Goal: Task Accomplishment & Management: Use online tool/utility

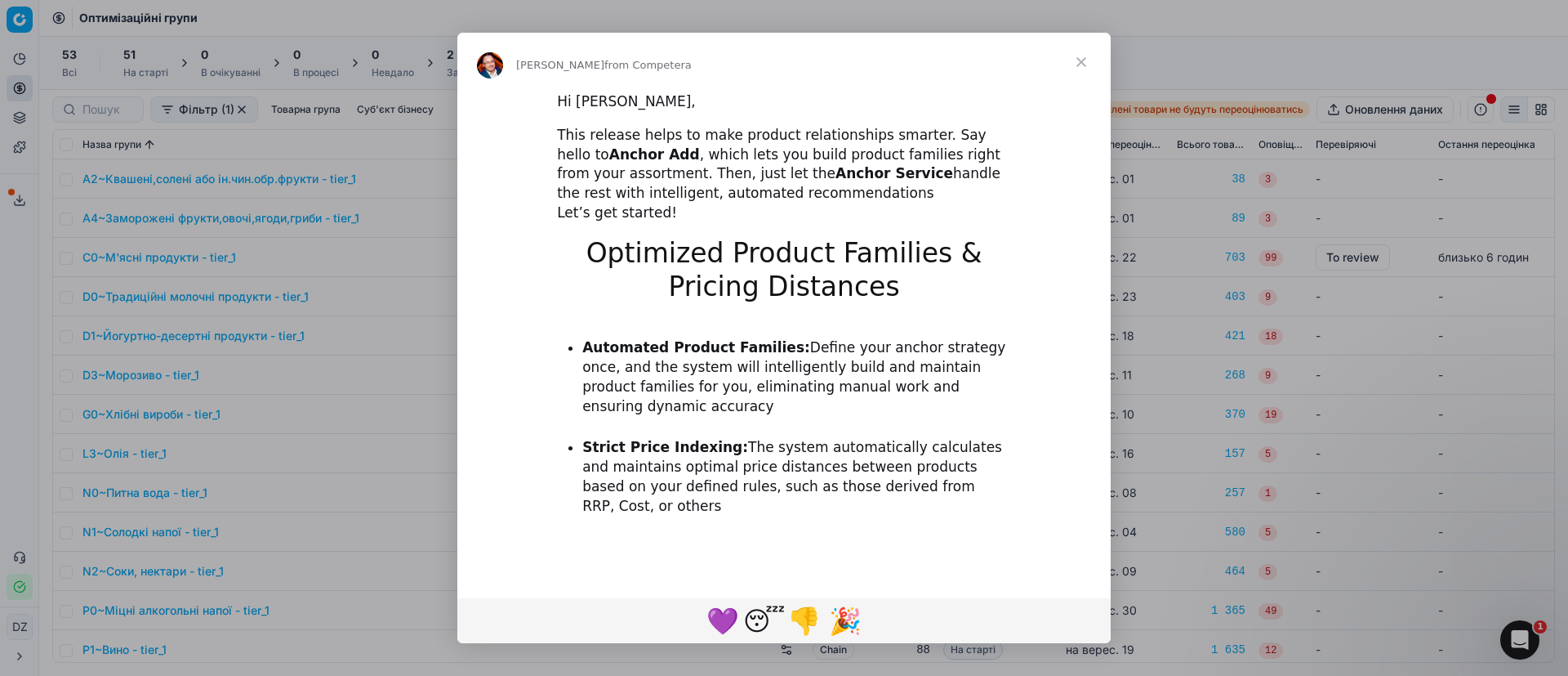
click at [1090, 63] on span "Close" at bounding box center [1081, 62] width 59 height 59
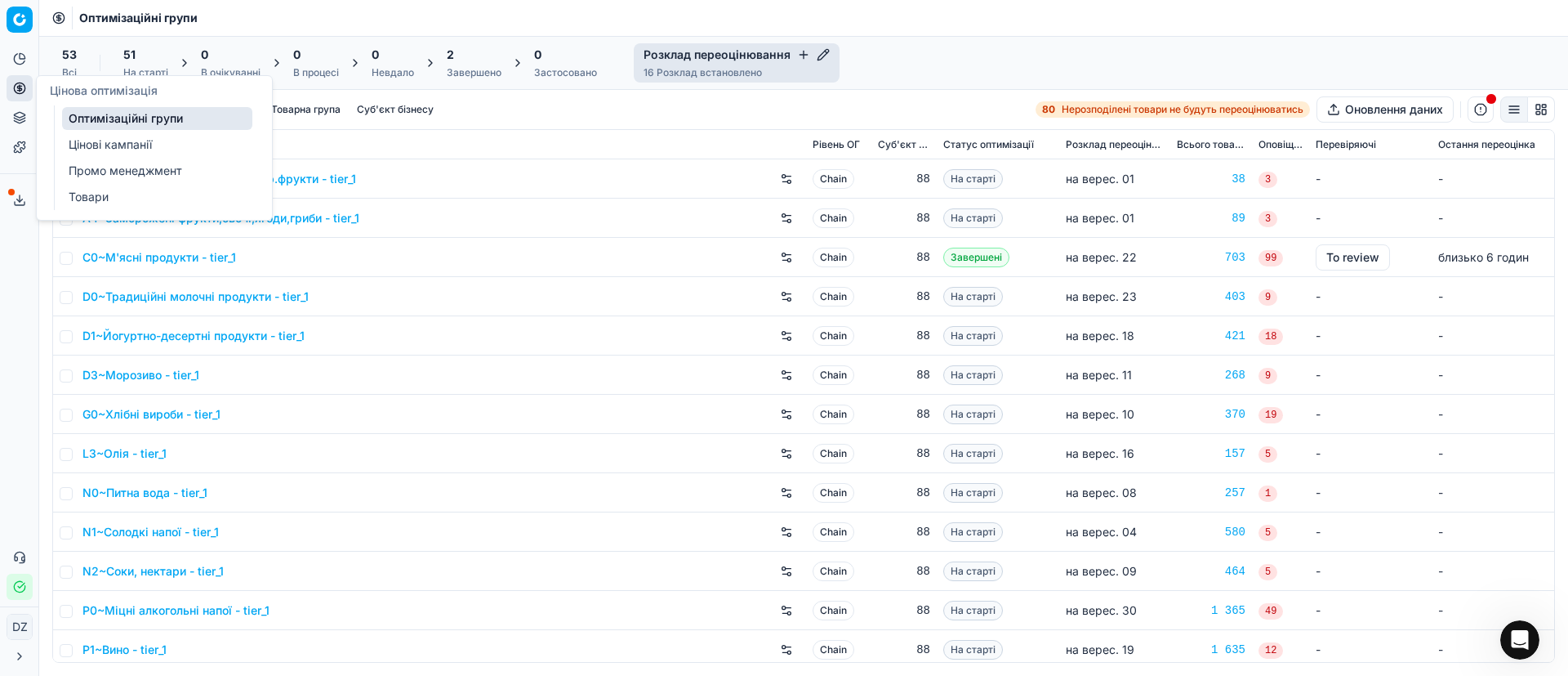
click at [20, 95] on button "Цінова оптимізація" at bounding box center [20, 88] width 26 height 26
click at [93, 119] on link "Оптимізаційні групи" at bounding box center [157, 118] width 190 height 23
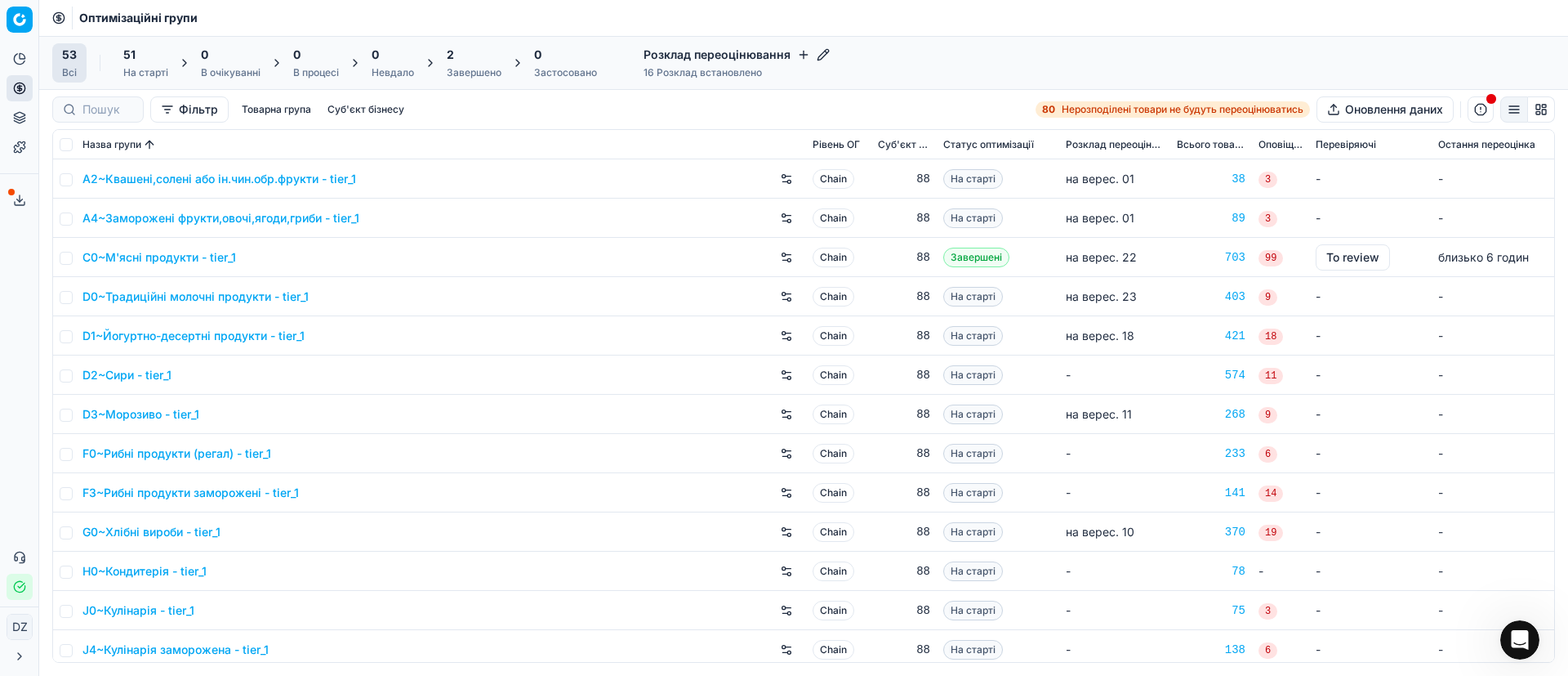
click at [474, 71] on div "Завершено" at bounding box center [473, 72] width 55 height 13
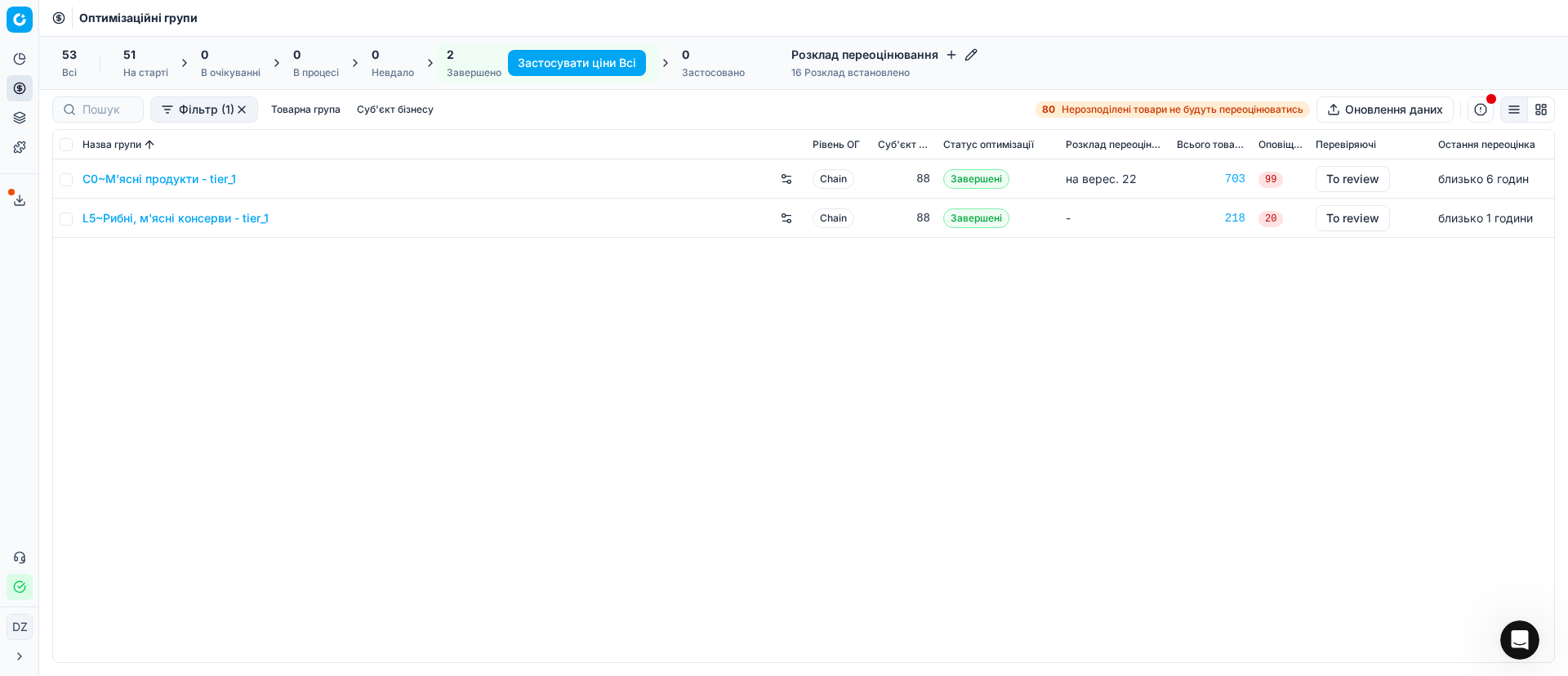
click at [180, 175] on link "C0~М'ясні продукти - tier_1" at bounding box center [159, 178] width 154 height 16
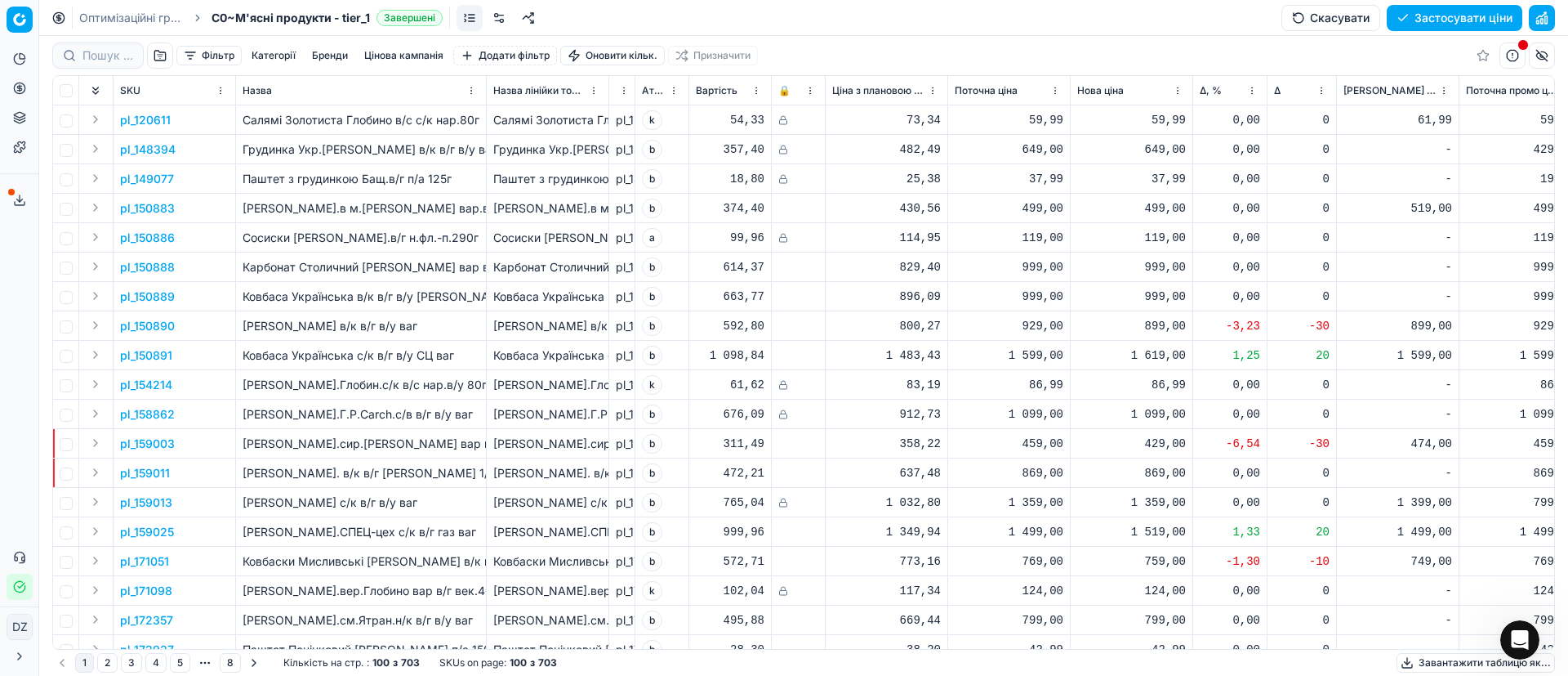
click at [409, 51] on button "Цінова кампанія" at bounding box center [404, 56] width 93 height 20
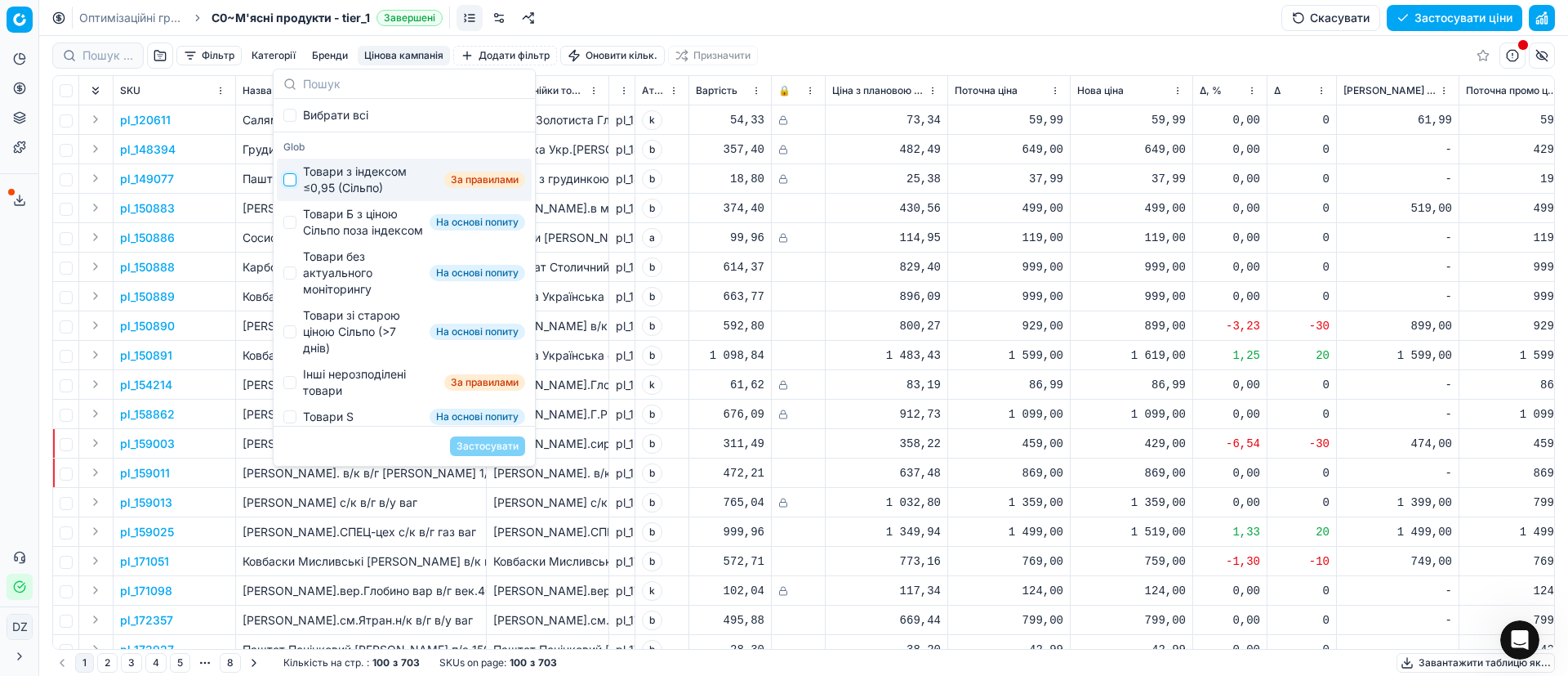
click at [292, 178] on input "Suggestions" at bounding box center [289, 179] width 13 height 13
checkbox input "true"
click at [294, 219] on div "Товари Б з ціною Сільпо поза індексом На основі попиту" at bounding box center [405, 222] width 255 height 43
checkbox input "true"
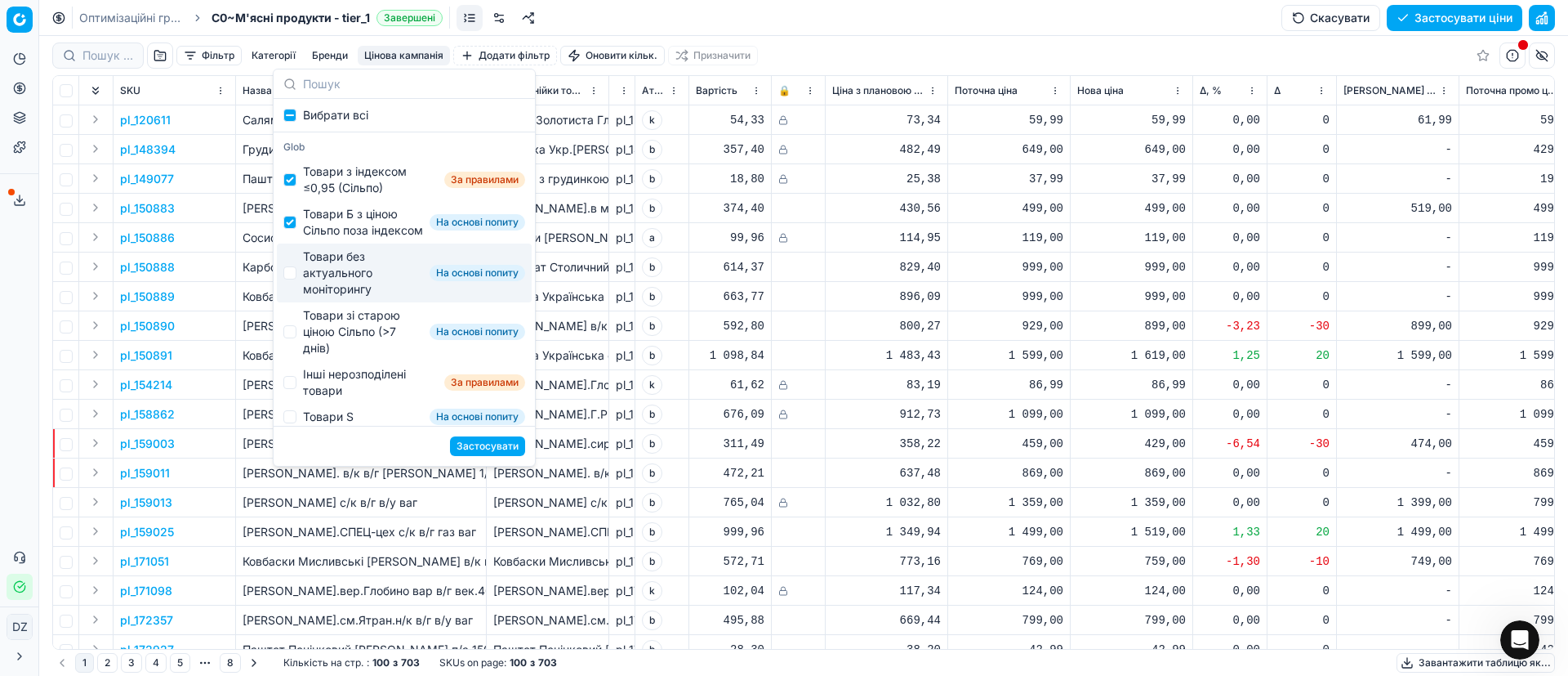
drag, startPoint x: 292, startPoint y: 278, endPoint x: 292, endPoint y: 304, distance: 26.0
click at [292, 279] on div "Товари без актуального моніторингу На основі попиту" at bounding box center [405, 272] width 255 height 59
checkbox input "true"
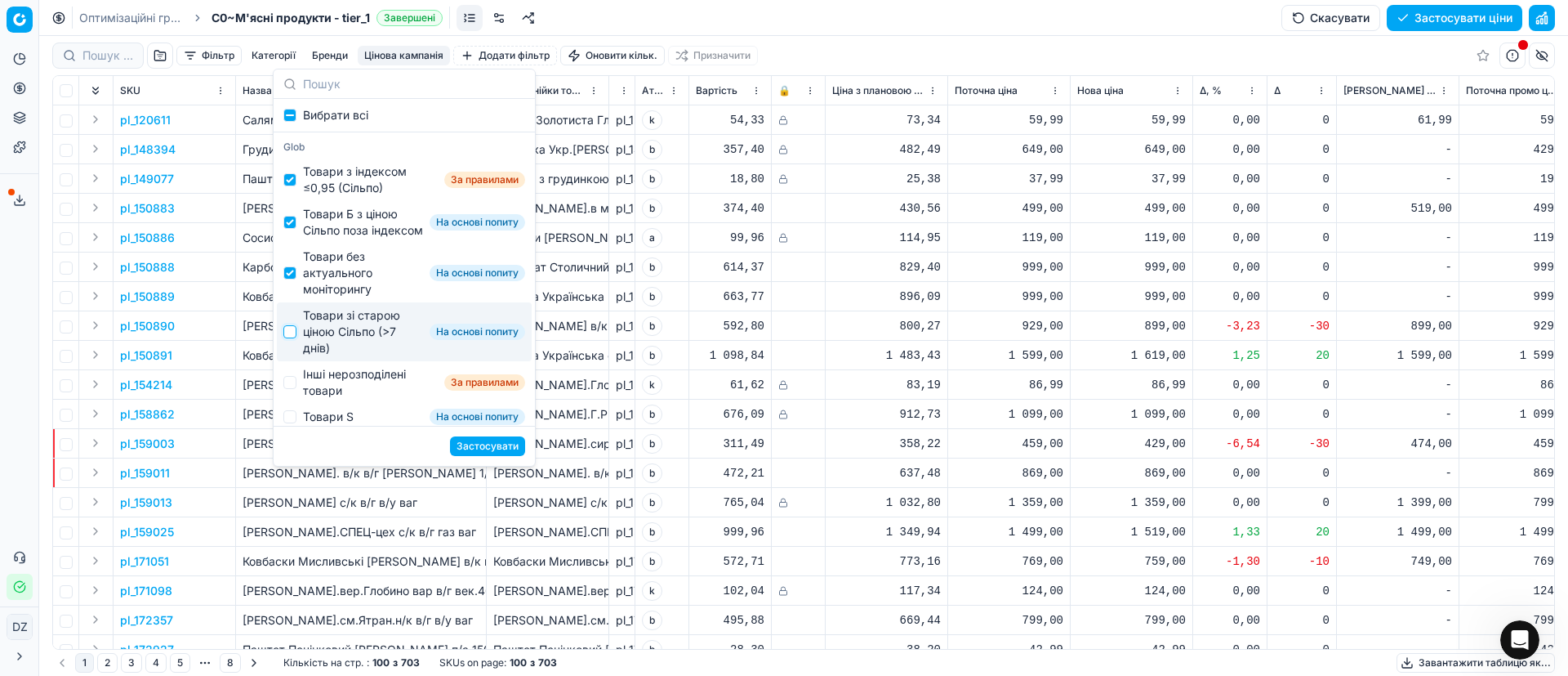
drag, startPoint x: 291, startPoint y: 342, endPoint x: 288, endPoint y: 359, distance: 17.3
click at [290, 338] on input "Suggestions" at bounding box center [289, 331] width 13 height 13
checkbox input "true"
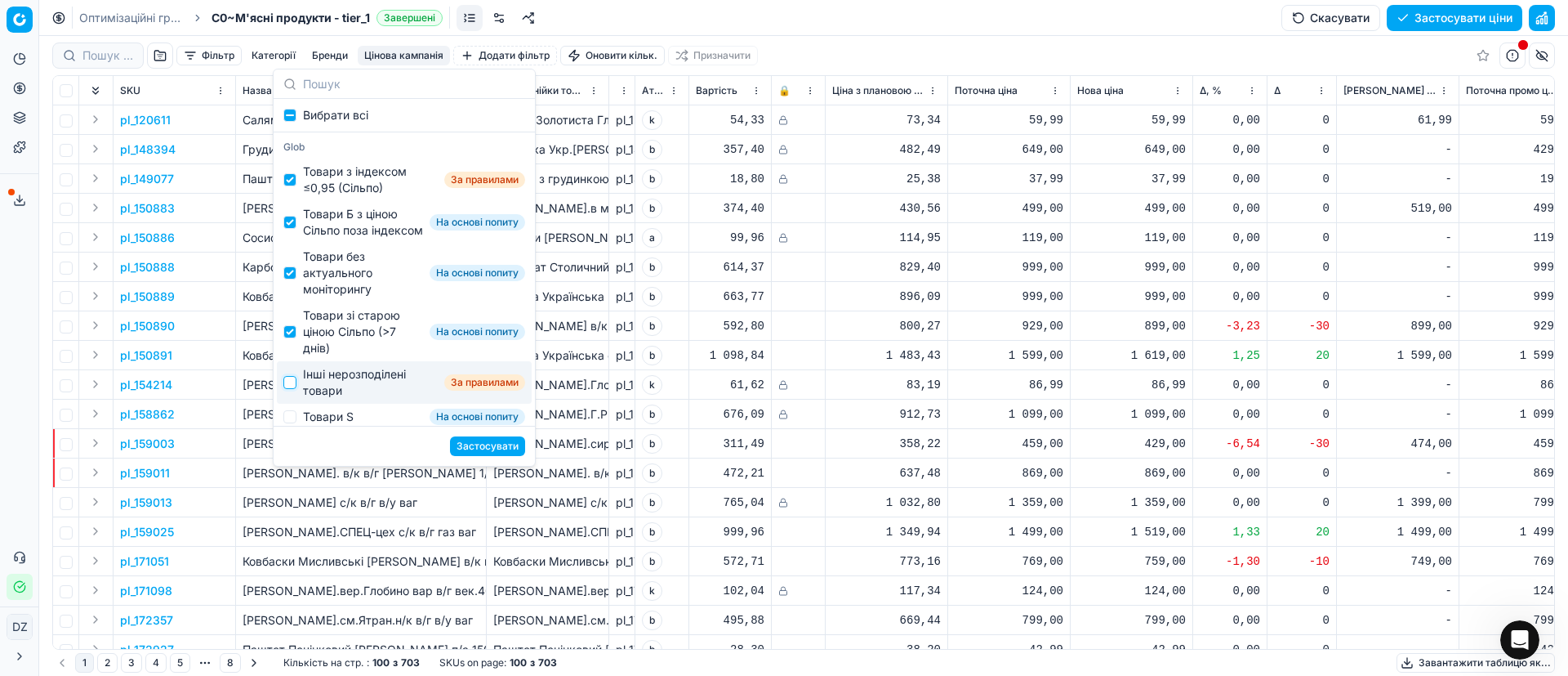
click at [284, 389] on input "Suggestions" at bounding box center [289, 382] width 13 height 13
checkbox input "true"
click at [500, 449] on button "Застосувати" at bounding box center [486, 447] width 75 height 20
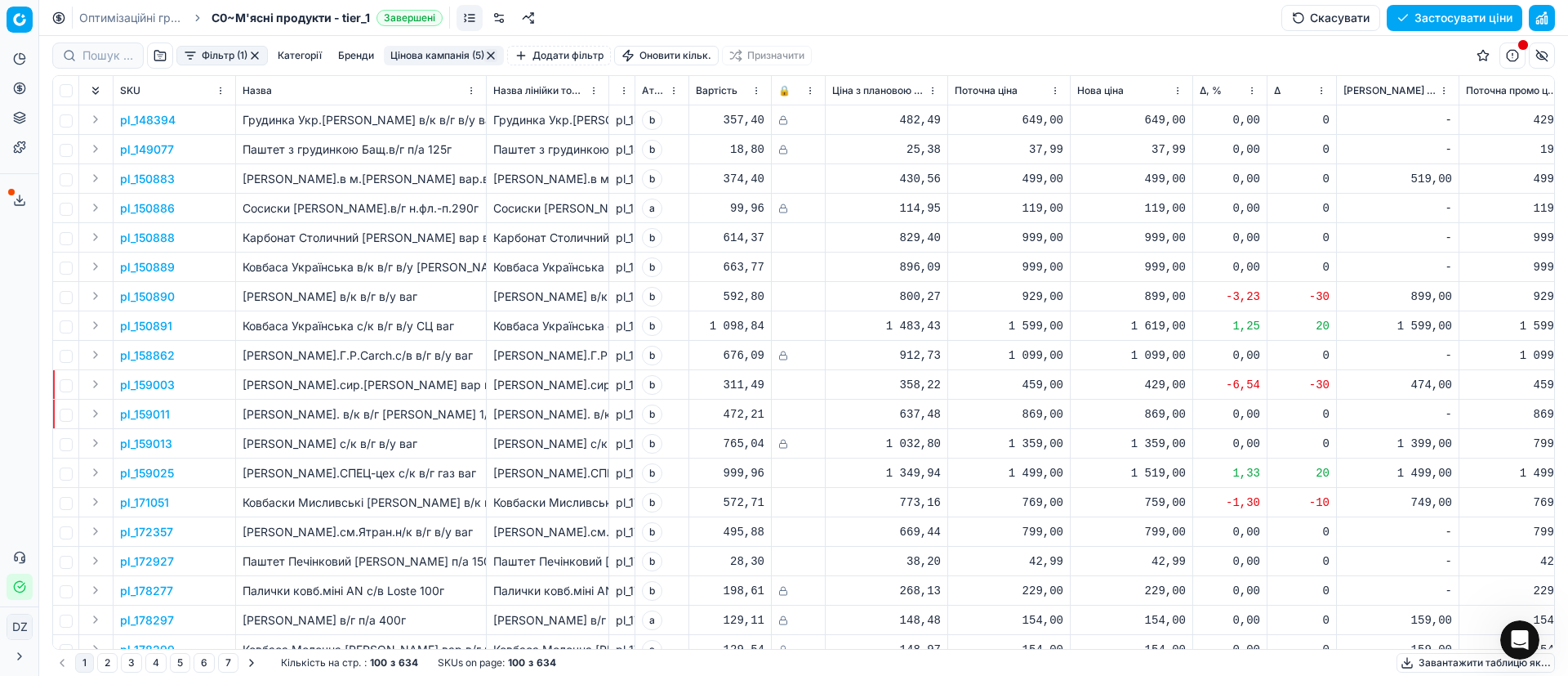
click at [1201, 97] on div "Δ, %" at bounding box center [1230, 91] width 61 height 16
click at [1207, 89] on span "Δ, %" at bounding box center [1211, 90] width 22 height 13
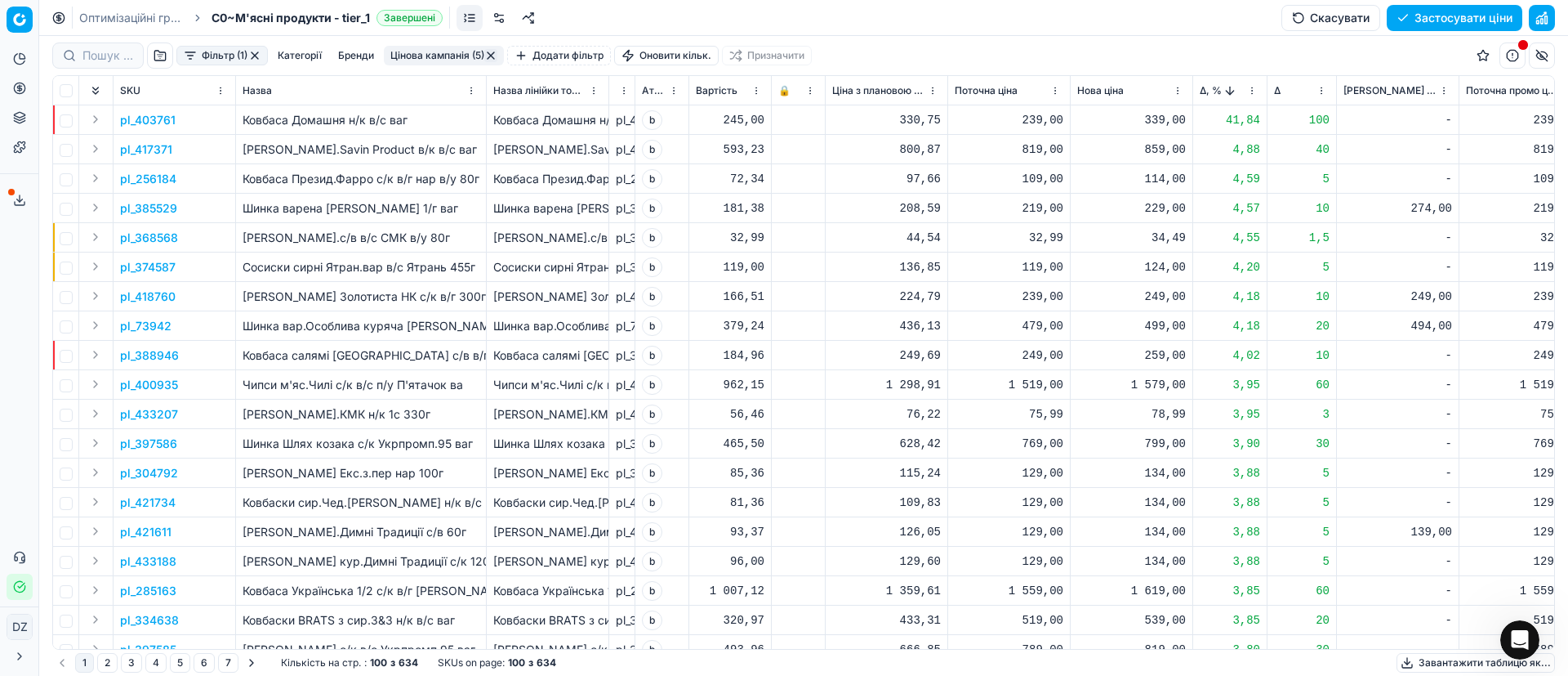
click at [1151, 120] on div "339,00" at bounding box center [1131, 120] width 109 height 16
click at [633, 159] on td "pl_417371" at bounding box center [622, 149] width 26 height 29
drag, startPoint x: 192, startPoint y: 115, endPoint x: 136, endPoint y: 118, distance: 56.1
click at [136, 118] on td "pl_403761" at bounding box center [174, 120] width 123 height 29
copy p "403761"
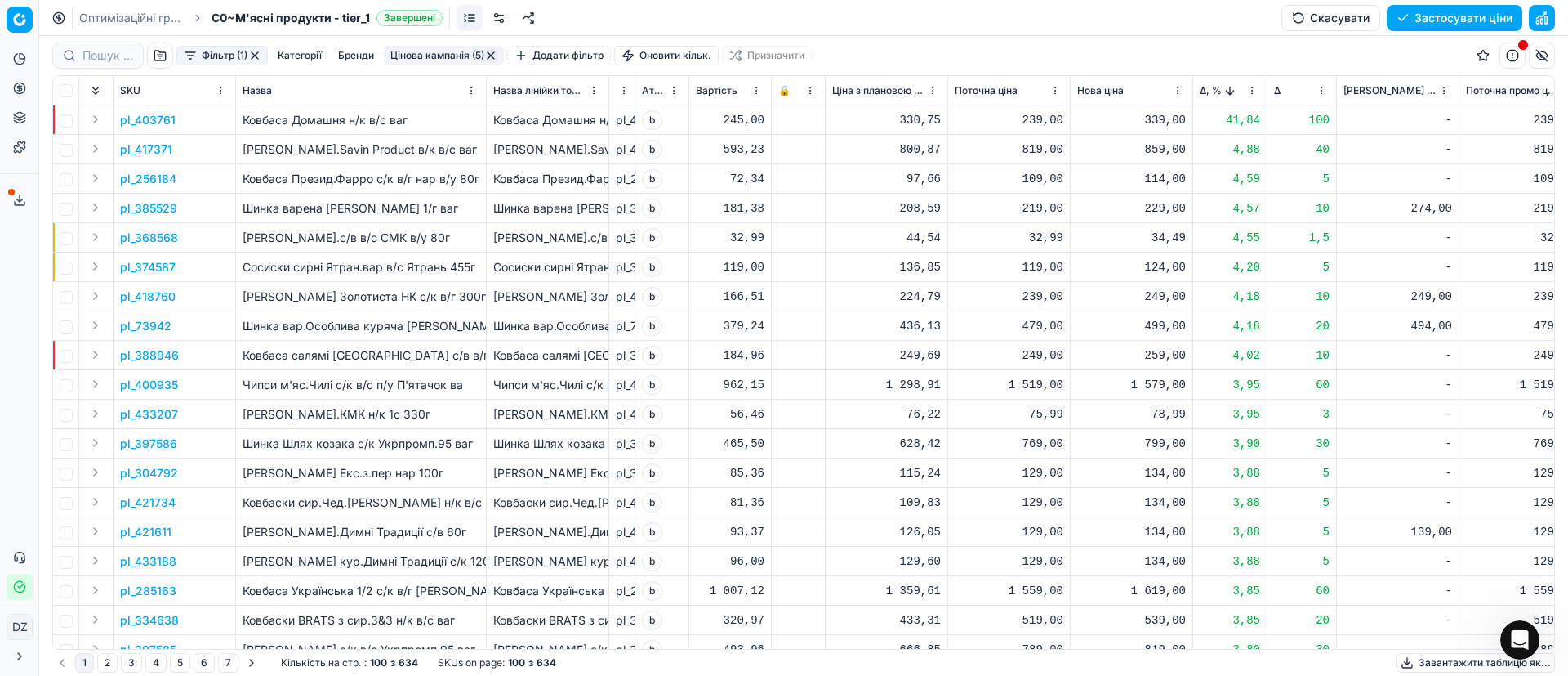
click at [1137, 117] on div "339,00" at bounding box center [1131, 120] width 109 height 16
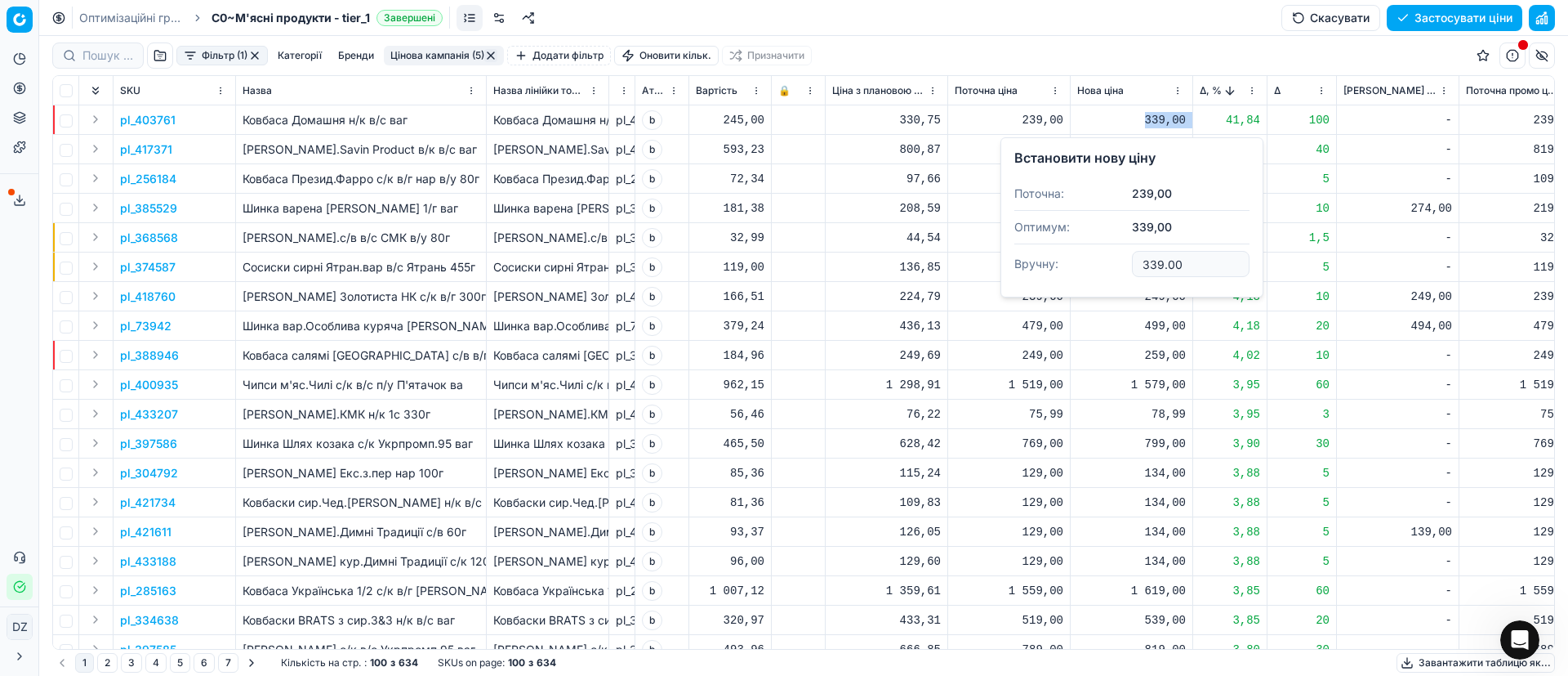
drag, startPoint x: 1132, startPoint y: 122, endPoint x: 1203, endPoint y: 119, distance: 71.1
click at [1188, 380] on td "1 579,00" at bounding box center [1131, 384] width 123 height 29
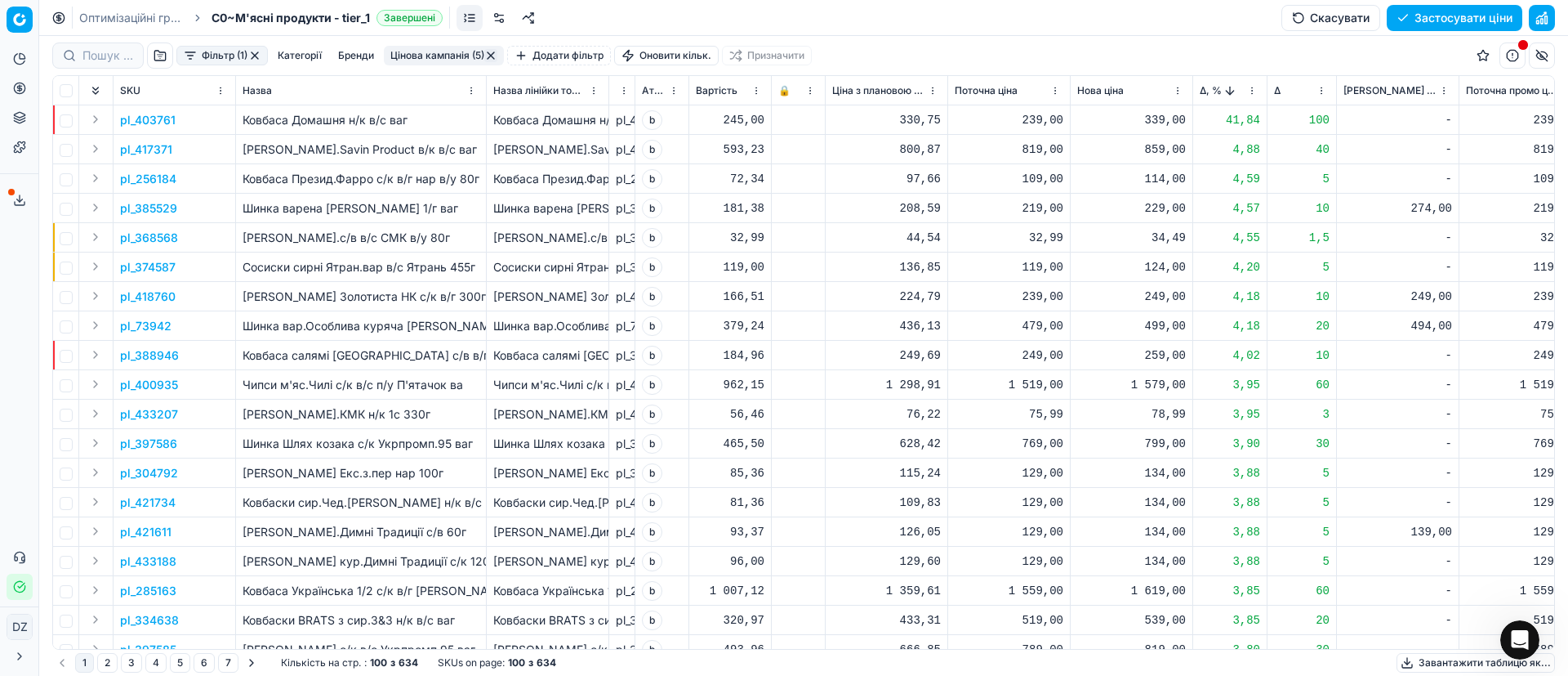
click at [1160, 116] on div "339,00" at bounding box center [1131, 120] width 109 height 16
drag, startPoint x: 1214, startPoint y: 264, endPoint x: 1075, endPoint y: 252, distance: 139.5
click at [1082, 253] on dl "Поточна: 239,00 Оптимум: 339,00 Вручну: 339.00" at bounding box center [1132, 230] width 235 height 107
type input "289.00"
click at [1173, 147] on div "859,00" at bounding box center [1131, 150] width 109 height 16
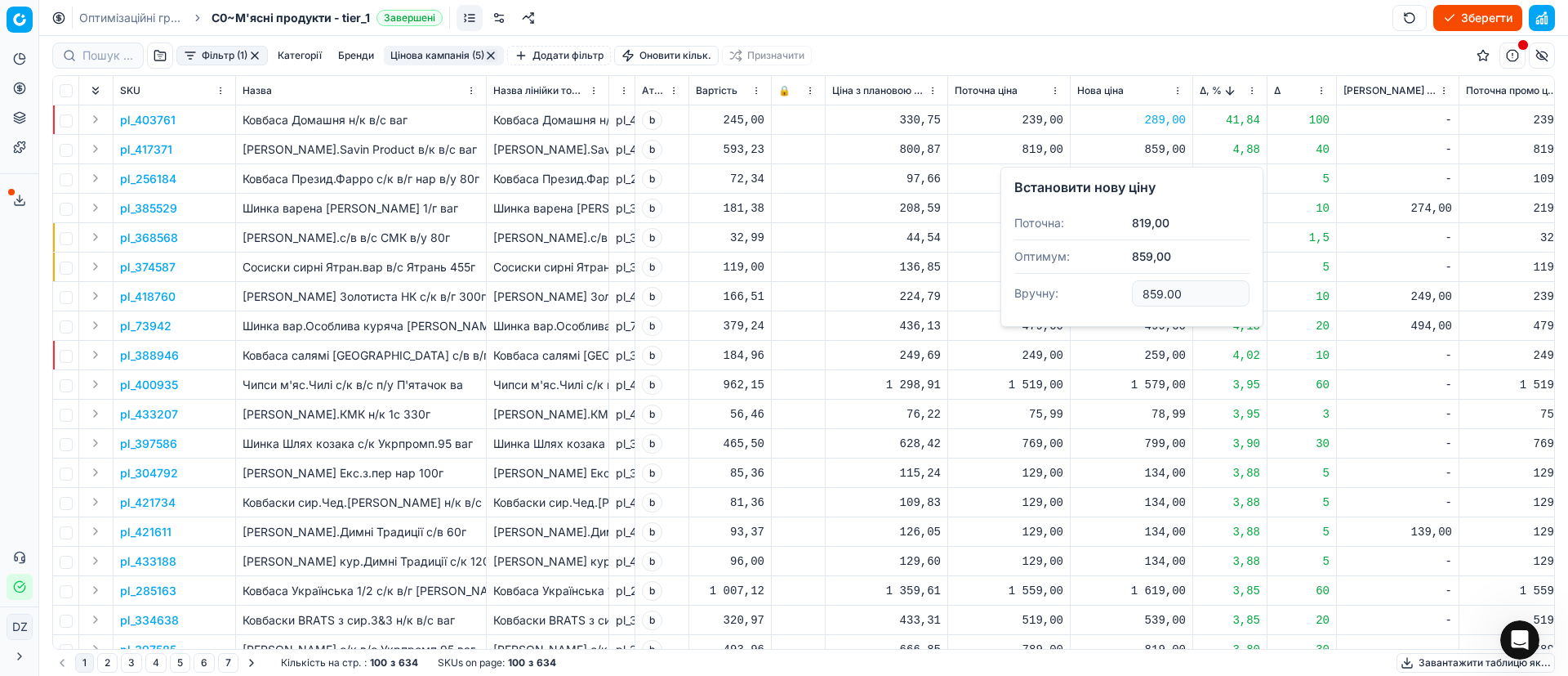
drag, startPoint x: 1191, startPoint y: 296, endPoint x: 1068, endPoint y: 275, distance: 124.8
click at [1068, 275] on dl "Поточна: 819,00 Оптимум: 859,00 Вручну: 859.00" at bounding box center [1132, 259] width 235 height 107
type input "839.00"
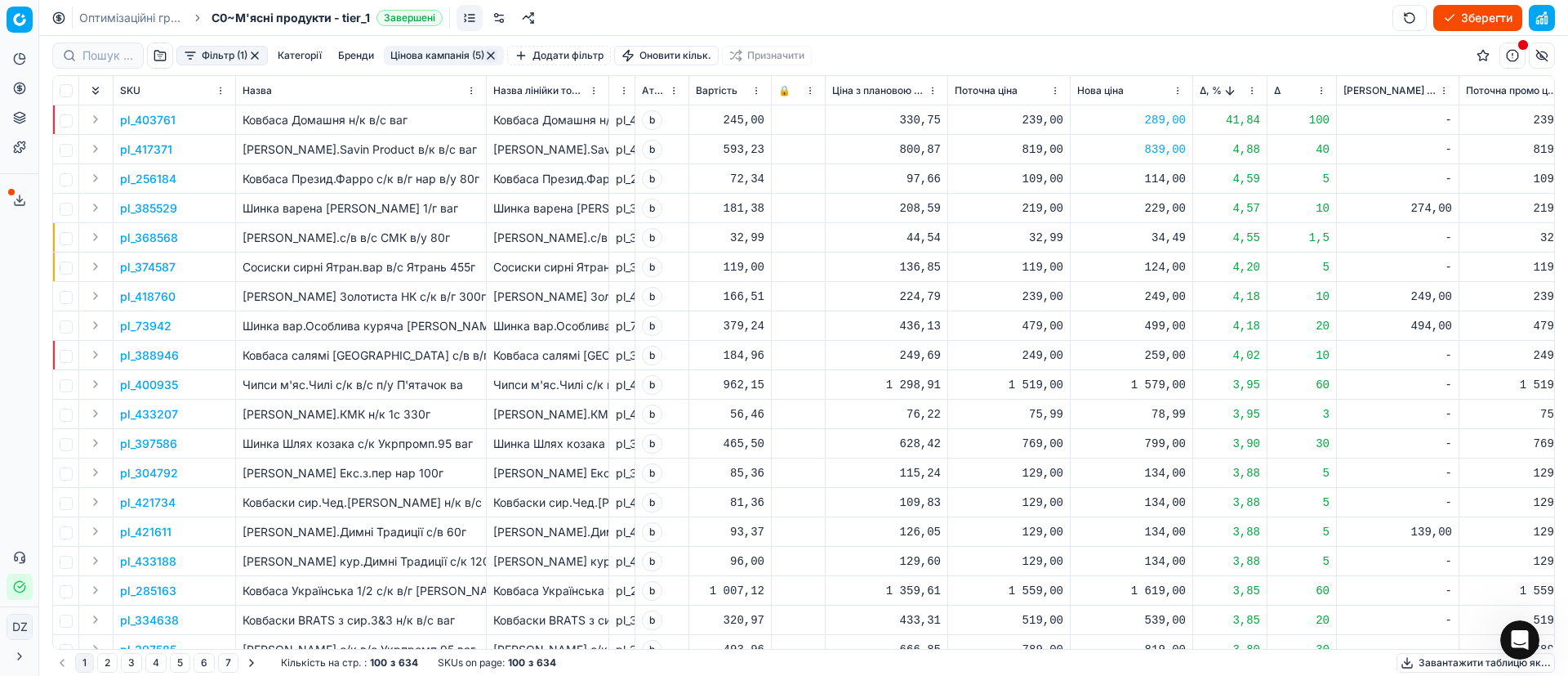
click at [175, 206] on p "pl_385529" at bounding box center [148, 208] width 57 height 16
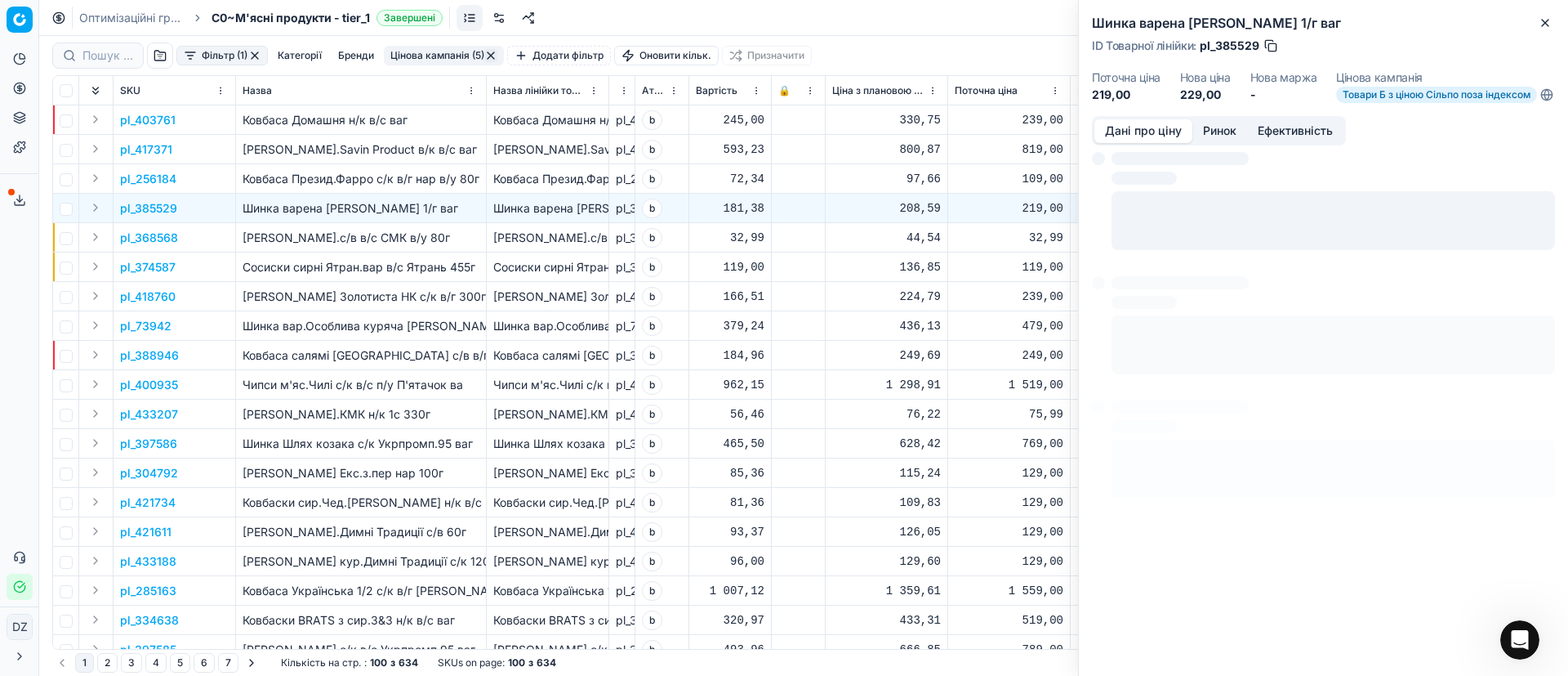
click at [58, 212] on td at bounding box center [66, 207] width 26 height 29
click at [69, 208] on input "checkbox" at bounding box center [66, 208] width 13 height 13
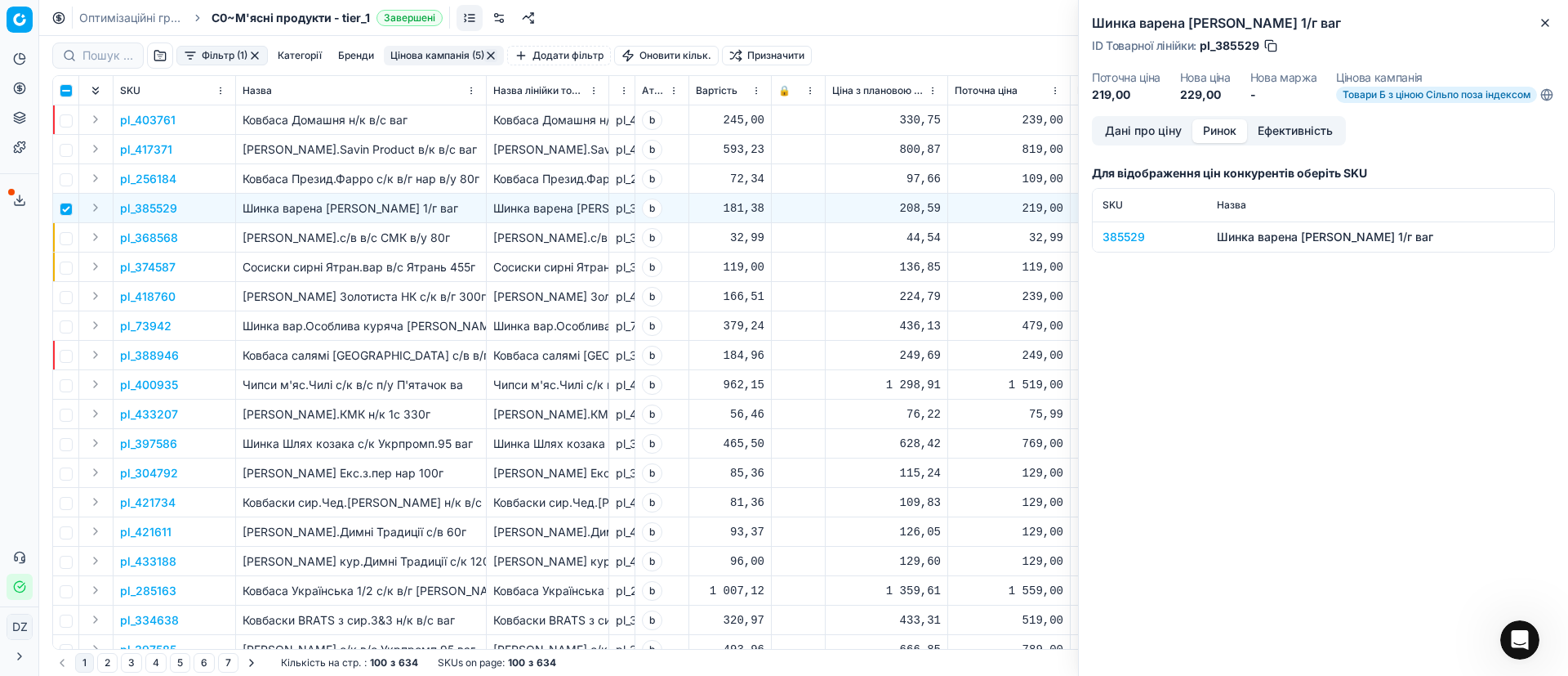
click at [1215, 141] on button "Ринок" at bounding box center [1219, 132] width 55 height 24
click at [1103, 243] on div "385529" at bounding box center [1149, 236] width 95 height 16
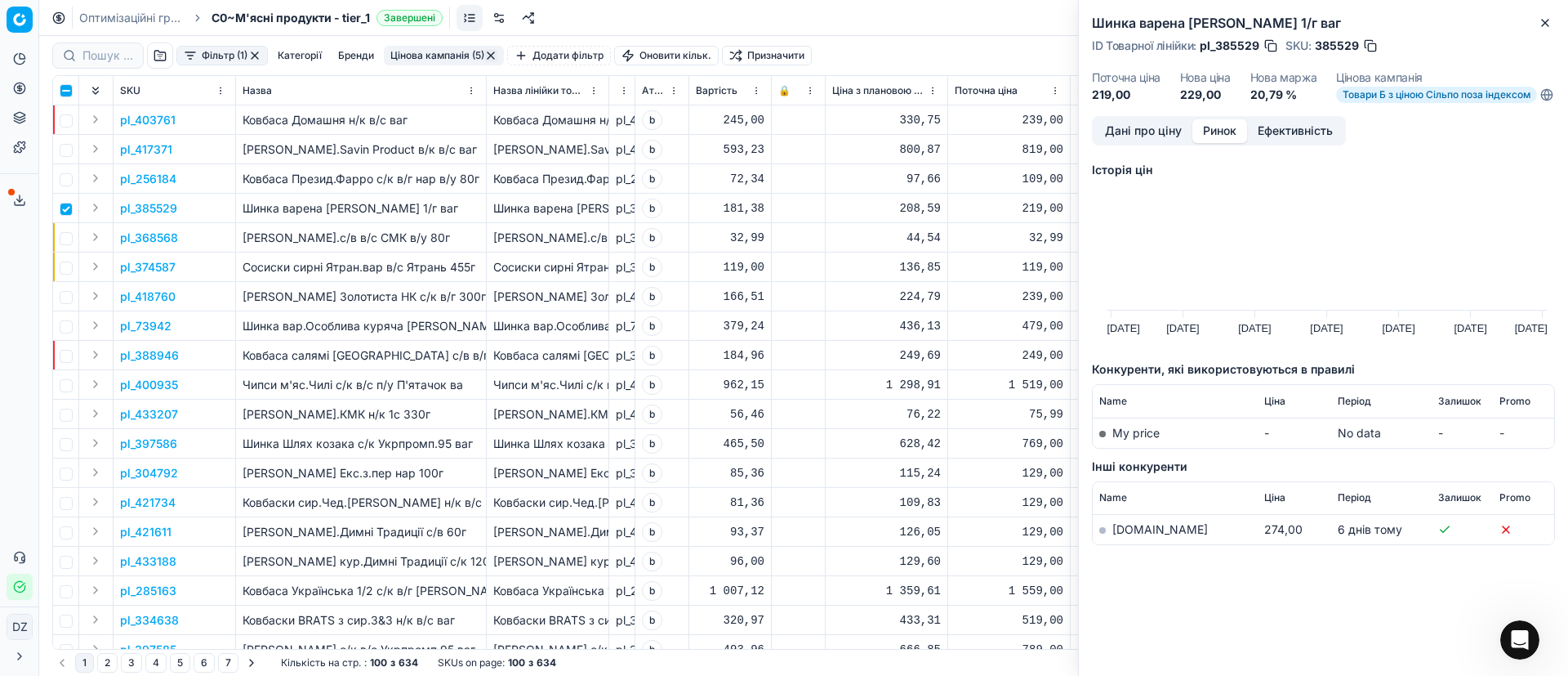
click at [1136, 536] on link "[DOMAIN_NAME]" at bounding box center [1160, 529] width 96 height 14
click at [1542, 15] on button "Close" at bounding box center [1545, 23] width 20 height 20
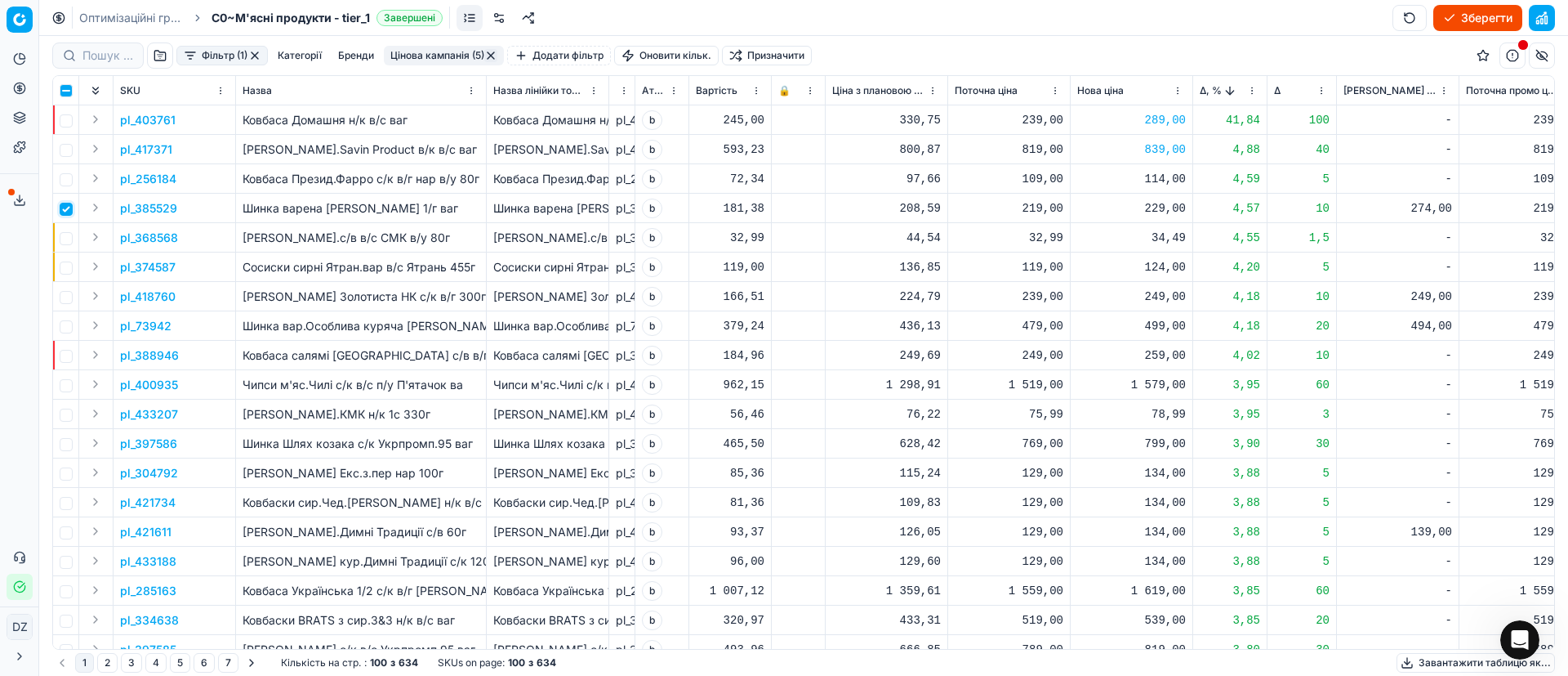
click at [70, 212] on input "checkbox" at bounding box center [66, 208] width 13 height 13
checkbox input "false"
click at [66, 299] on input "checkbox" at bounding box center [66, 297] width 13 height 13
click at [160, 296] on p "pl_418760" at bounding box center [148, 296] width 56 height 16
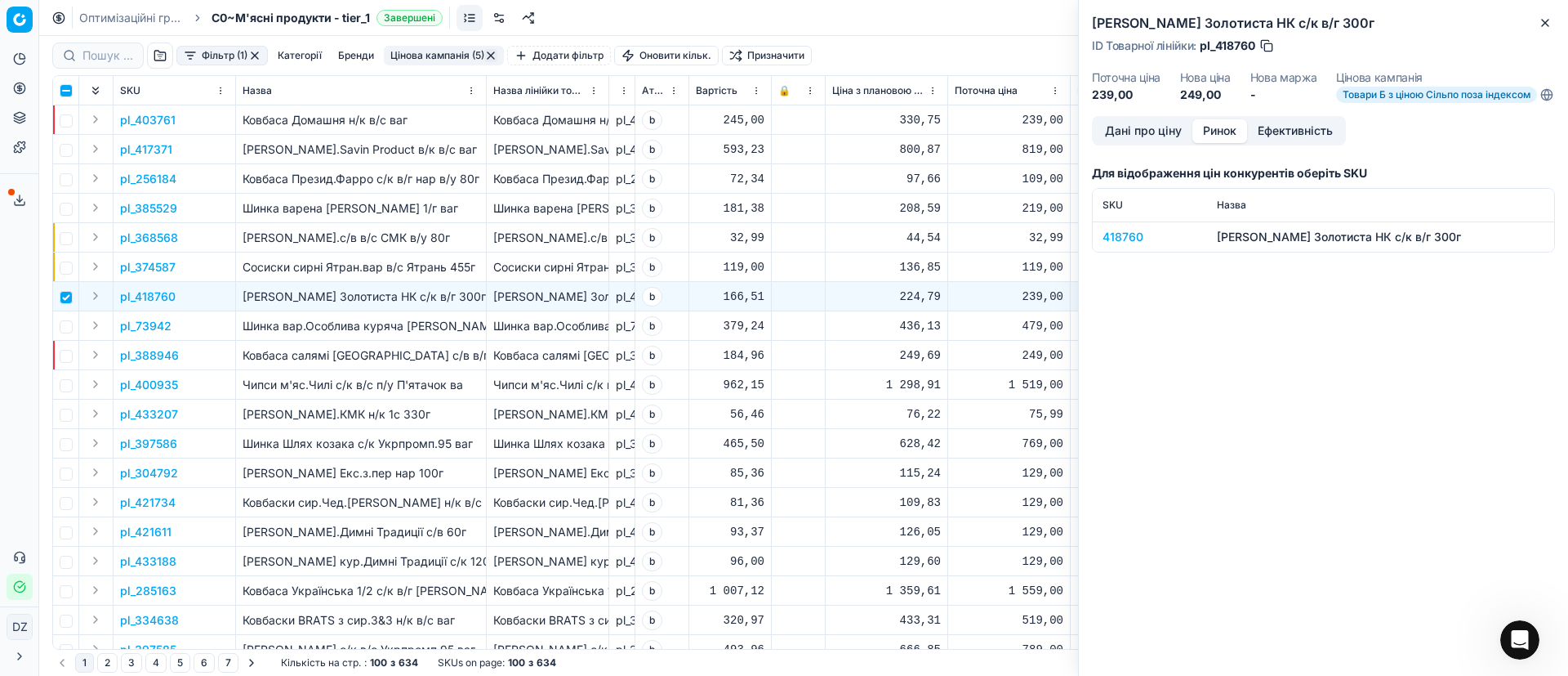
click at [1226, 142] on button "Ринок" at bounding box center [1219, 132] width 55 height 24
click at [1123, 251] on td "418760" at bounding box center [1149, 236] width 115 height 30
click at [1115, 242] on div "418760" at bounding box center [1149, 236] width 95 height 16
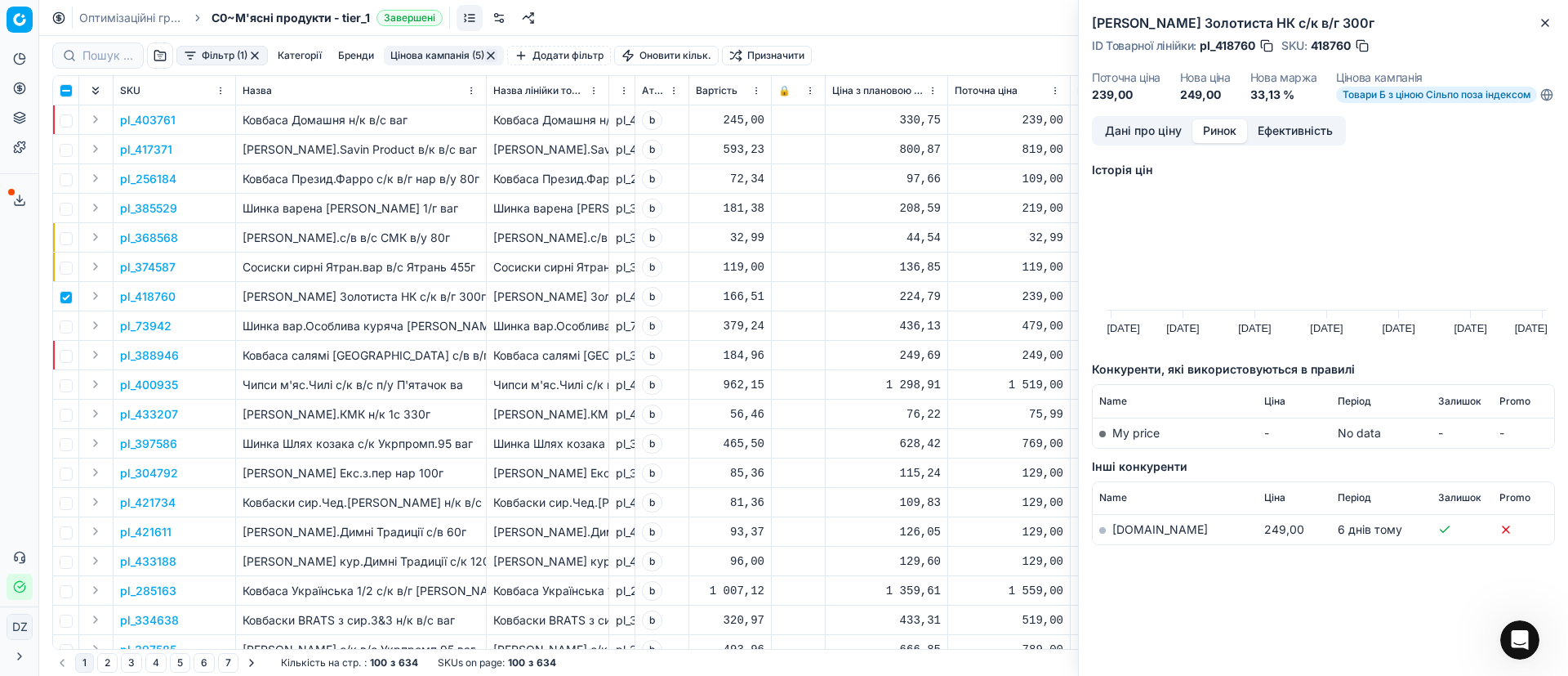
click at [1140, 536] on link "[DOMAIN_NAME]" at bounding box center [1160, 529] width 96 height 14
click at [1552, 16] on button "Close" at bounding box center [1545, 23] width 20 height 20
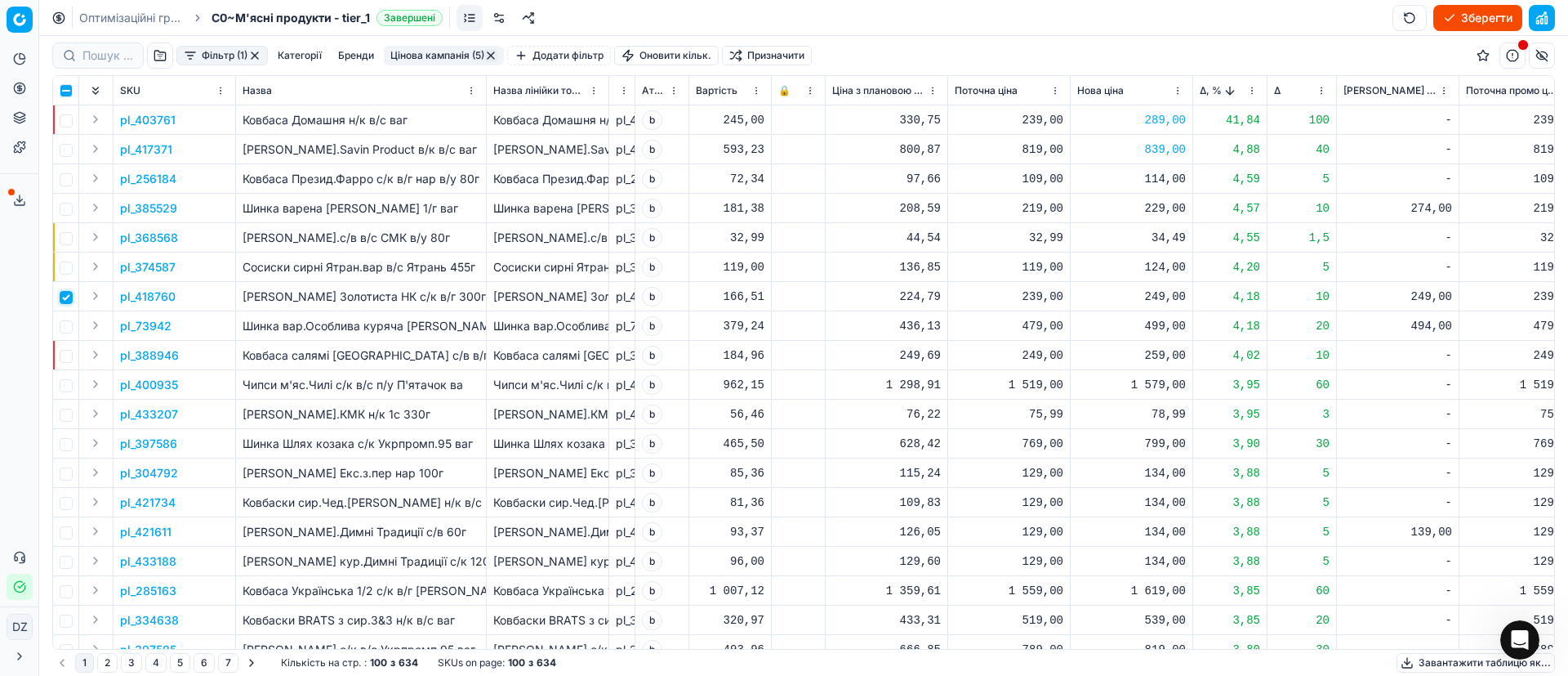
click at [72, 297] on input "checkbox" at bounding box center [66, 297] width 13 height 13
checkbox input "false"
click at [1154, 383] on div "1 579,00" at bounding box center [1131, 385] width 109 height 16
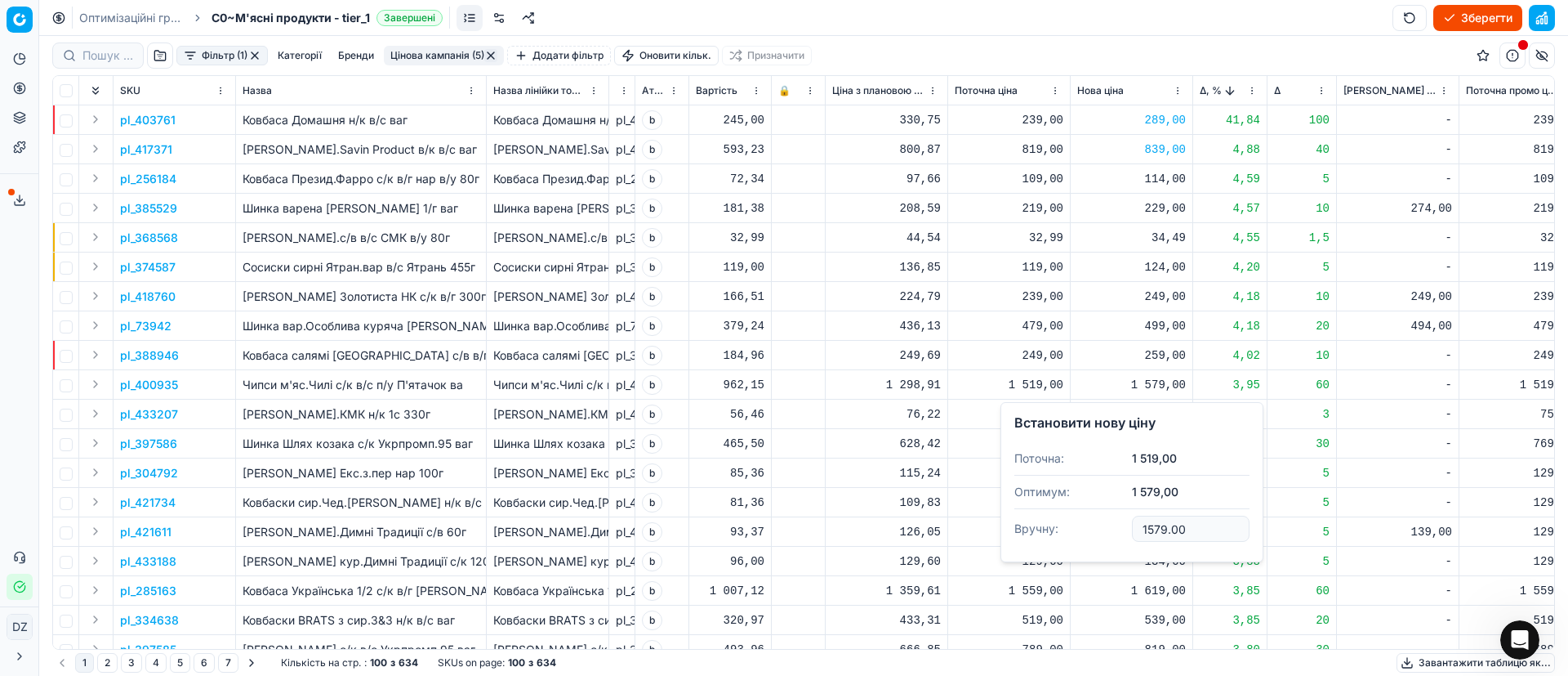
drag, startPoint x: 1193, startPoint y: 531, endPoint x: 1088, endPoint y: 527, distance: 105.1
click at [1088, 527] on dl "Поточна: 1 519,00 Оптимум: 1 579,00 Вручну: 1579.00" at bounding box center [1132, 495] width 235 height 107
type input "1539.00"
click at [1164, 444] on div "799,00" at bounding box center [1131, 444] width 109 height 16
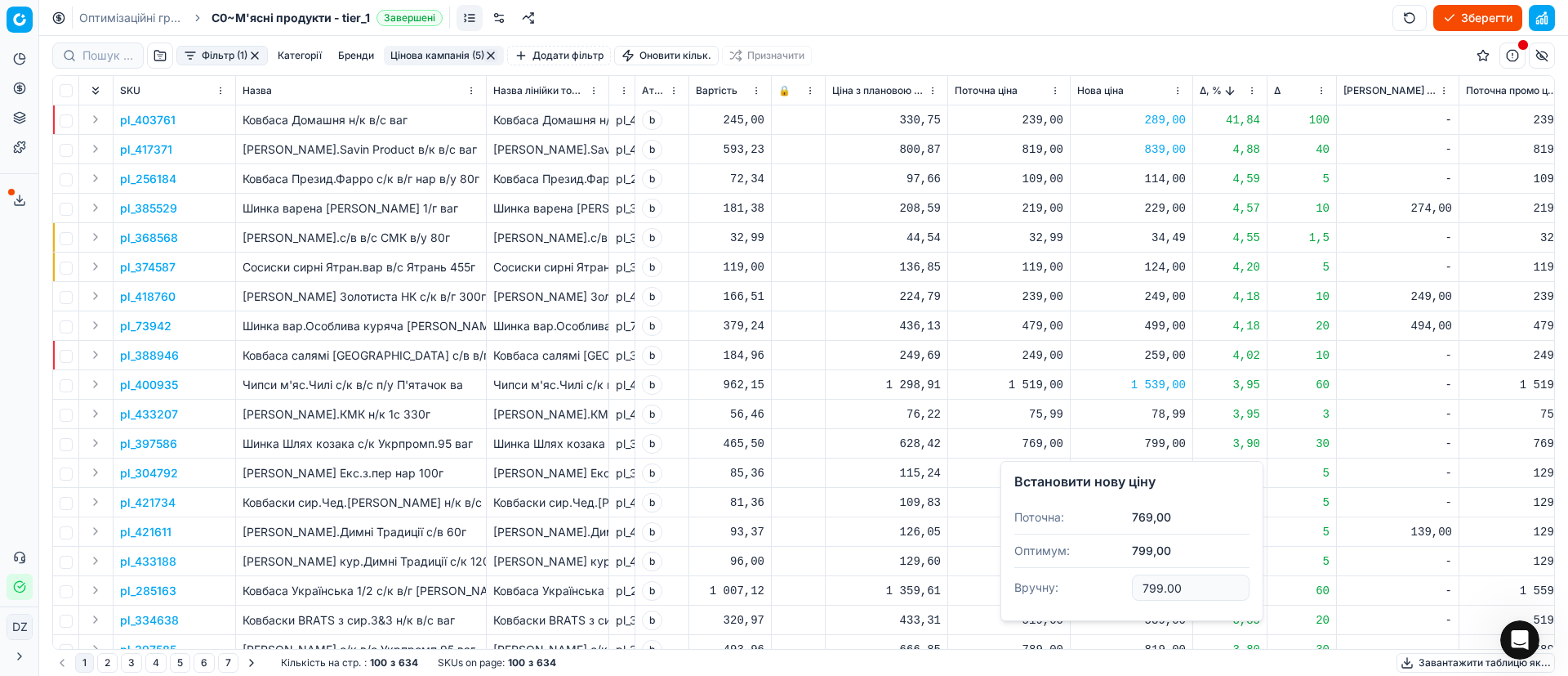
drag, startPoint x: 1201, startPoint y: 590, endPoint x: 1130, endPoint y: 587, distance: 71.1
click at [1130, 587] on dl "Поточна: 769,00 Оптимум: 799,00 Вручну: 799.00" at bounding box center [1132, 553] width 235 height 107
type input "789.00"
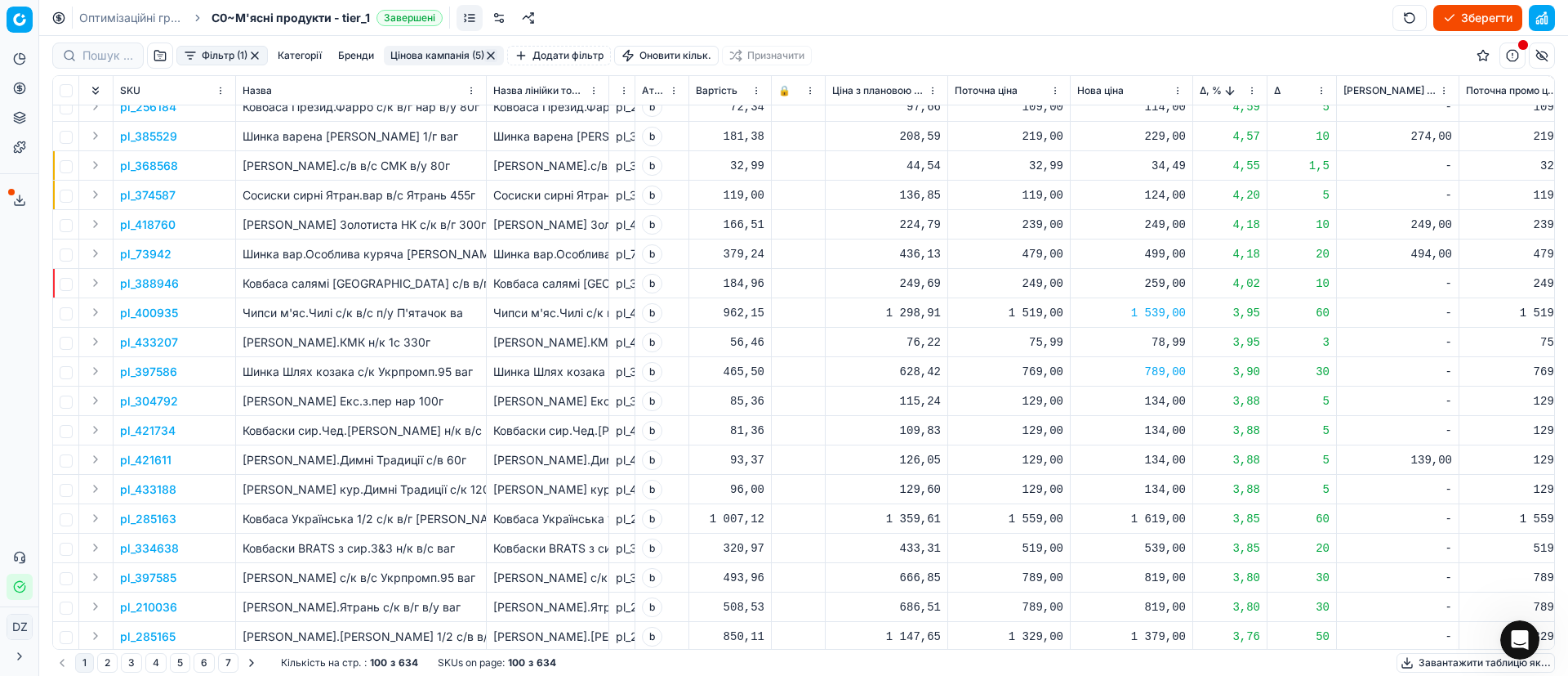
scroll to position [123, 0]
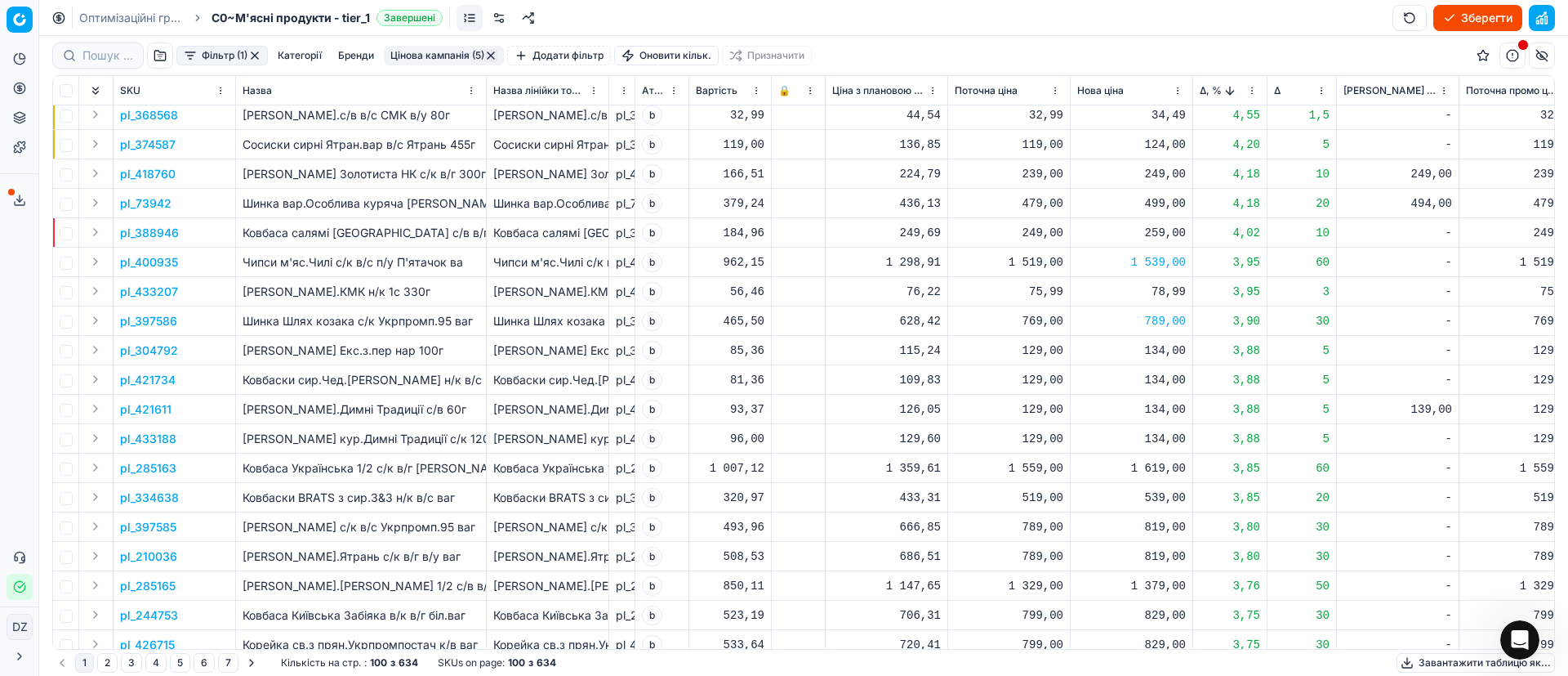
click at [1173, 410] on div "134,00" at bounding box center [1131, 409] width 109 height 16
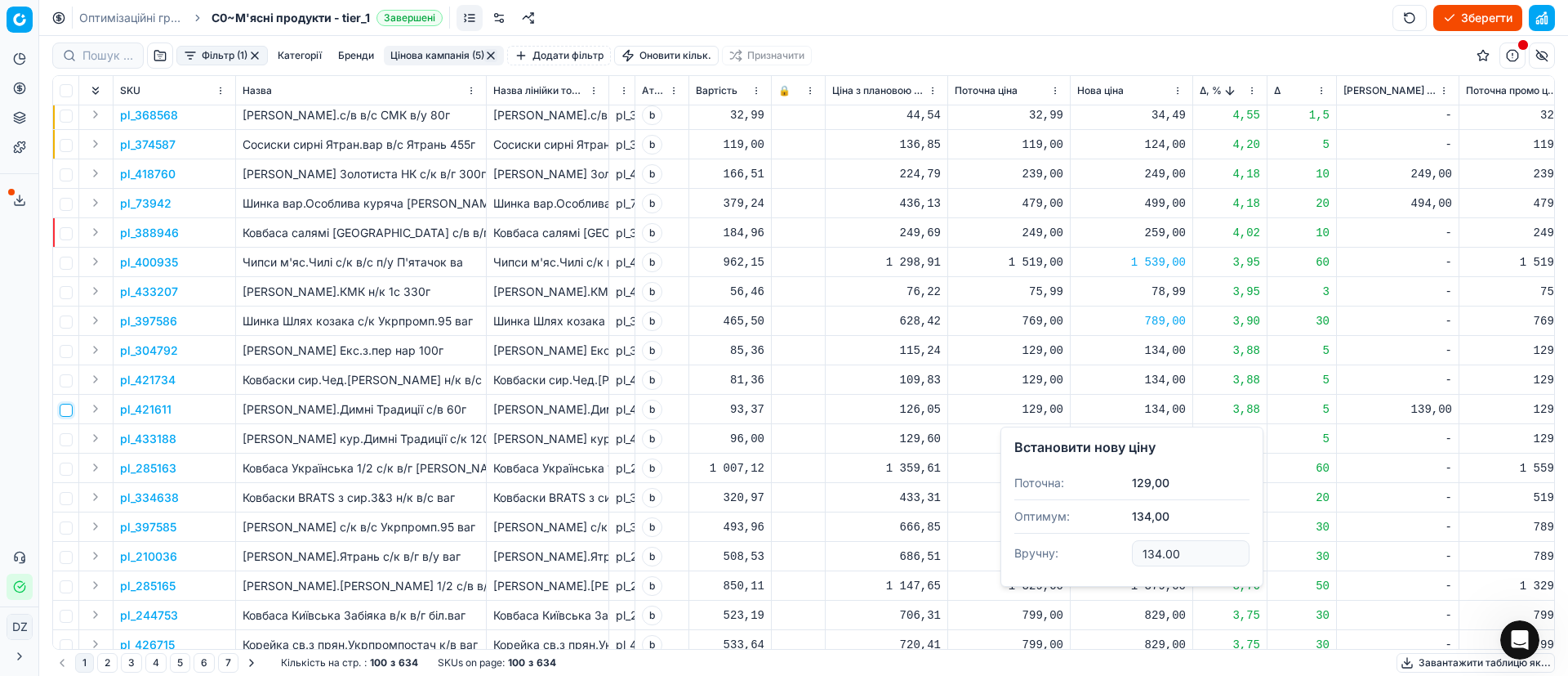
click at [67, 410] on input "checkbox" at bounding box center [66, 410] width 13 height 13
checkbox input "true"
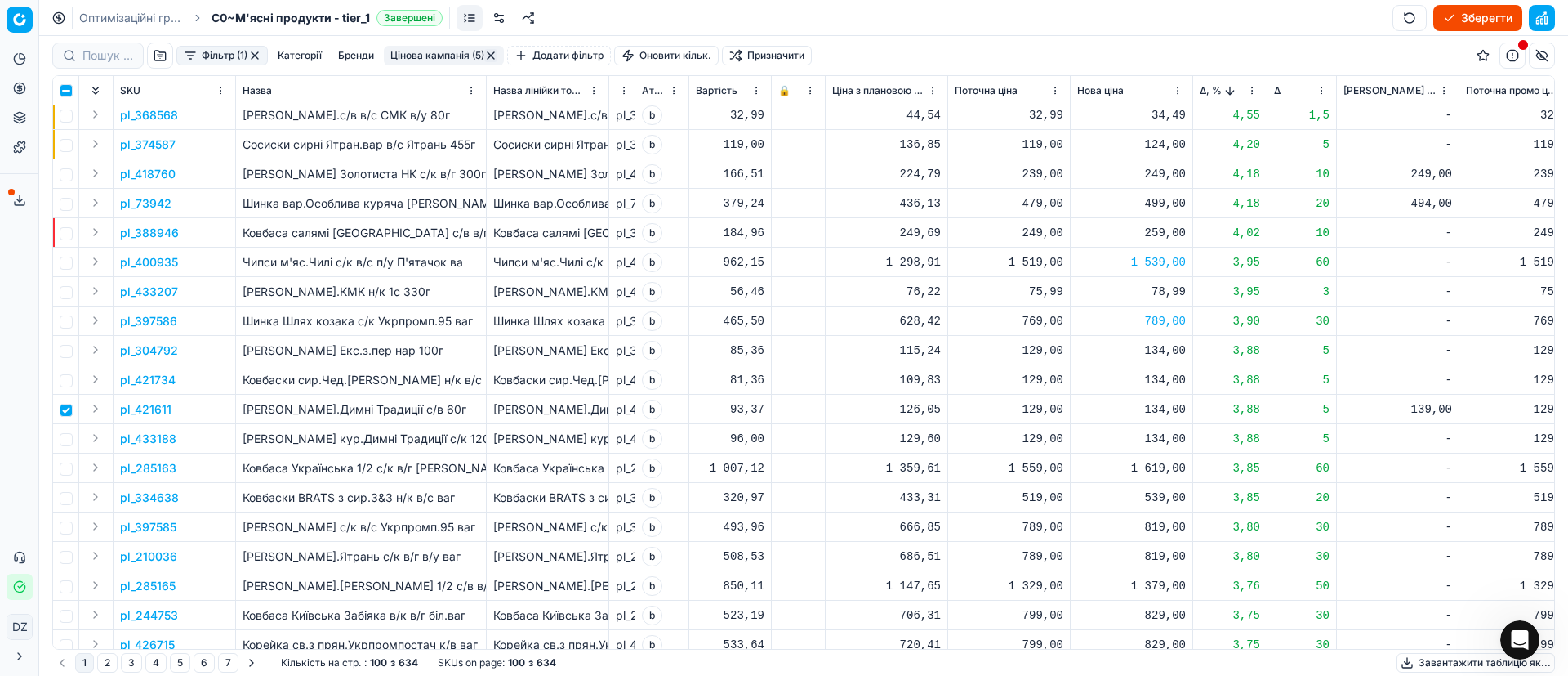
click at [147, 414] on p "pl_421611" at bounding box center [146, 409] width 52 height 16
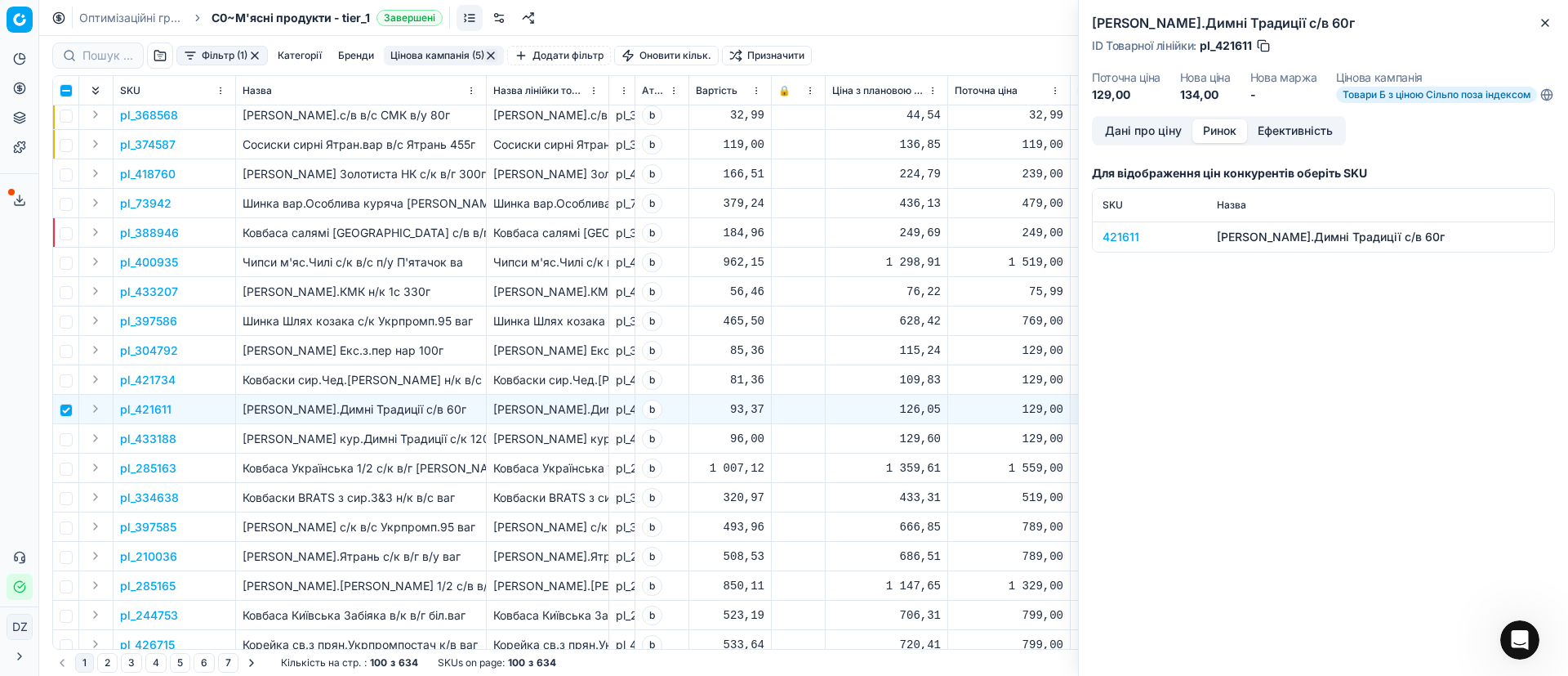
click at [1206, 139] on button "Ринок" at bounding box center [1219, 132] width 55 height 24
click at [1119, 245] on div "421611" at bounding box center [1149, 236] width 95 height 16
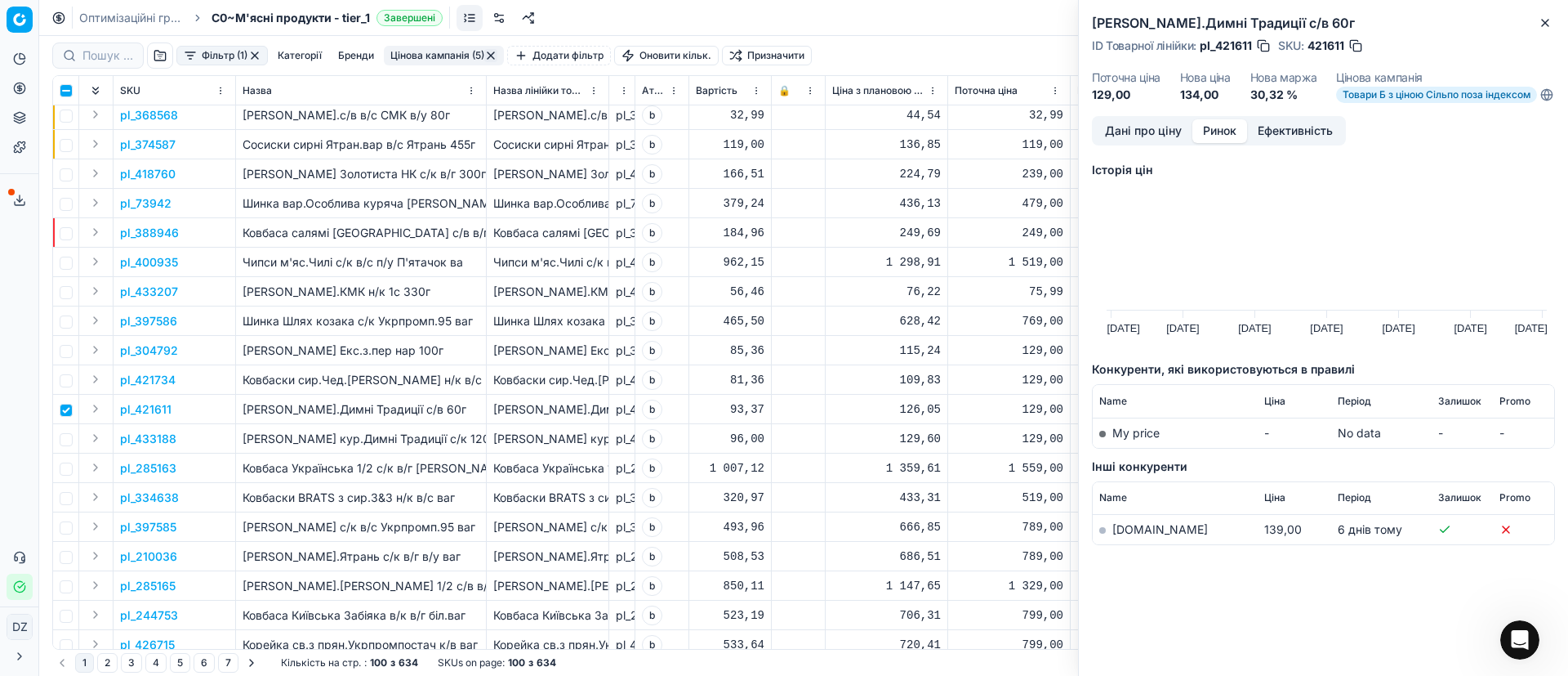
click at [1111, 540] on td "[DOMAIN_NAME]" at bounding box center [1175, 529] width 165 height 30
click at [1118, 536] on link "[DOMAIN_NAME]" at bounding box center [1160, 529] width 96 height 14
click at [1542, 20] on icon "button" at bounding box center [1545, 22] width 13 height 13
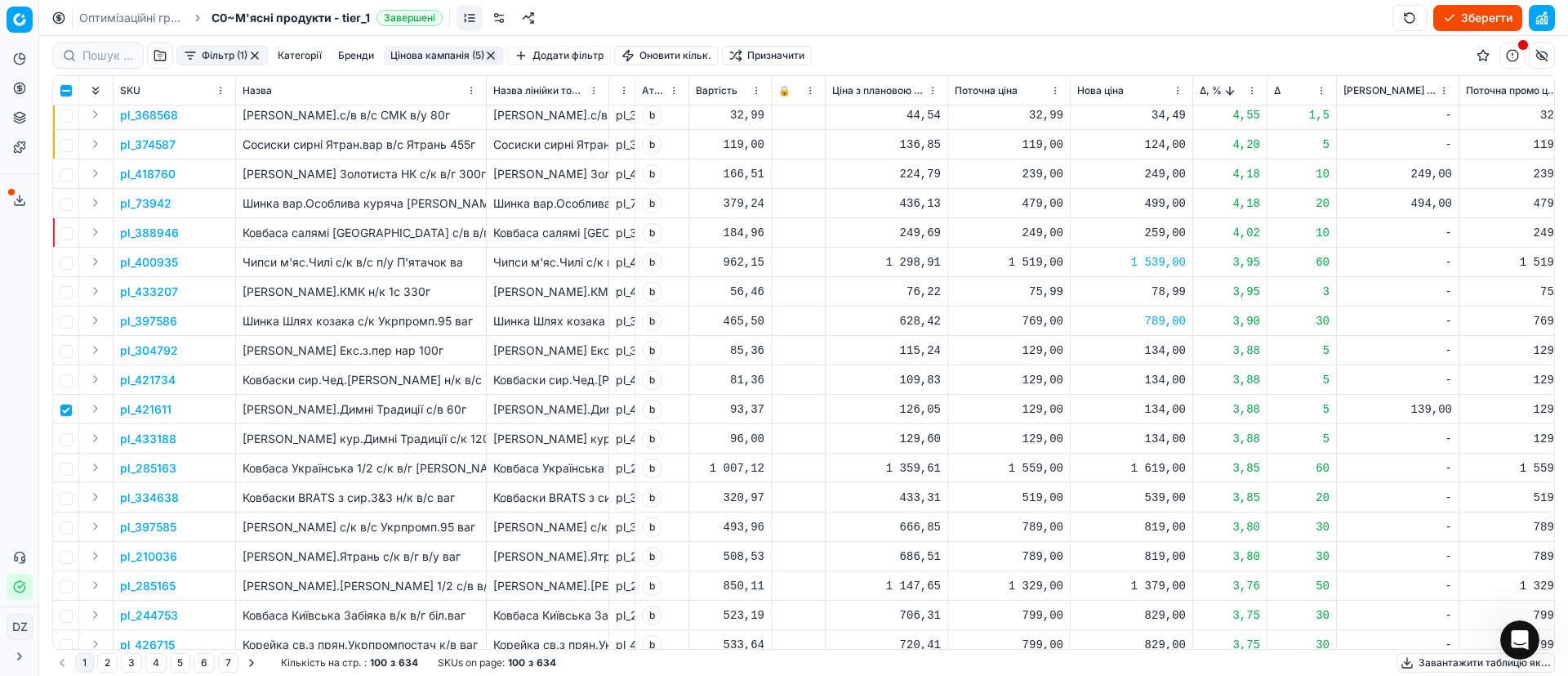
click at [1166, 411] on div "134,00" at bounding box center [1131, 409] width 109 height 16
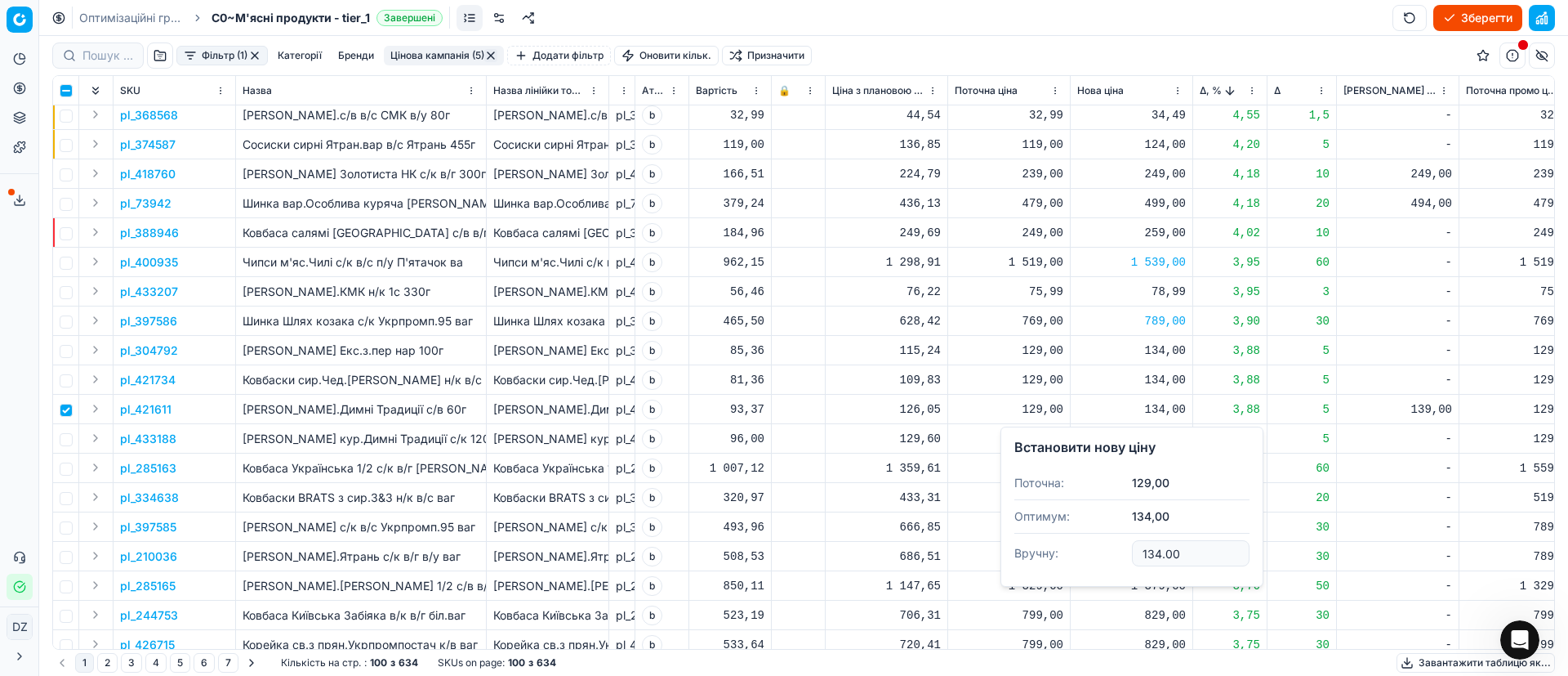
drag, startPoint x: 1149, startPoint y: 550, endPoint x: 1061, endPoint y: 537, distance: 89.0
click at [1067, 541] on dl "Поточна: 129,00 Оптимум: 134,00 Вручну: 134.00" at bounding box center [1132, 519] width 235 height 107
type input "139.00"
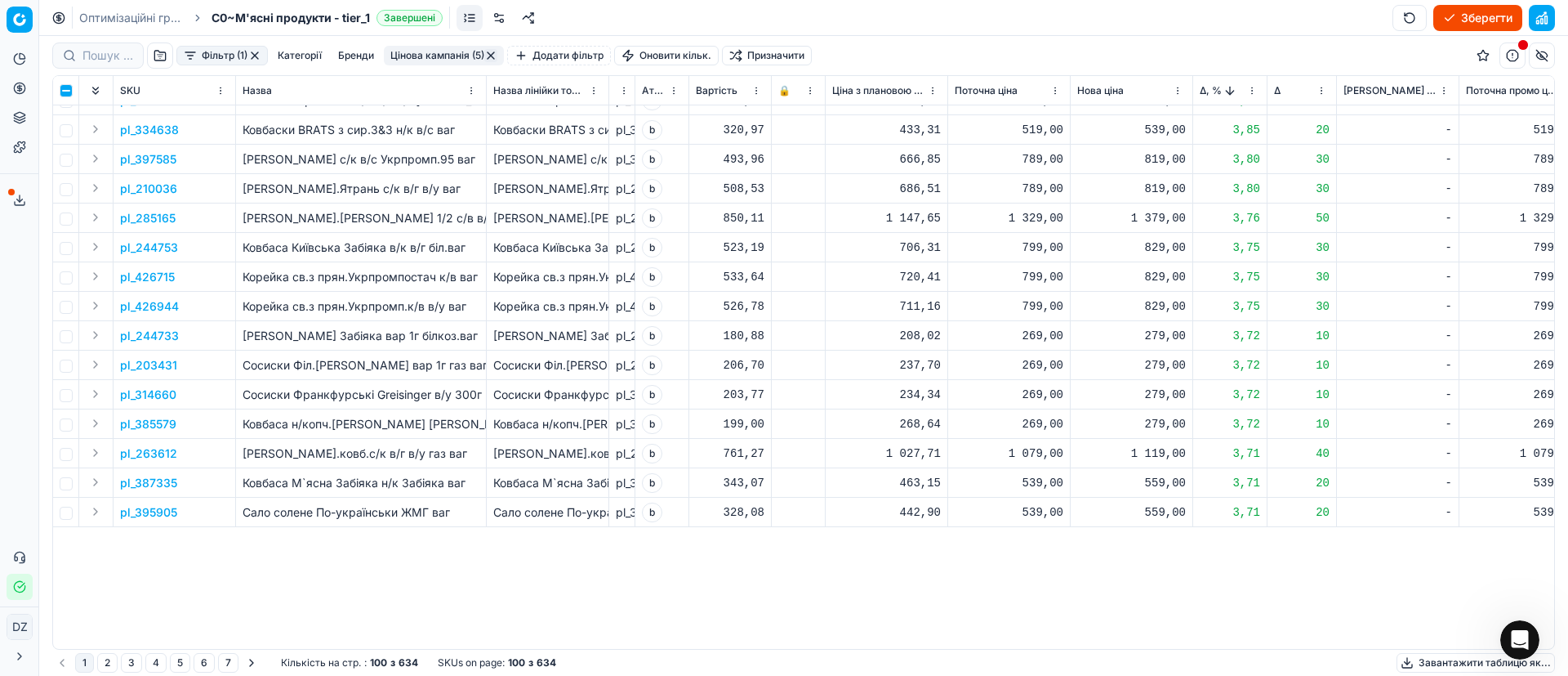
scroll to position [245, 0]
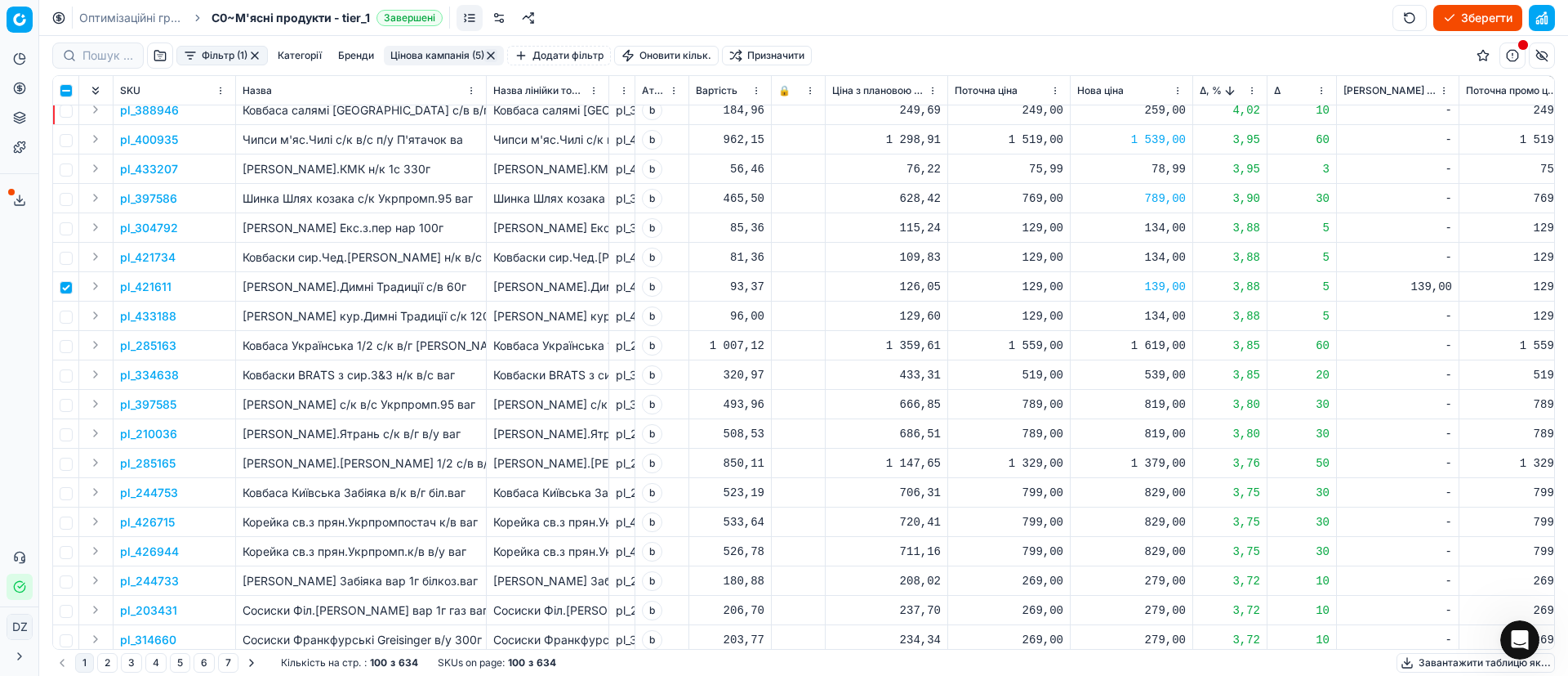
click at [1152, 346] on div "1 619,00" at bounding box center [1131, 345] width 109 height 16
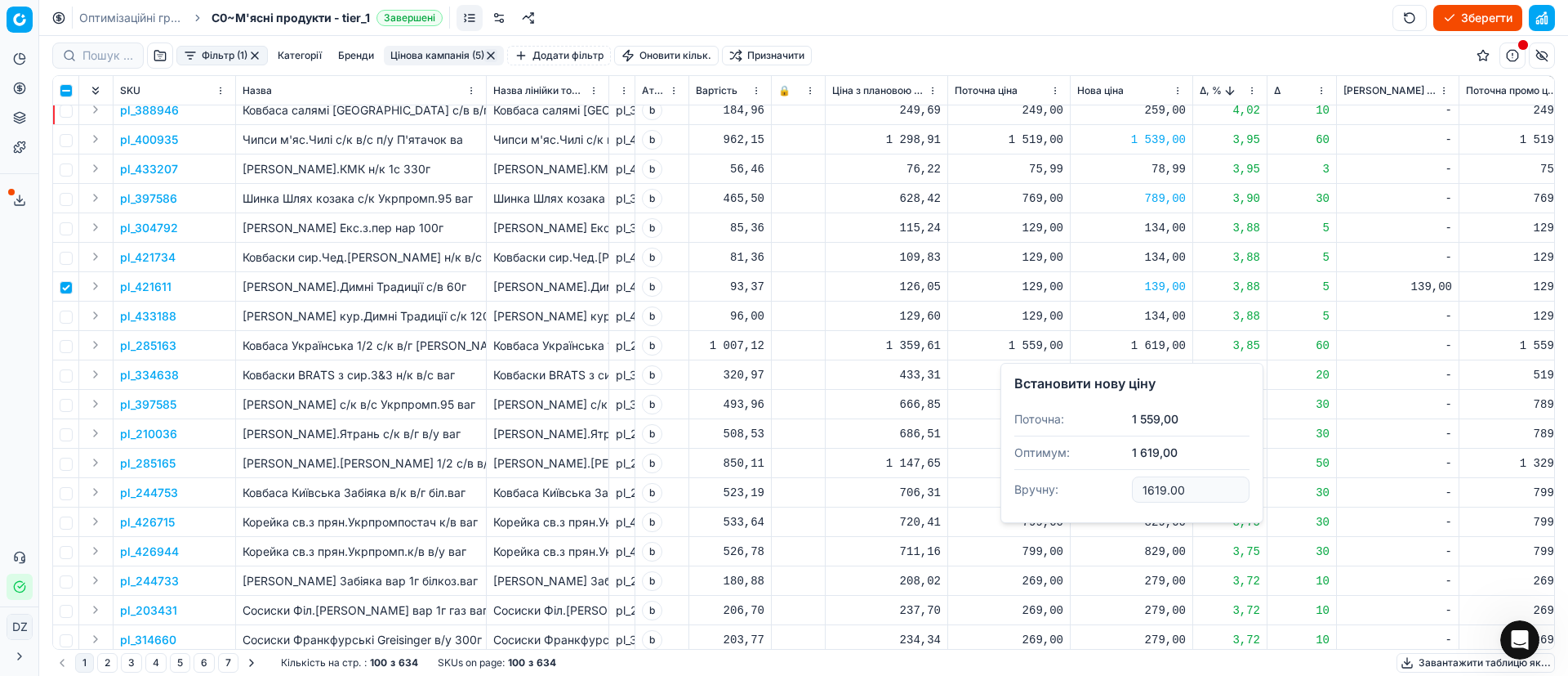
drag, startPoint x: 1183, startPoint y: 485, endPoint x: 1088, endPoint y: 487, distance: 95.0
click at [1088, 487] on dl "Поточна: 1 559,00 Оптимум: 1 619,00 Вручну: 1619.00" at bounding box center [1132, 456] width 235 height 107
type input "1589.00"
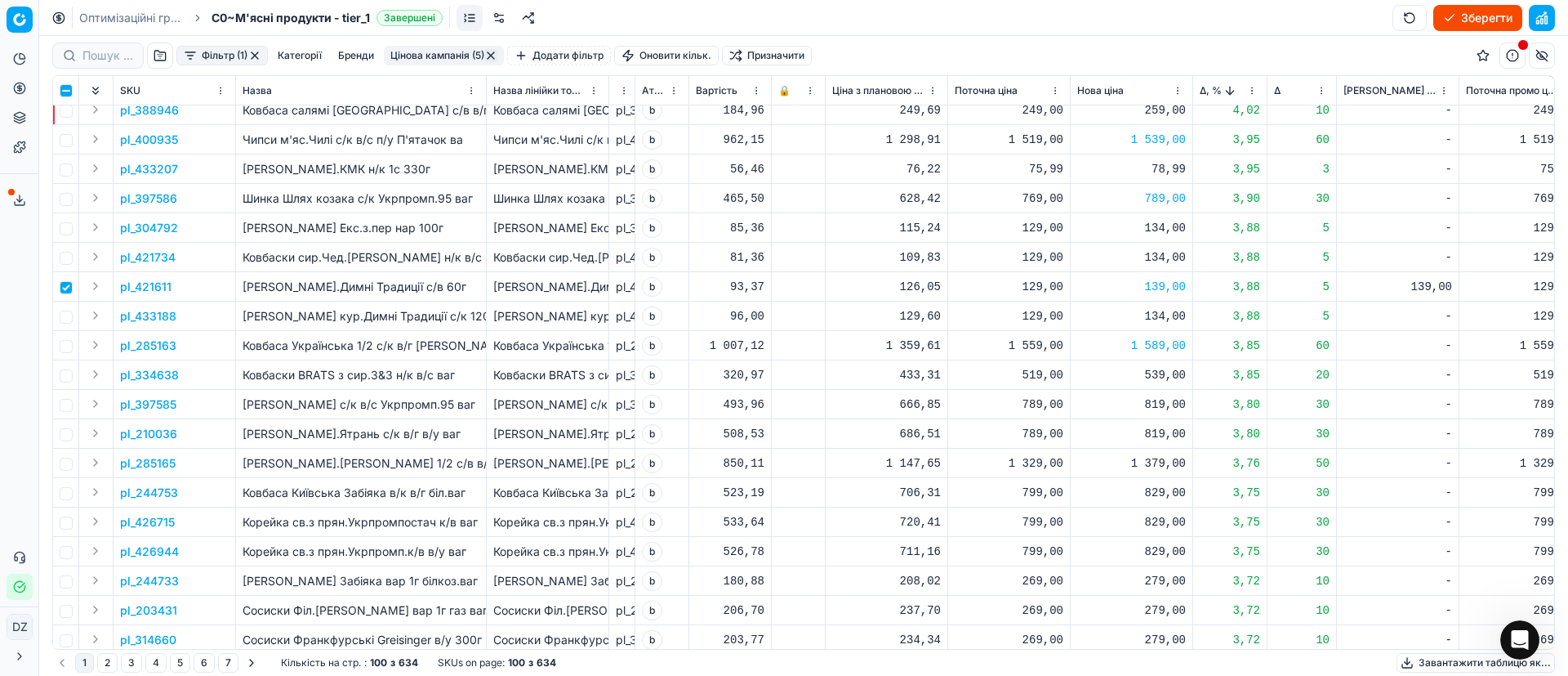
click at [1164, 407] on div "819,00" at bounding box center [1131, 404] width 109 height 16
drag, startPoint x: 1193, startPoint y: 543, endPoint x: 1110, endPoint y: 542, distance: 83.0
click at [1110, 542] on dl "Поточна: 789,00 Оптимум: 819,00 Вручну: 819.00" at bounding box center [1132, 514] width 235 height 107
type input "799.00"
click at [1151, 434] on div "819,00" at bounding box center [1131, 434] width 109 height 16
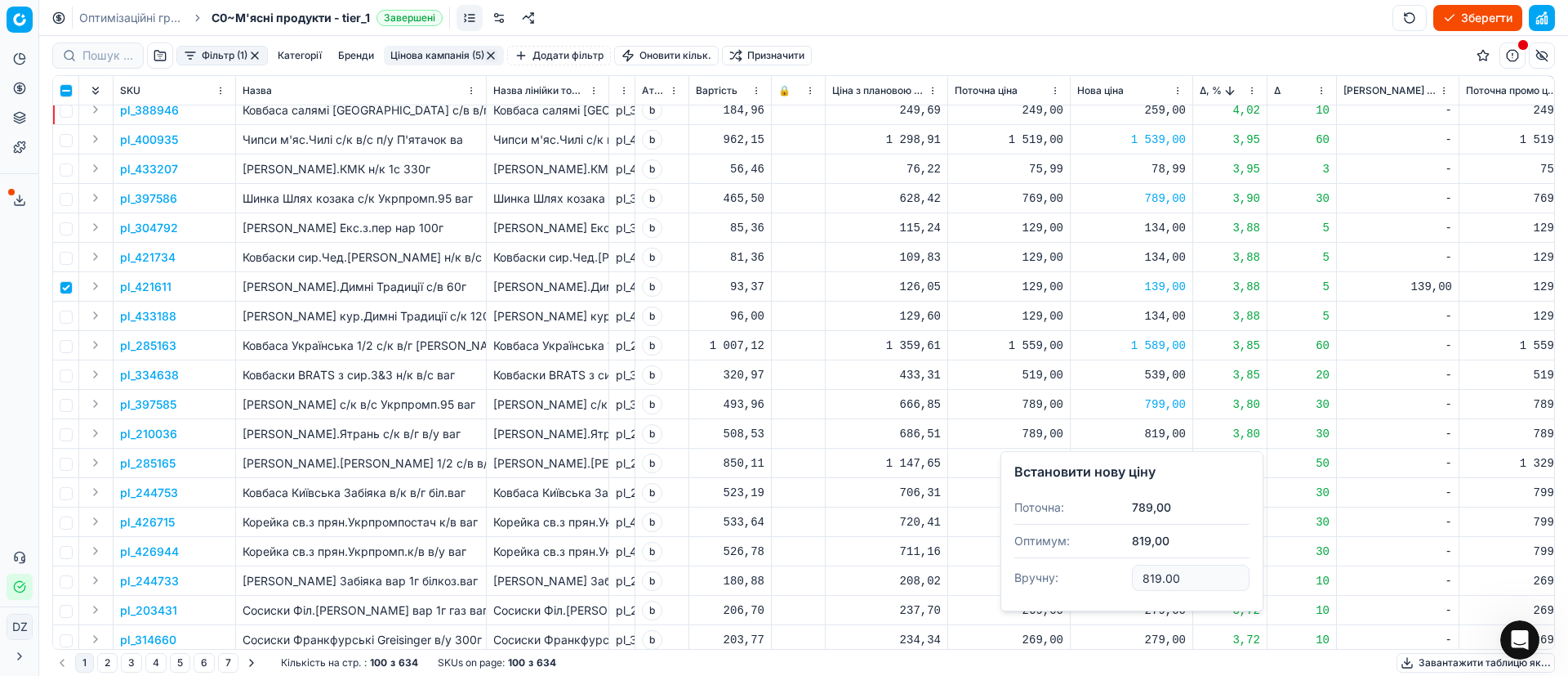
drag, startPoint x: 1197, startPoint y: 576, endPoint x: 1065, endPoint y: 576, distance: 132.0
click at [1065, 576] on dl "Поточна: 789,00 Оптимум: 819,00 Вручну: 819.00" at bounding box center [1132, 543] width 235 height 107
type input "799.00"
click at [1155, 463] on div "1 379,00" at bounding box center [1131, 463] width 109 height 16
drag, startPoint x: 1123, startPoint y: 604, endPoint x: 1067, endPoint y: 604, distance: 56.0
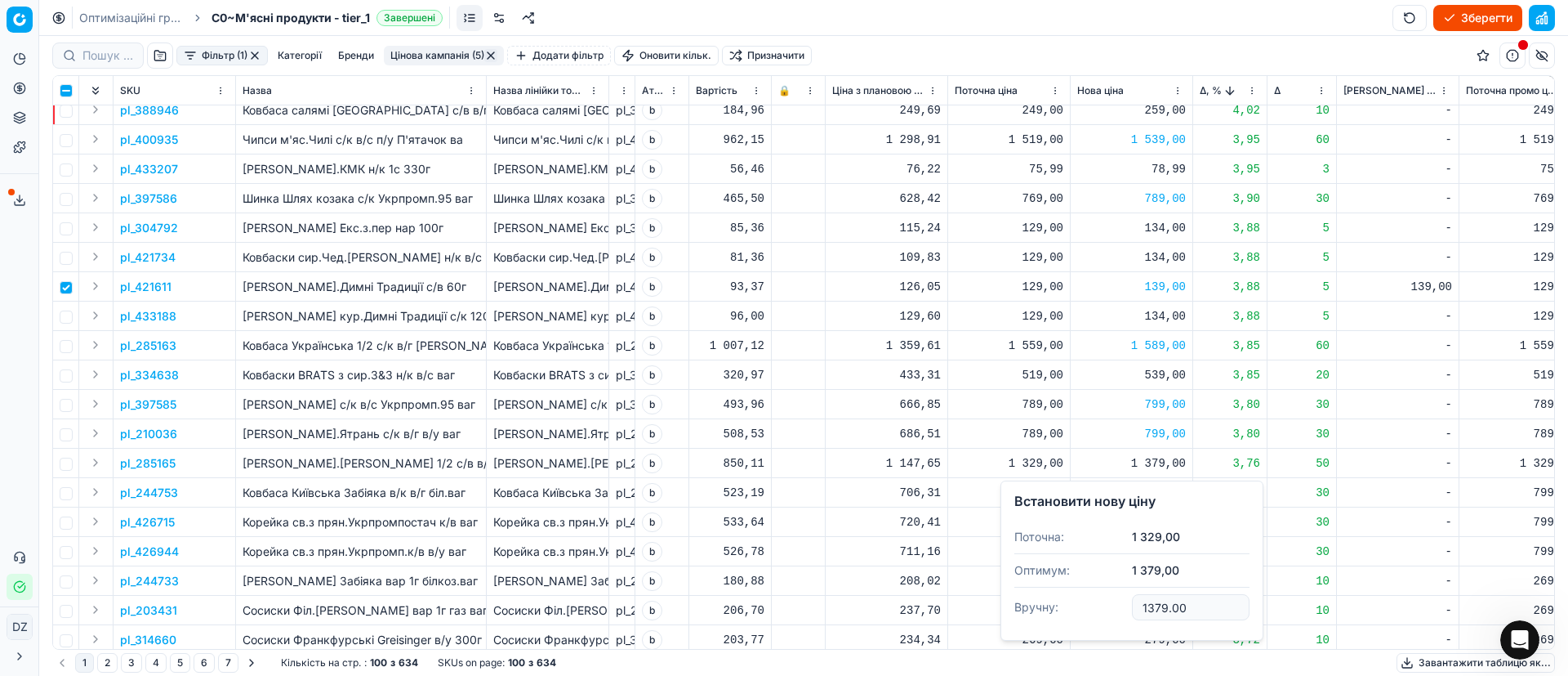
click at [1075, 599] on dl "Поточна: 1 329,00 Оптимум: 1 379,00 Вручну: 1379.00" at bounding box center [1132, 573] width 235 height 107
type input "1349.00"
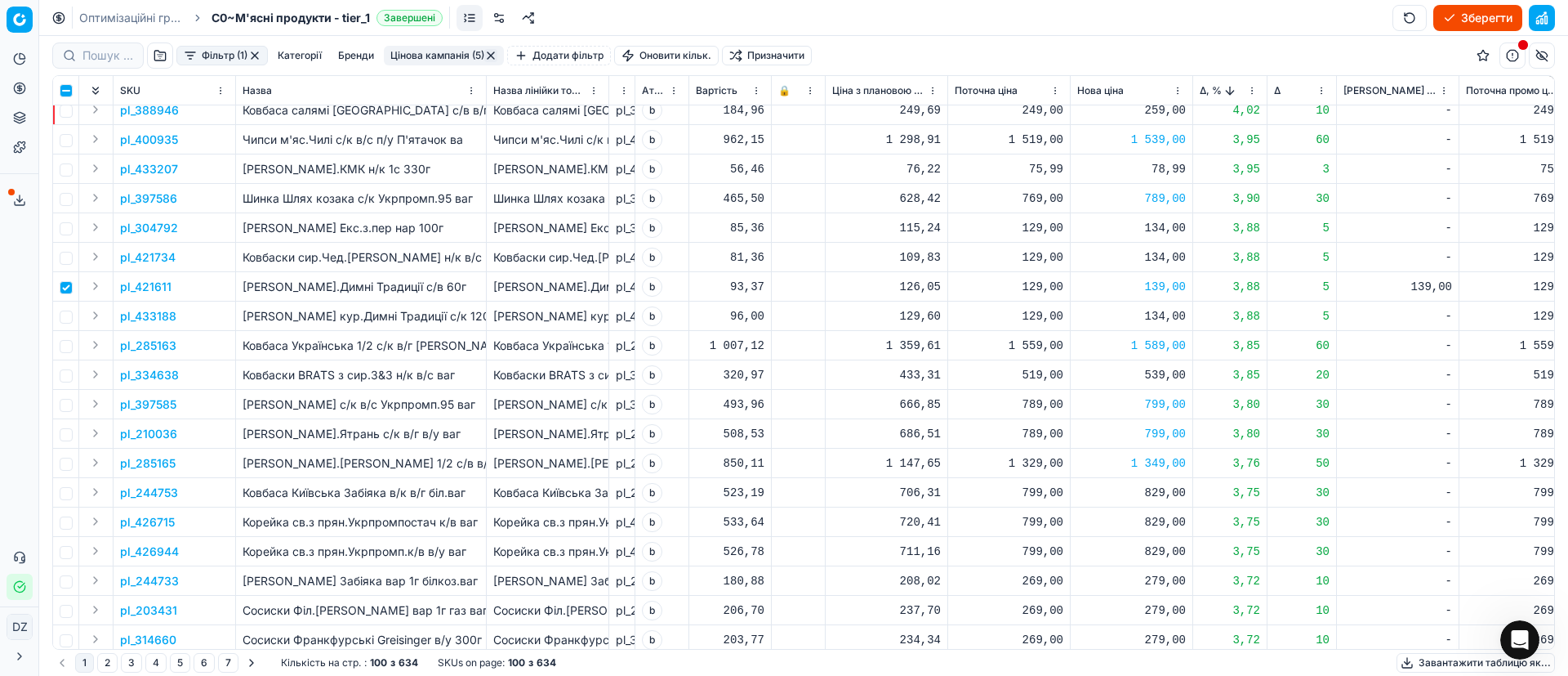
click at [1166, 494] on div "829,00" at bounding box center [1131, 493] width 109 height 16
drag, startPoint x: 1194, startPoint y: 644, endPoint x: 1096, endPoint y: 626, distance: 99.6
click at [1103, 633] on dl "Поточна: 799,00 Оптимум: 829,00 Вручну: 829.00" at bounding box center [1132, 602] width 235 height 107
type input "819.00"
click at [1151, 521] on div "829,00" at bounding box center [1131, 521] width 109 height 16
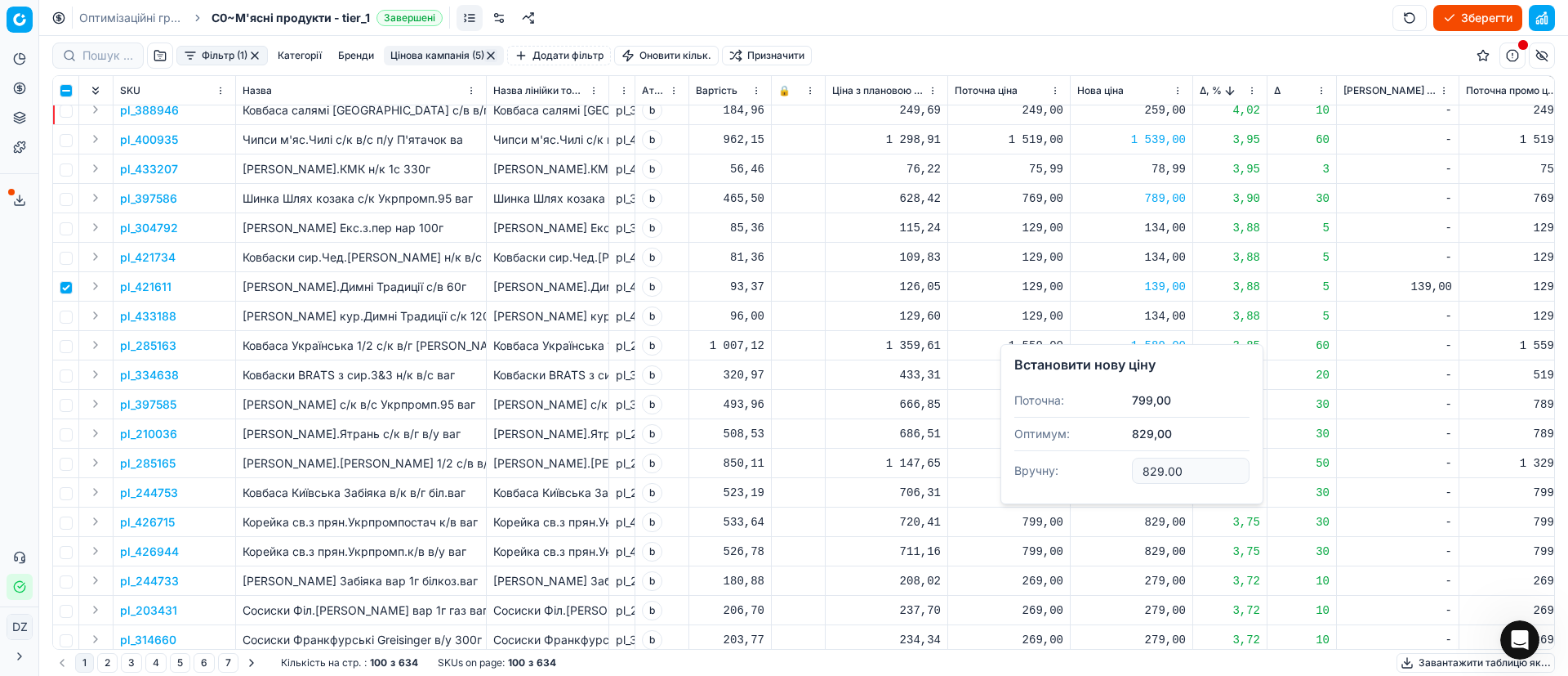
drag, startPoint x: 1196, startPoint y: 465, endPoint x: 1079, endPoint y: 462, distance: 117.0
click at [1080, 463] on dl "Поточна: 799,00 Оптимум: 829,00 Вручну: 829.00" at bounding box center [1132, 437] width 235 height 107
type input "819.00"
click at [1163, 546] on div "829,00" at bounding box center [1131, 551] width 109 height 16
drag, startPoint x: 1175, startPoint y: 499, endPoint x: 1080, endPoint y: 483, distance: 96.3
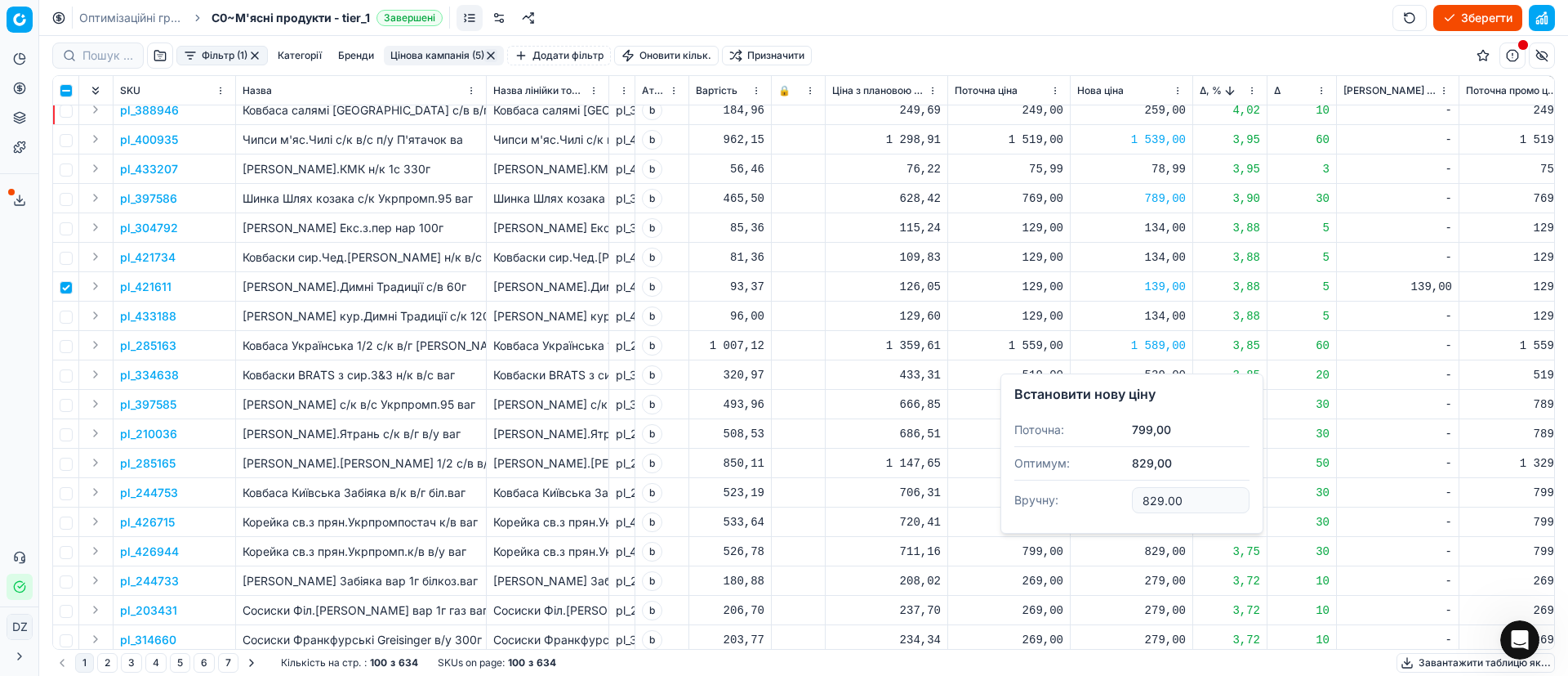
click at [1080, 483] on dl "Поточна: 799,00 Оптимум: 829,00 Вручну: 829.00" at bounding box center [1132, 467] width 235 height 107
type input "819.00"
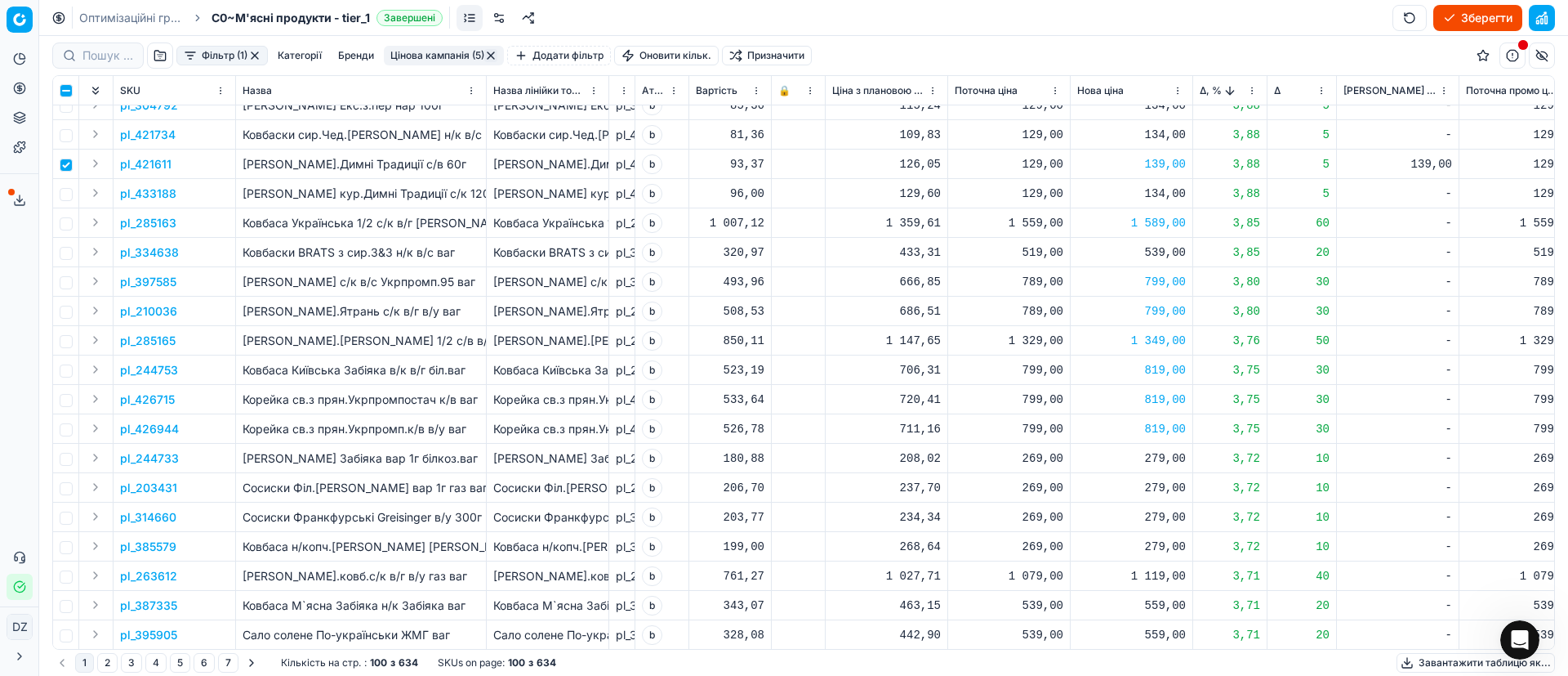
scroll to position [491, 0]
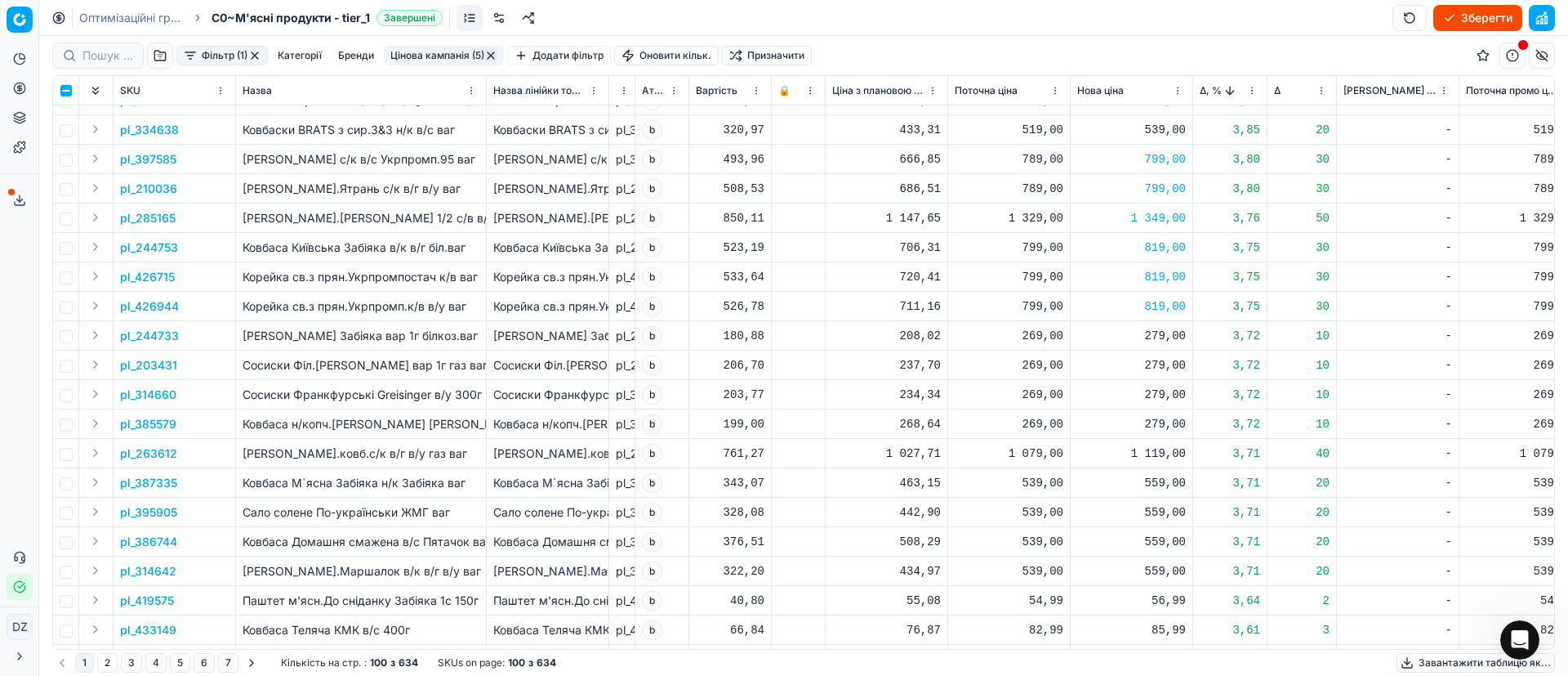
click at [1158, 447] on div "1 119,00" at bounding box center [1131, 454] width 109 height 16
drag, startPoint x: 1194, startPoint y: 591, endPoint x: 1101, endPoint y: 583, distance: 93.3
click at [1101, 583] on dl "Поточна: 1 079,00 Оптимум: 1 119,00 Вручну: 1119.00" at bounding box center [1132, 563] width 235 height 107
type input "1099.00"
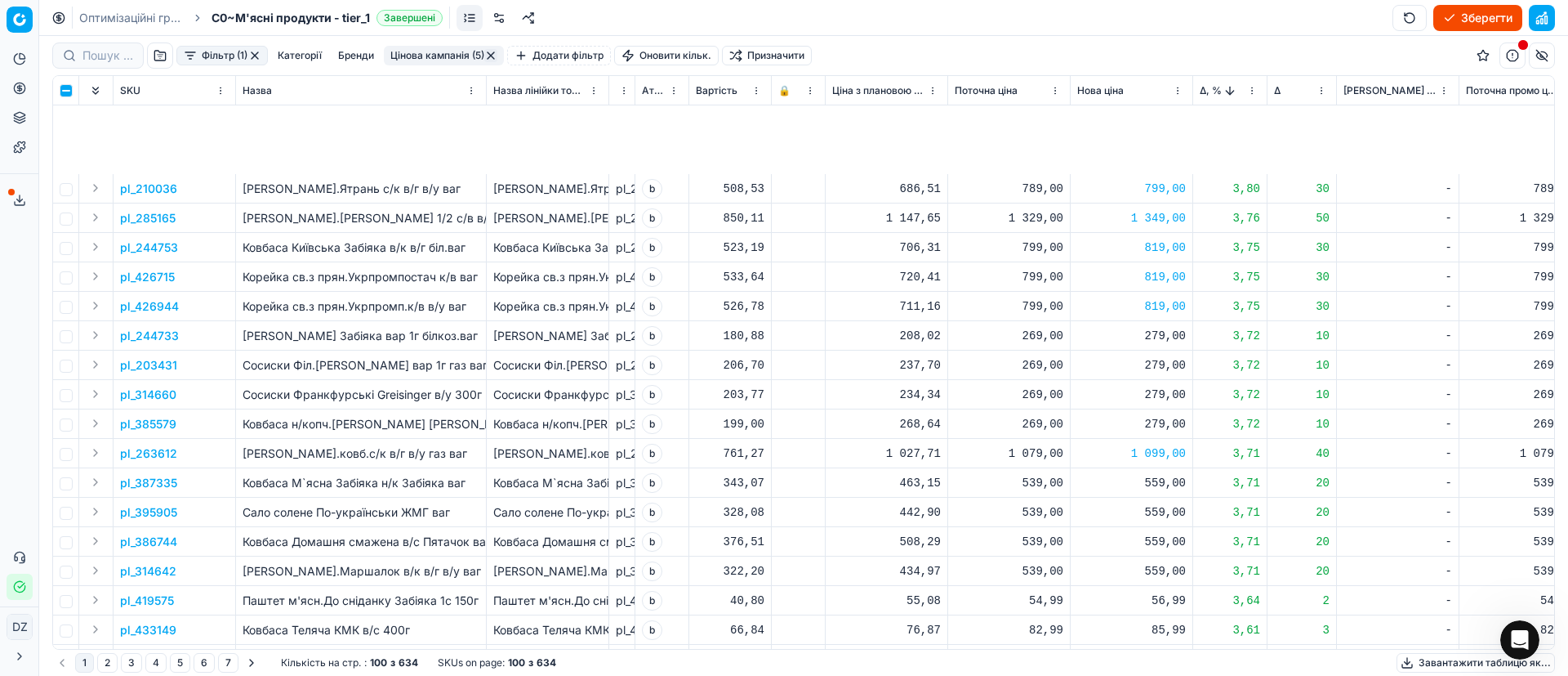
scroll to position [735, 0]
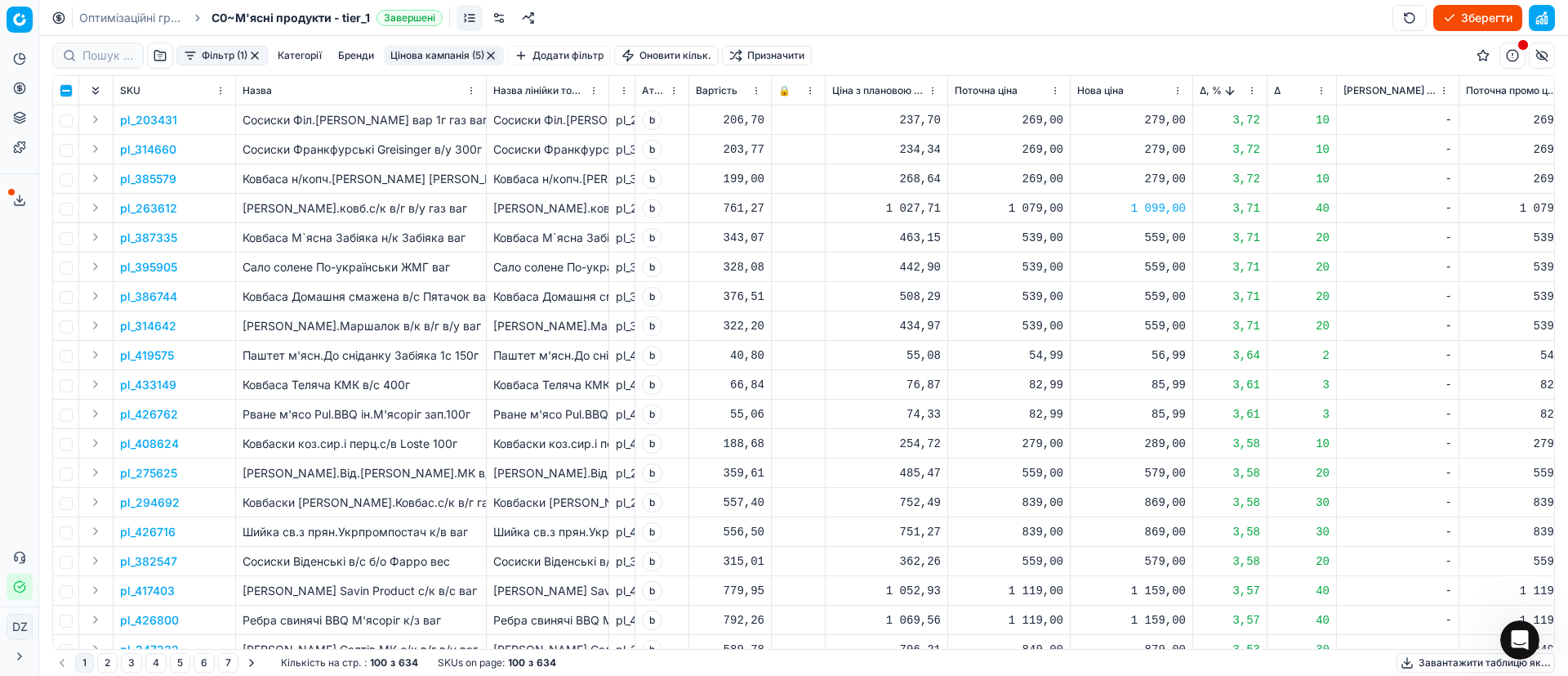
click at [1175, 502] on div "869,00" at bounding box center [1131, 503] width 109 height 16
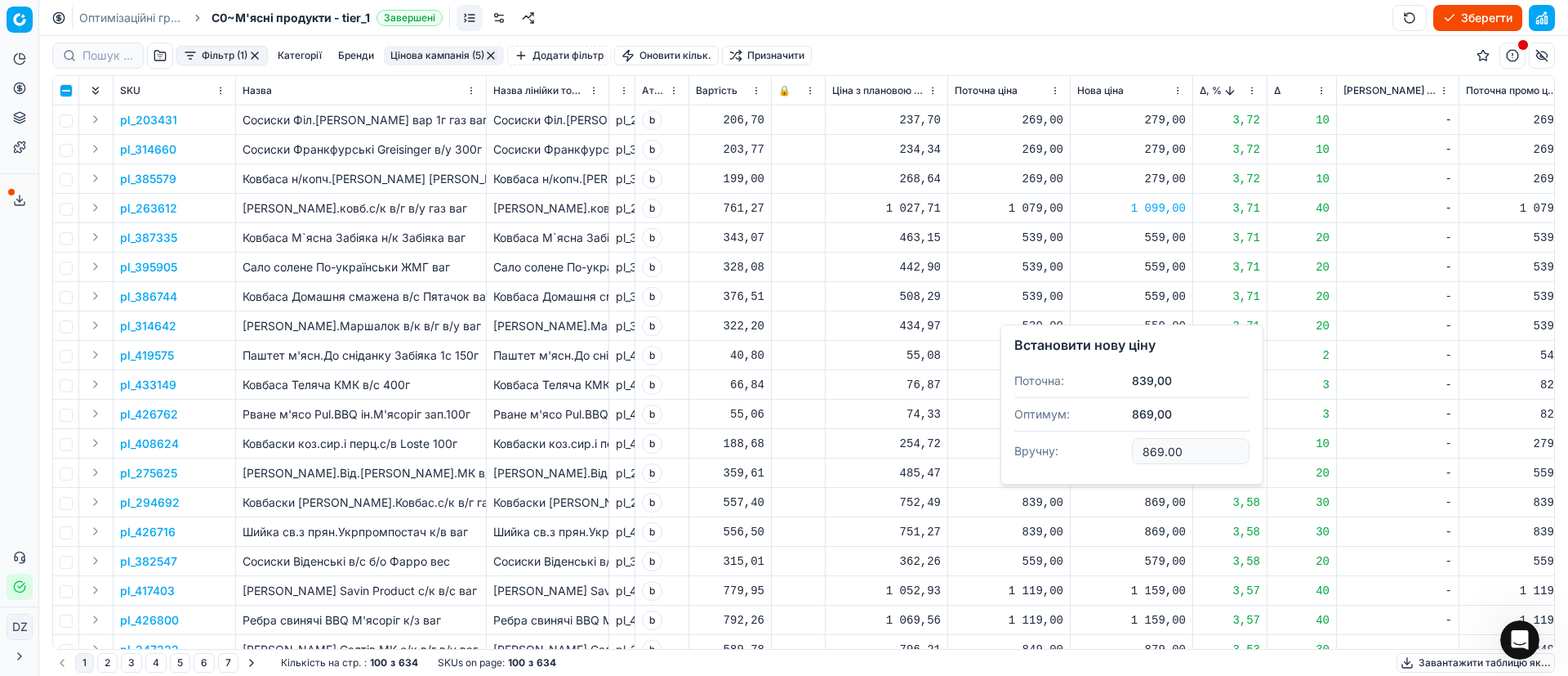
drag, startPoint x: 1202, startPoint y: 450, endPoint x: 1123, endPoint y: 448, distance: 79.0
click at [1123, 448] on dl "Поточна: 839,00 Оптимум: 869,00 Вручну: 869.00" at bounding box center [1132, 417] width 235 height 107
type input "859.00"
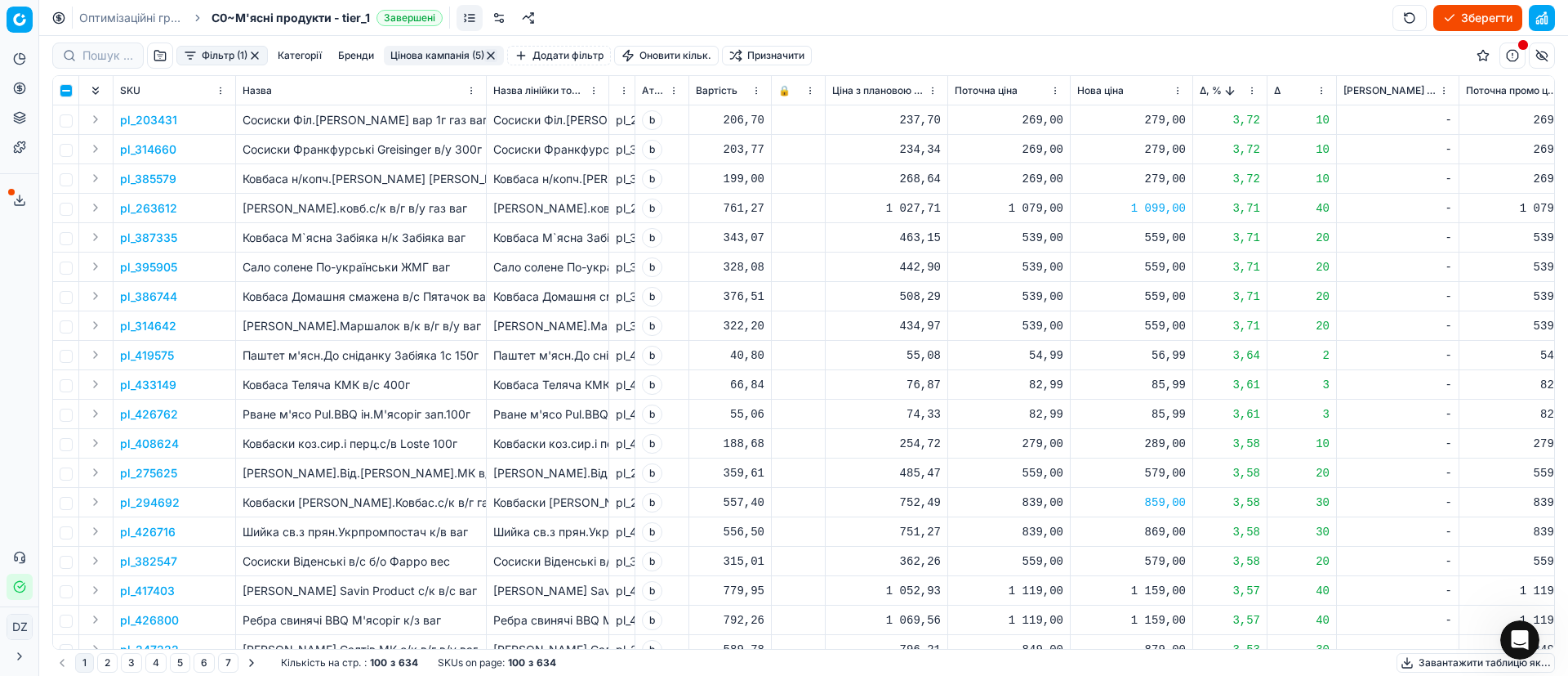
click at [1167, 531] on div "869,00" at bounding box center [1131, 531] width 109 height 16
drag, startPoint x: 1172, startPoint y: 475, endPoint x: 1103, endPoint y: 465, distance: 69.7
click at [1111, 466] on dl "Поточна: 839,00 Оптимум: 869,00 Вручну: 869.00" at bounding box center [1132, 447] width 235 height 107
type input "859.00"
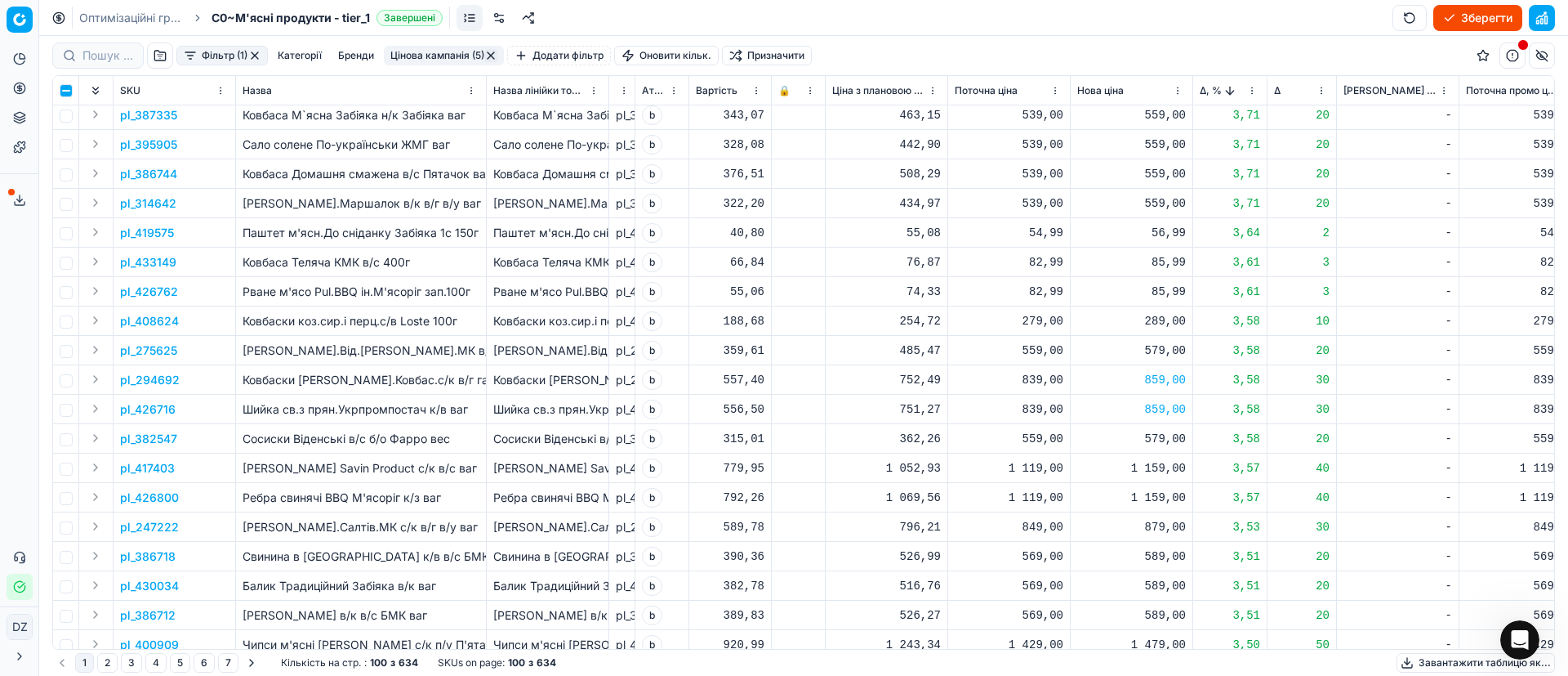
click at [1155, 472] on div "1 159,00" at bounding box center [1131, 468] width 109 height 16
drag, startPoint x: 1194, startPoint y: 615, endPoint x: 1093, endPoint y: 602, distance: 101.8
click at [1093, 602] on dl "Поточна: 1 119,00 Оптимум: 1 159,00 Вручну: 1159.00" at bounding box center [1132, 578] width 235 height 107
type input "11439.00"
click at [1157, 495] on div "1 159,00" at bounding box center [1131, 498] width 109 height 16
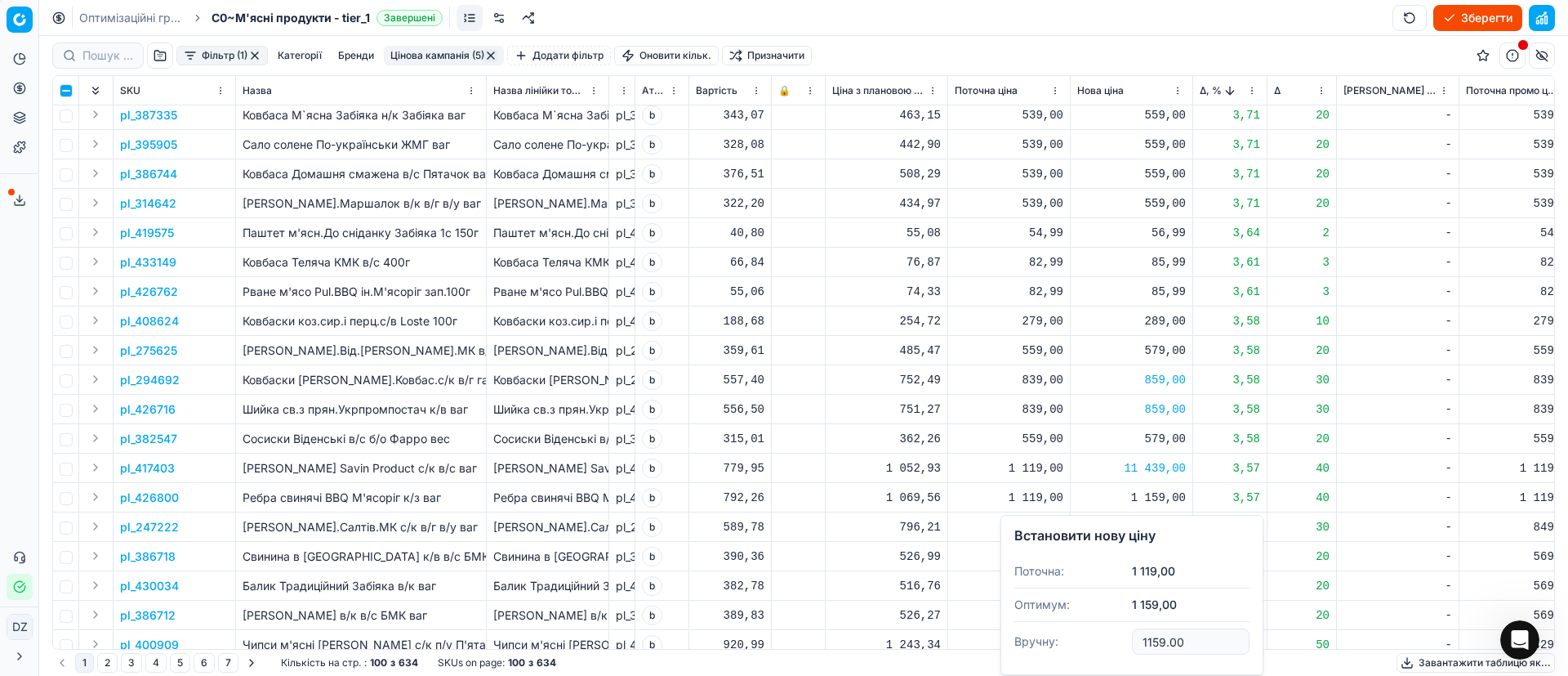
click at [1155, 470] on div "11 439,00" at bounding box center [1131, 468] width 109 height 16
click at [1158, 468] on div "11 439,00" at bounding box center [1131, 468] width 109 height 16
click at [1169, 470] on div "11 439,00" at bounding box center [1131, 468] width 109 height 16
drag, startPoint x: 1209, startPoint y: 608, endPoint x: 1105, endPoint y: 608, distance: 104.0
click at [1114, 608] on dl "Поточна: 1 119,00 Оптимум: 1 159,00 Вручну: 11439.00" at bounding box center [1132, 578] width 235 height 107
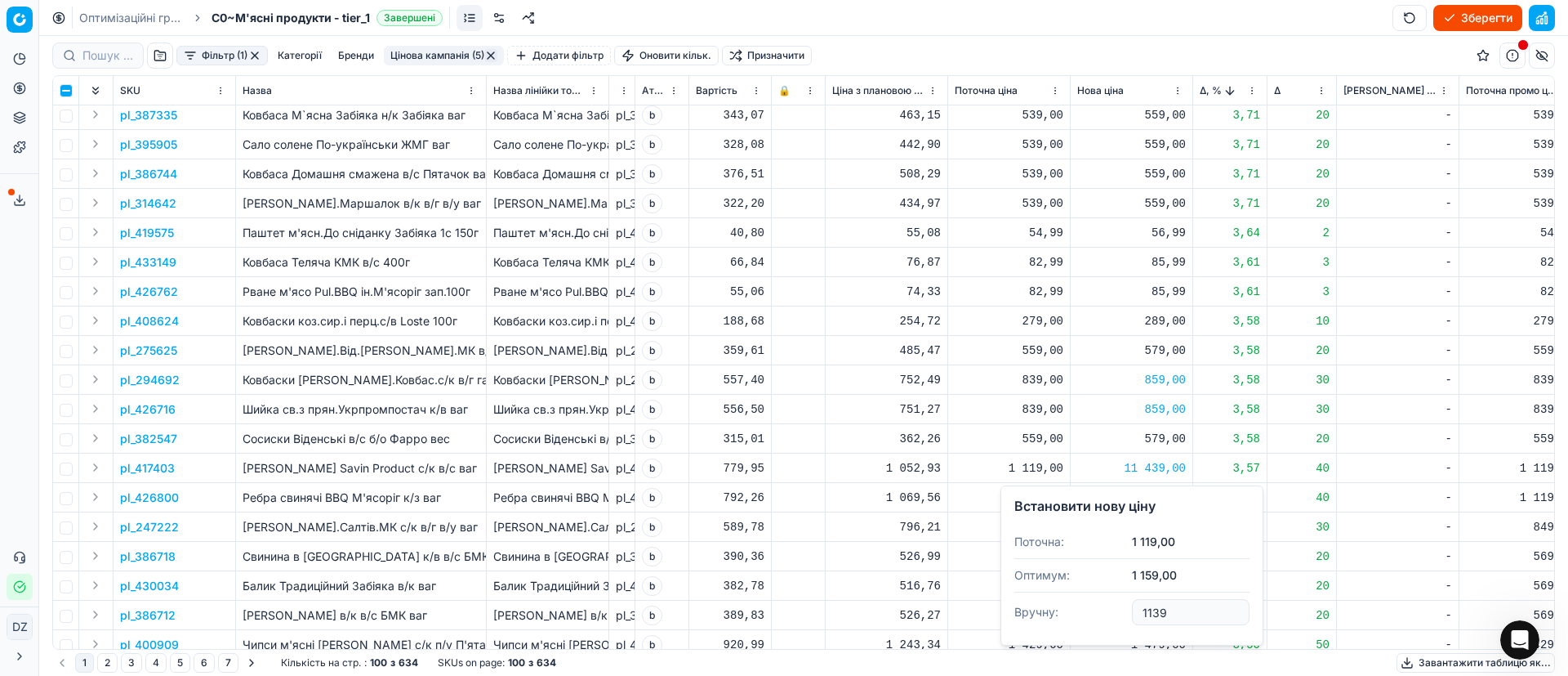
type input "1139.00"
click at [1161, 487] on div "1 159,00" at bounding box center [1131, 497] width 109 height 29
drag, startPoint x: 1205, startPoint y: 635, endPoint x: 1098, endPoint y: 640, distance: 107.1
click at [1098, 640] on dl "Поточна: 1 119,00 Оптимум: 1 159,00 Вручну: 1159.00" at bounding box center [1132, 607] width 235 height 107
type input "1139.00"
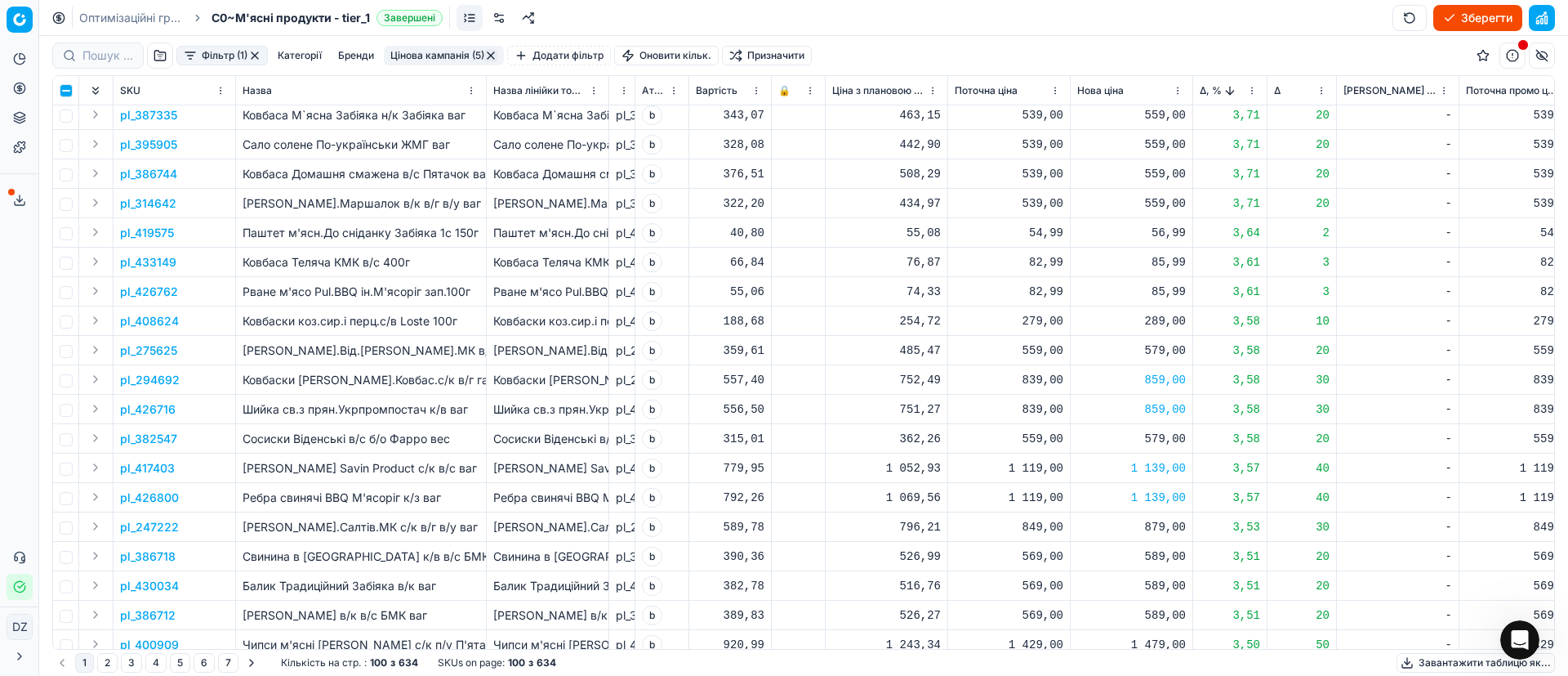
click at [1154, 527] on div "879,00" at bounding box center [1131, 526] width 109 height 16
drag, startPoint x: 1175, startPoint y: 469, endPoint x: 1101, endPoint y: 470, distance: 74.0
click at [1114, 469] on dl "Поточна: 849,00 Оптимум: 879,00 Вручну: 879.00" at bounding box center [1132, 442] width 235 height 107
type input "869.00"
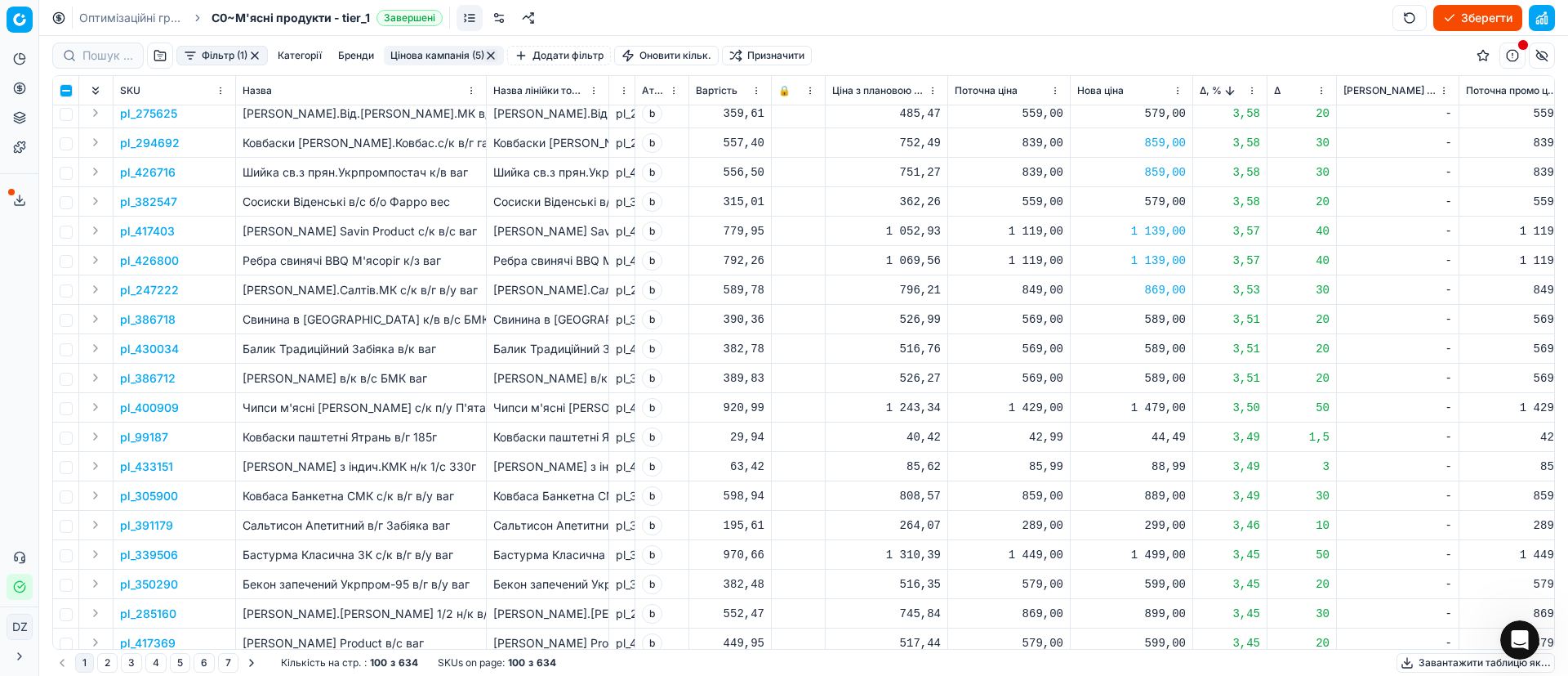
scroll to position [1103, 0]
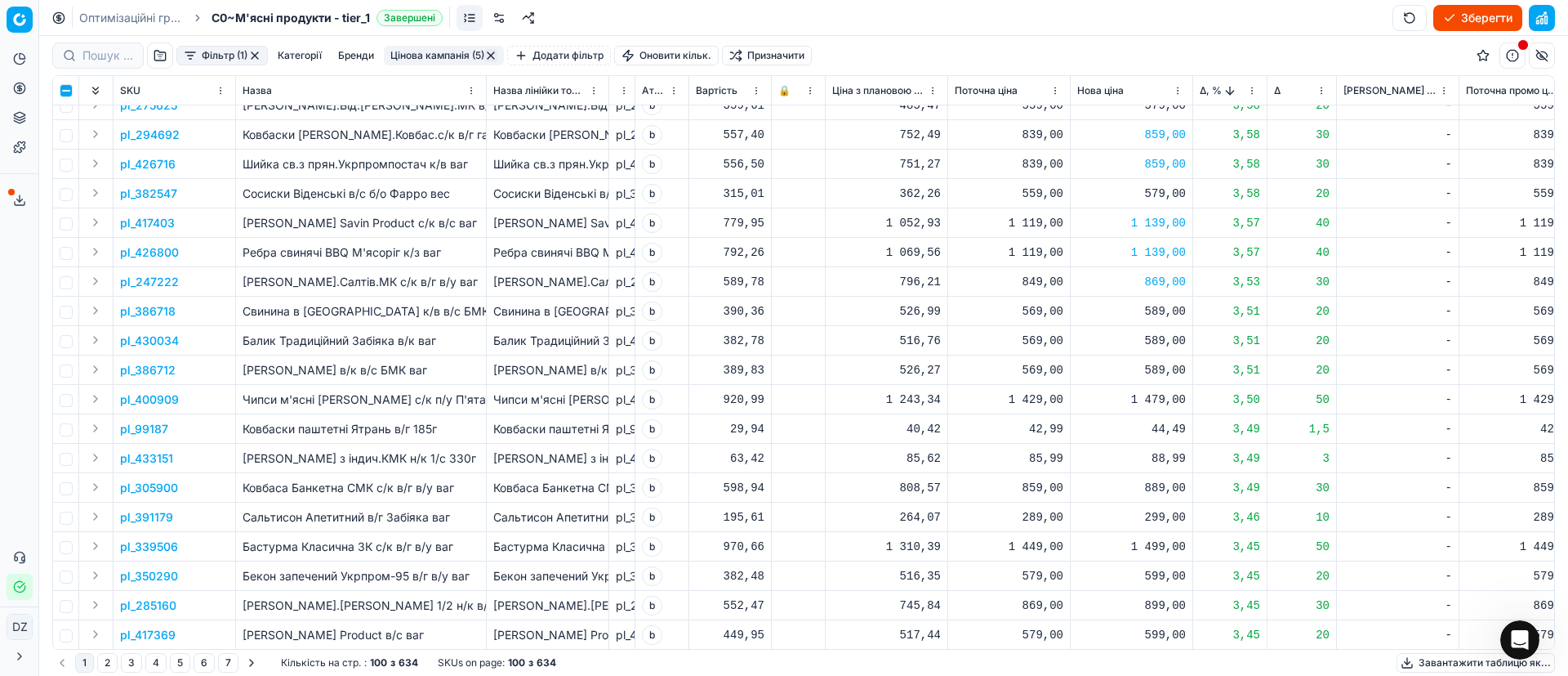
click at [1169, 395] on div "1 479,00" at bounding box center [1131, 399] width 109 height 16
drag, startPoint x: 1211, startPoint y: 542, endPoint x: 1125, endPoint y: 542, distance: 86.0
click at [1125, 542] on dl "Поточна: 1 429,00 Оптимум: 1 479,00 Вручну: 1479.00" at bounding box center [1132, 509] width 235 height 107
type input "1449.00"
click at [1169, 484] on div "889,00" at bounding box center [1131, 488] width 109 height 16
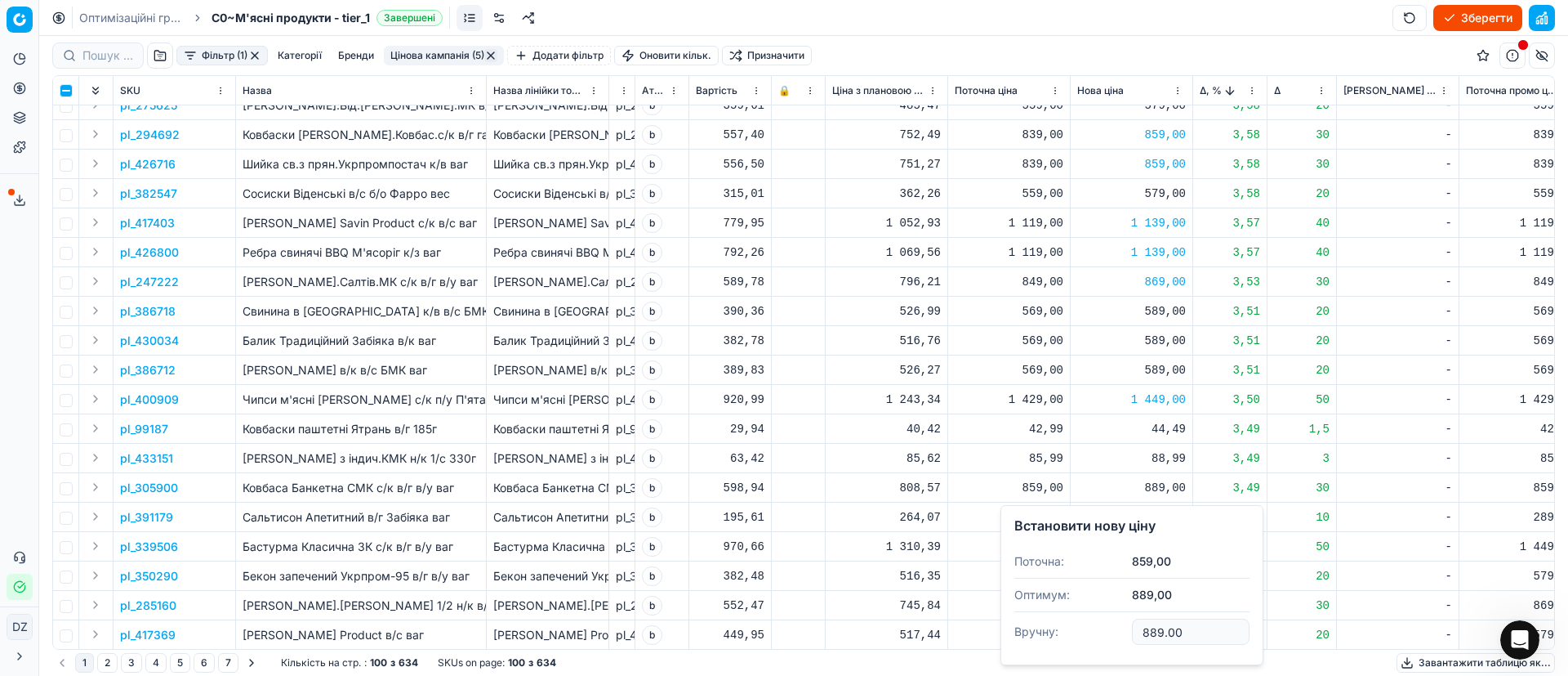
drag, startPoint x: 1196, startPoint y: 626, endPoint x: 1089, endPoint y: 624, distance: 107.0
click at [1094, 624] on dl "Поточна: 859,00 Оптимум: 889,00 Вручну: 889.00" at bounding box center [1132, 598] width 235 height 107
type input "879.00"
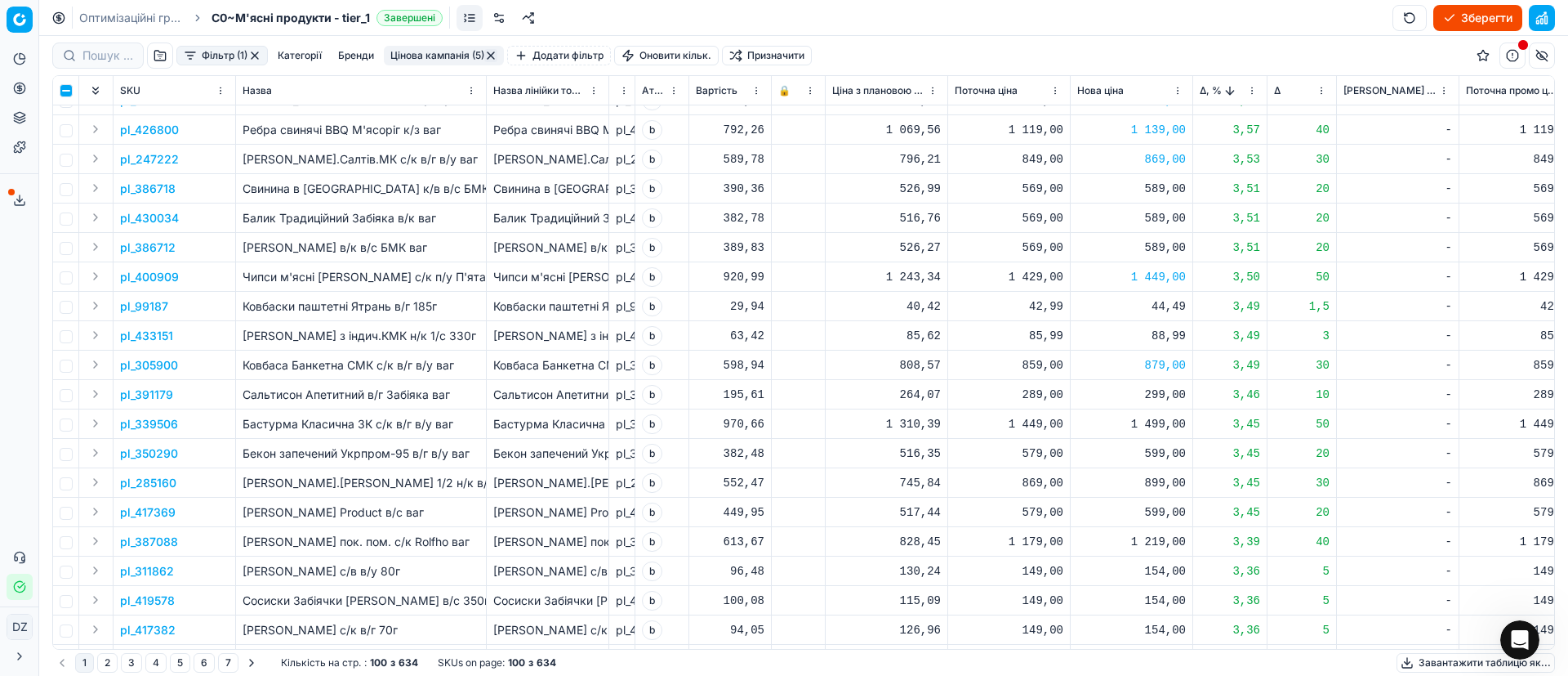
click at [1162, 423] on div "1 499,00" at bounding box center [1131, 424] width 109 height 16
drag, startPoint x: 1189, startPoint y: 563, endPoint x: 1115, endPoint y: 558, distance: 74.2
click at [1115, 558] on dl "Поточна: 1 449,00 Оптимум: 1 499,00 Вручну: 1499.00" at bounding box center [1132, 534] width 235 height 107
type input "1489.00"
click at [1158, 425] on div "1 489,00" at bounding box center [1131, 424] width 109 height 16
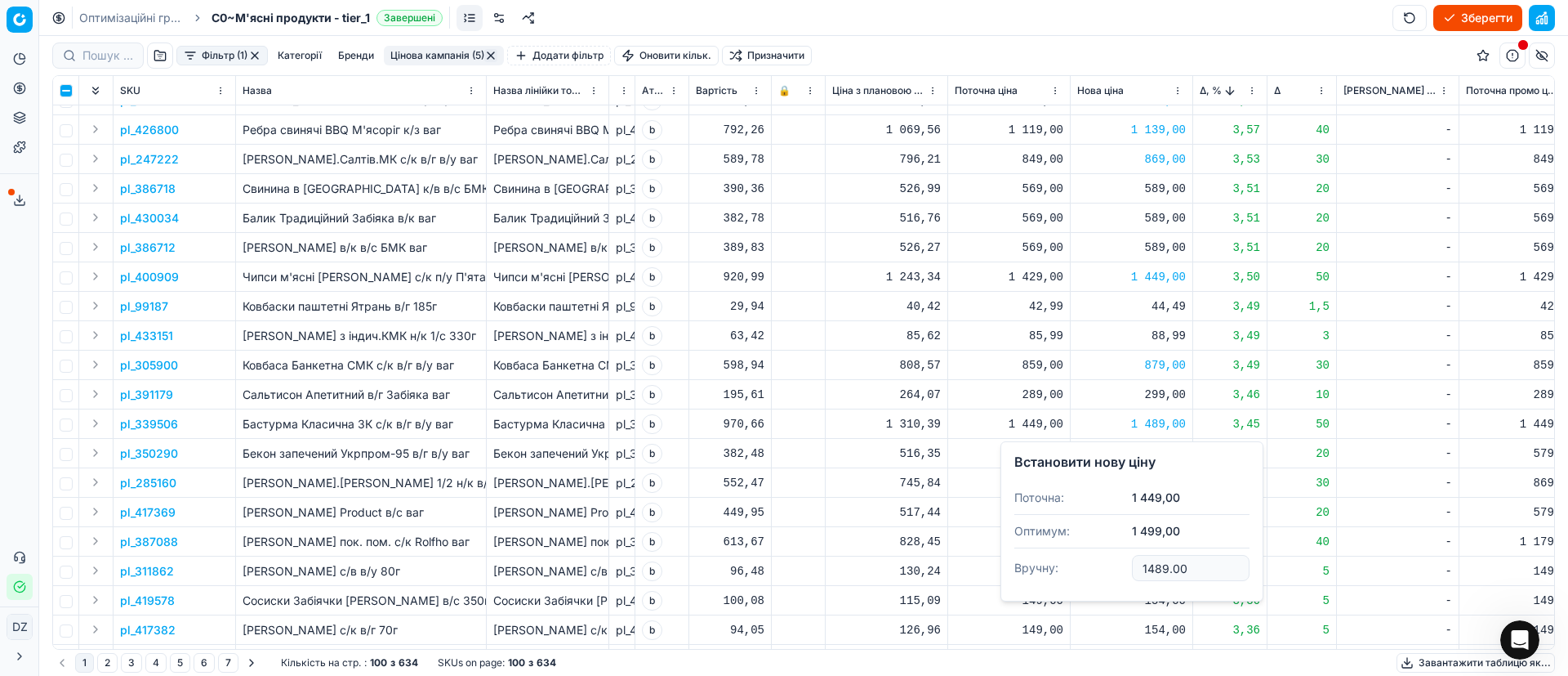
drag, startPoint x: 1197, startPoint y: 570, endPoint x: 1122, endPoint y: 567, distance: 75.1
click at [1122, 567] on dl "Поточна: 1 449,00 Оптимум: 1 499,00 Вручну: 1489.00" at bounding box center [1132, 534] width 235 height 107
type input "1479.00"
click at [1168, 477] on div "899,00" at bounding box center [1131, 483] width 109 height 16
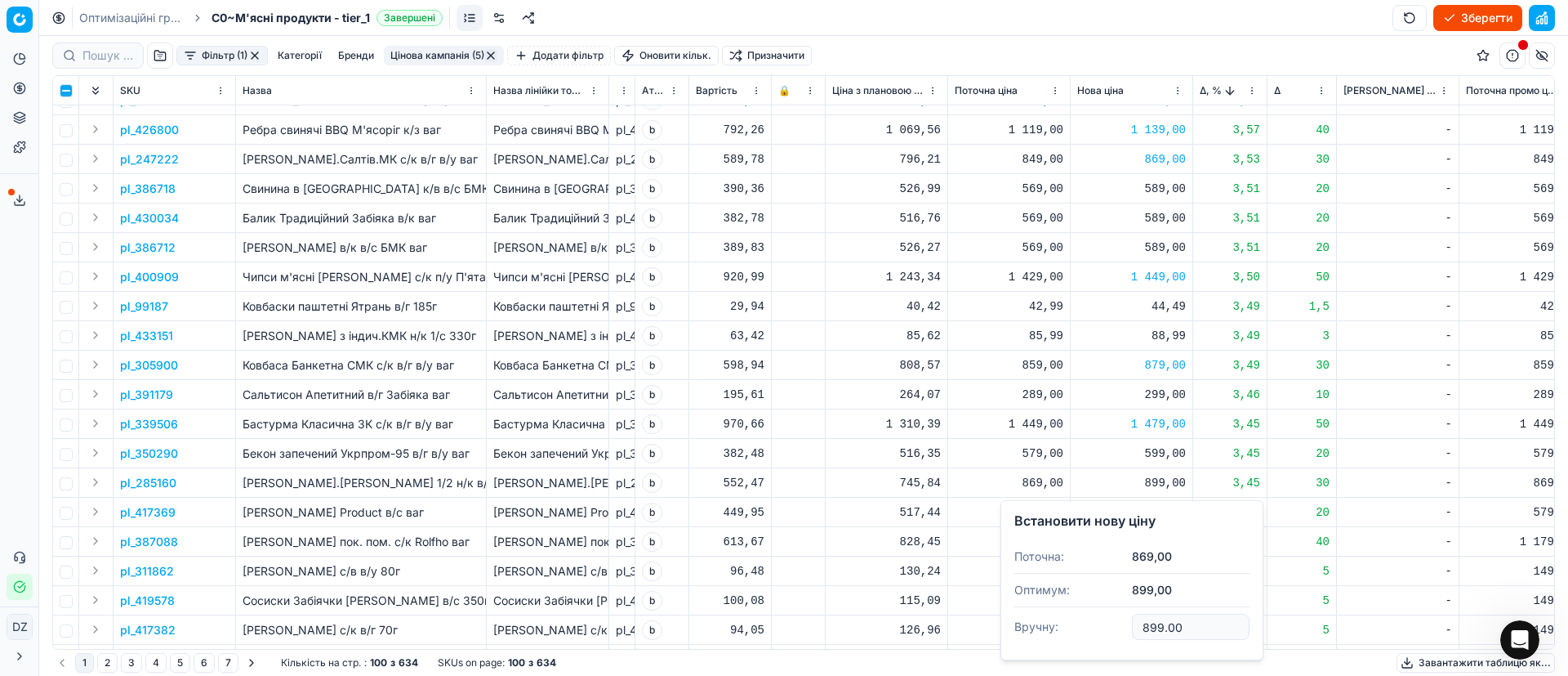
drag, startPoint x: 1190, startPoint y: 634, endPoint x: 1101, endPoint y: 628, distance: 89.2
click at [1101, 628] on dl "Поточна: 869,00 Оптимум: 899,00 Вручну: 899.00" at bounding box center [1132, 593] width 235 height 107
type input "889.00"
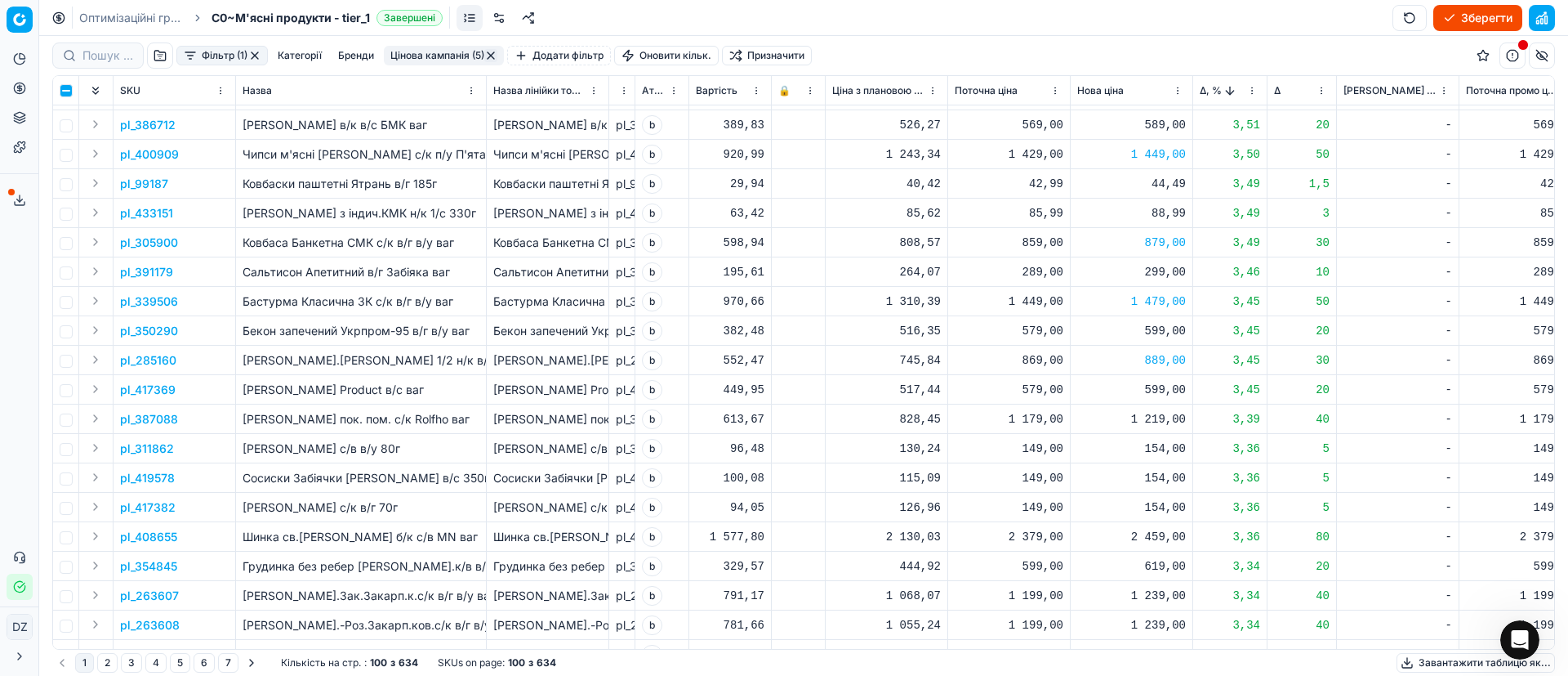
click at [1171, 411] on div "1 219,00" at bounding box center [1131, 419] width 109 height 16
drag, startPoint x: 1209, startPoint y: 567, endPoint x: 1123, endPoint y: 564, distance: 86.1
click at [1123, 564] on dl "Поточна: 1 179,00 Оптимум: 1 219,00 Вручну: 1219.00" at bounding box center [1132, 529] width 235 height 107
type input "1199.00"
click at [1160, 536] on div "2 459,00" at bounding box center [1131, 536] width 109 height 16
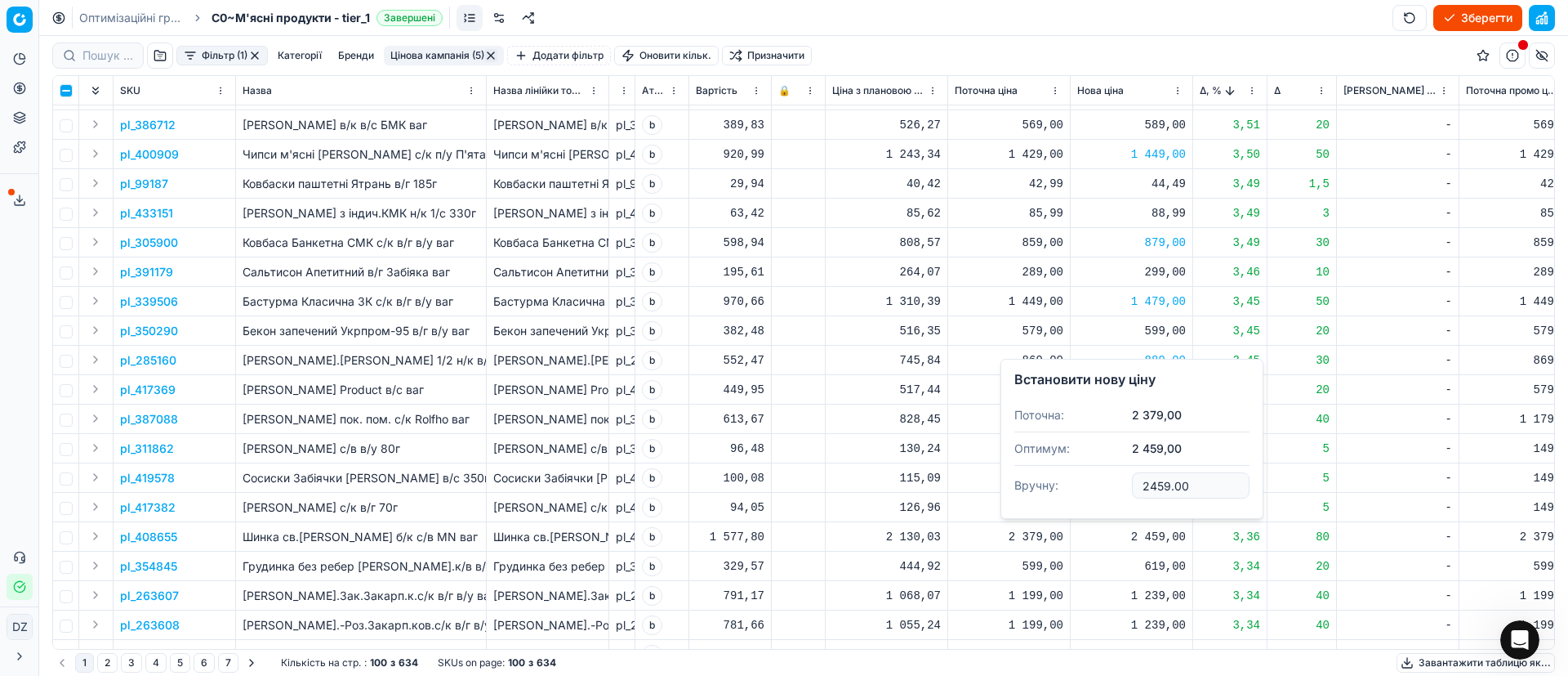
drag, startPoint x: 1200, startPoint y: 483, endPoint x: 1135, endPoint y: 476, distance: 65.4
click at [1138, 477] on input "2459.00" at bounding box center [1191, 486] width 118 height 26
type input "2399.00"
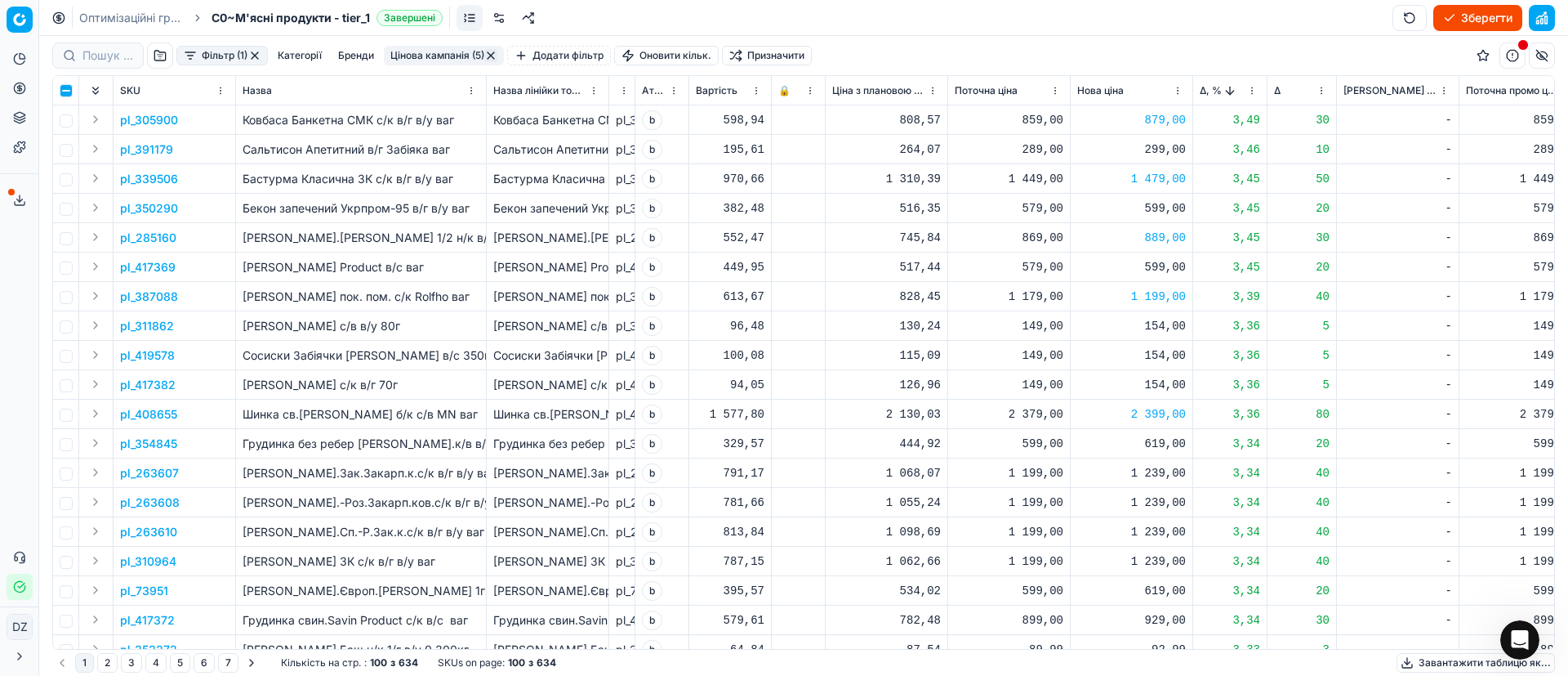
click at [1164, 468] on div "1 239,00" at bounding box center [1131, 473] width 109 height 16
drag, startPoint x: 1201, startPoint y: 618, endPoint x: 1102, endPoint y: 611, distance: 99.2
click at [1102, 611] on dl "Поточна: 1 199,00 Оптимум: 1 239,00 Вручну: 1239.00" at bounding box center [1132, 583] width 235 height 107
type input "1229.00"
click at [1147, 502] on div "1 239,00" at bounding box center [1131, 503] width 109 height 16
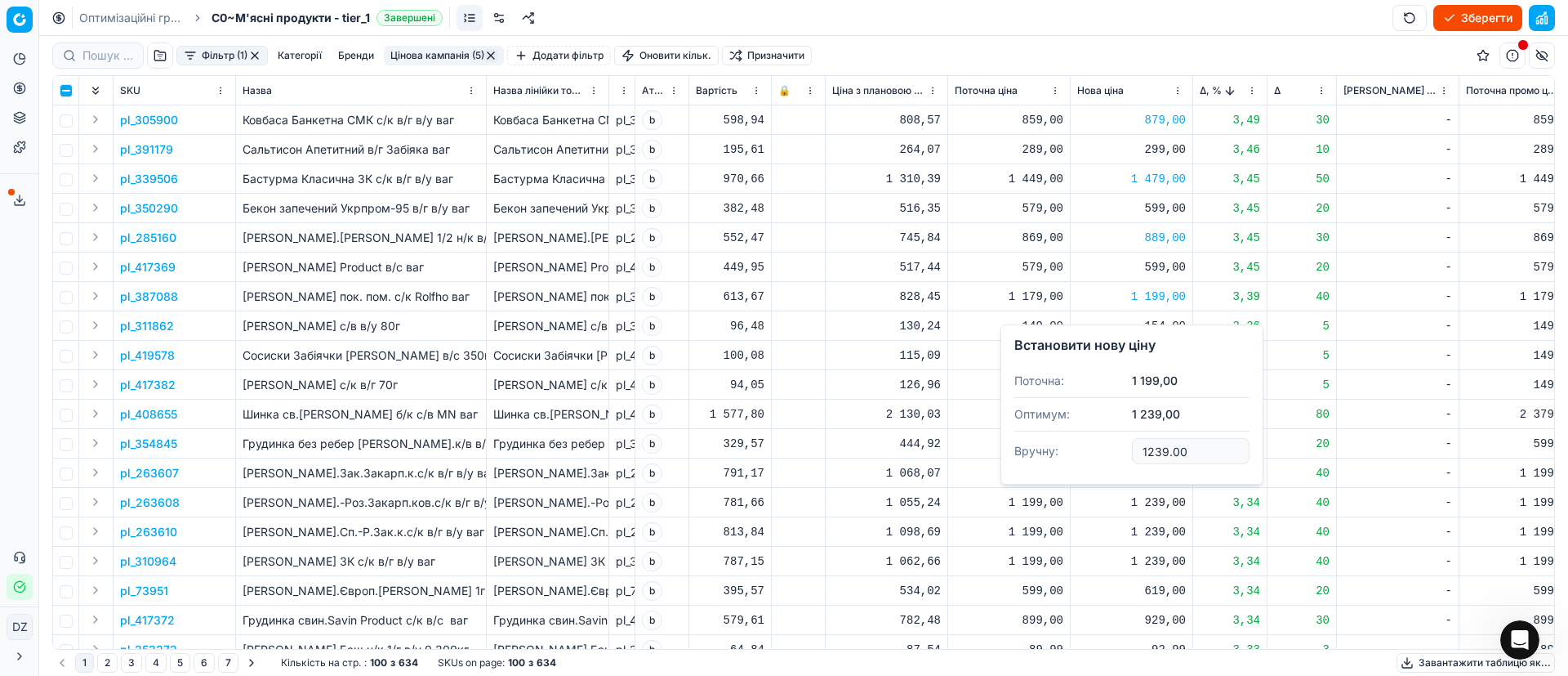
drag, startPoint x: 1193, startPoint y: 452, endPoint x: 1066, endPoint y: 455, distance: 127.0
click at [1066, 455] on dl "Поточна: 1 199,00 Оптимум: 1 239,00 Вручну: 1239.00" at bounding box center [1132, 417] width 235 height 107
type input "1229.00"
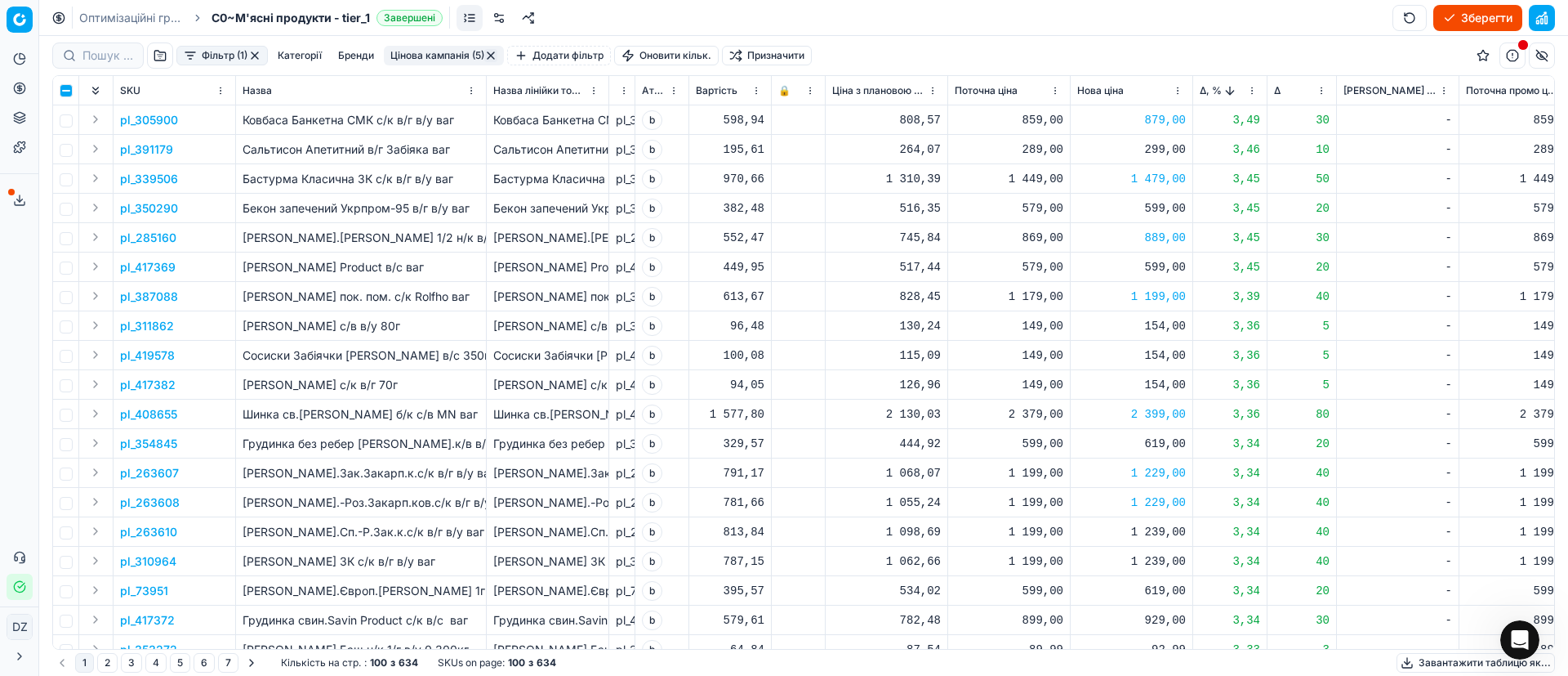
click at [1148, 532] on div "1 239,00" at bounding box center [1131, 531] width 109 height 16
drag, startPoint x: 1178, startPoint y: 477, endPoint x: 1093, endPoint y: 474, distance: 85.1
click at [1093, 475] on dl "Поточна: 1 199,00 Оптимум: 1 239,00 Вручну: 1239.00" at bounding box center [1132, 447] width 235 height 107
type input "1229.00"
click at [1169, 558] on div "1 239,00" at bounding box center [1131, 561] width 109 height 16
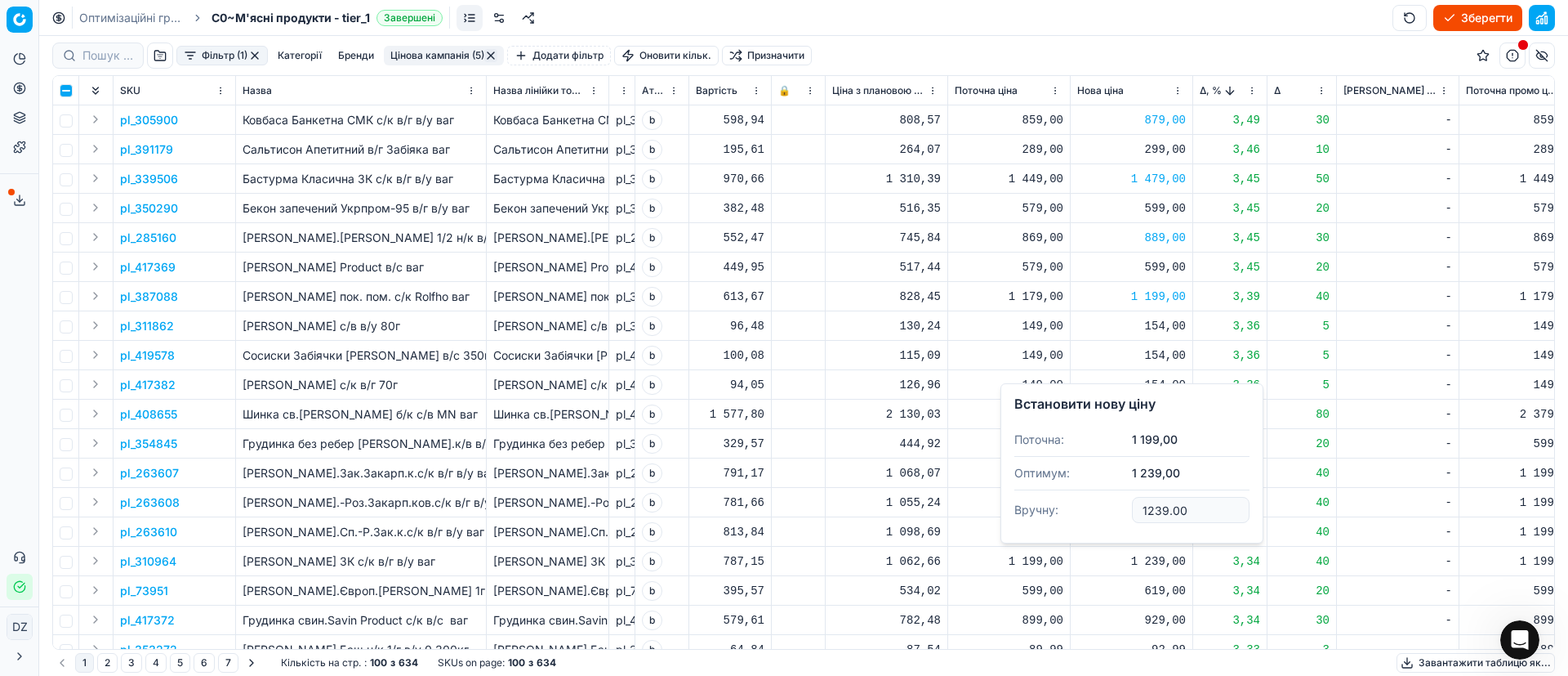
drag, startPoint x: 1203, startPoint y: 509, endPoint x: 1103, endPoint y: 504, distance: 100.1
click at [1103, 504] on dl "Поточна: 1 199,00 Оптимум: 1 239,00 Вручну: 1239.00" at bounding box center [1132, 476] width 235 height 107
type input "12229.00"
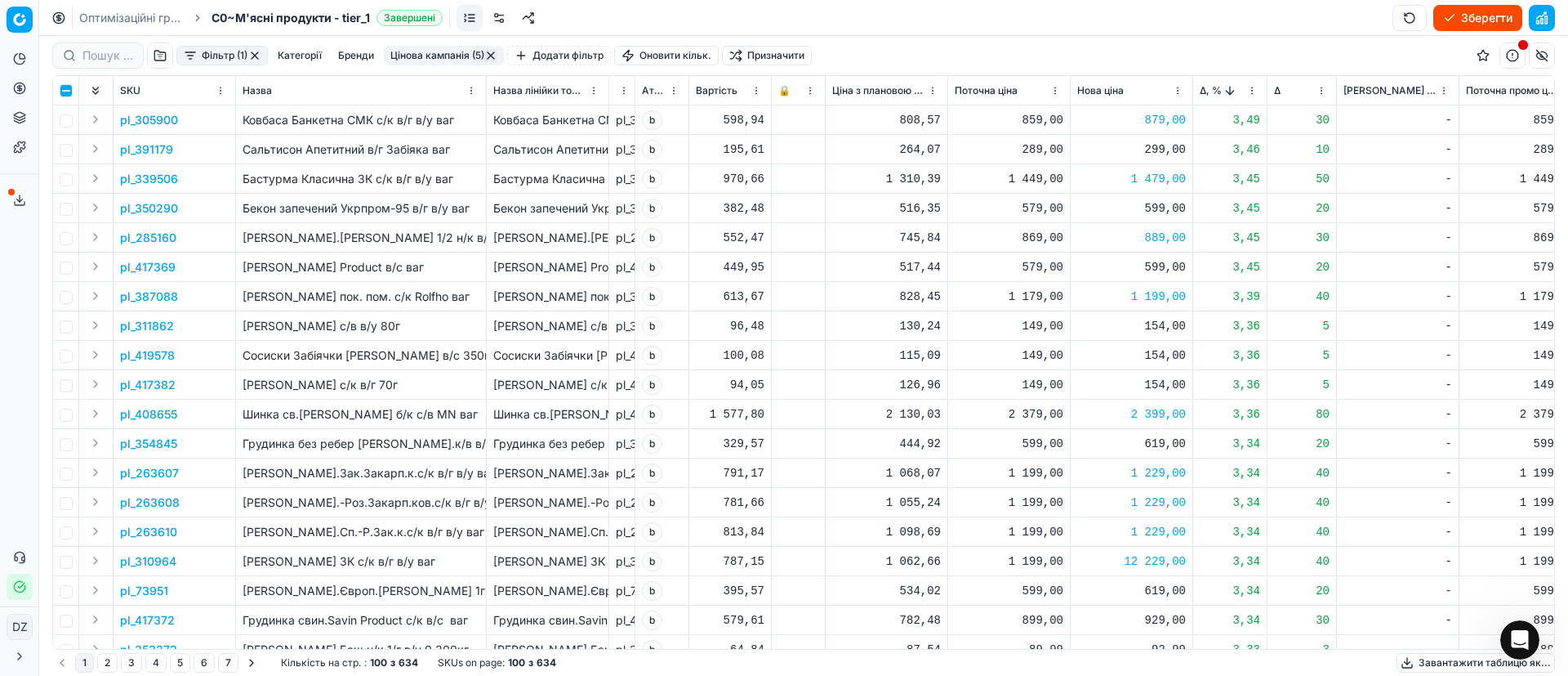
click at [1158, 553] on div "12 229,00" at bounding box center [1131, 561] width 109 height 16
drag, startPoint x: 1202, startPoint y: 511, endPoint x: 1085, endPoint y: 495, distance: 118.1
click at [1085, 495] on dl "Поточна: 1 199,00 Оптимум: 1 239,00 Вручну: 12229.00" at bounding box center [1132, 476] width 235 height 107
type input "1229.00"
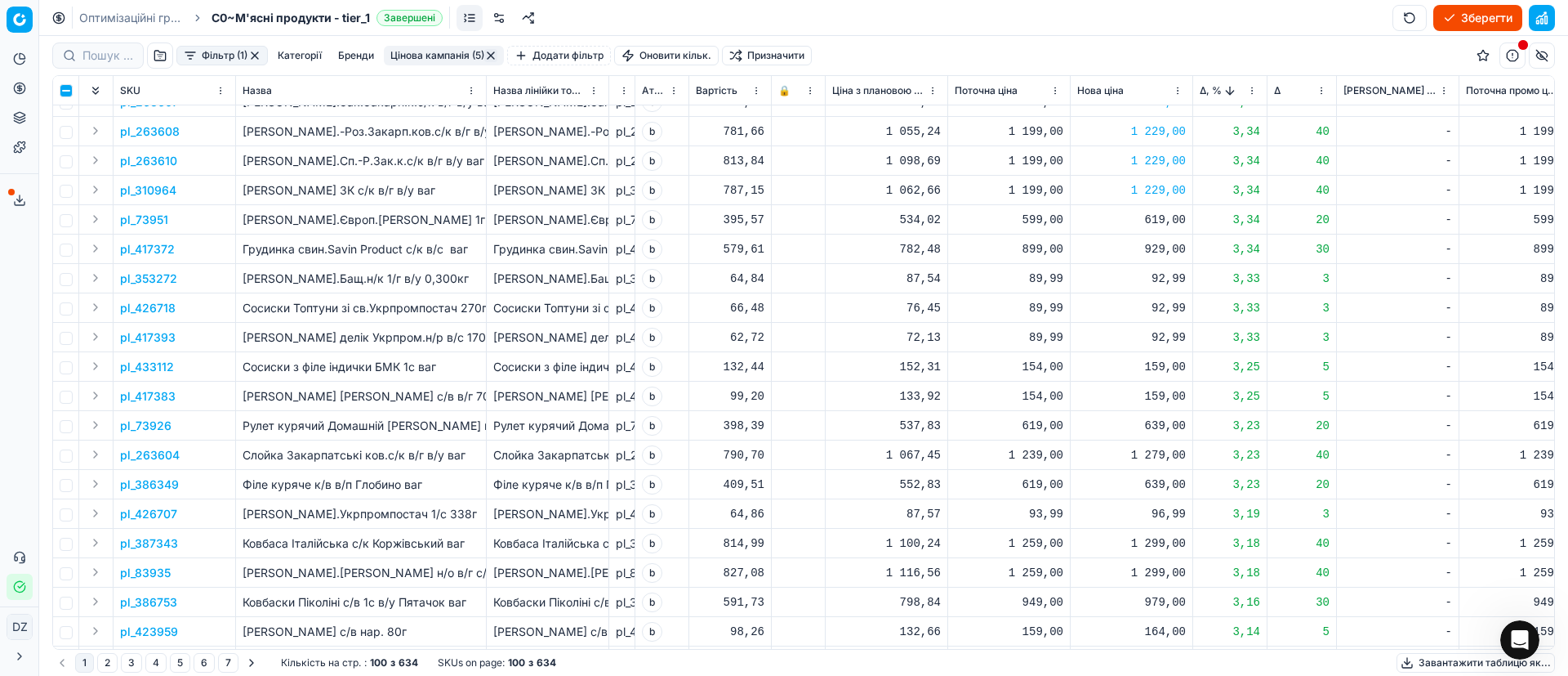
scroll to position [1839, 0]
click at [1161, 255] on div "929,00" at bounding box center [1131, 252] width 109 height 16
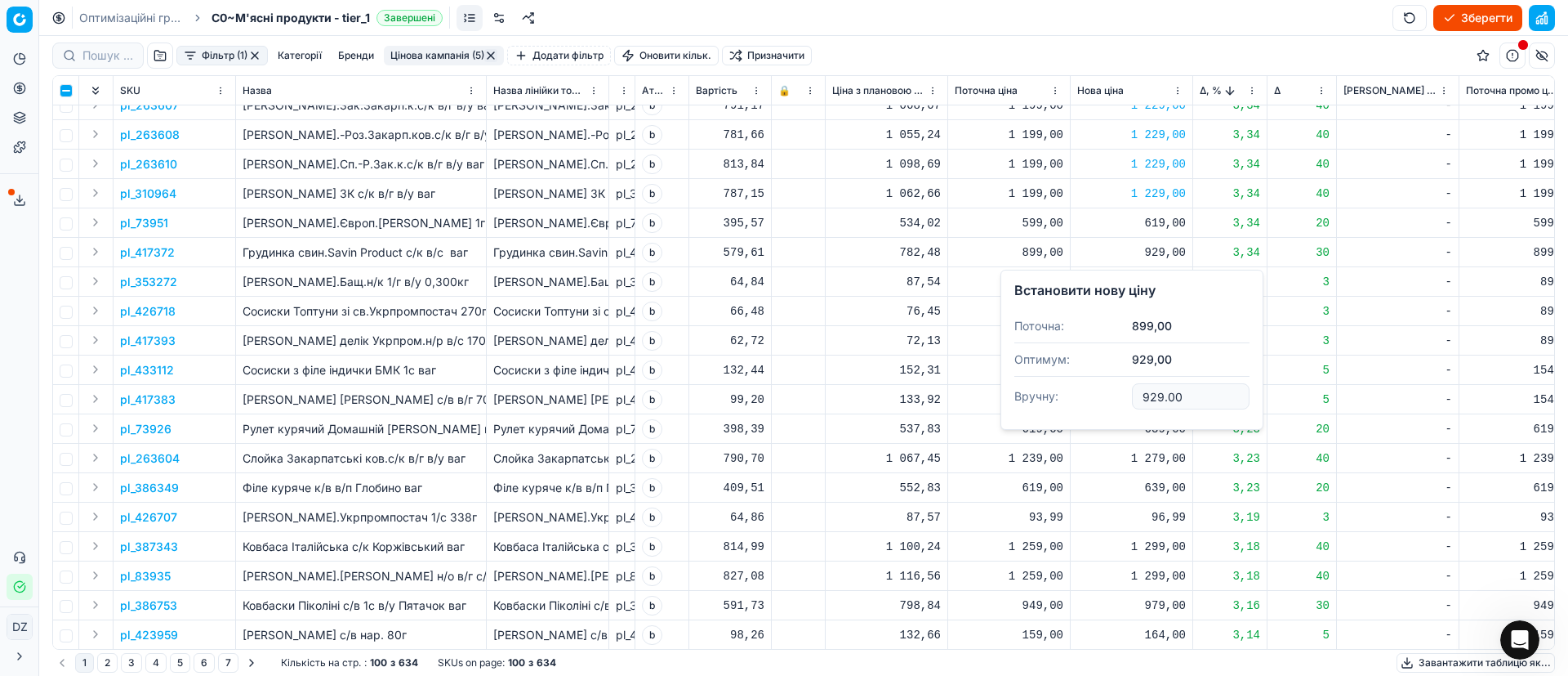
drag, startPoint x: 1193, startPoint y: 392, endPoint x: 1115, endPoint y: 378, distance: 79.2
click at [1147, 383] on input "929.00" at bounding box center [1191, 396] width 118 height 26
type input "919.00"
click at [1162, 460] on div "1 279,00" at bounding box center [1131, 458] width 109 height 16
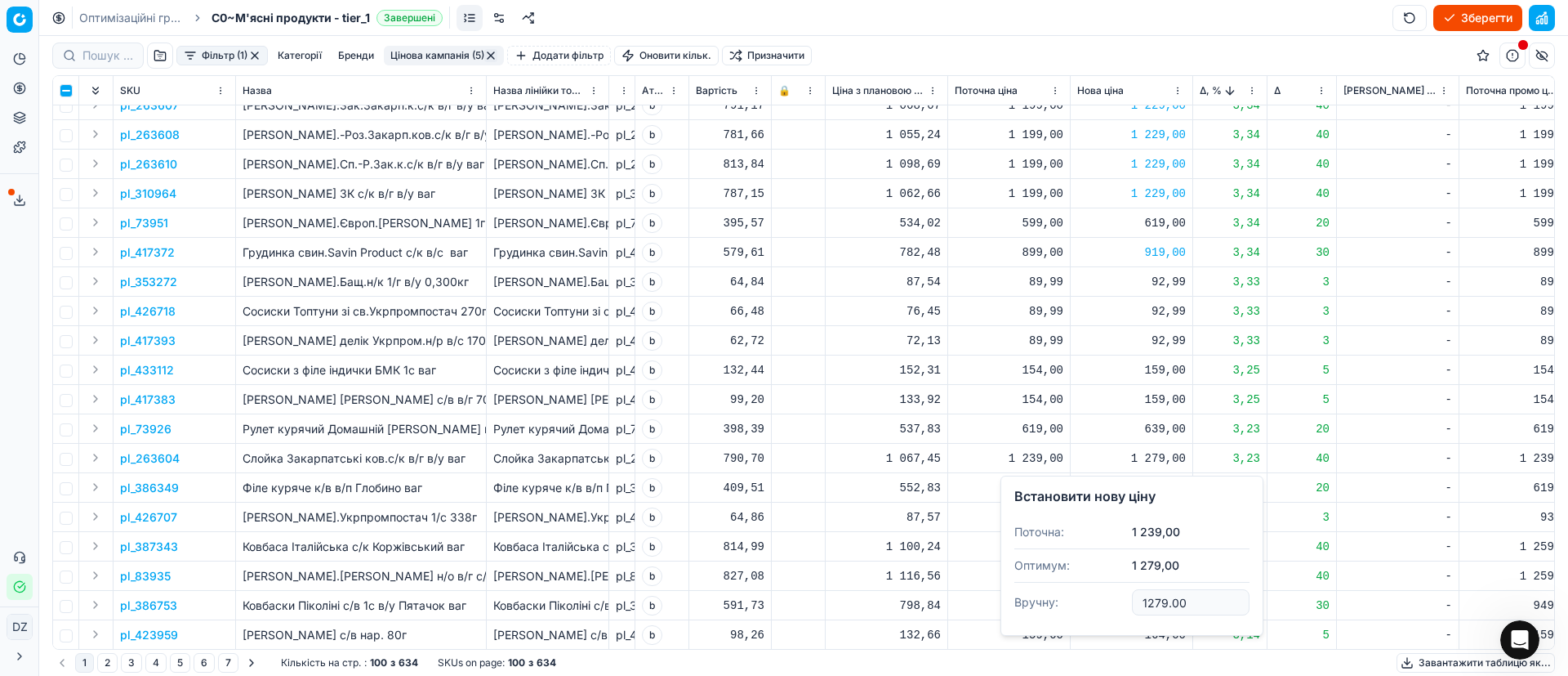
drag, startPoint x: 1200, startPoint y: 600, endPoint x: 1116, endPoint y: 595, distance: 84.1
click at [1116, 595] on dl "Поточна: 1 239,00 Оптимум: 1 279,00 Вручну: 1279.00" at bounding box center [1132, 568] width 235 height 107
type input "1259.00"
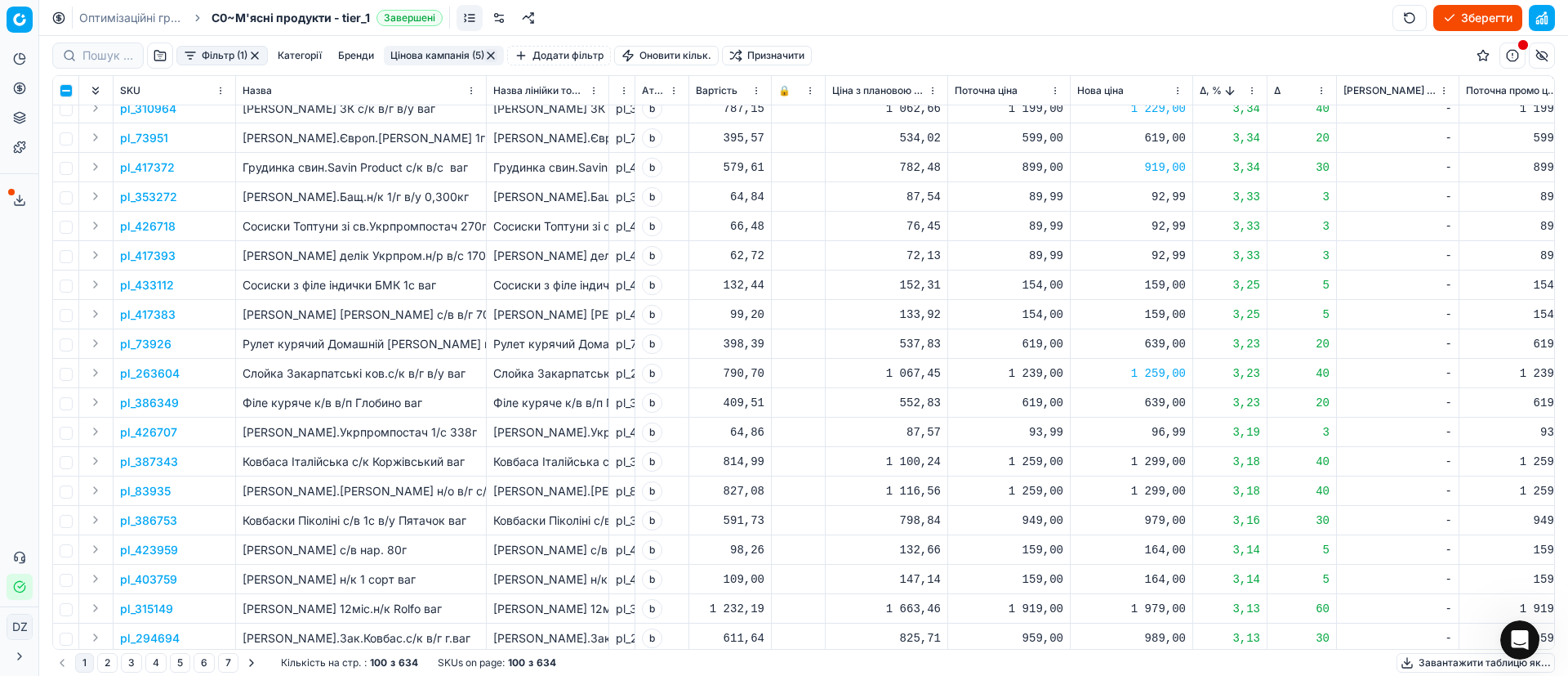
scroll to position [1961, 0]
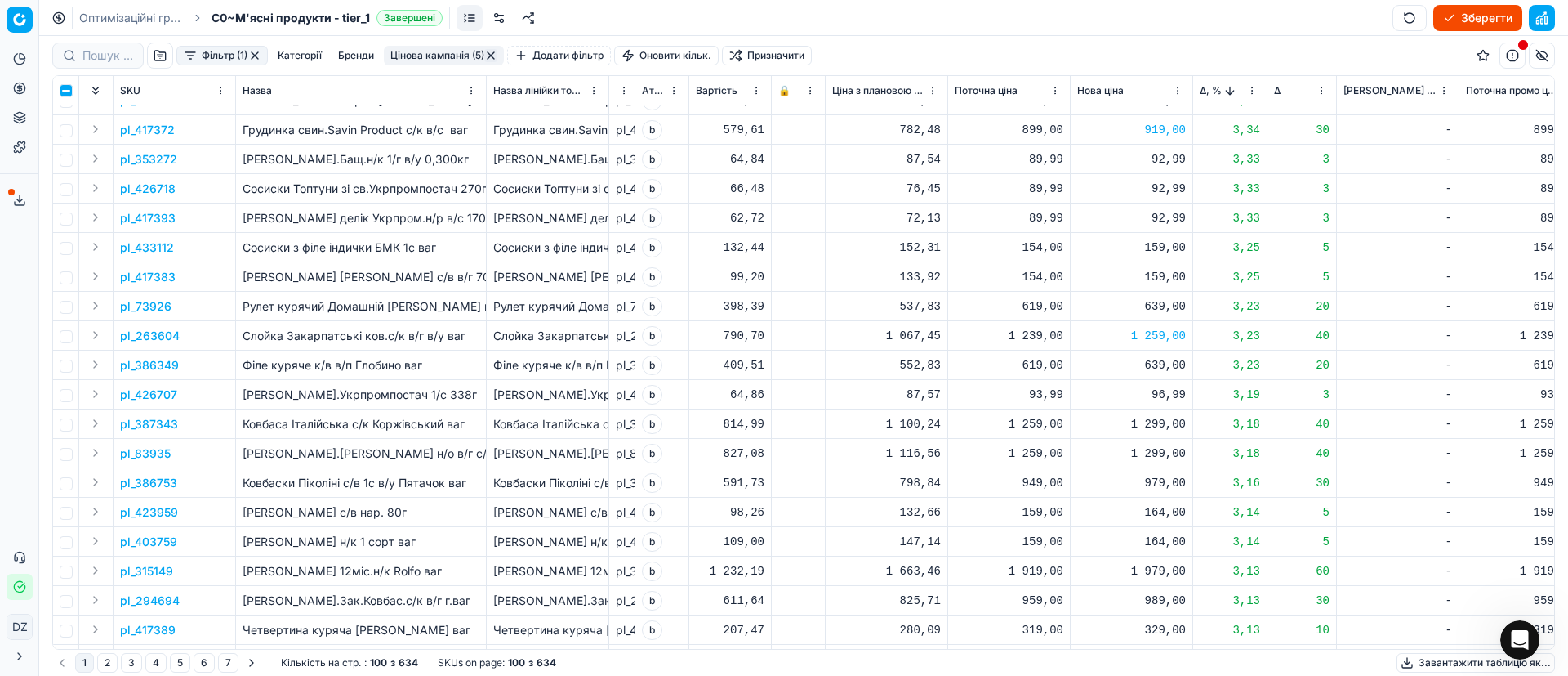
click at [1165, 424] on div "1 299,00" at bounding box center [1131, 424] width 109 height 16
drag, startPoint x: 1204, startPoint y: 571, endPoint x: 1134, endPoint y: 569, distance: 70.0
click at [1134, 569] on input "1299.00" at bounding box center [1191, 567] width 118 height 26
type input "1279.00"
click at [1172, 449] on div "1 299,00" at bounding box center [1131, 454] width 109 height 16
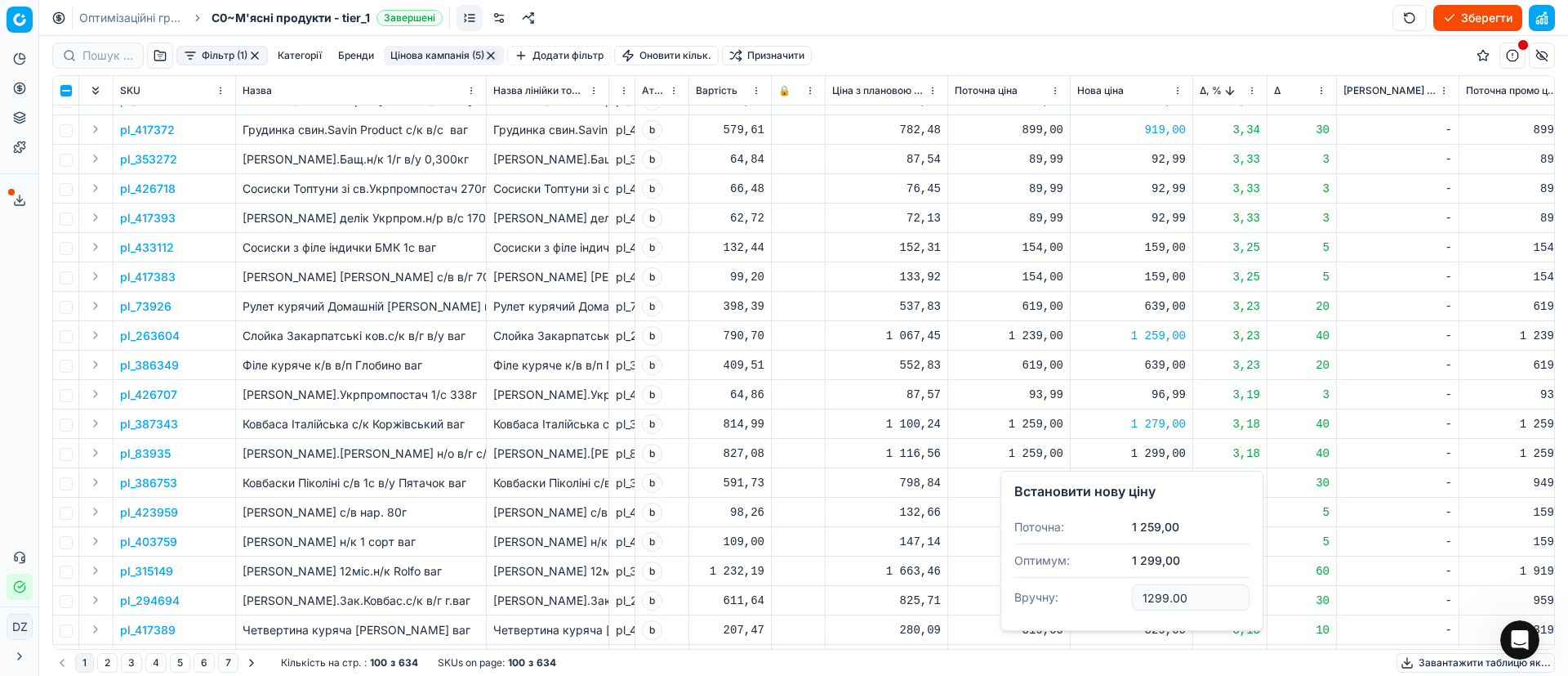
drag, startPoint x: 1196, startPoint y: 599, endPoint x: 1125, endPoint y: 593, distance: 71.3
click at [1125, 593] on dl "Поточна: 1 259,00 Оптимум: 1 299,00 Вручну: 1299.00" at bounding box center [1132, 563] width 235 height 107
type input "1289.00"
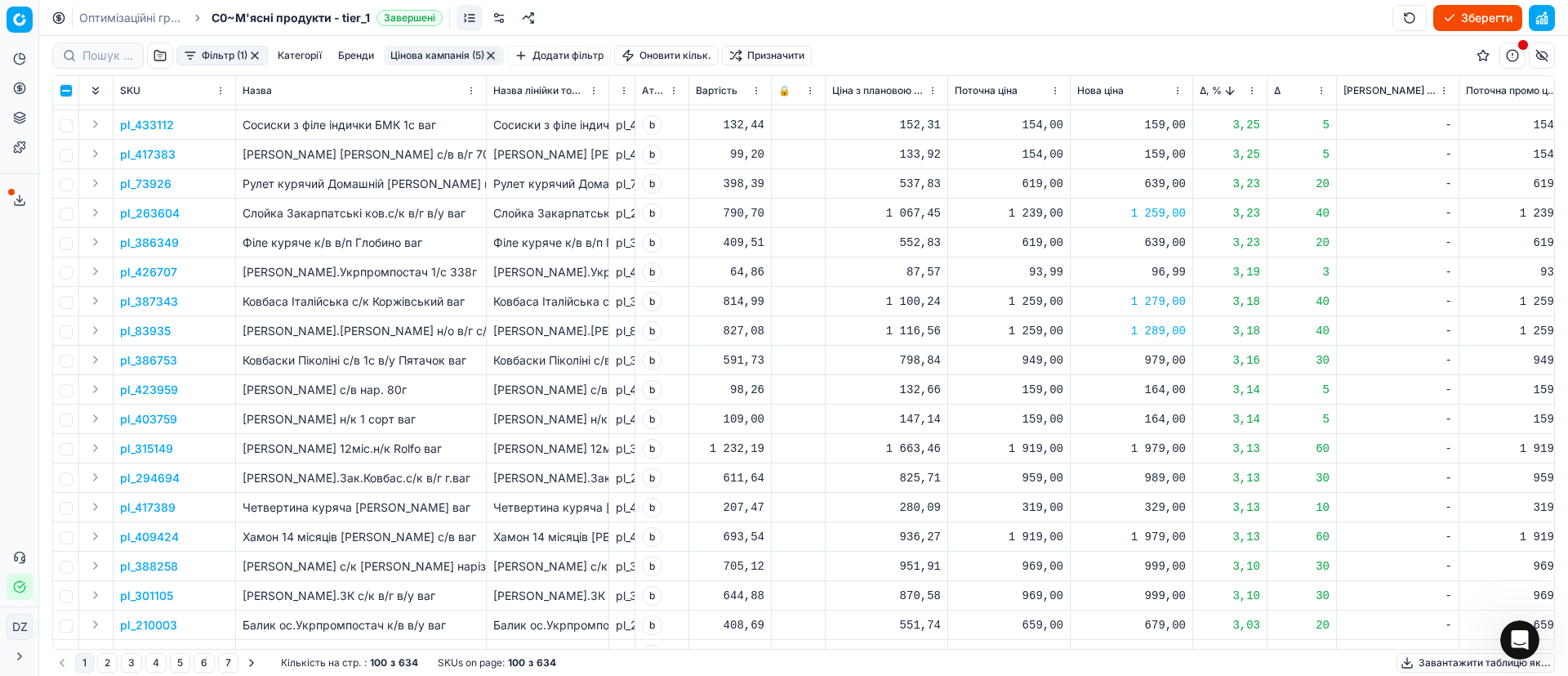
click at [1169, 359] on div "979,00" at bounding box center [1131, 360] width 109 height 16
drag, startPoint x: 1178, startPoint y: 506, endPoint x: 1110, endPoint y: 501, distance: 68.2
click at [1110, 501] on dl "Поточна: 949,00 Оптимум: 979,00 Вручну: 979.00" at bounding box center [1132, 471] width 235 height 107
type input "959.00"
click at [1170, 360] on div "959,00" at bounding box center [1131, 360] width 109 height 16
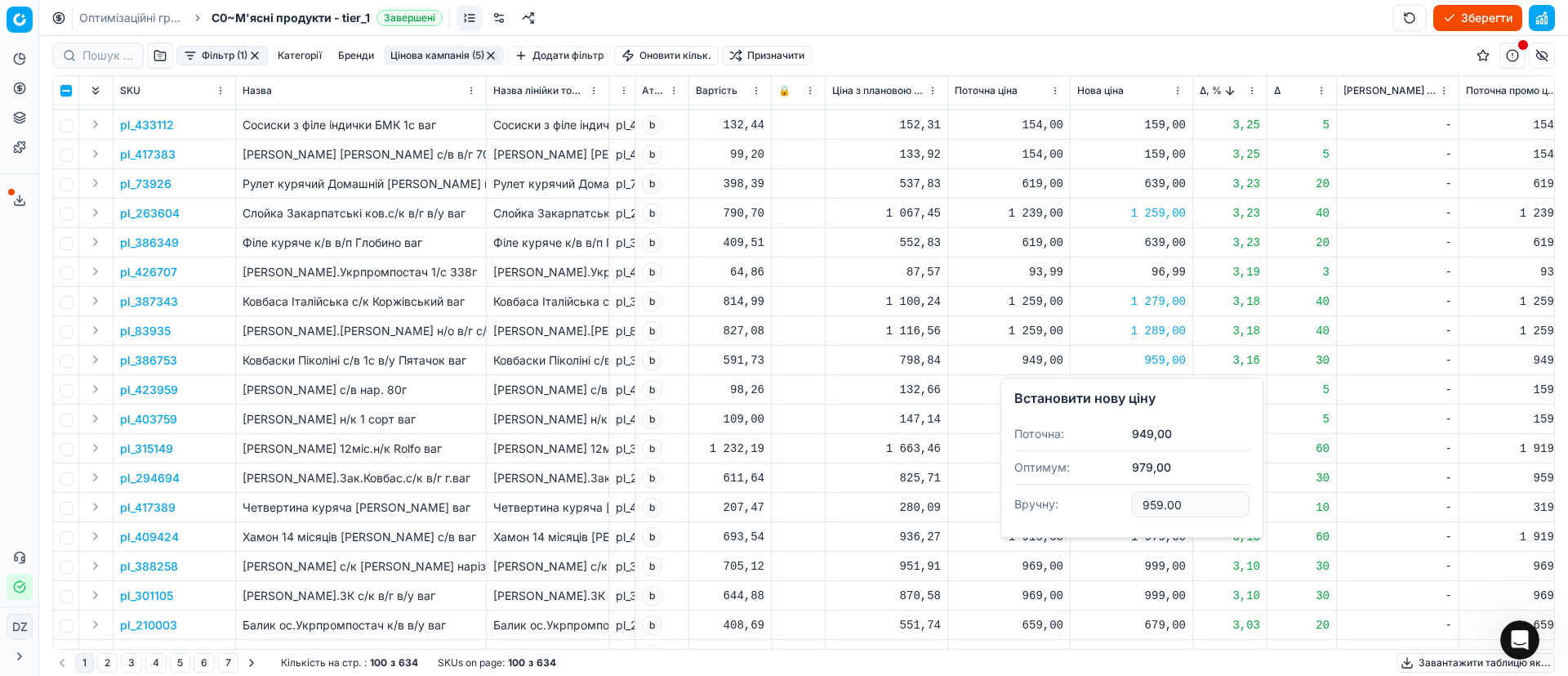
drag, startPoint x: 1196, startPoint y: 507, endPoint x: 1124, endPoint y: 507, distance: 72.0
click at [1124, 507] on dl "Поточна: 949,00 Оптимум: 979,00 Вручну: 959.00" at bounding box center [1132, 471] width 235 height 107
type input "969.00"
click at [1157, 446] on div "1 979,00" at bounding box center [1131, 449] width 109 height 16
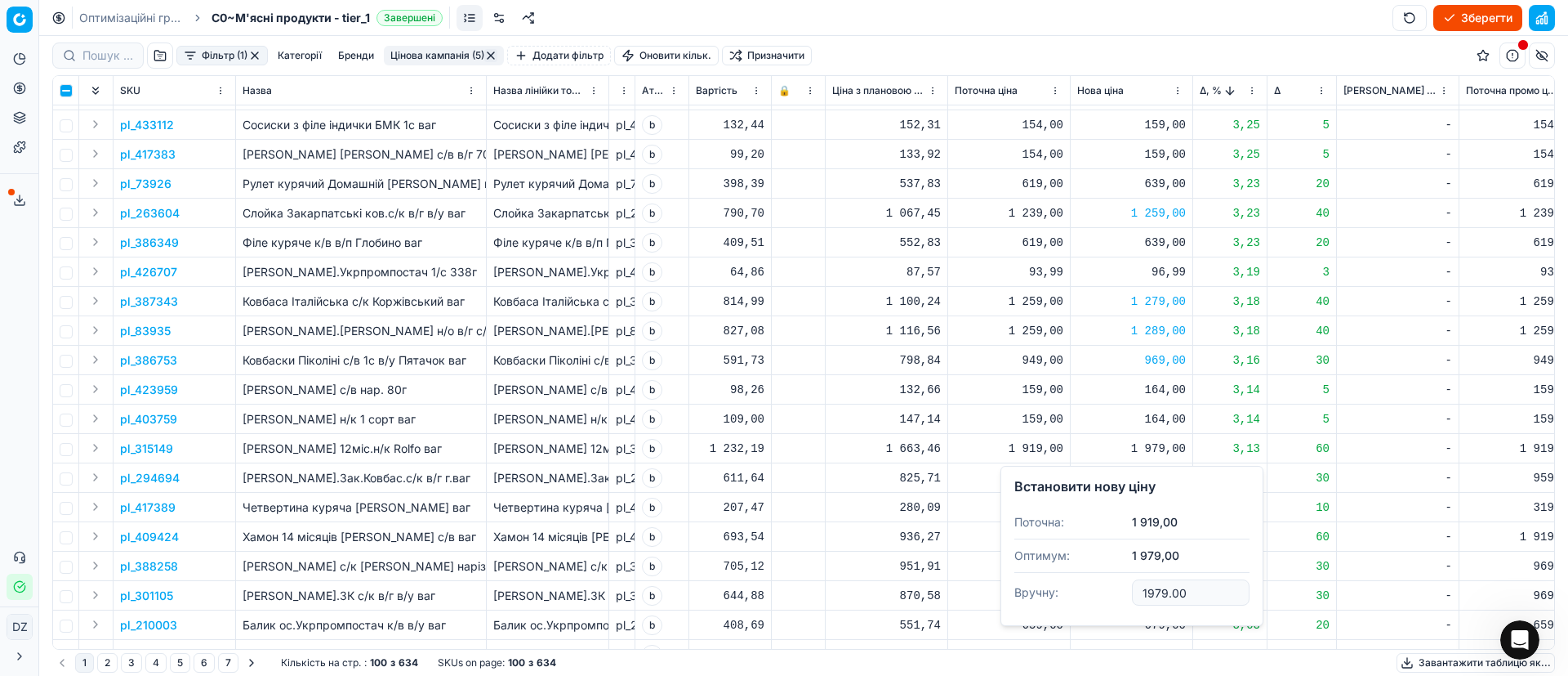
drag, startPoint x: 1187, startPoint y: 592, endPoint x: 1098, endPoint y: 591, distance: 89.0
click at [1098, 591] on dl "Поточна: 1 919,00 Оптимум: 1 979,00 Вручну: 1979.00" at bounding box center [1132, 558] width 235 height 107
type input "1959.00"
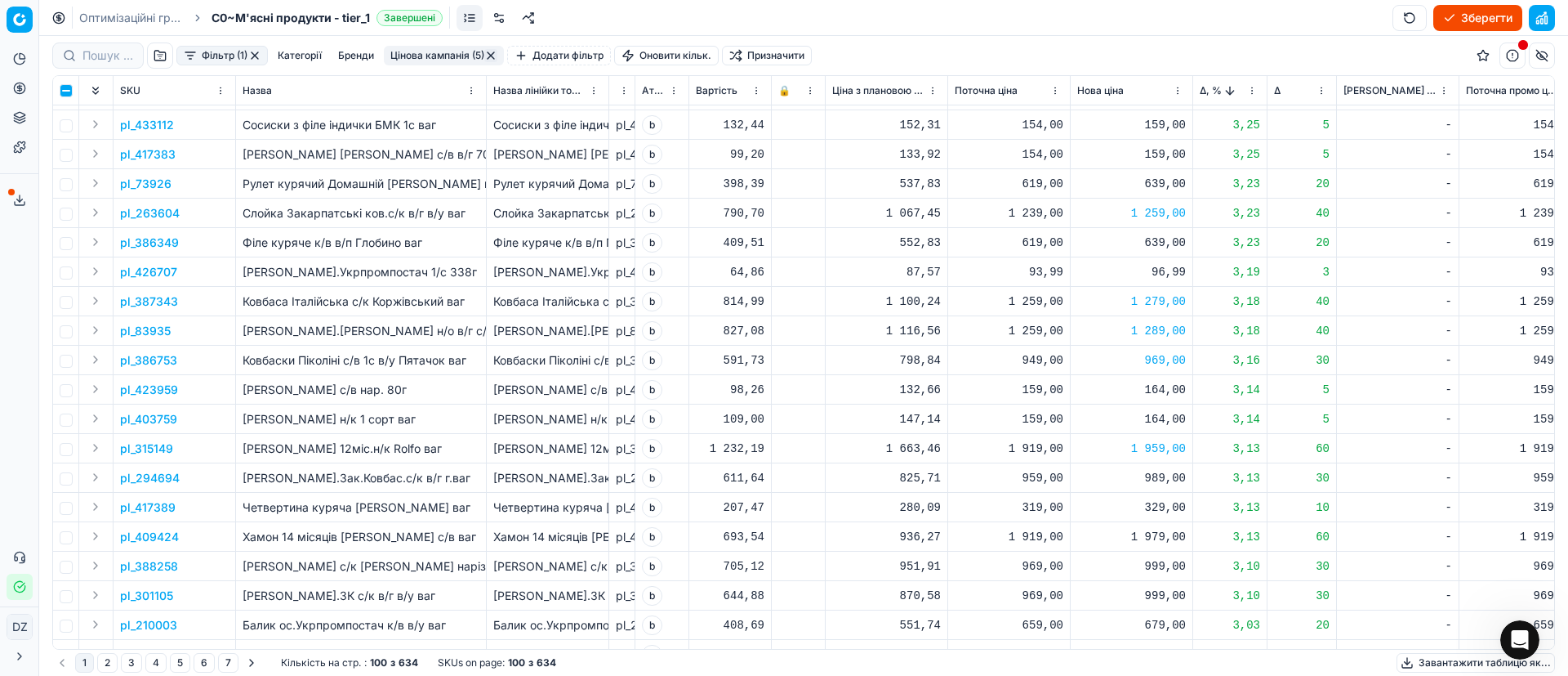
click at [1159, 487] on div "989,00" at bounding box center [1131, 478] width 109 height 29
drag, startPoint x: 1184, startPoint y: 620, endPoint x: 1104, endPoint y: 618, distance: 80.0
click at [1104, 618] on dl "Поточна: 959,00 Оптимум: 989,00 Вручну: 989.00" at bounding box center [1132, 588] width 235 height 107
type input "979.00"
click at [1173, 540] on div "1 979,00" at bounding box center [1131, 536] width 109 height 16
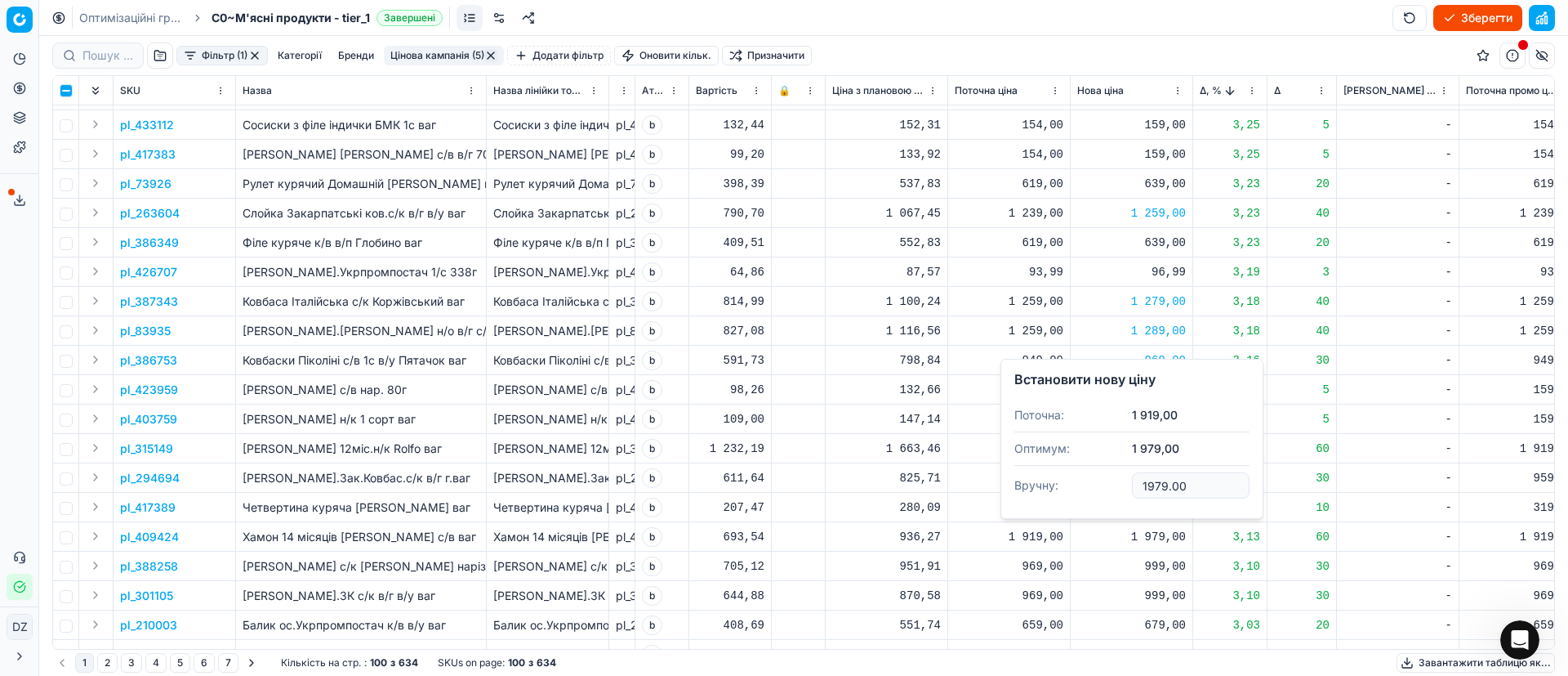
drag, startPoint x: 1192, startPoint y: 485, endPoint x: 1099, endPoint y: 484, distance: 93.0
click at [1099, 484] on dl "Поточна: 1 919,00 Оптимум: 1 979,00 Вручну: 1979.00" at bounding box center [1132, 452] width 235 height 107
type input "1959.00"
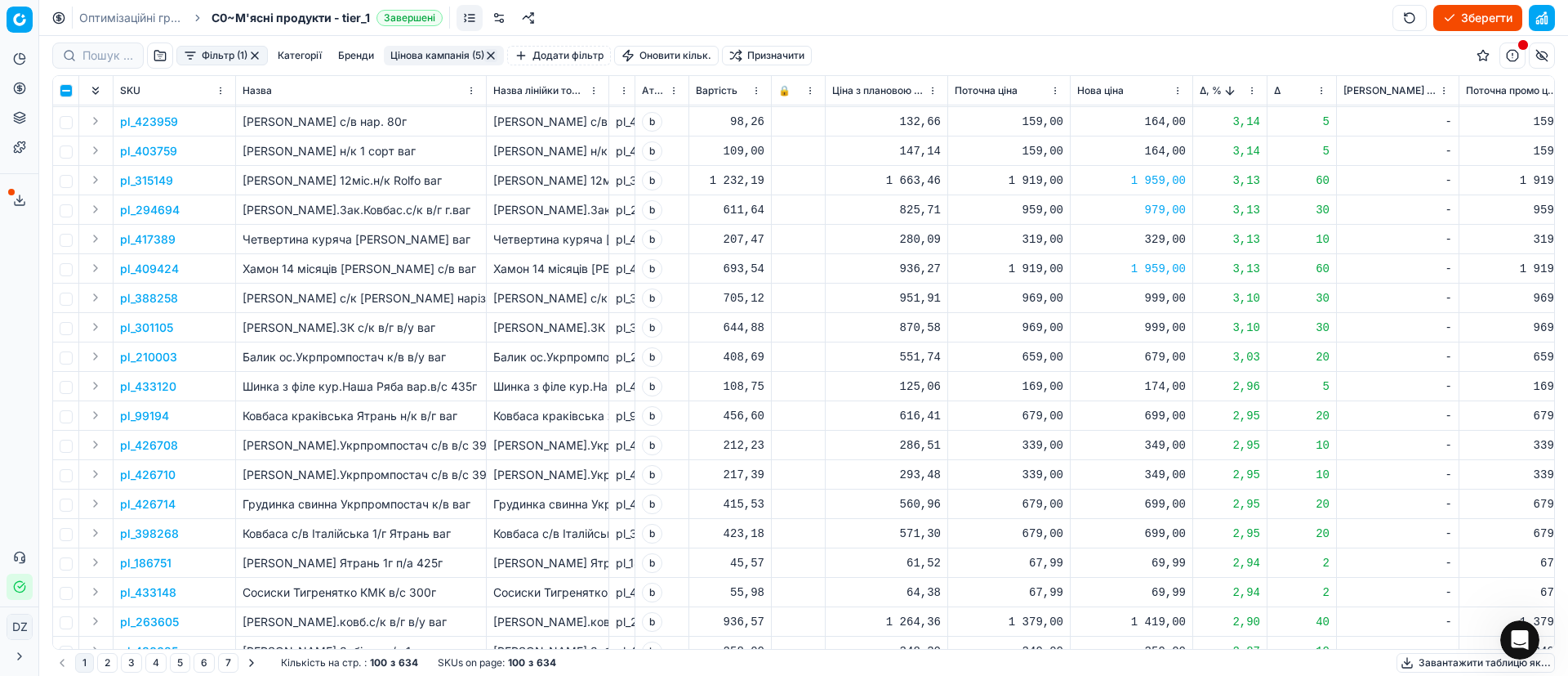
scroll to position [2417, 0]
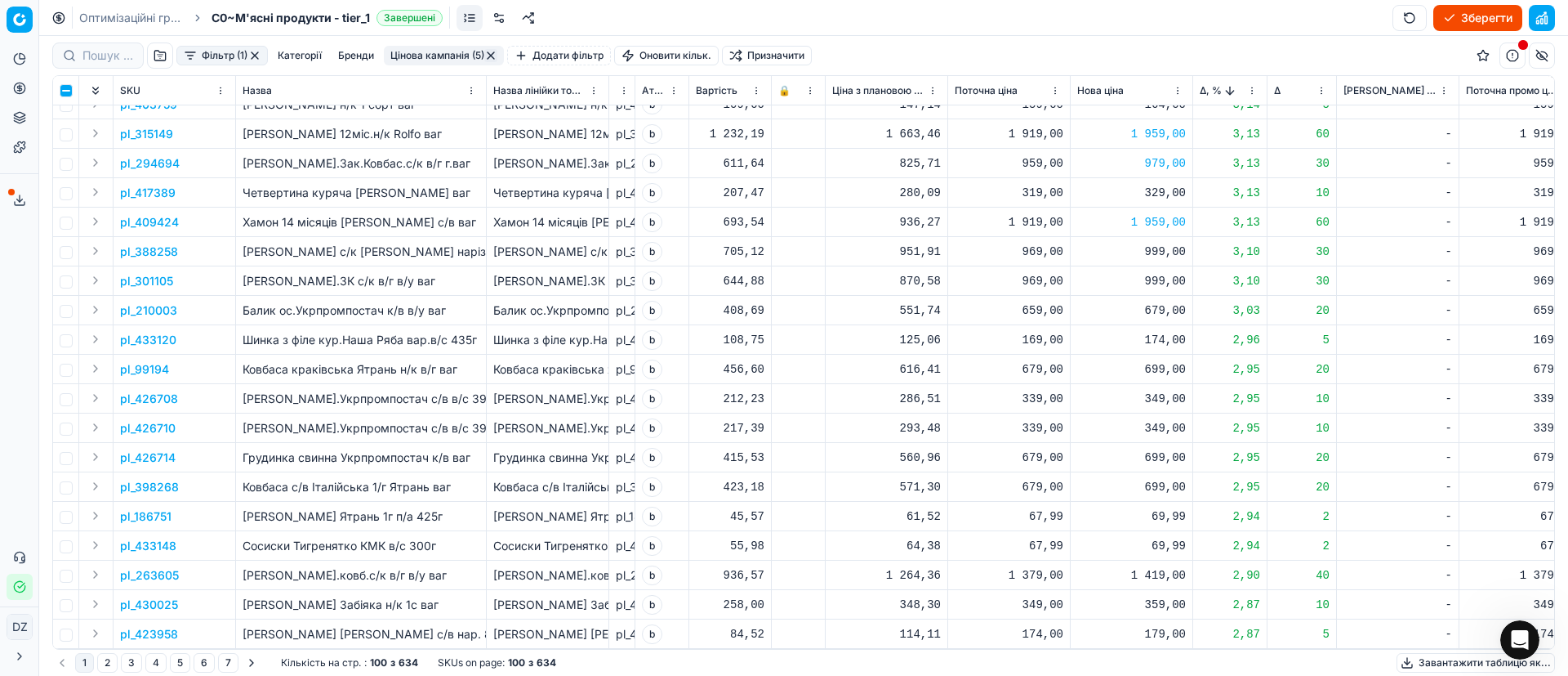
click at [1155, 567] on div "1 419,00" at bounding box center [1131, 575] width 109 height 16
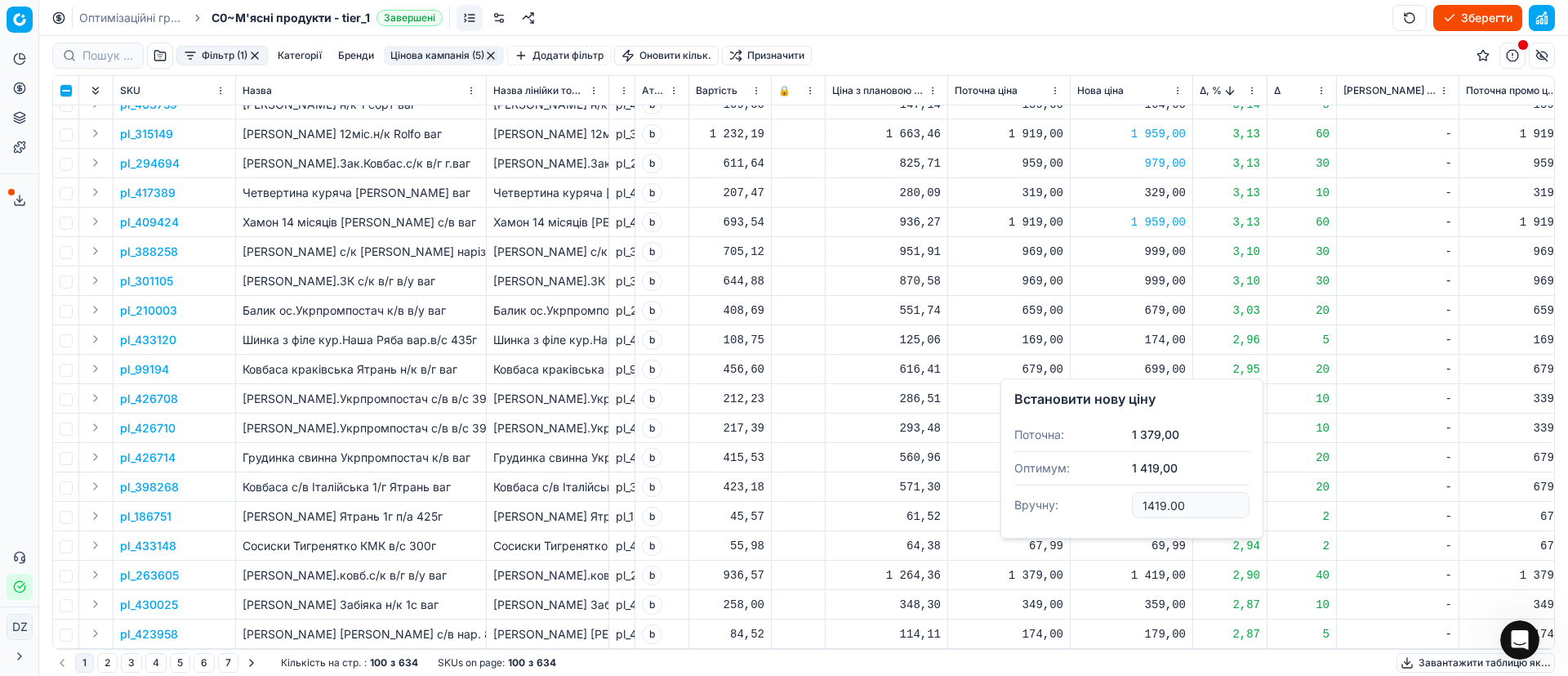
drag, startPoint x: 1192, startPoint y: 508, endPoint x: 1112, endPoint y: 507, distance: 80.0
click at [1112, 507] on dl "Поточна: 1 379,00 Оптимум: 1 419,00 Вручну: 1419.00" at bounding box center [1132, 472] width 235 height 107
type input "1399.00"
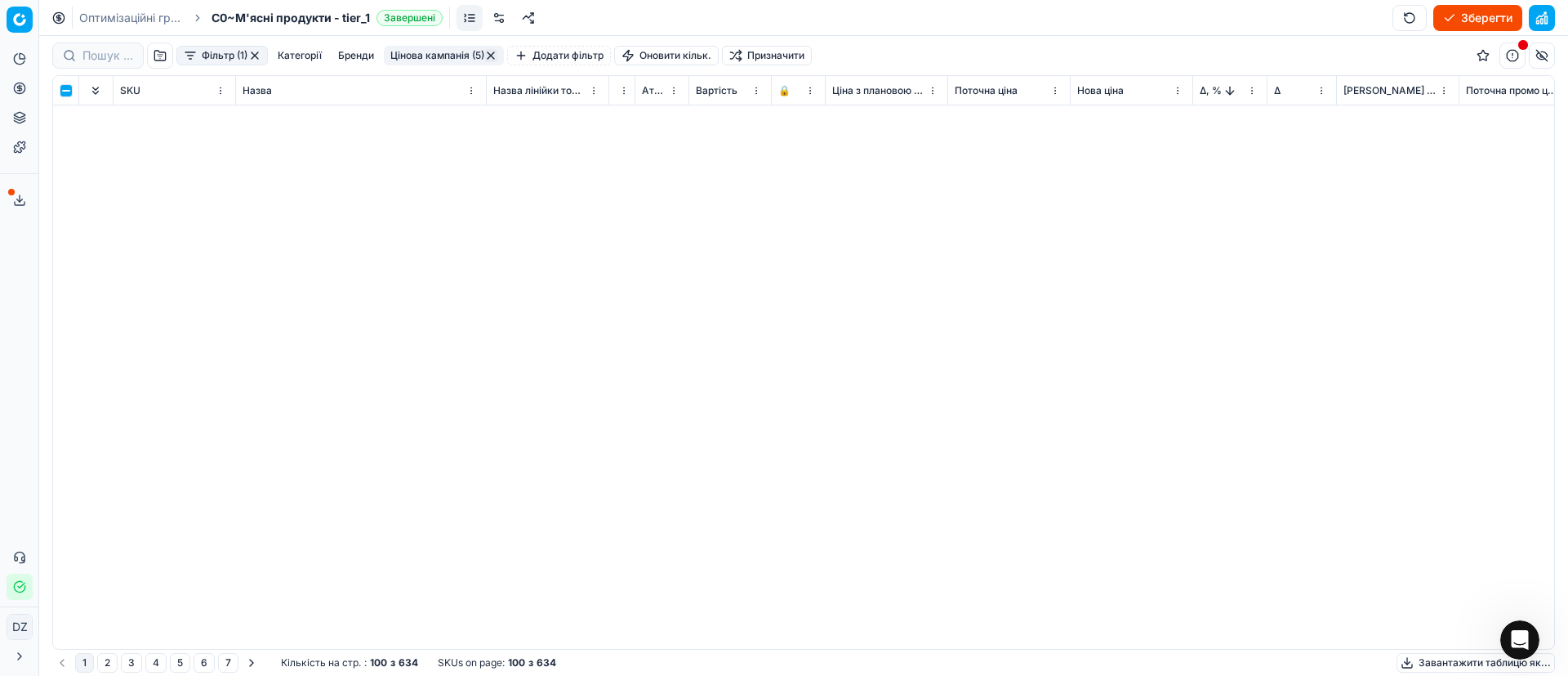
scroll to position [0, 0]
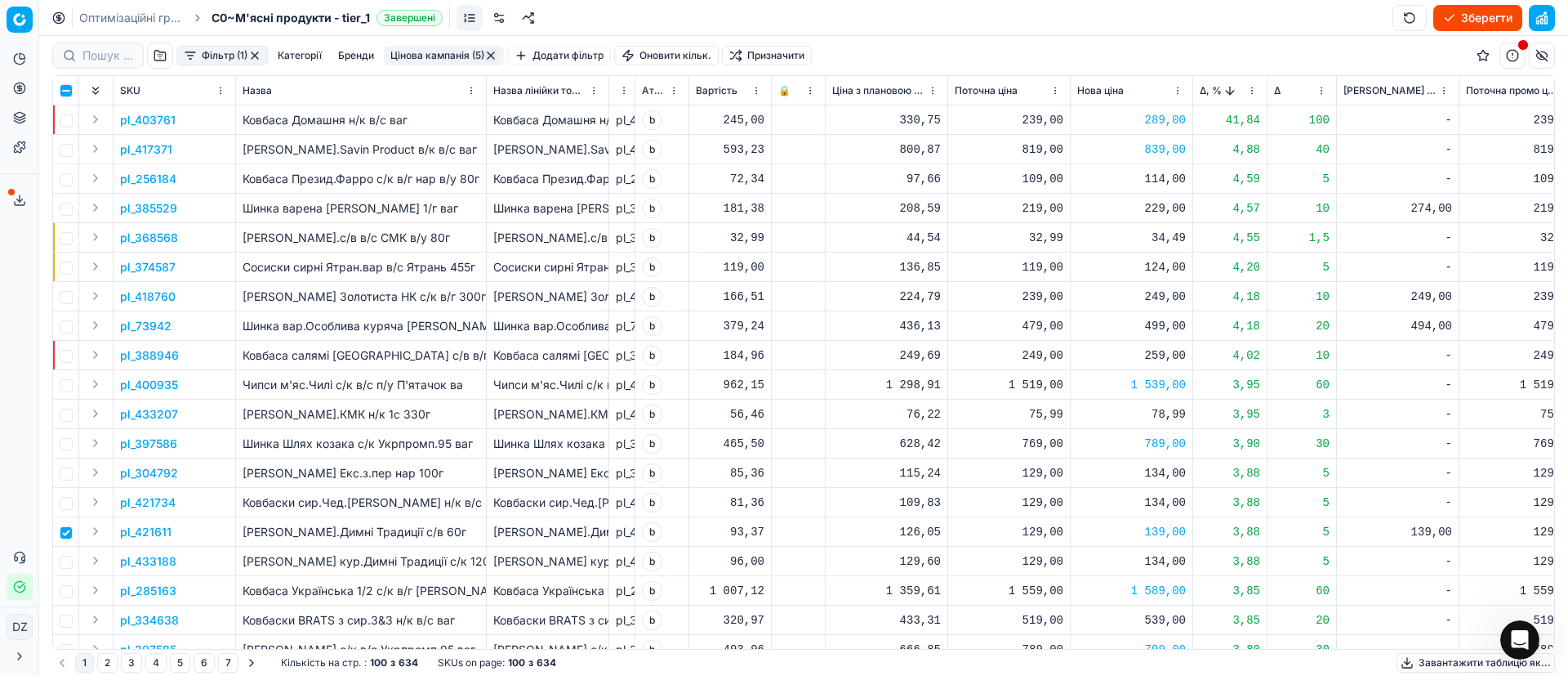
click at [1198, 93] on th "Δ, %" at bounding box center [1230, 90] width 75 height 29
click at [1205, 92] on span "Δ, %" at bounding box center [1211, 90] width 22 height 13
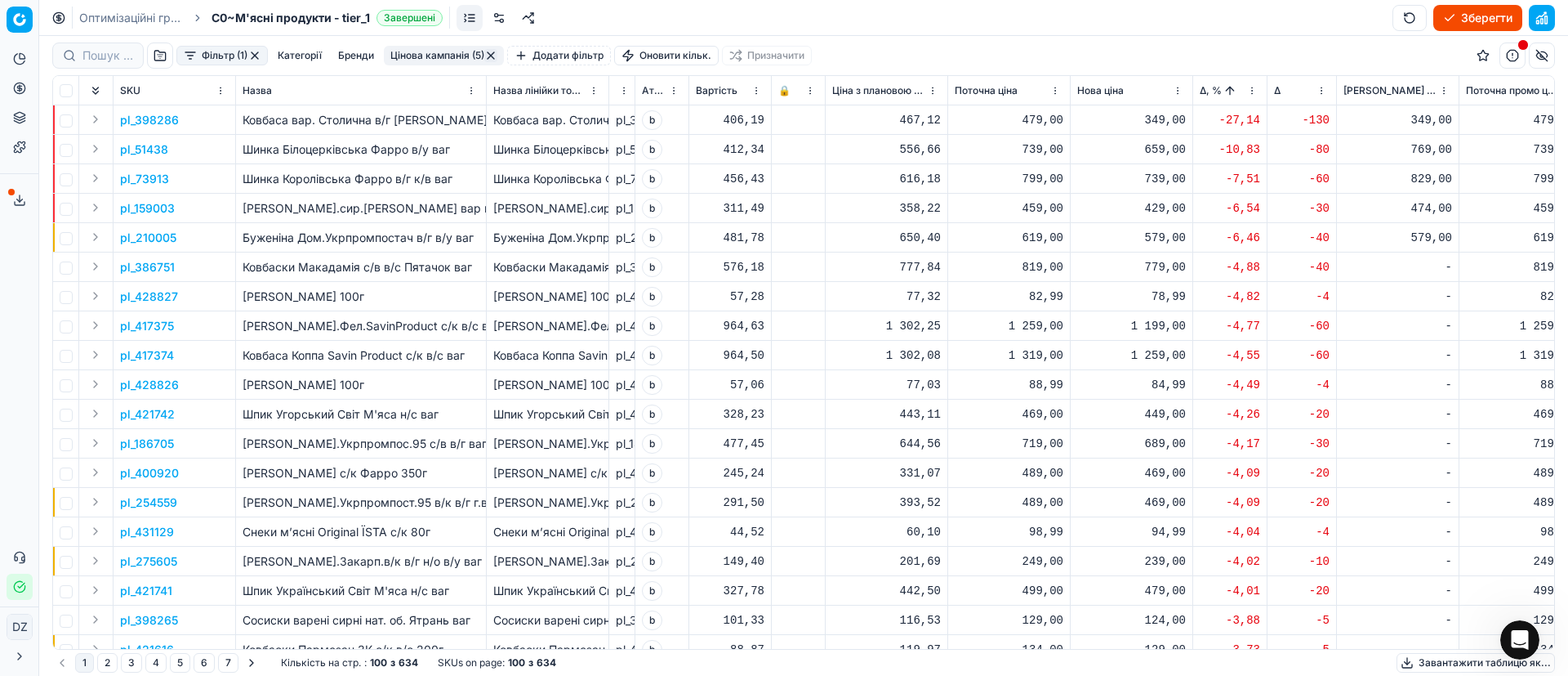
click at [143, 127] on p "pl_398286" at bounding box center [149, 120] width 59 height 16
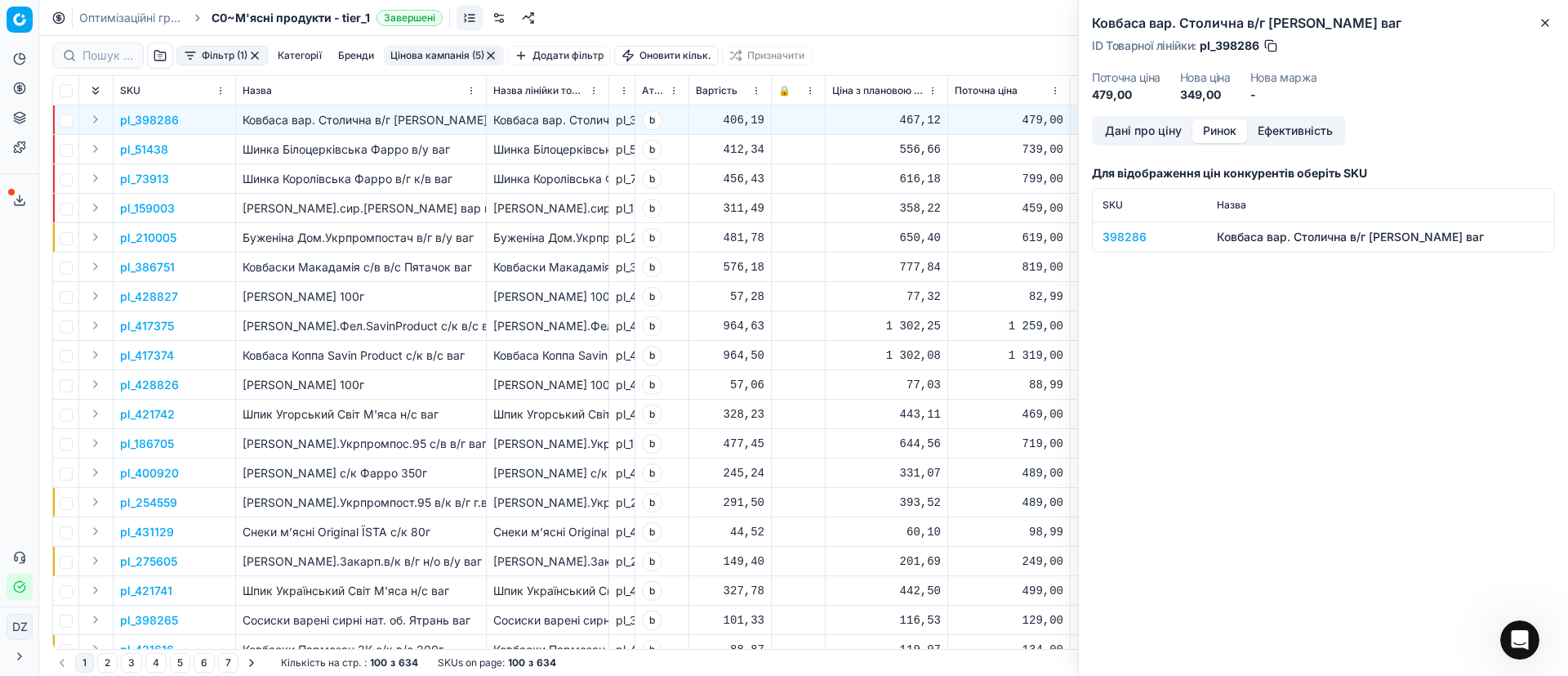
click at [1216, 127] on button "Ринок" at bounding box center [1219, 132] width 55 height 24
click at [1128, 237] on div "398286" at bounding box center [1149, 236] width 95 height 16
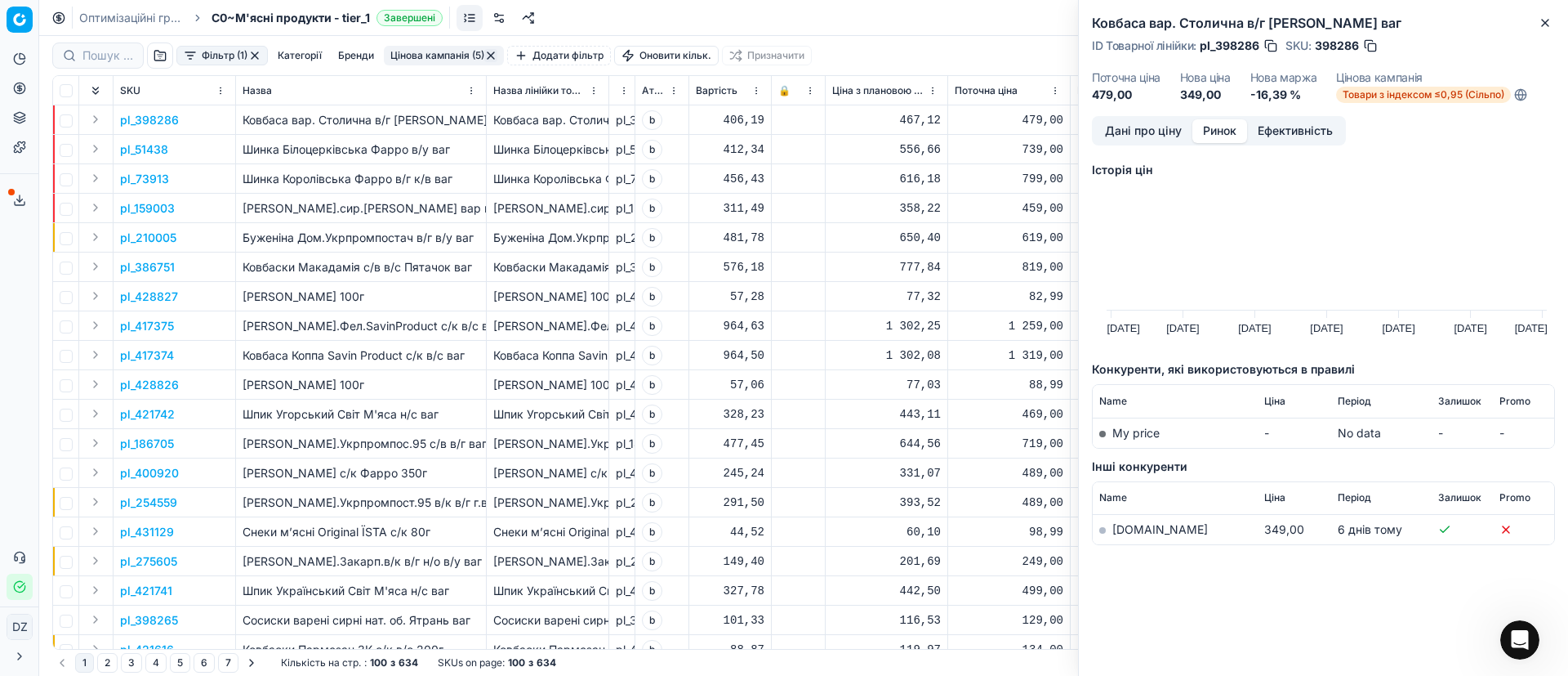
click at [1140, 531] on link "[DOMAIN_NAME]" at bounding box center [1160, 529] width 96 height 14
click at [1549, 25] on icon "button" at bounding box center [1545, 22] width 13 height 13
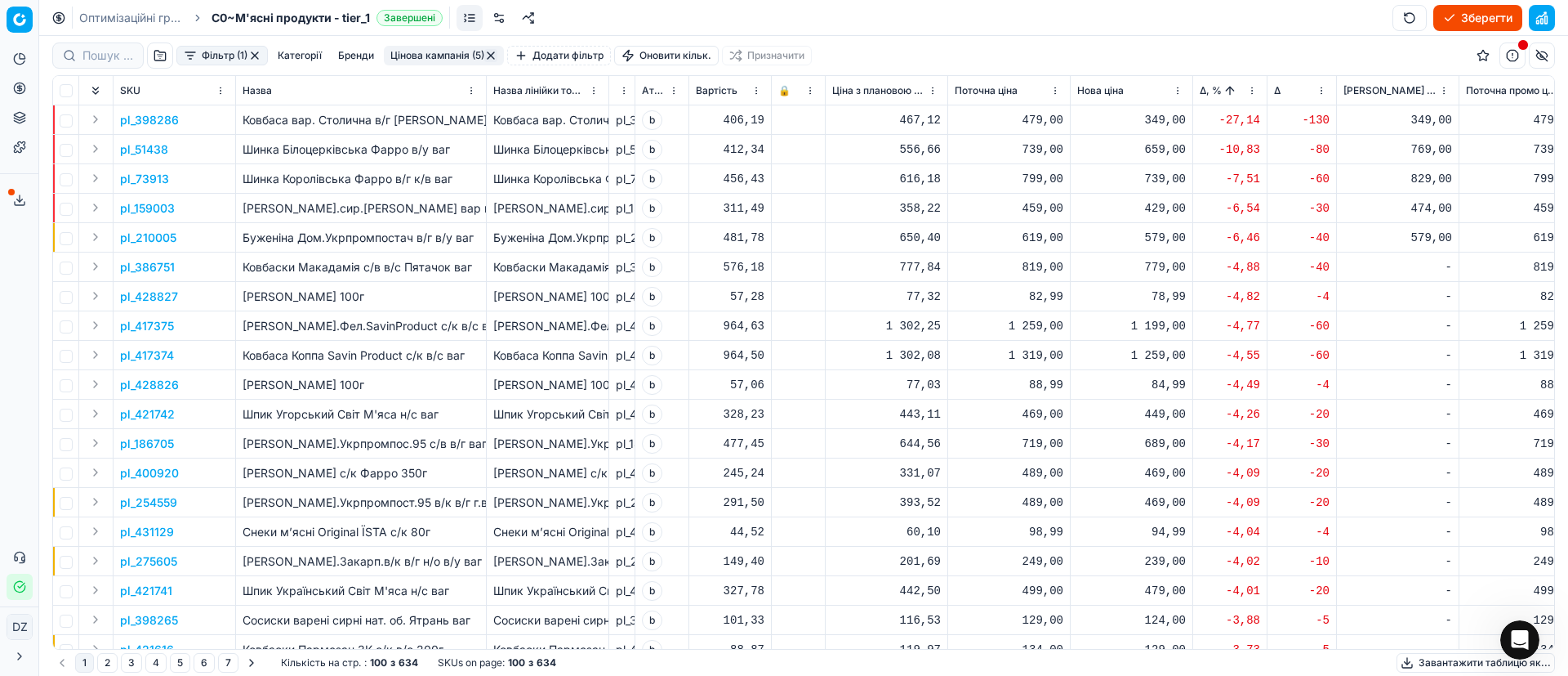
click at [1154, 118] on div "349,00" at bounding box center [1131, 120] width 109 height 16
drag, startPoint x: 1186, startPoint y: 267, endPoint x: 1097, endPoint y: 265, distance: 89.0
click at [1097, 265] on dl "Поточна: 479,00 Оптимум: 349,00 Вручну: 349.00" at bounding box center [1132, 230] width 235 height 107
type input "499.00"
click at [141, 152] on p "pl_51438" at bounding box center [144, 150] width 48 height 16
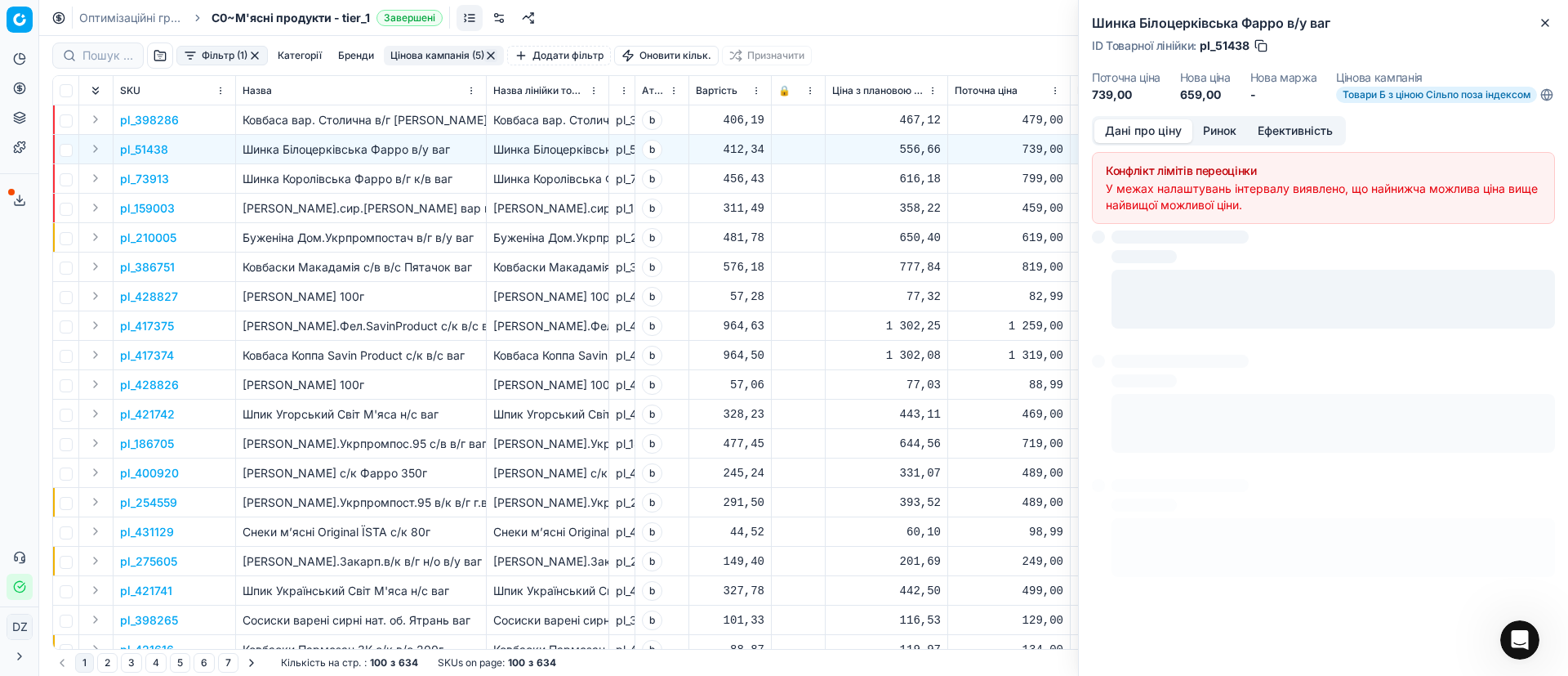
click at [1218, 143] on button "Ринок" at bounding box center [1219, 132] width 55 height 24
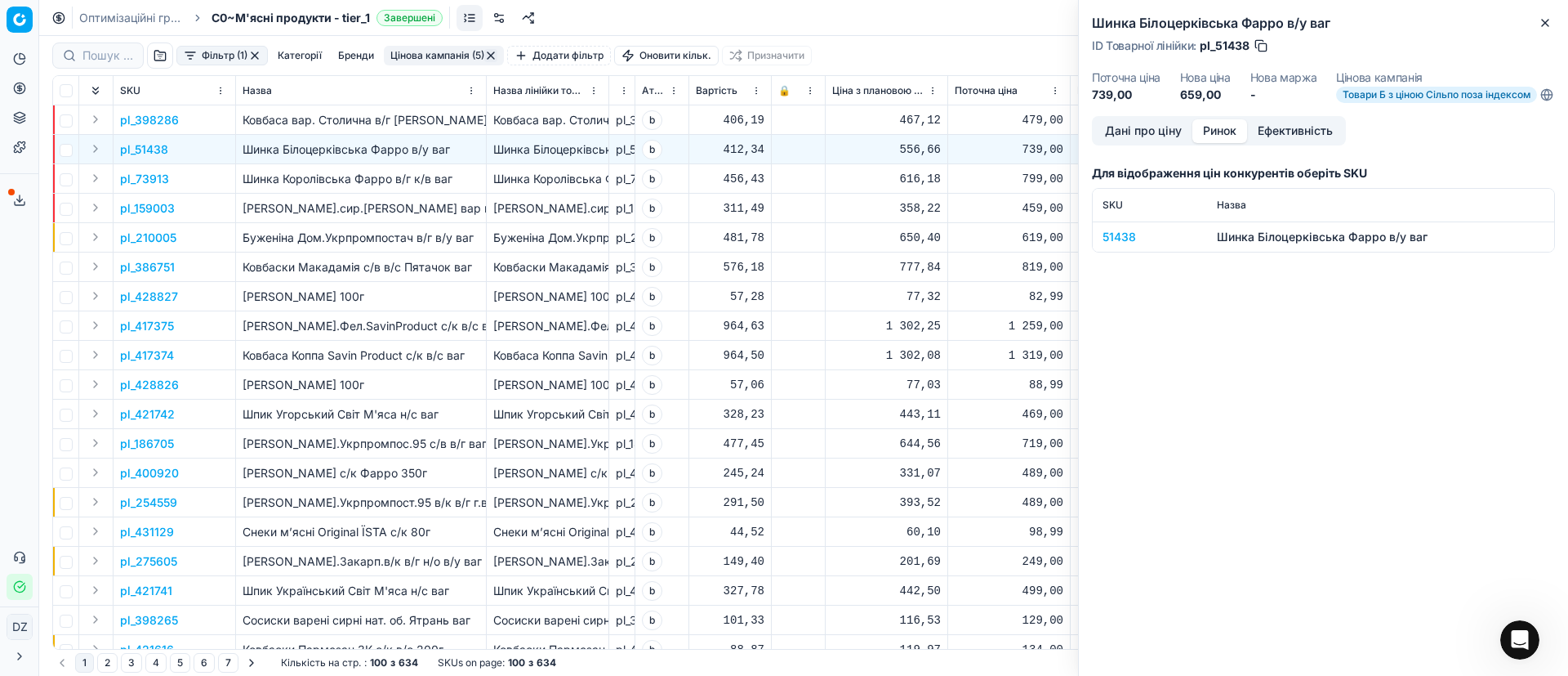
click at [1128, 245] on div "51438" at bounding box center [1149, 236] width 95 height 16
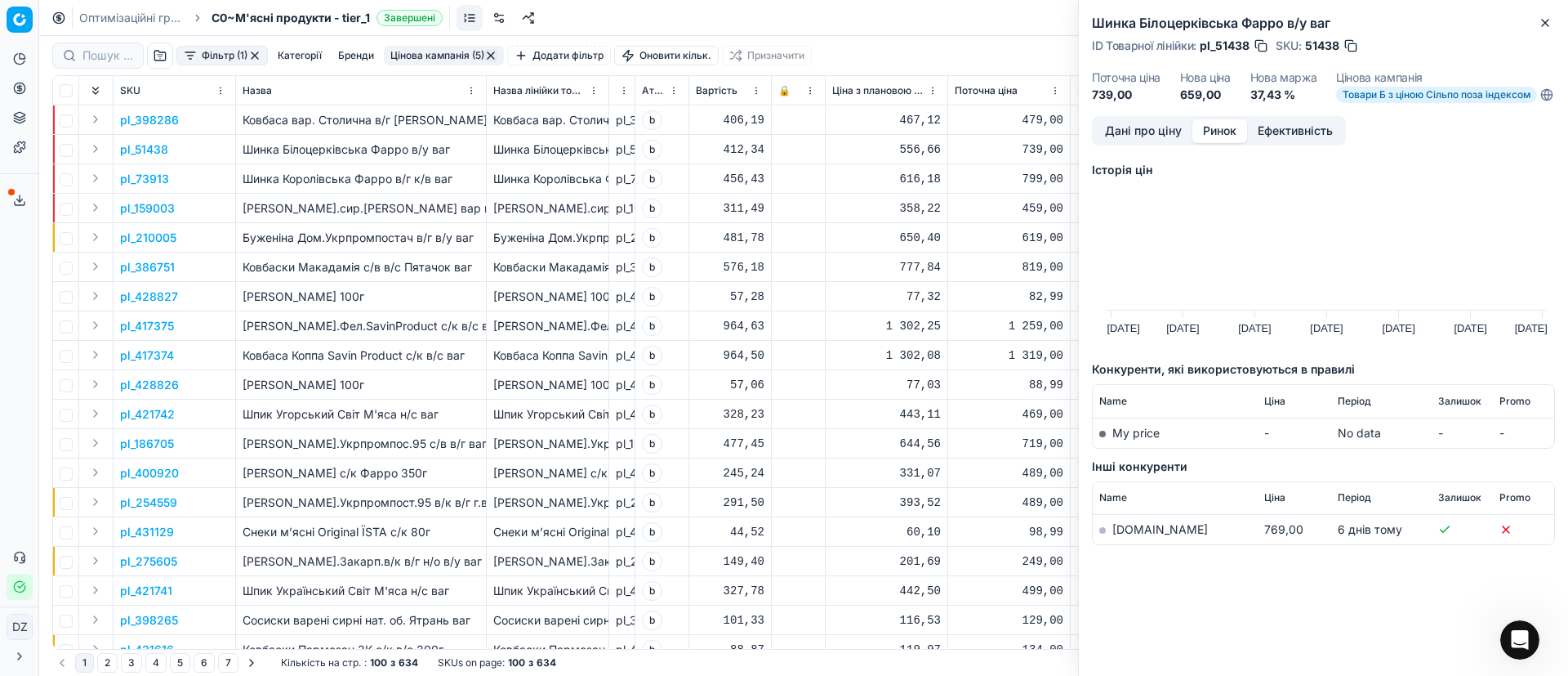
click at [1144, 535] on link "[DOMAIN_NAME]" at bounding box center [1160, 529] width 96 height 14
click at [1549, 20] on icon "button" at bounding box center [1545, 23] width 7 height 7
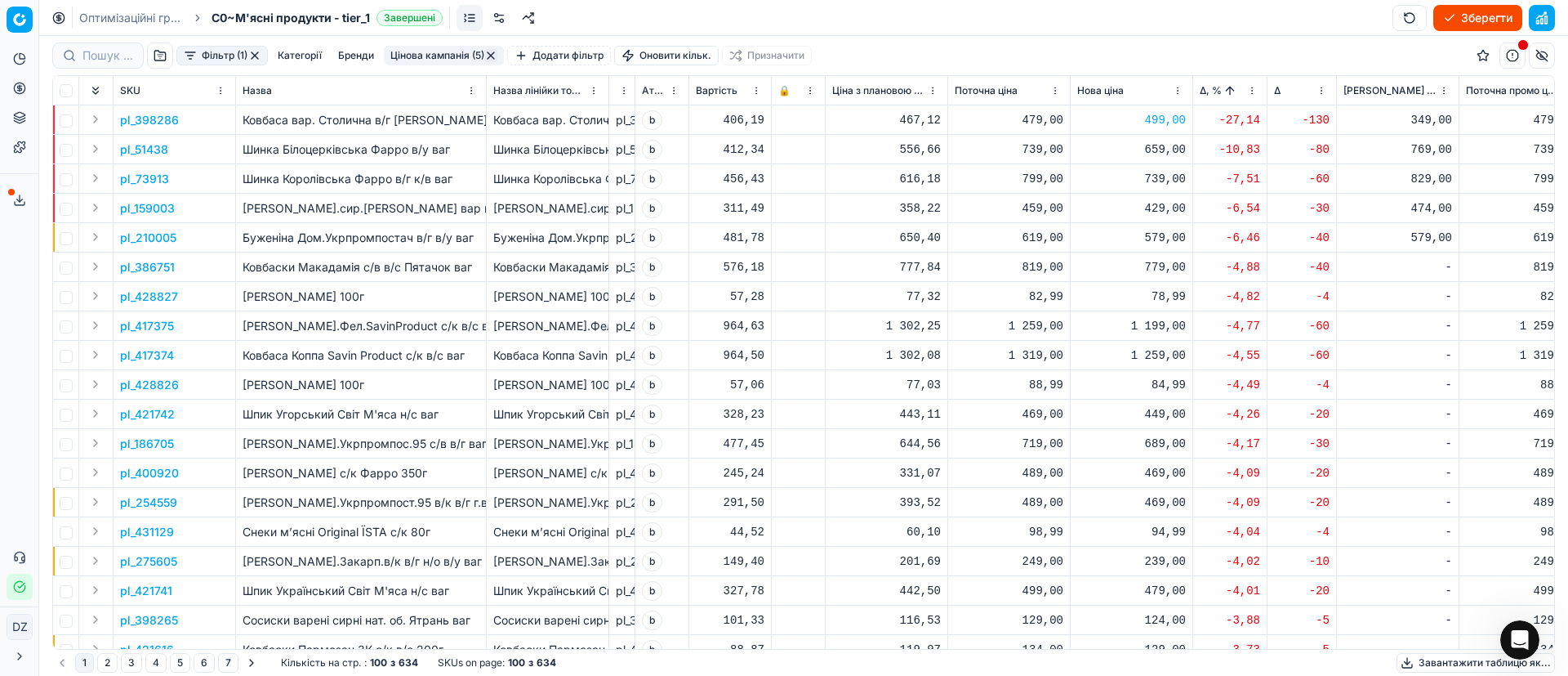
click at [1178, 171] on div "739,00" at bounding box center [1131, 178] width 109 height 16
click at [1170, 151] on div "659,00" at bounding box center [1131, 150] width 109 height 16
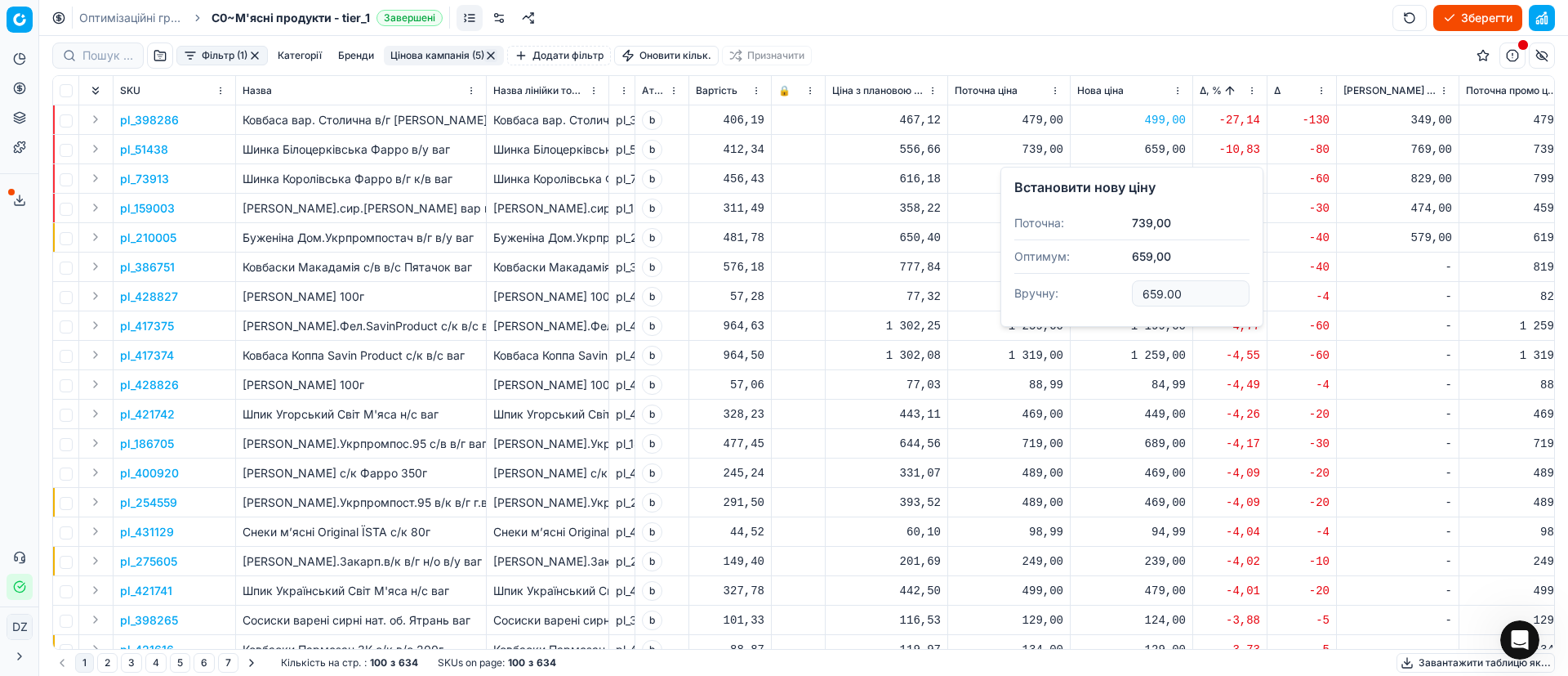
drag, startPoint x: 1202, startPoint y: 297, endPoint x: 1066, endPoint y: 282, distance: 136.8
click at [1105, 299] on dl "Поточна: 739,00 Оптимум: 659,00 Вручну: 659.00" at bounding box center [1132, 259] width 235 height 107
type input "739.00"
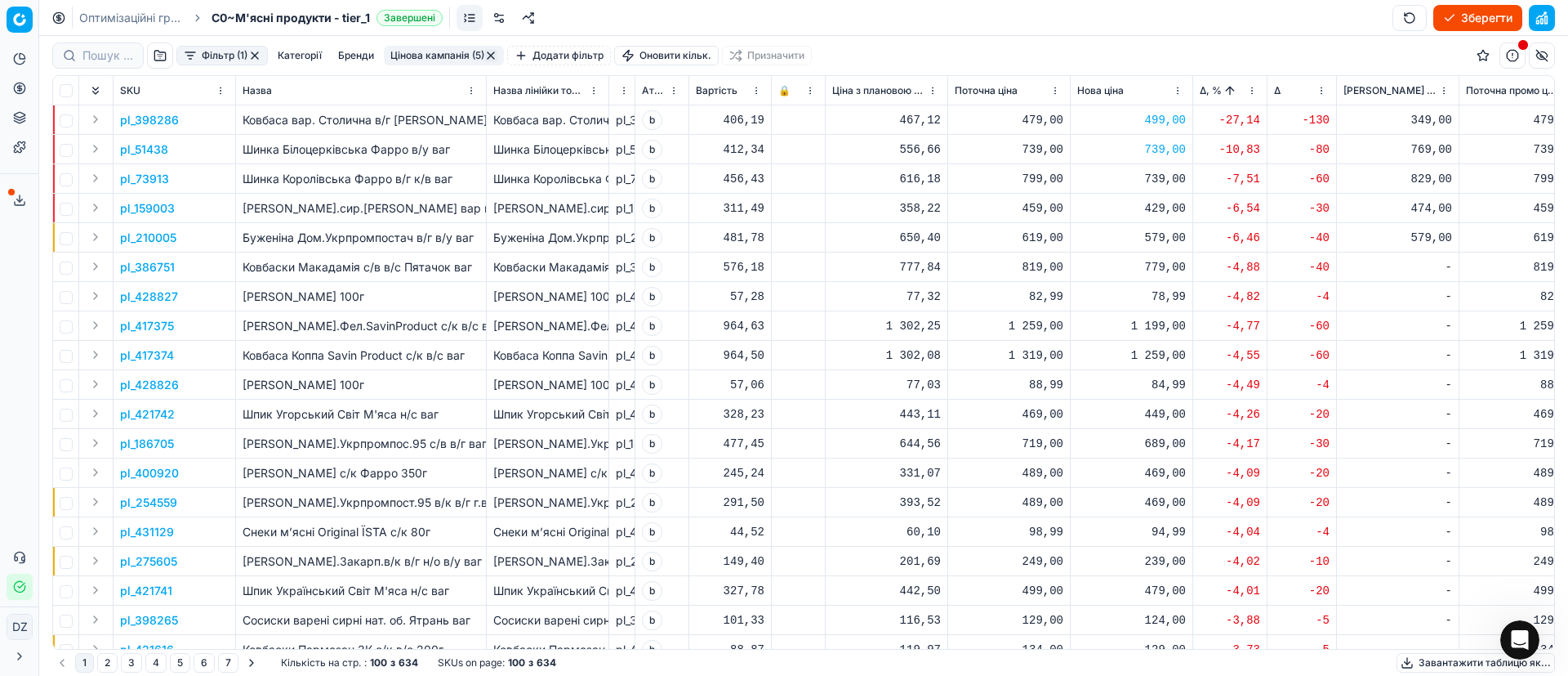
click at [157, 176] on p "pl_73913" at bounding box center [144, 178] width 49 height 16
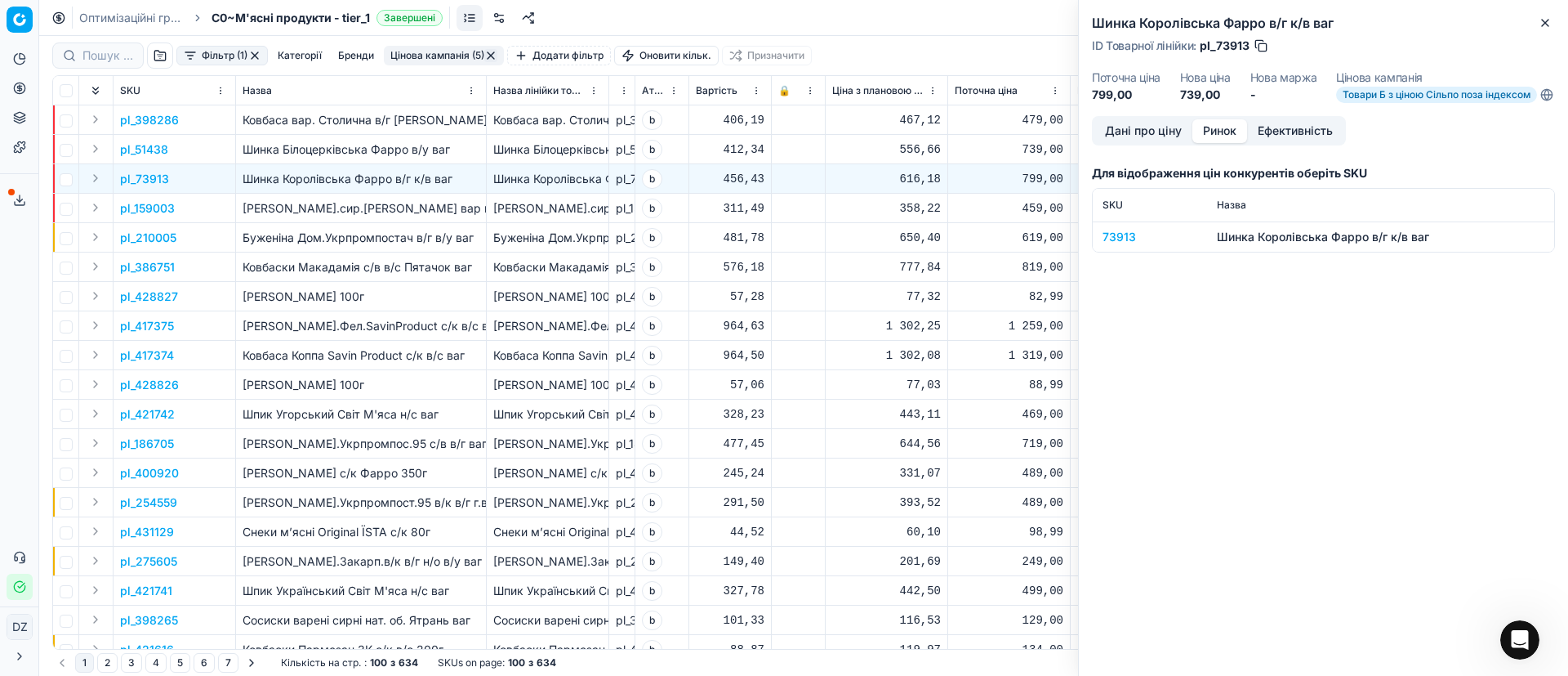
click at [1228, 141] on button "Ринок" at bounding box center [1219, 132] width 55 height 24
click at [1126, 245] on div "73913" at bounding box center [1149, 236] width 95 height 16
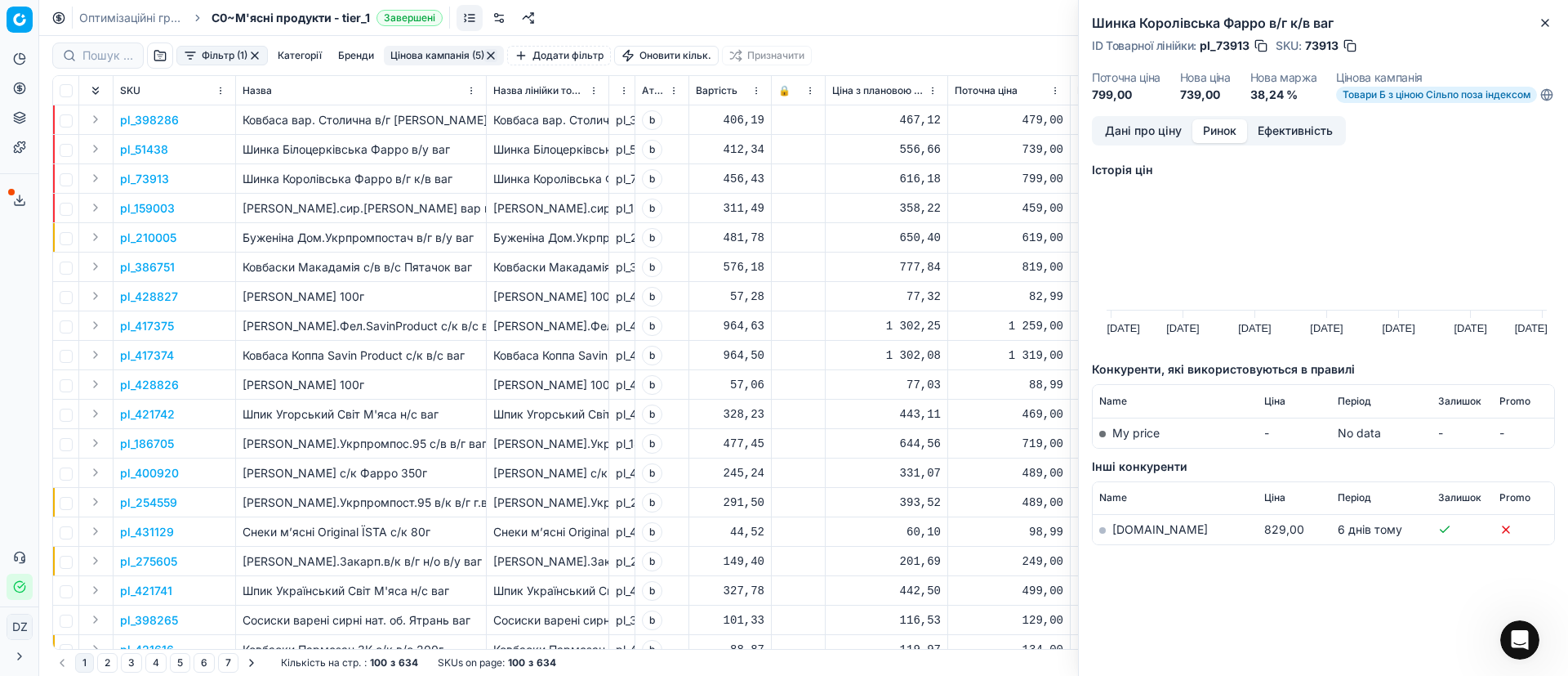
click at [1141, 536] on link "[DOMAIN_NAME]" at bounding box center [1160, 529] width 96 height 14
click at [1545, 20] on icon "button" at bounding box center [1545, 22] width 13 height 13
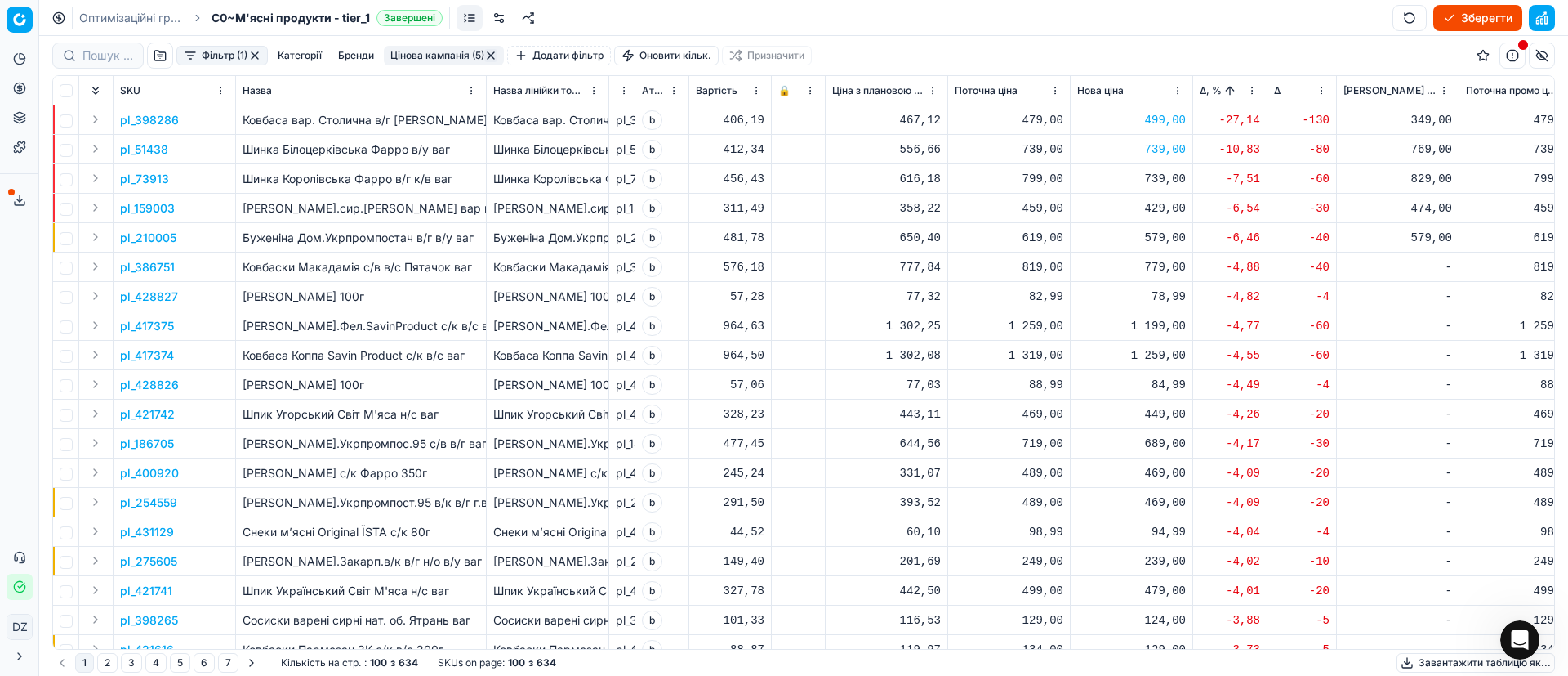
click at [1154, 174] on div "739,00" at bounding box center [1131, 178] width 109 height 16
drag, startPoint x: 1196, startPoint y: 321, endPoint x: 1093, endPoint y: 321, distance: 103.0
click at [1094, 323] on dl "Поточна: 799,00 Оптимум: 739,00 Вручну: 739.00" at bounding box center [1132, 289] width 235 height 107
type input "829.00"
click at [142, 209] on p "pl_159003" at bounding box center [147, 208] width 55 height 16
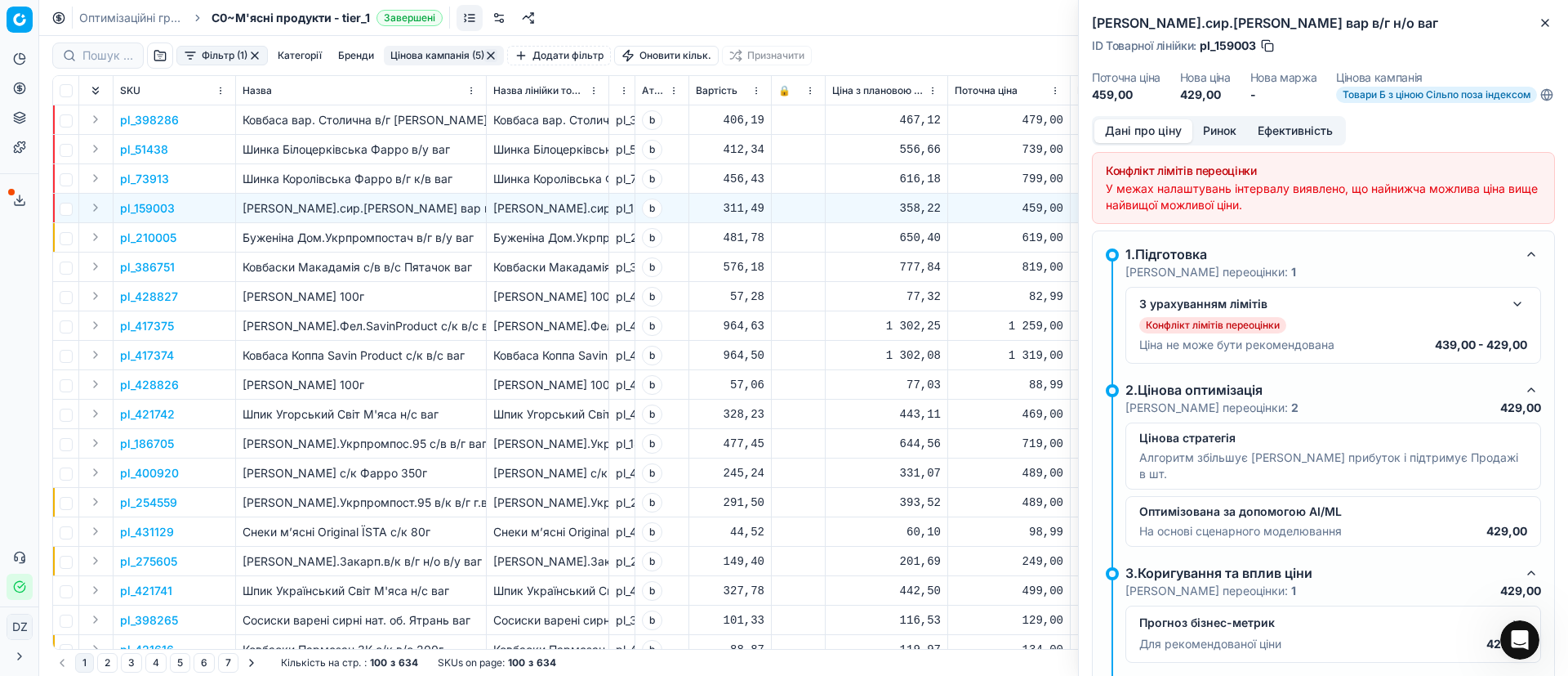
click at [1229, 143] on button "Ринок" at bounding box center [1219, 132] width 55 height 24
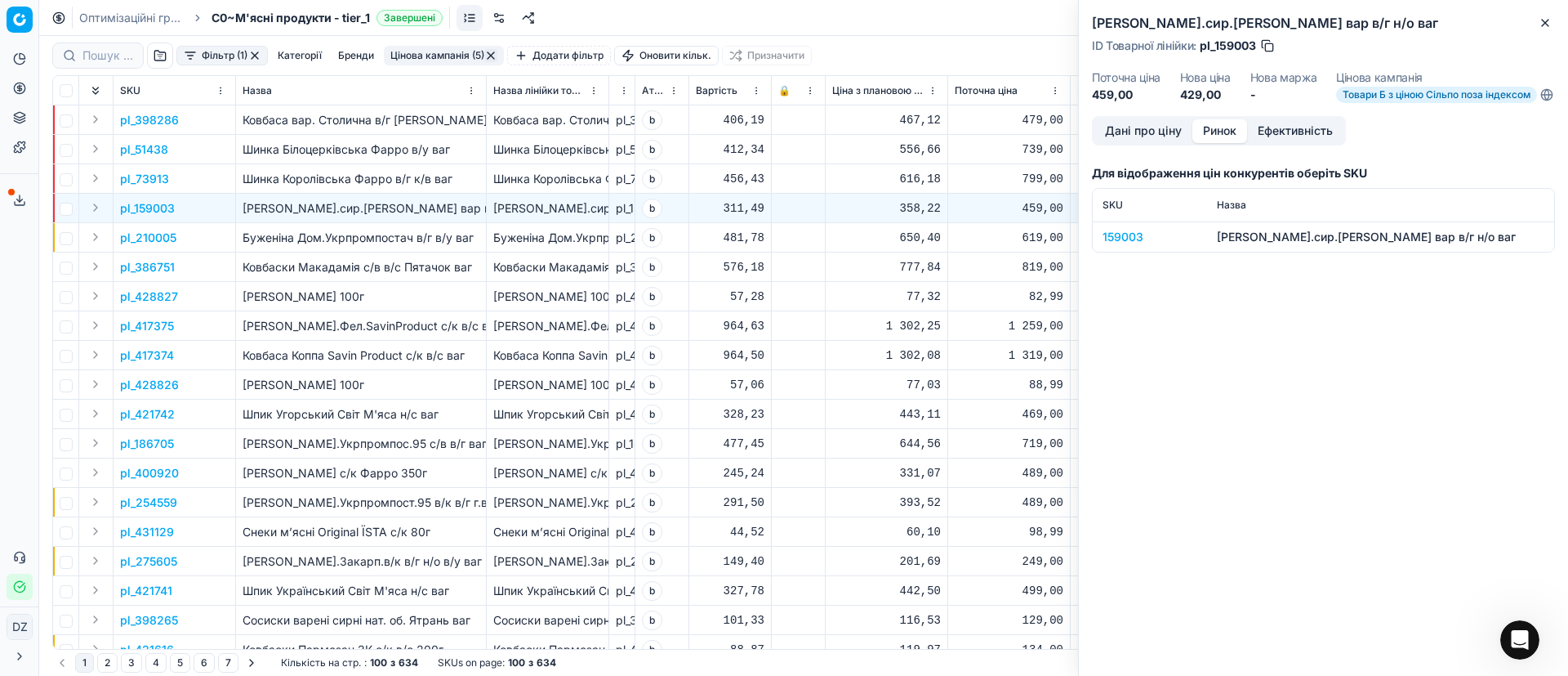
click at [1133, 245] on div "159003" at bounding box center [1149, 236] width 95 height 16
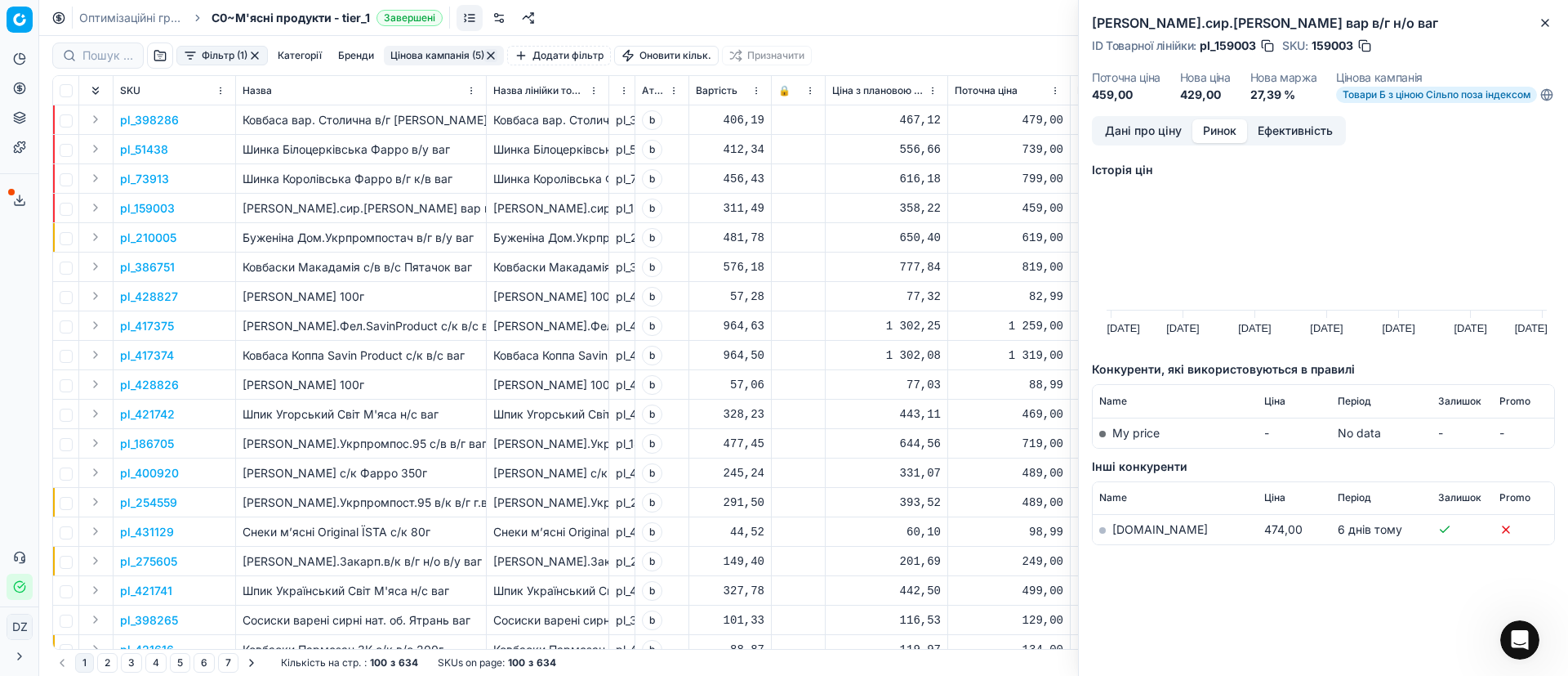
click at [1136, 536] on link "[DOMAIN_NAME]" at bounding box center [1160, 529] width 96 height 14
click at [1544, 15] on button "Close" at bounding box center [1545, 23] width 20 height 20
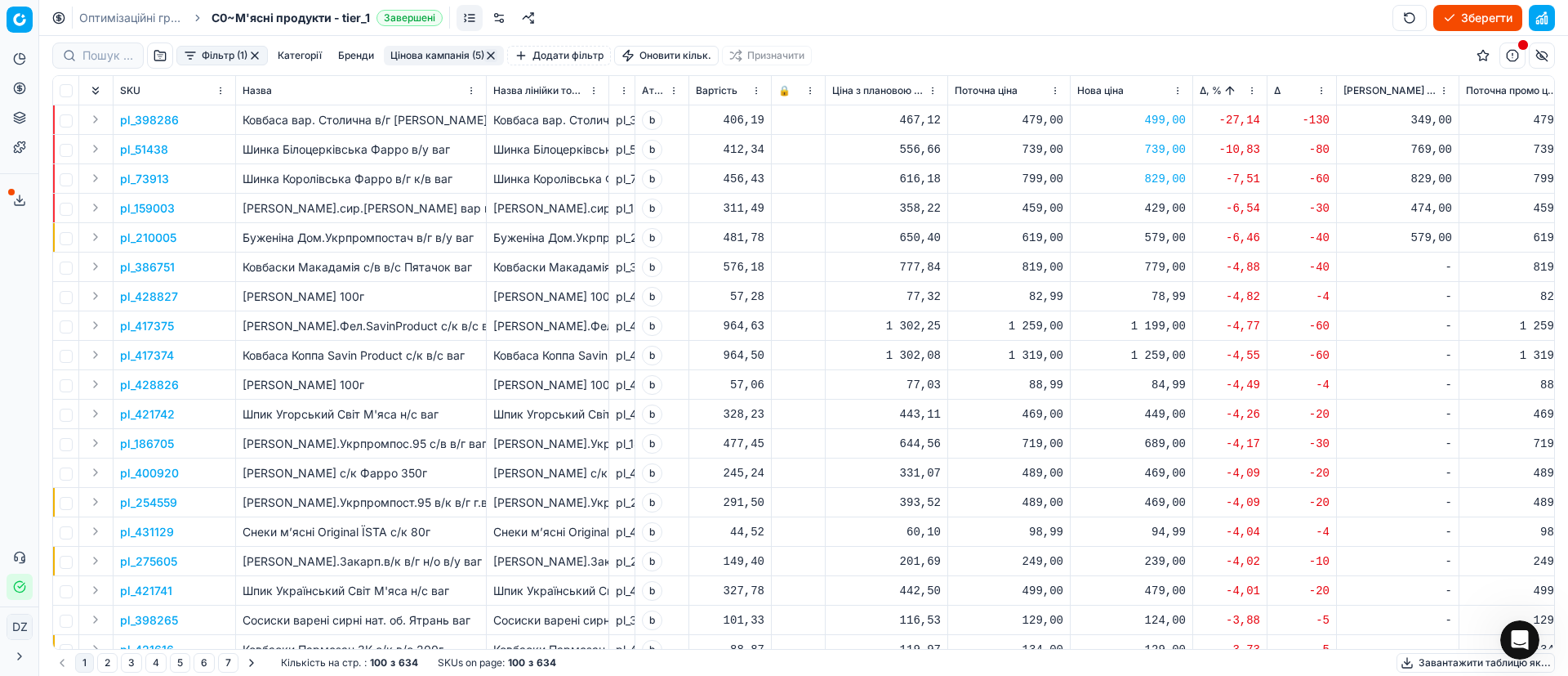
click at [1161, 210] on div "429,00" at bounding box center [1131, 208] width 109 height 16
drag, startPoint x: 1200, startPoint y: 352, endPoint x: 1073, endPoint y: 358, distance: 127.1
click at [1073, 358] on dl "Поточна: 459,00 Оптимум: 429,00 Вручну: 429.00" at bounding box center [1132, 318] width 235 height 107
type input "474.00"
click at [156, 233] on p "pl_210005" at bounding box center [148, 237] width 57 height 16
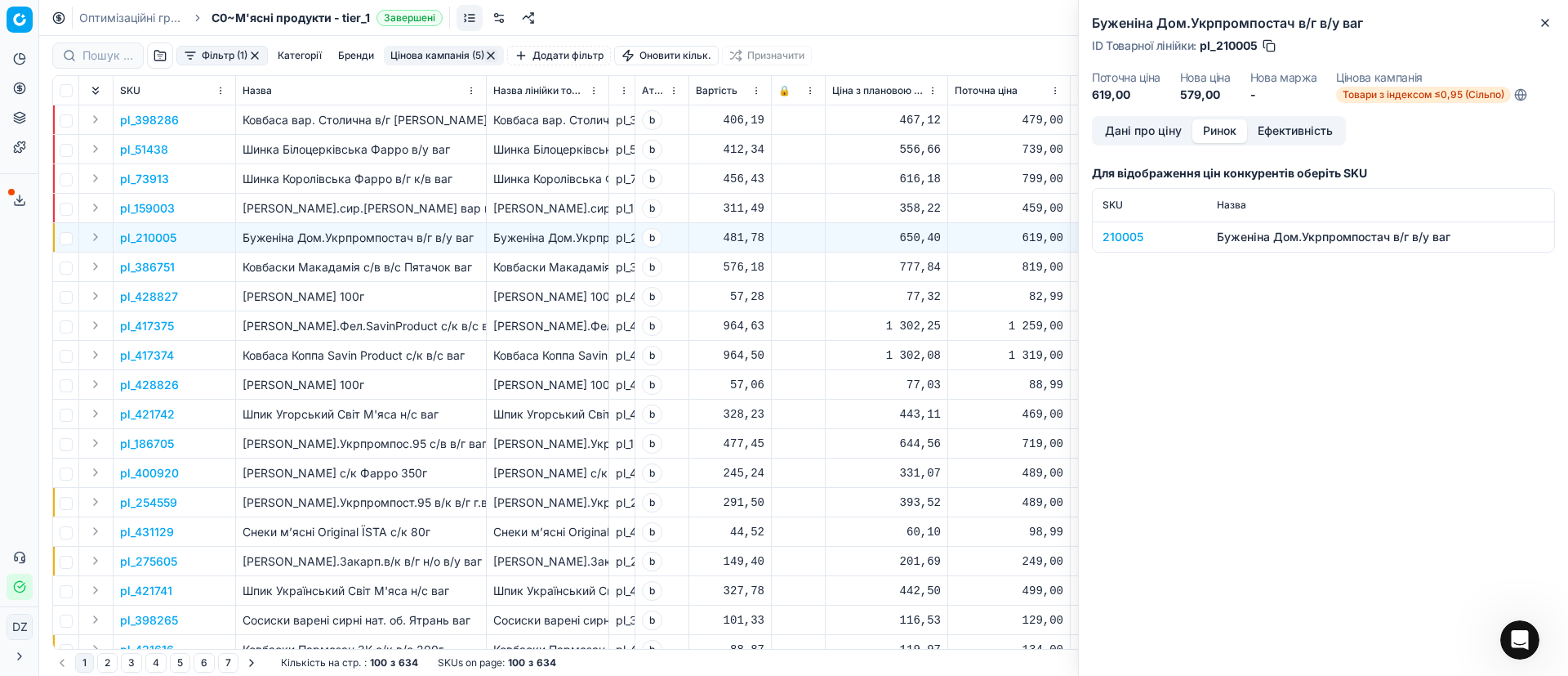
click at [1216, 120] on button "Ринок" at bounding box center [1219, 132] width 55 height 24
click at [1113, 237] on div "210005" at bounding box center [1149, 236] width 95 height 16
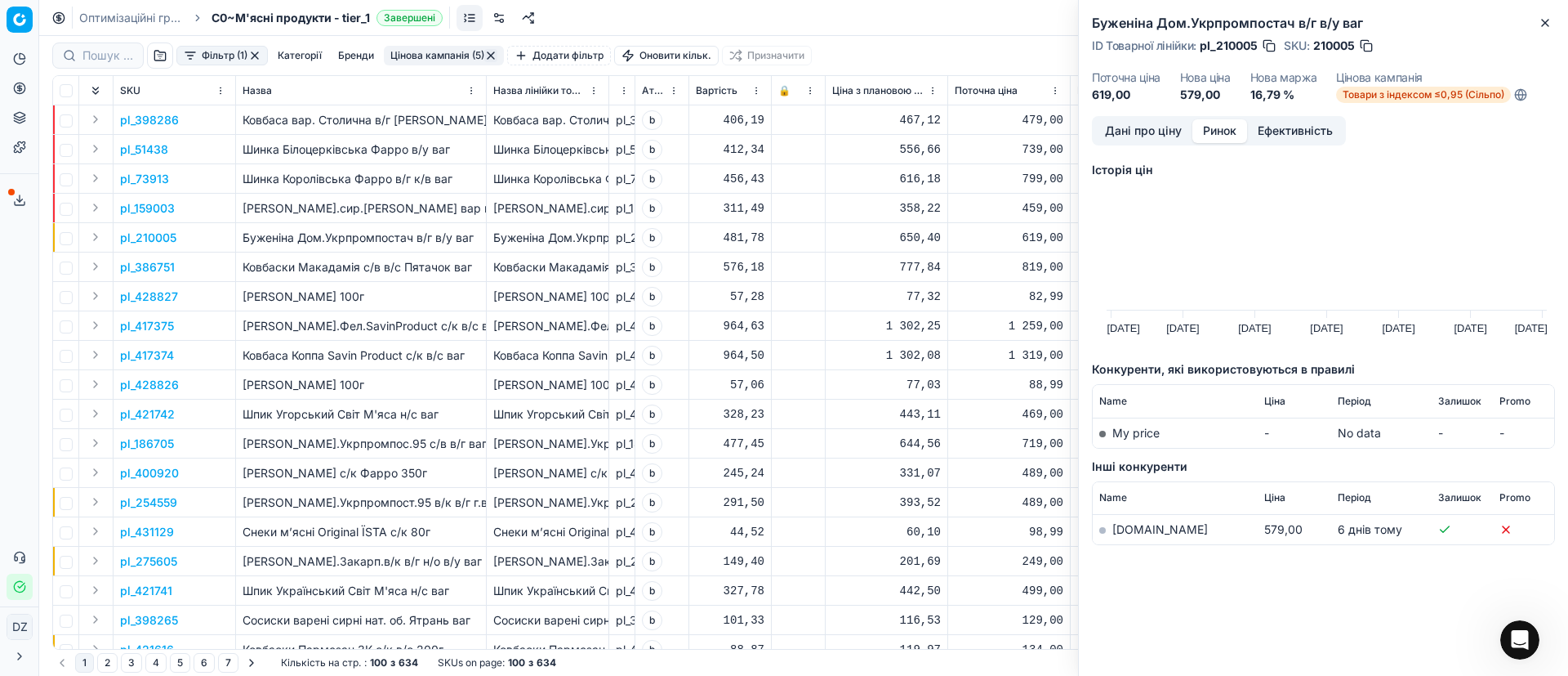
click at [1133, 524] on link "[DOMAIN_NAME]" at bounding box center [1160, 529] width 96 height 14
click at [1541, 24] on icon "button" at bounding box center [1545, 22] width 13 height 13
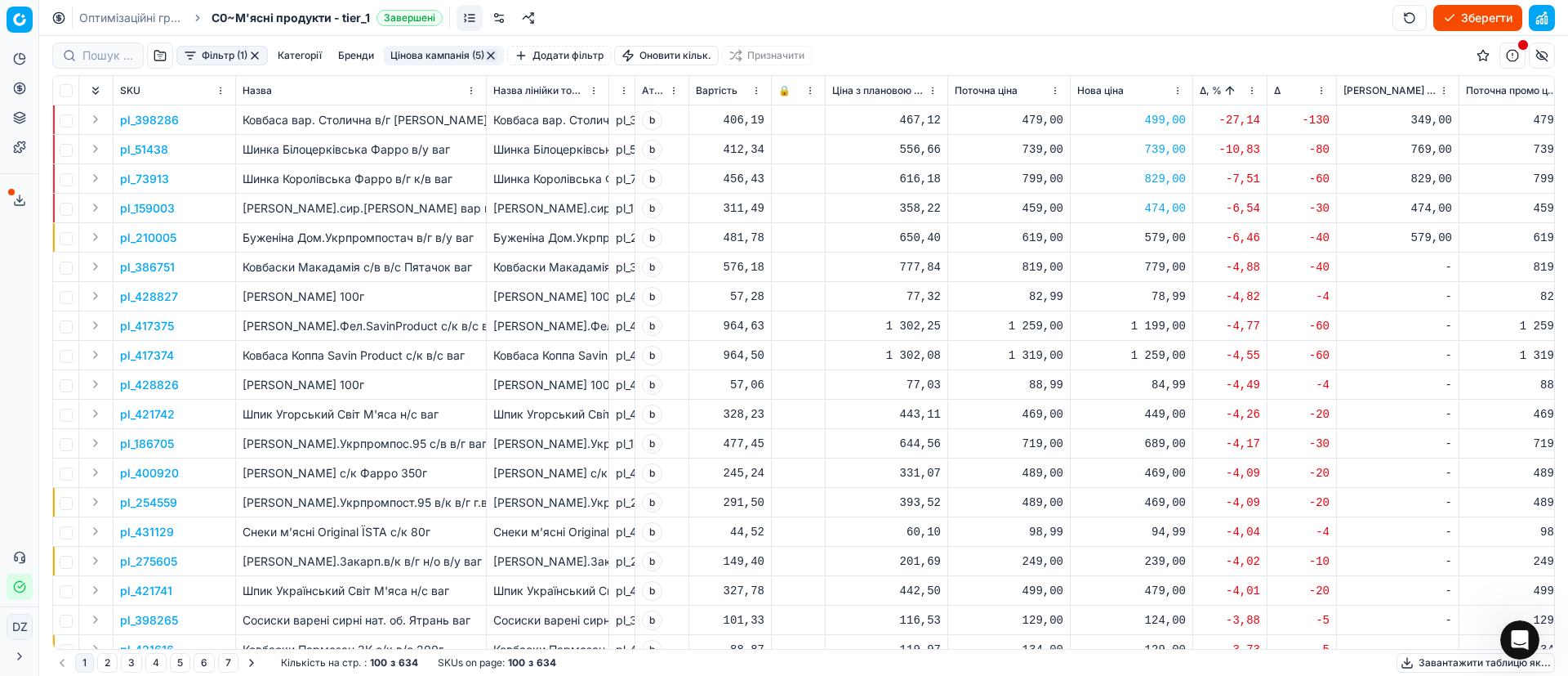
click at [1151, 242] on div "579,00" at bounding box center [1131, 237] width 109 height 16
click at [1458, 272] on td "-" at bounding box center [1398, 266] width 123 height 29
click at [1164, 264] on div "779,00" at bounding box center [1131, 267] width 109 height 16
drag, startPoint x: 1192, startPoint y: 412, endPoint x: 1104, endPoint y: 413, distance: 88.0
click at [1106, 413] on dl "Поточна: 819,00 Оптимум: 779,00 Вручну: 779.00" at bounding box center [1132, 377] width 235 height 107
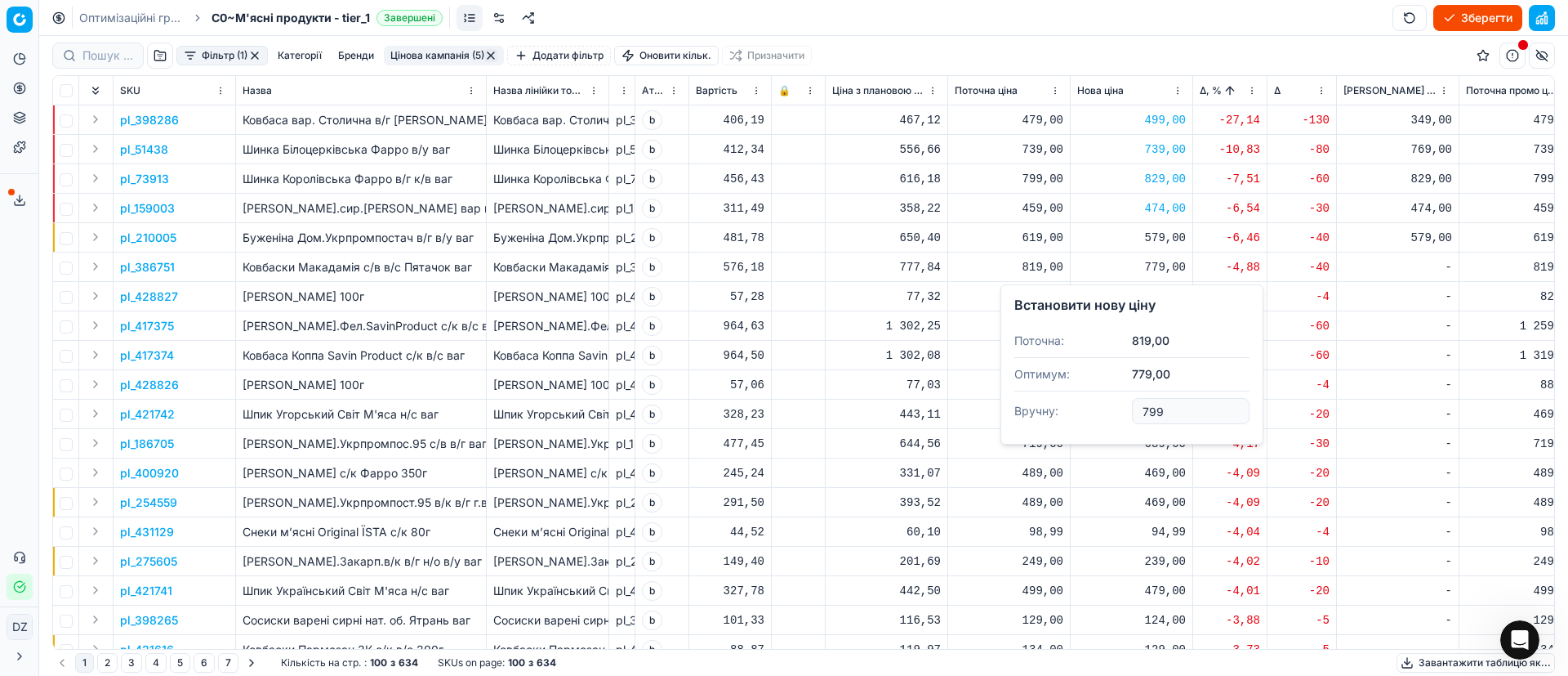
type input "799.00"
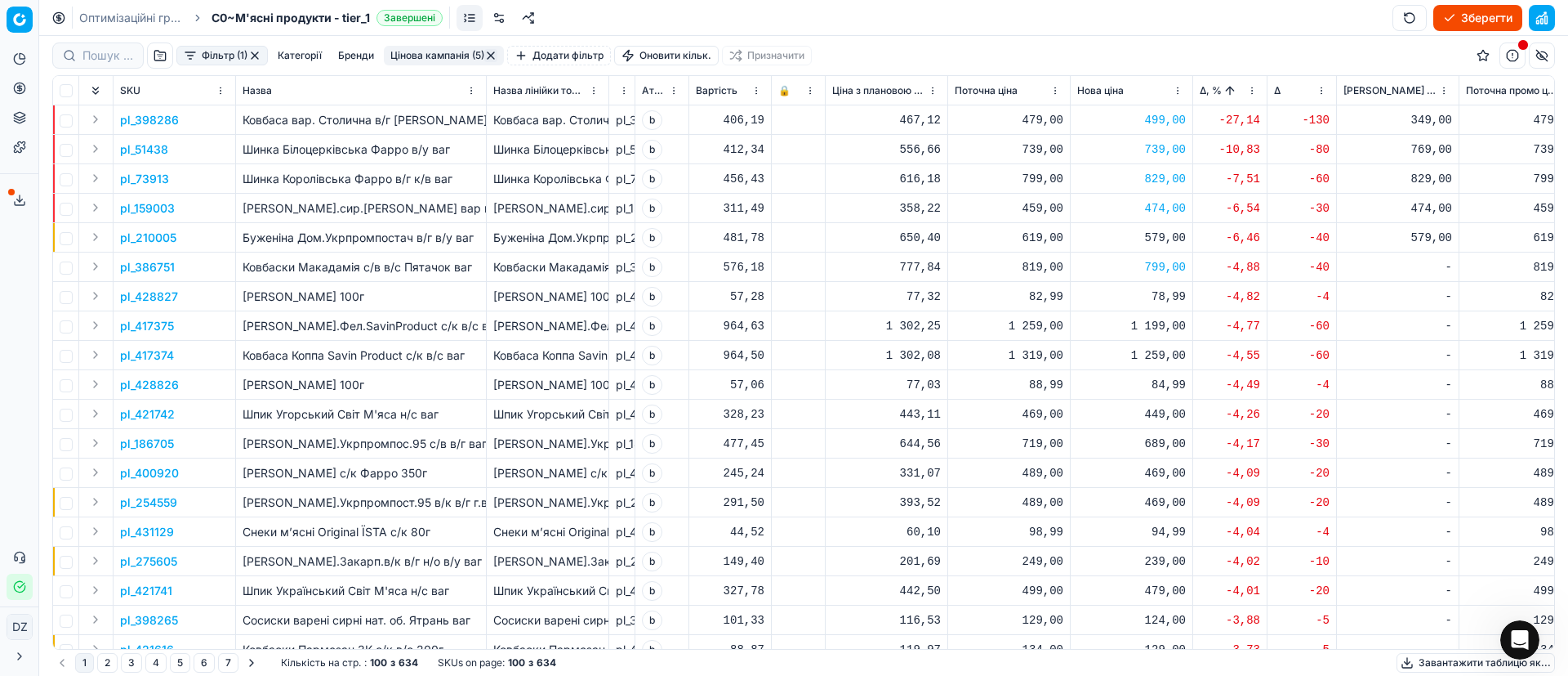
click at [1155, 329] on div "1 199,00" at bounding box center [1131, 326] width 109 height 16
drag, startPoint x: 1199, startPoint y: 468, endPoint x: 1084, endPoint y: 465, distance: 115.0
click at [1084, 465] on dl "Поточна: 1 259,00 Оптимум: 1 199,00 Вручну: 1199.00" at bounding box center [1132, 436] width 235 height 107
type input "1239.00"
click at [1158, 358] on div "1 259,00" at bounding box center [1131, 355] width 109 height 16
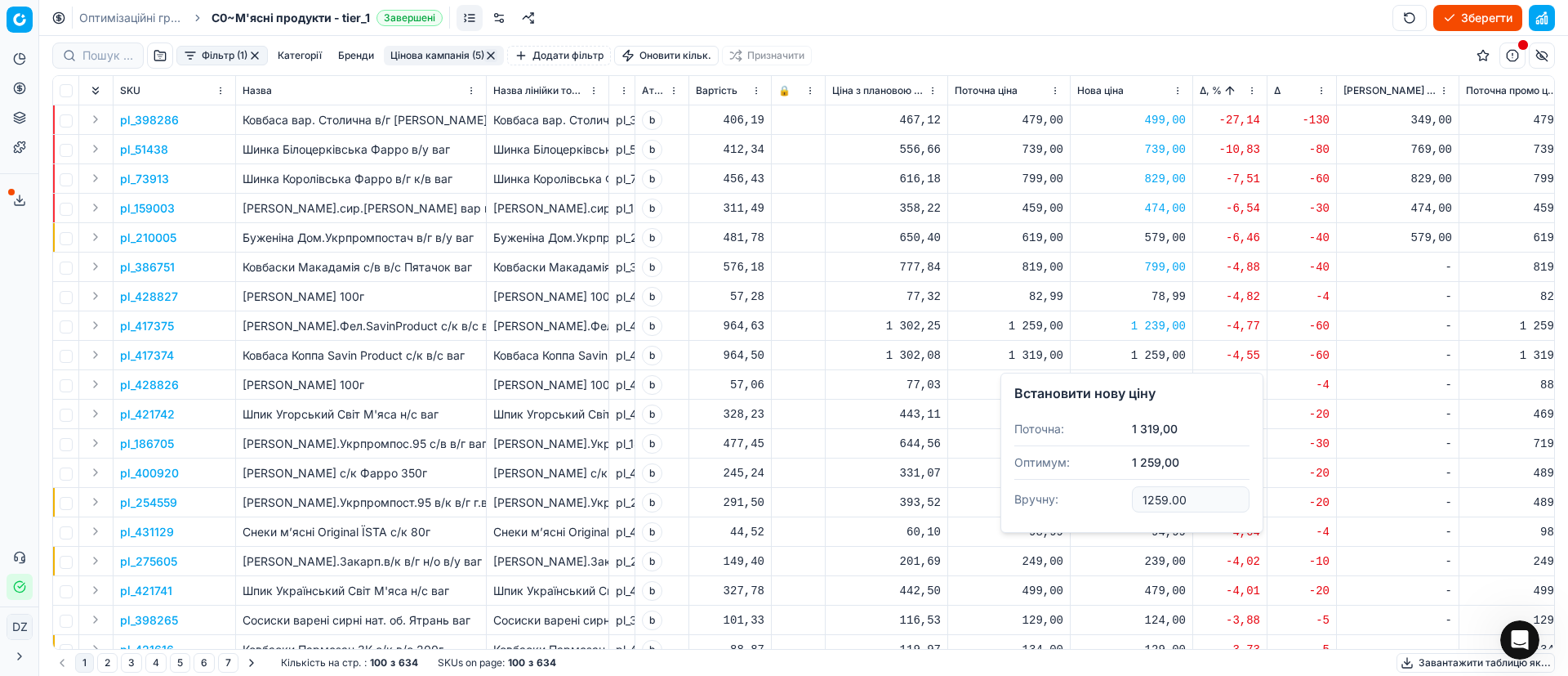
drag, startPoint x: 1198, startPoint y: 494, endPoint x: 1109, endPoint y: 488, distance: 89.2
click at [1109, 488] on dl "Поточна: 1 319,00 Оптимум: 1 259,00 Вручну: 1259.00" at bounding box center [1132, 466] width 235 height 107
type input "1299.00"
click at [1154, 447] on div "689,00" at bounding box center [1131, 444] width 109 height 16
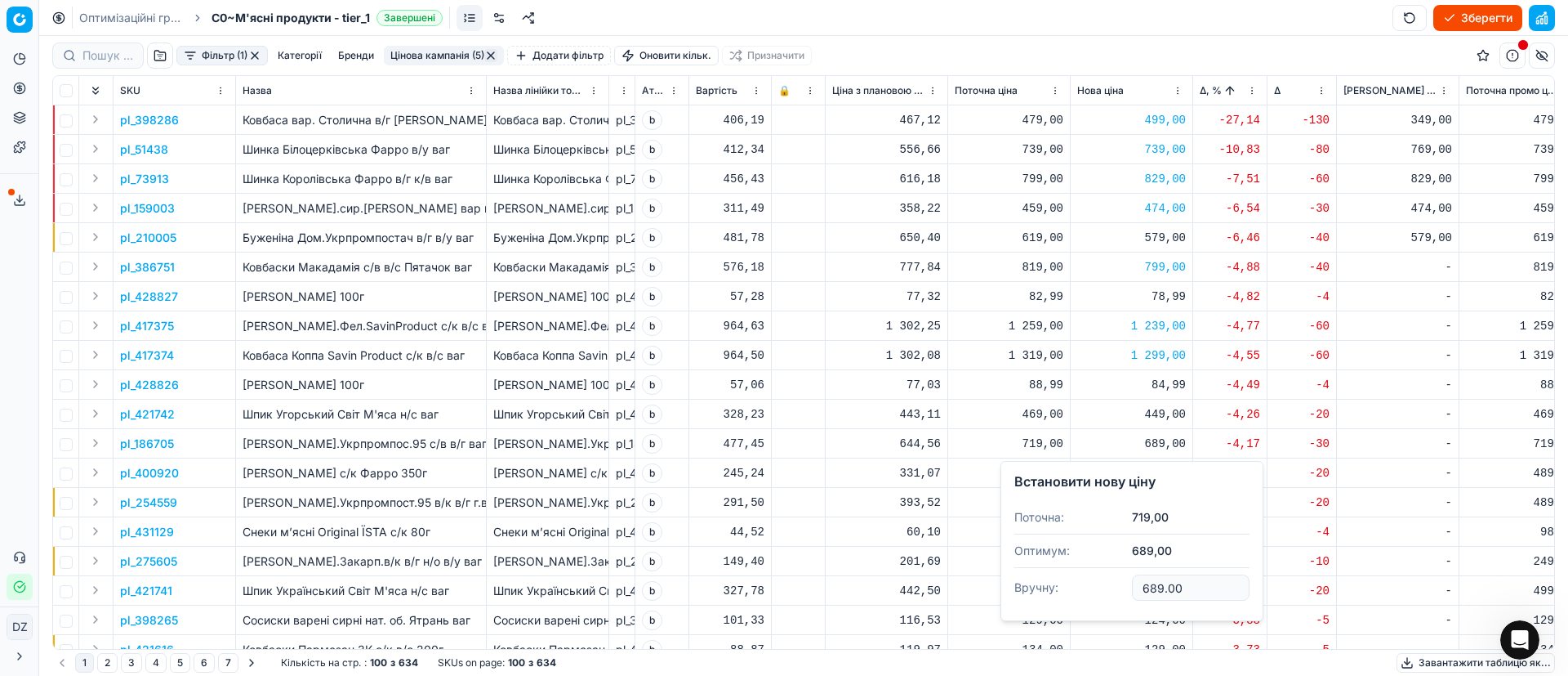
drag, startPoint x: 1190, startPoint y: 590, endPoint x: 1111, endPoint y: 591, distance: 79.0
click at [1111, 591] on dl "Поточна: 719,00 Оптимум: 689,00 Вручну: 689.00" at bounding box center [1132, 553] width 235 height 107
type input "699.00"
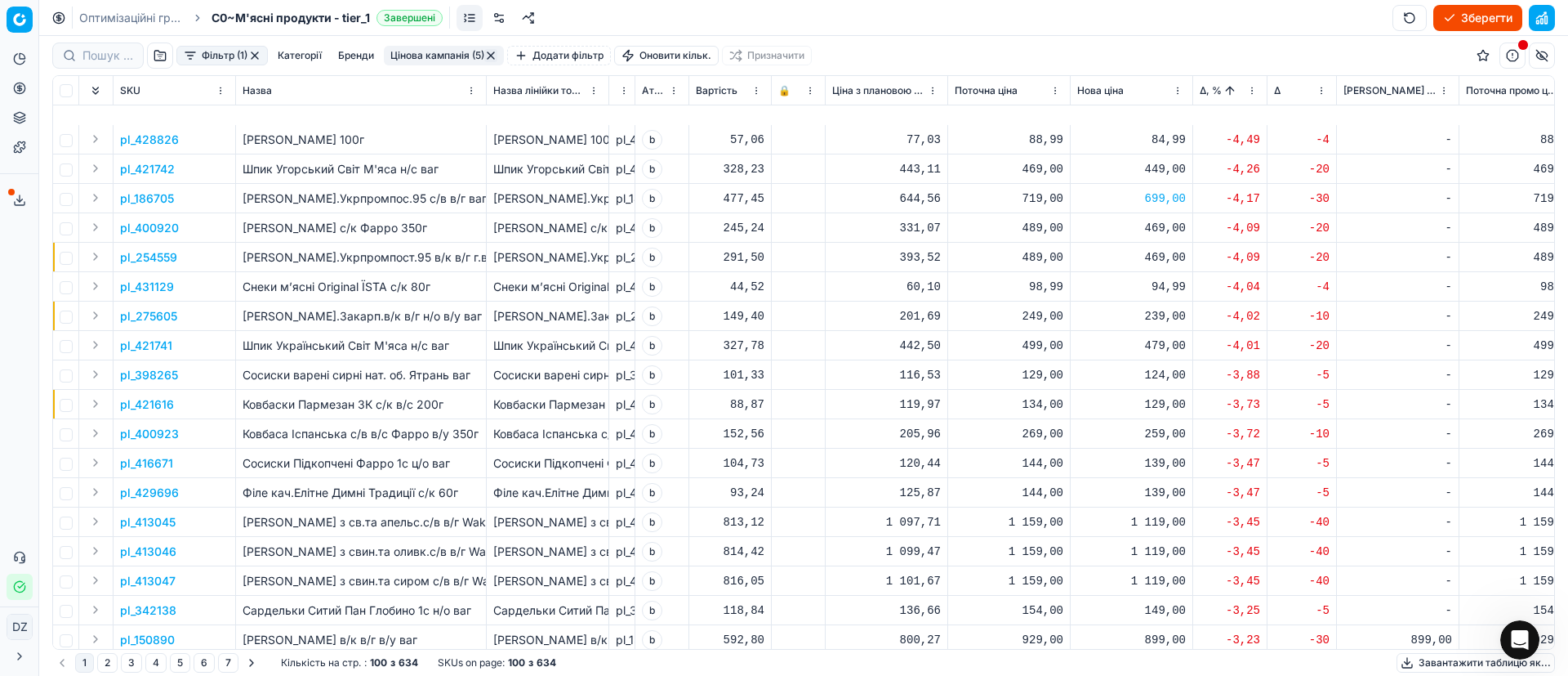
scroll to position [368, 0]
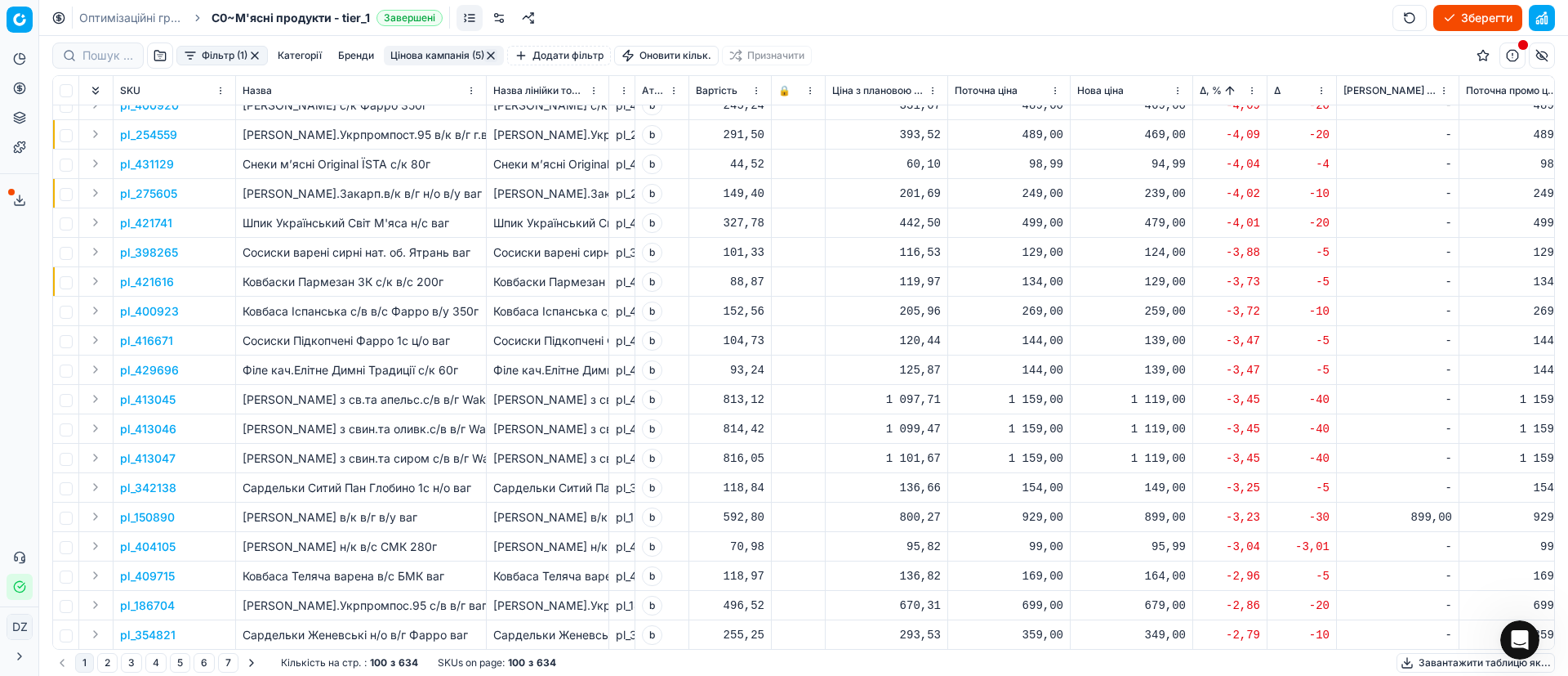
click at [1154, 397] on div "1 119,00" at bounding box center [1131, 399] width 109 height 16
drag, startPoint x: 1186, startPoint y: 538, endPoint x: 1110, endPoint y: 529, distance: 76.5
click at [1119, 531] on dl "Поточна: 1 159,00 Оптимум: 1 119,00 Вручну: 1119.00" at bounding box center [1132, 509] width 235 height 107
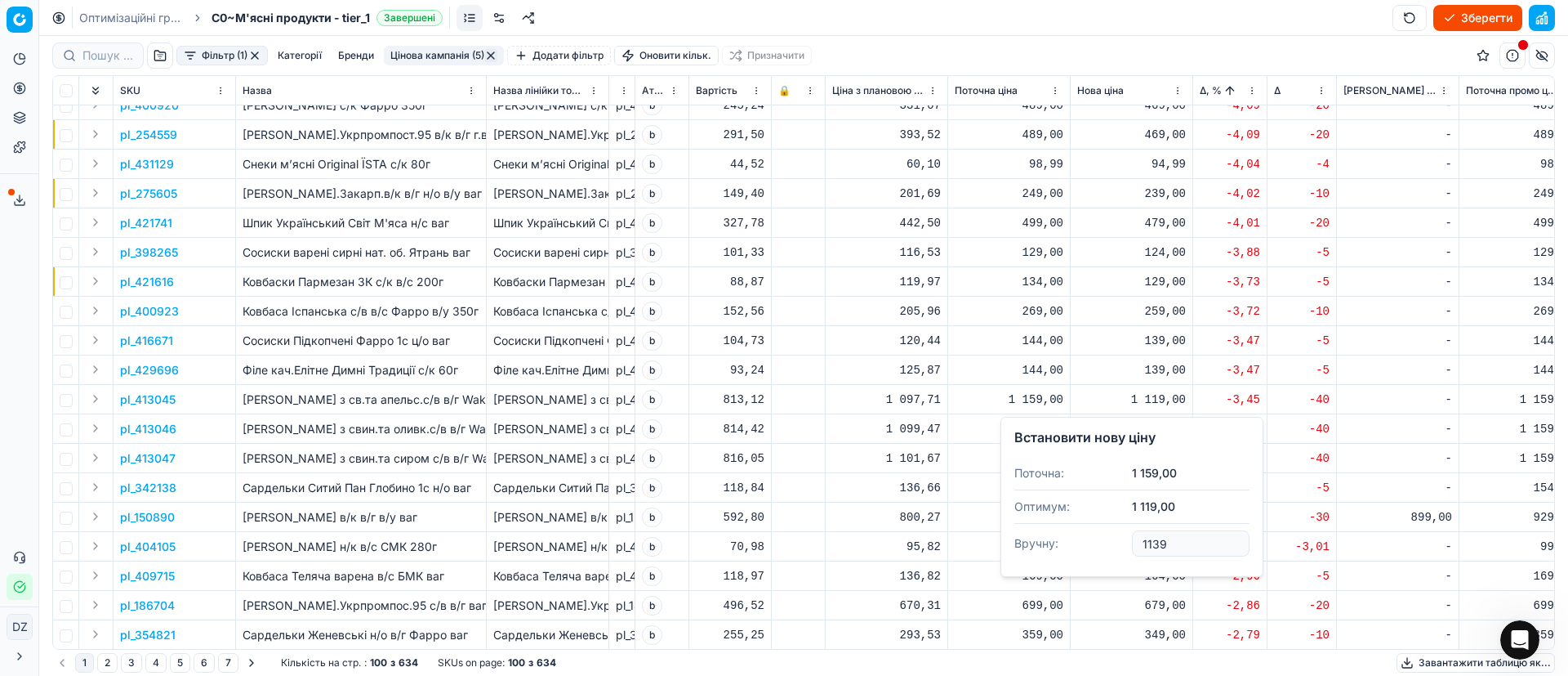
type input "1139.00"
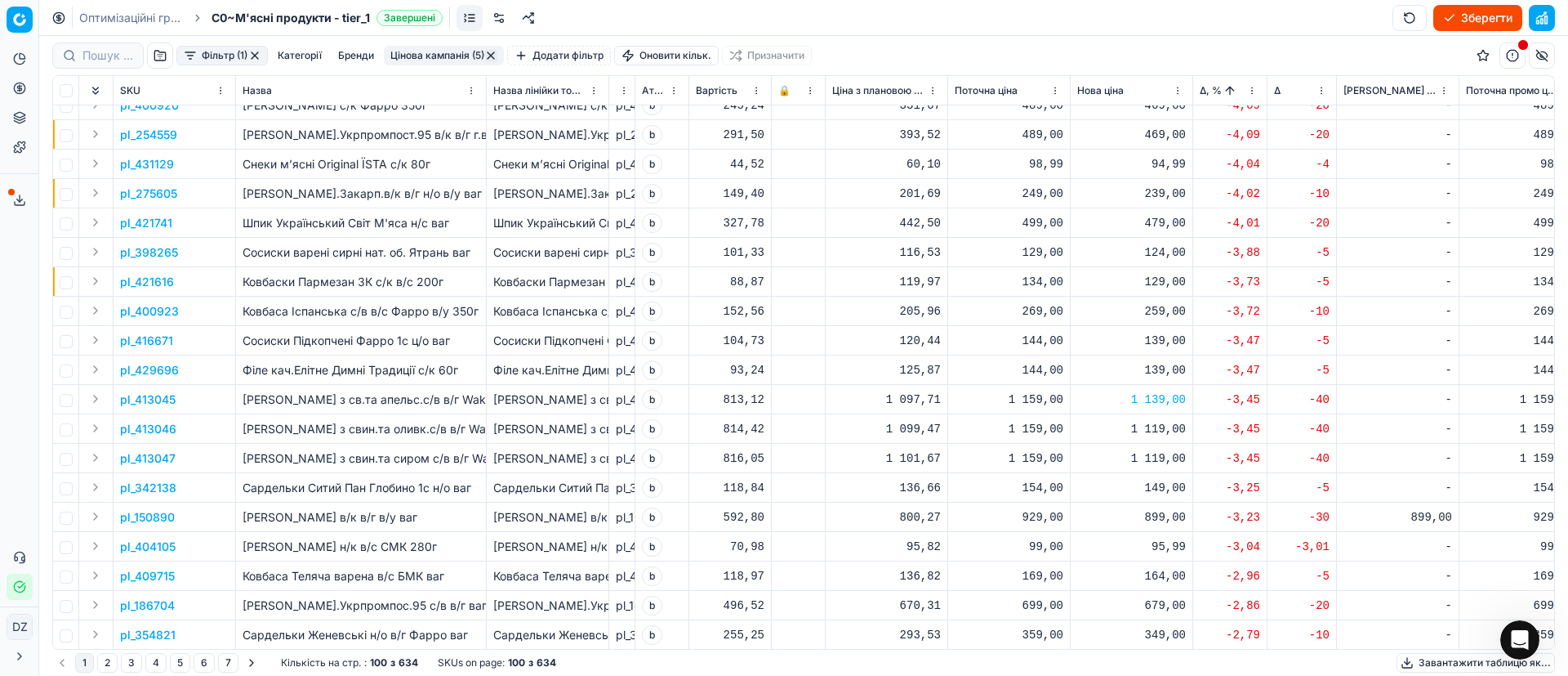
click at [1151, 434] on div "1 119,00" at bounding box center [1131, 429] width 109 height 16
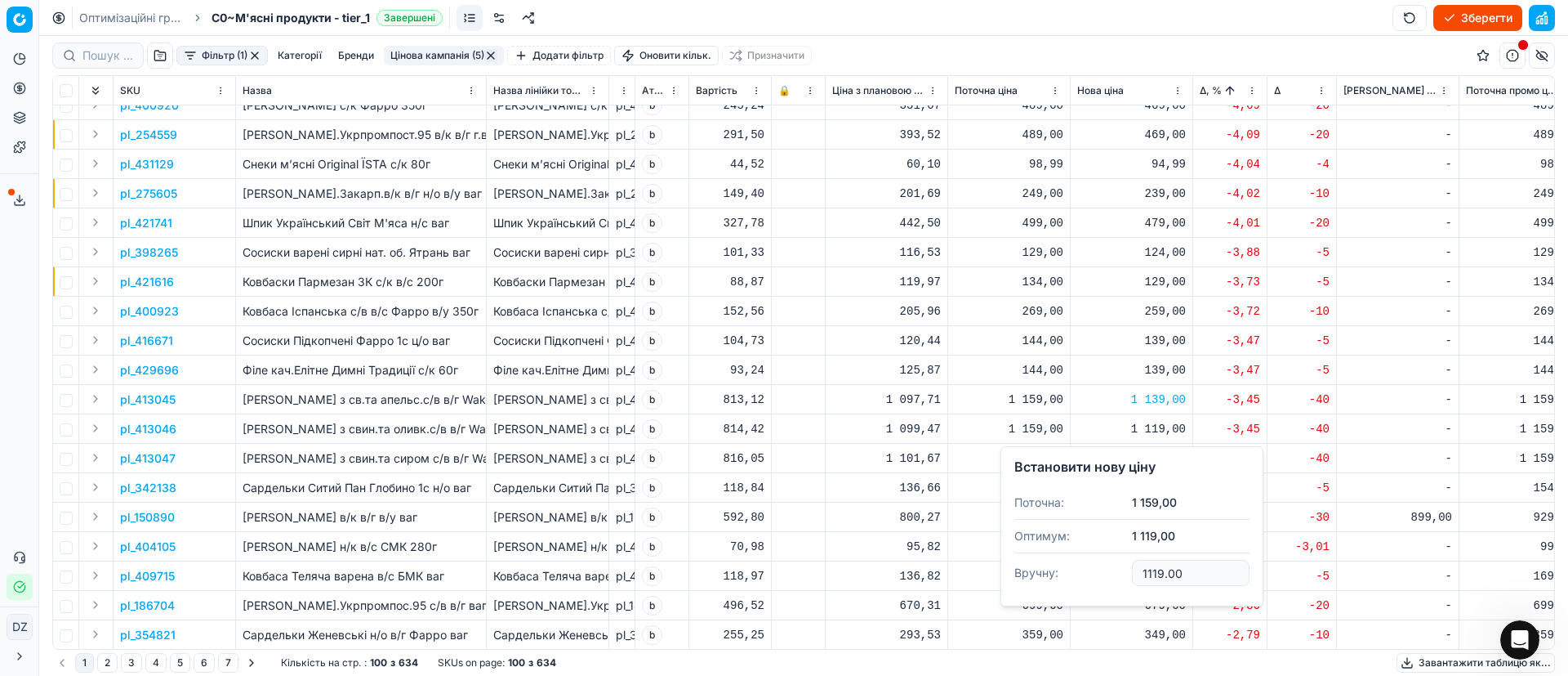
drag, startPoint x: 1155, startPoint y: 572, endPoint x: 1079, endPoint y: 564, distance: 76.4
click at [1079, 564] on dl "Поточна: 1 159,00 Оптимум: 1 119,00 Вручну: 1119.00" at bounding box center [1132, 539] width 235 height 107
type input "1139.00"
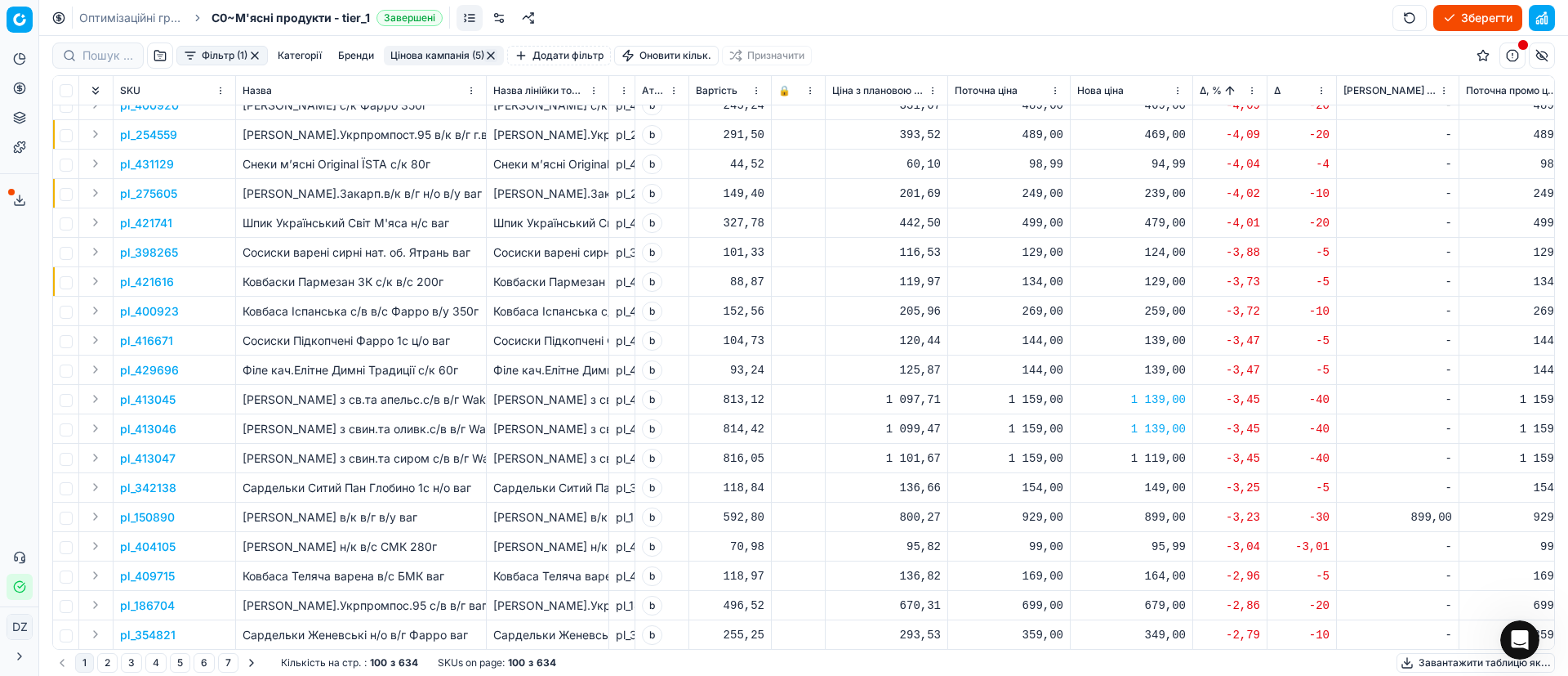
click at [1166, 459] on div "1 119,00" at bounding box center [1131, 458] width 109 height 16
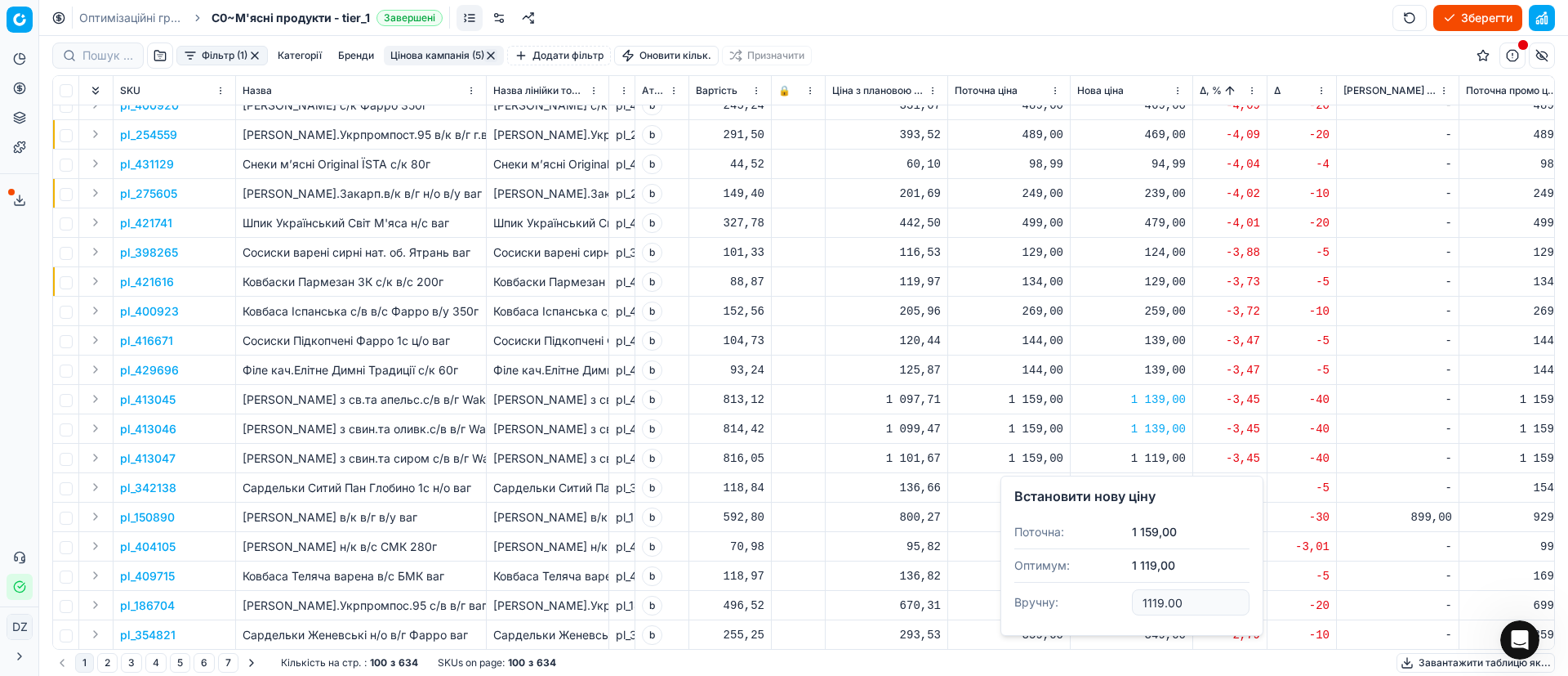
drag, startPoint x: 1195, startPoint y: 599, endPoint x: 1047, endPoint y: 597, distance: 148.0
click at [1098, 602] on dl "Поточна: 1 159,00 Оптимум: 1 119,00 Вручну: 1119.00" at bounding box center [1132, 568] width 235 height 107
type input "1139.00"
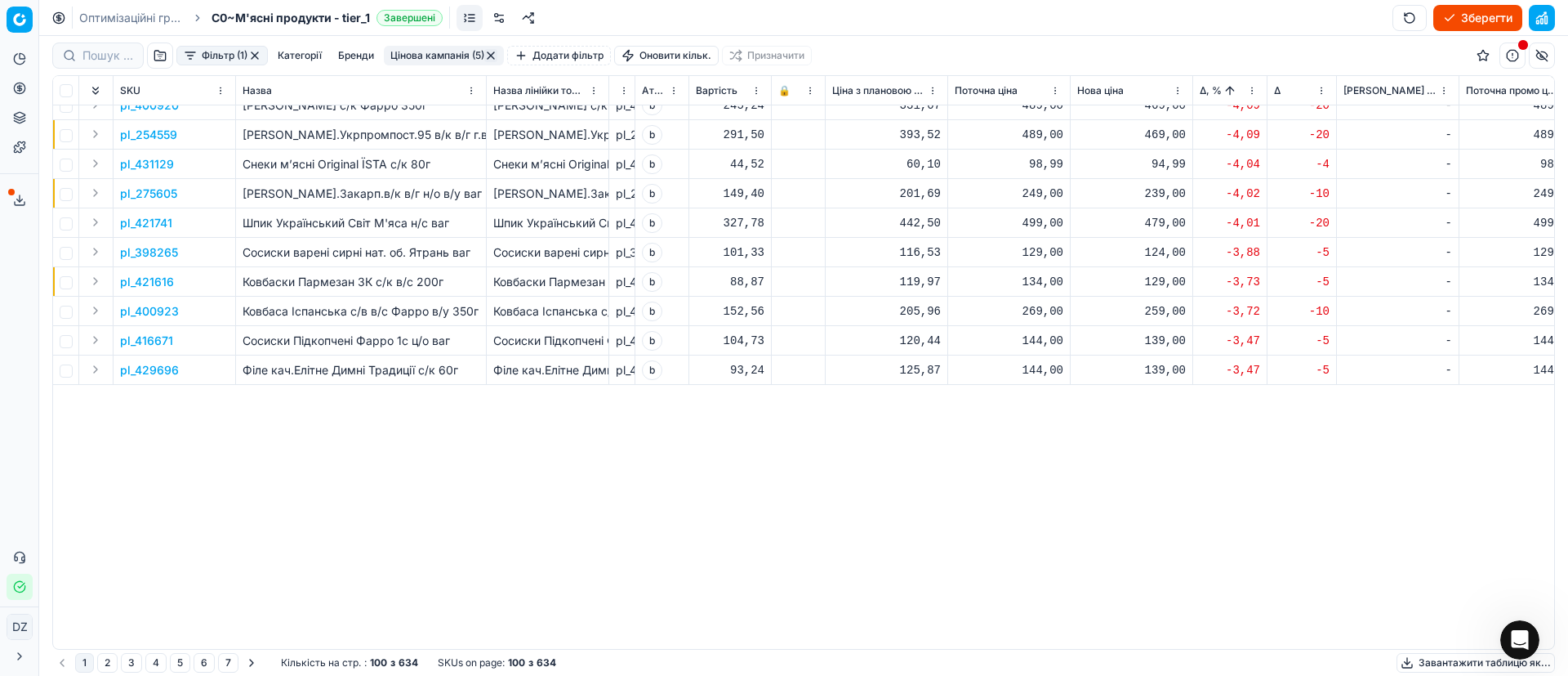
scroll to position [0, 0]
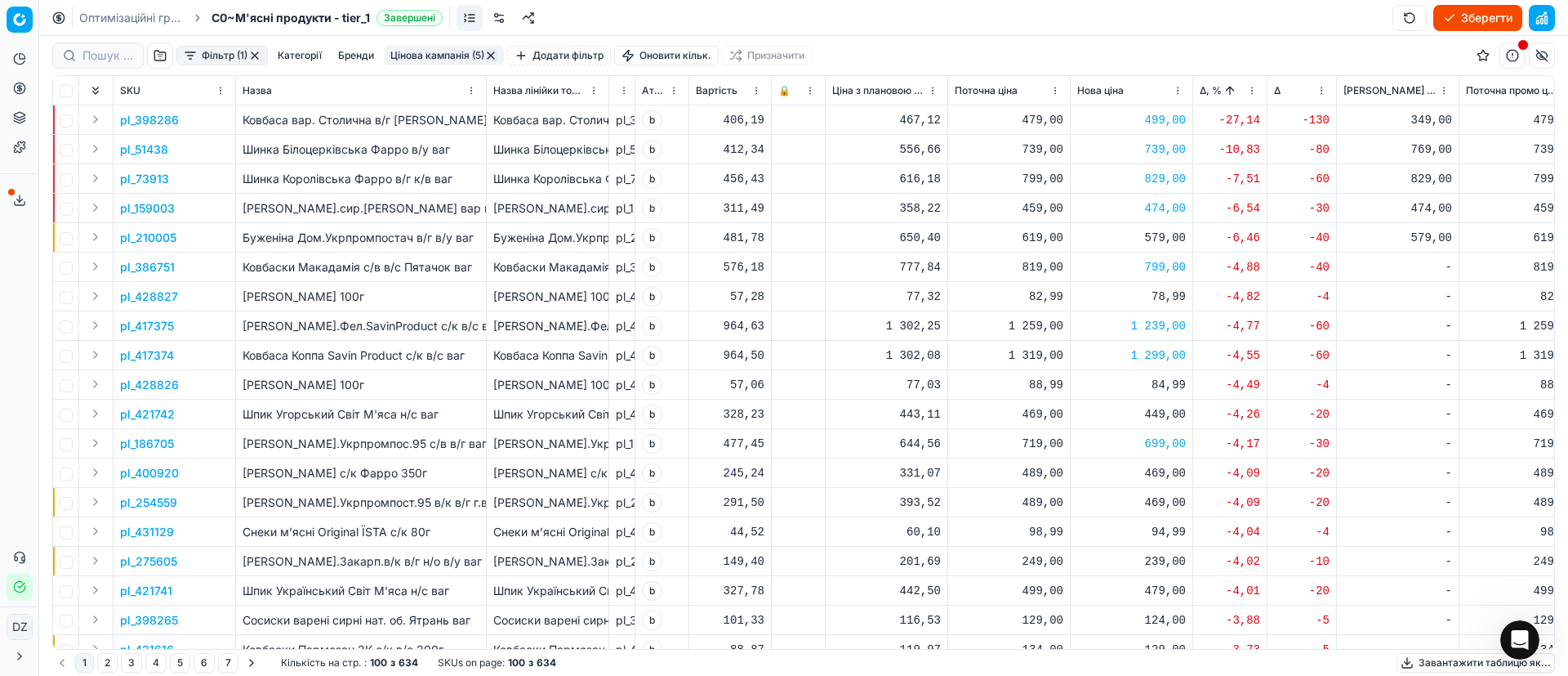
click at [497, 52] on button "button" at bounding box center [490, 55] width 13 height 13
click at [1472, 16] on button "Зберегти" at bounding box center [1477, 18] width 89 height 26
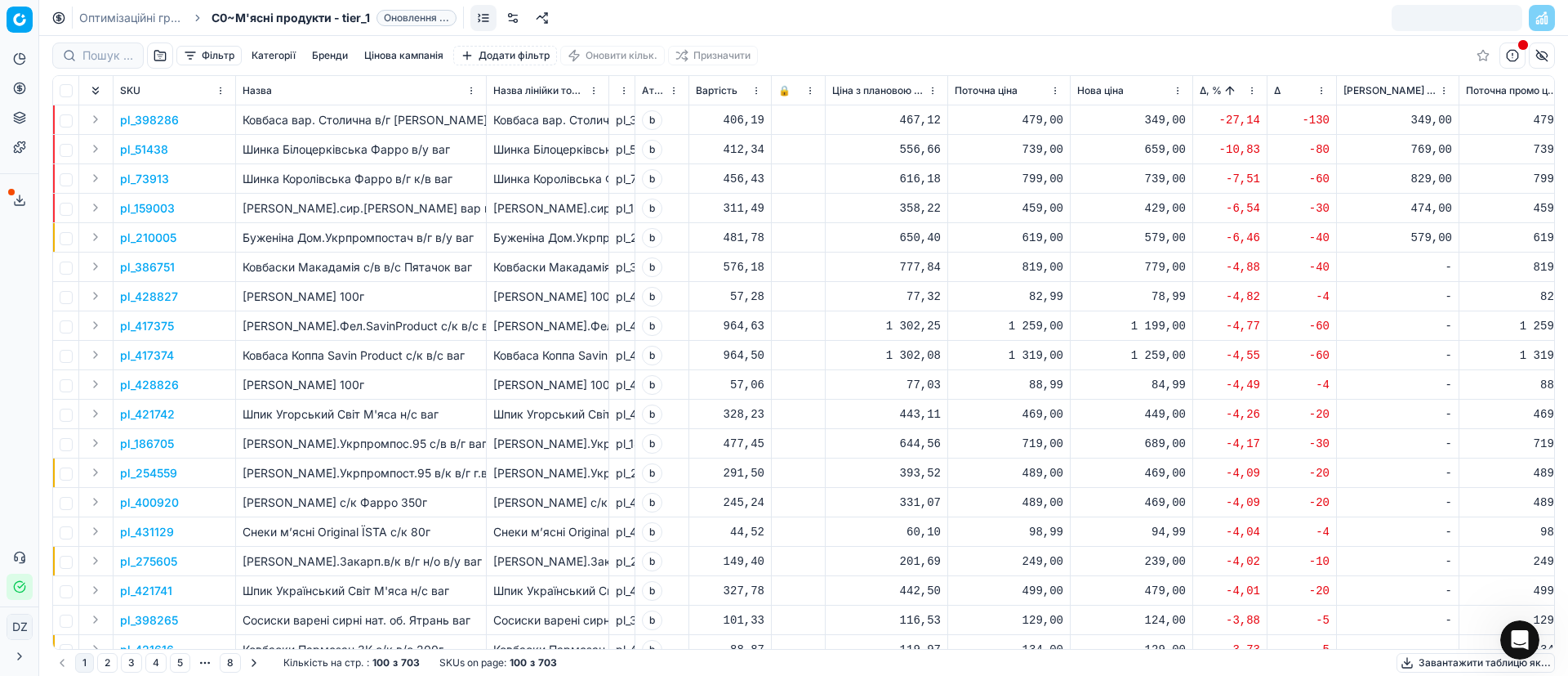
click at [1286, 52] on div "Фільтр Категорії [PERSON_NAME] кампанія Додати фільтр Оновити кільк. Призначити" at bounding box center [803, 55] width 1503 height 39
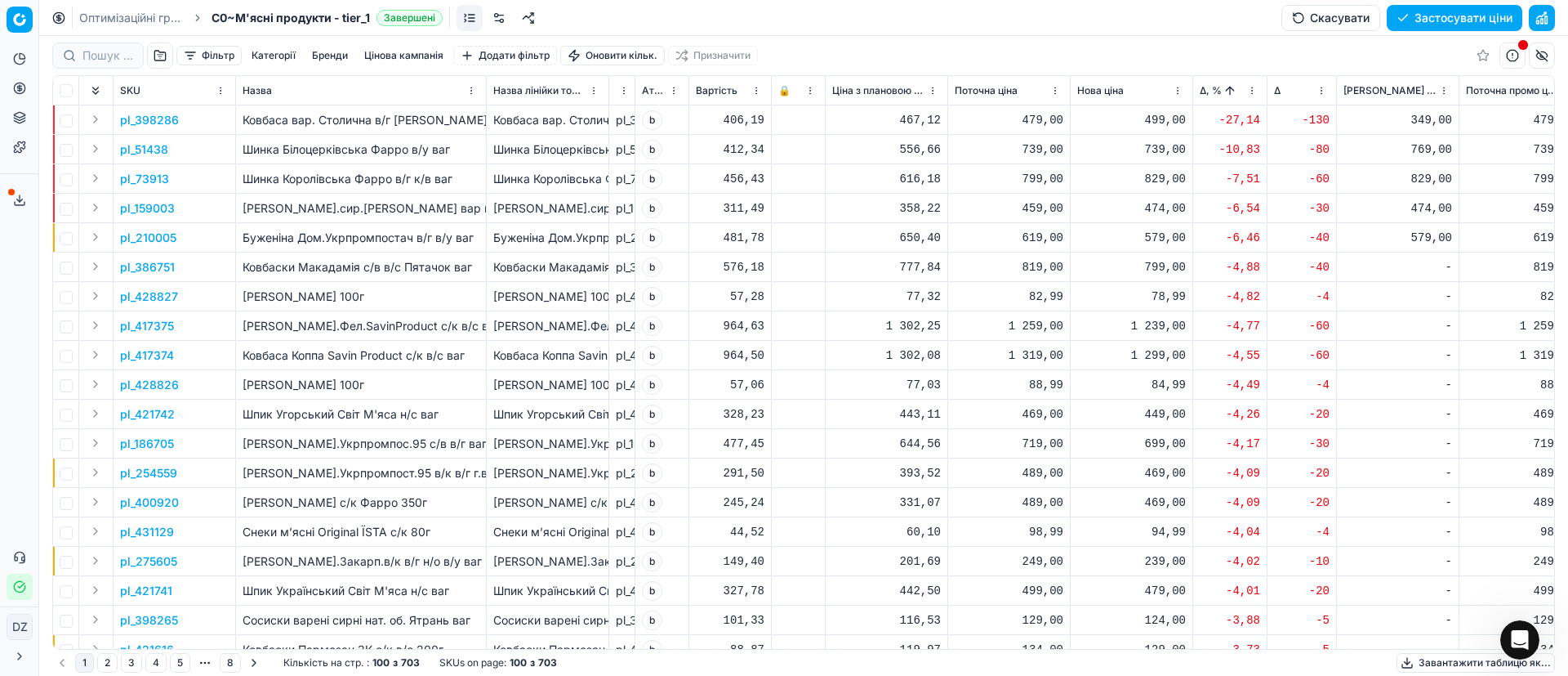
click at [1460, 29] on button "Застосувати ціни" at bounding box center [1454, 18] width 136 height 26
click at [1447, 18] on button "Завантажити звіт" at bounding box center [1453, 18] width 138 height 26
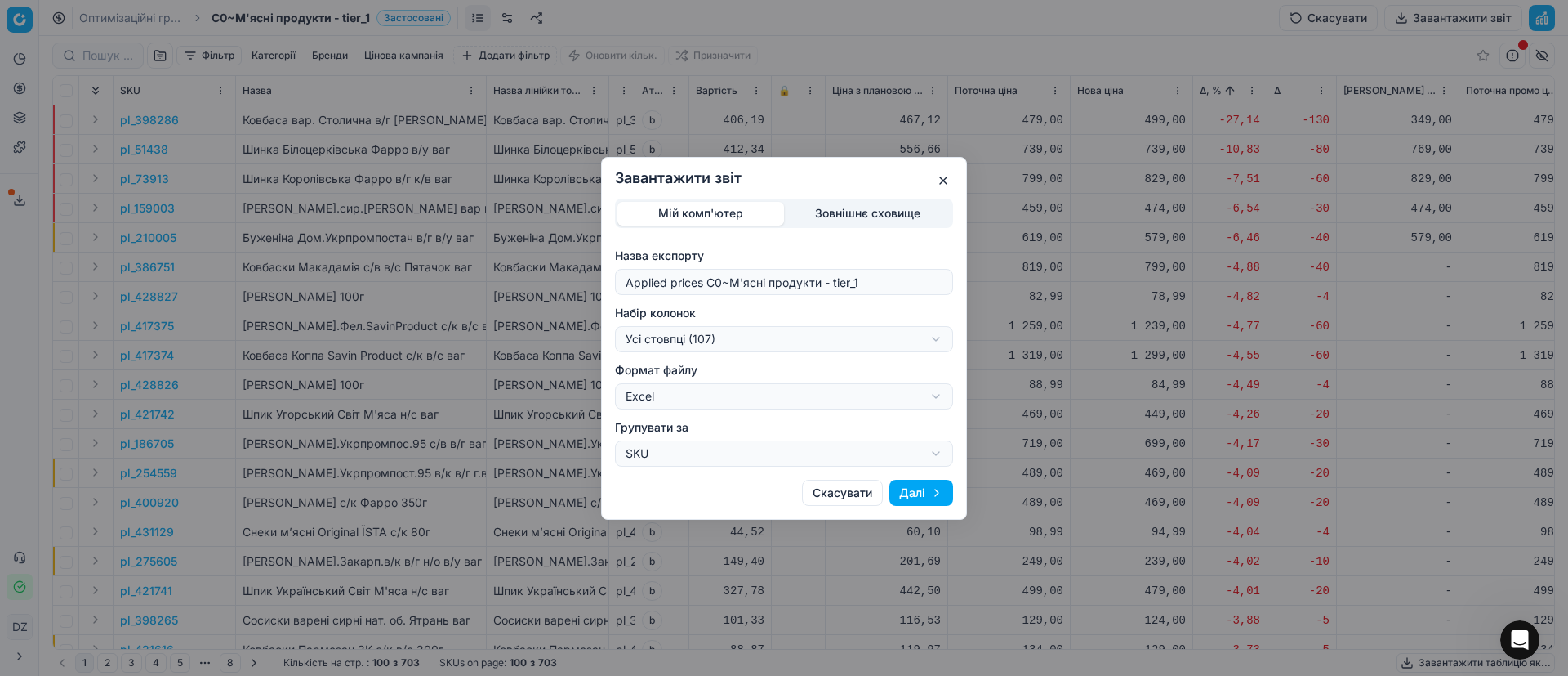
click at [781, 342] on div "Завантажити звіт Мій комп'ютер Зовнішнє сховище Назва експорту Applied prices C…" at bounding box center [784, 338] width 1568 height 676
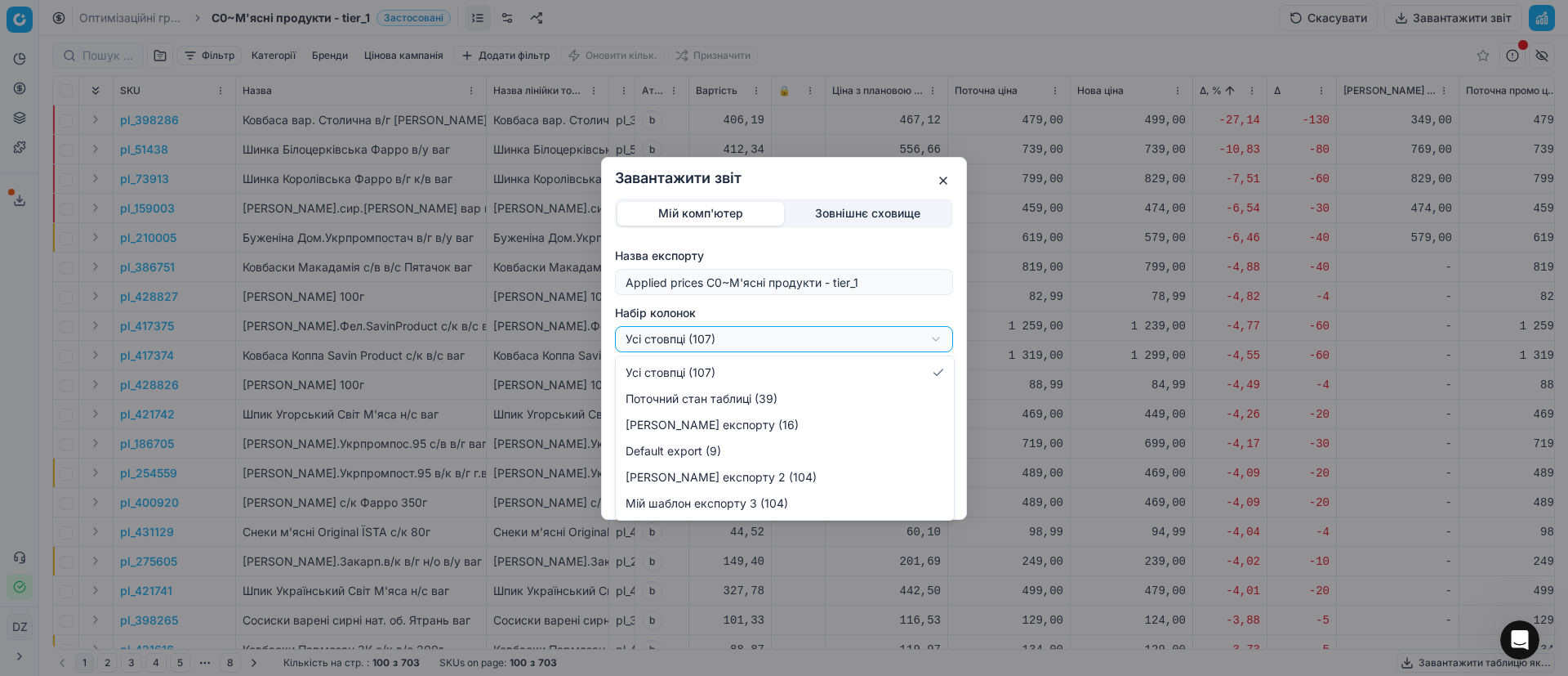
select select "custom"
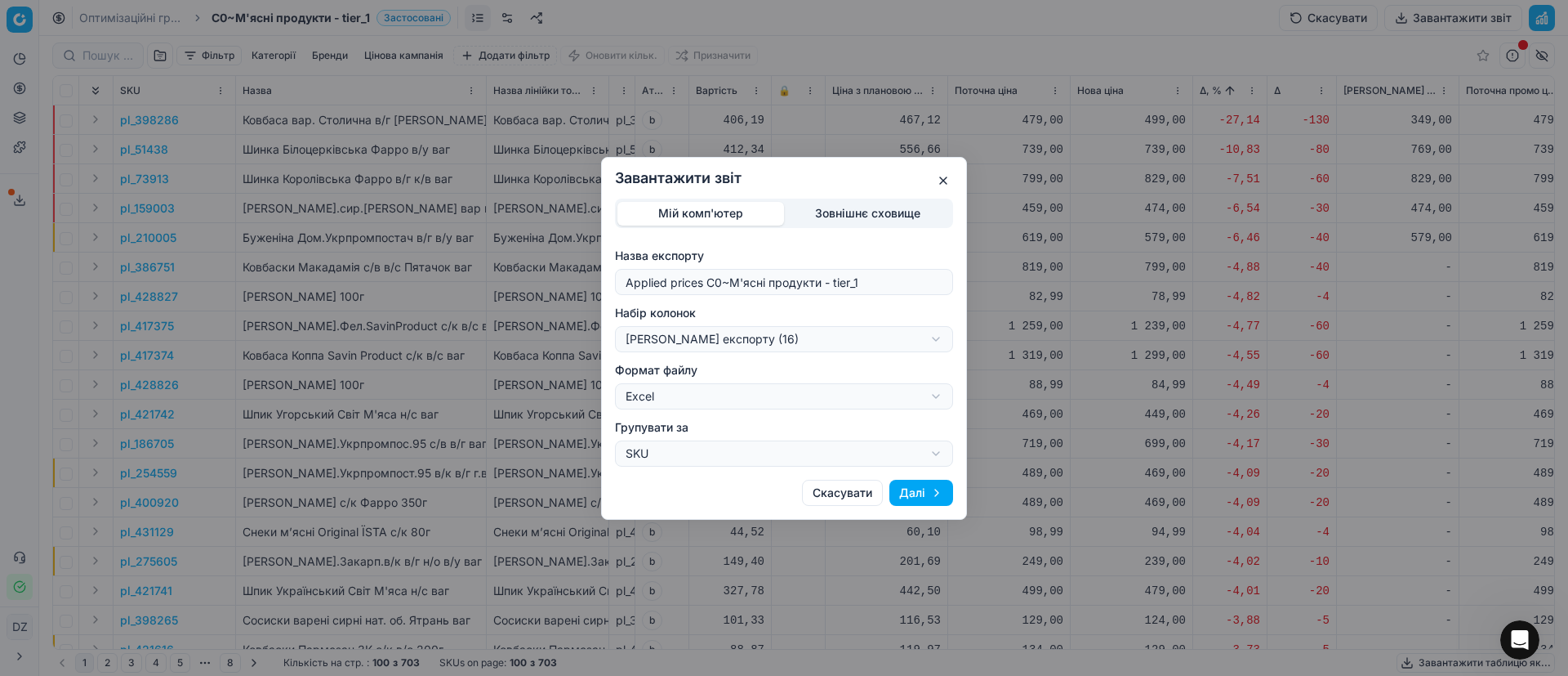
click at [920, 495] on button "Далі" at bounding box center [921, 493] width 64 height 26
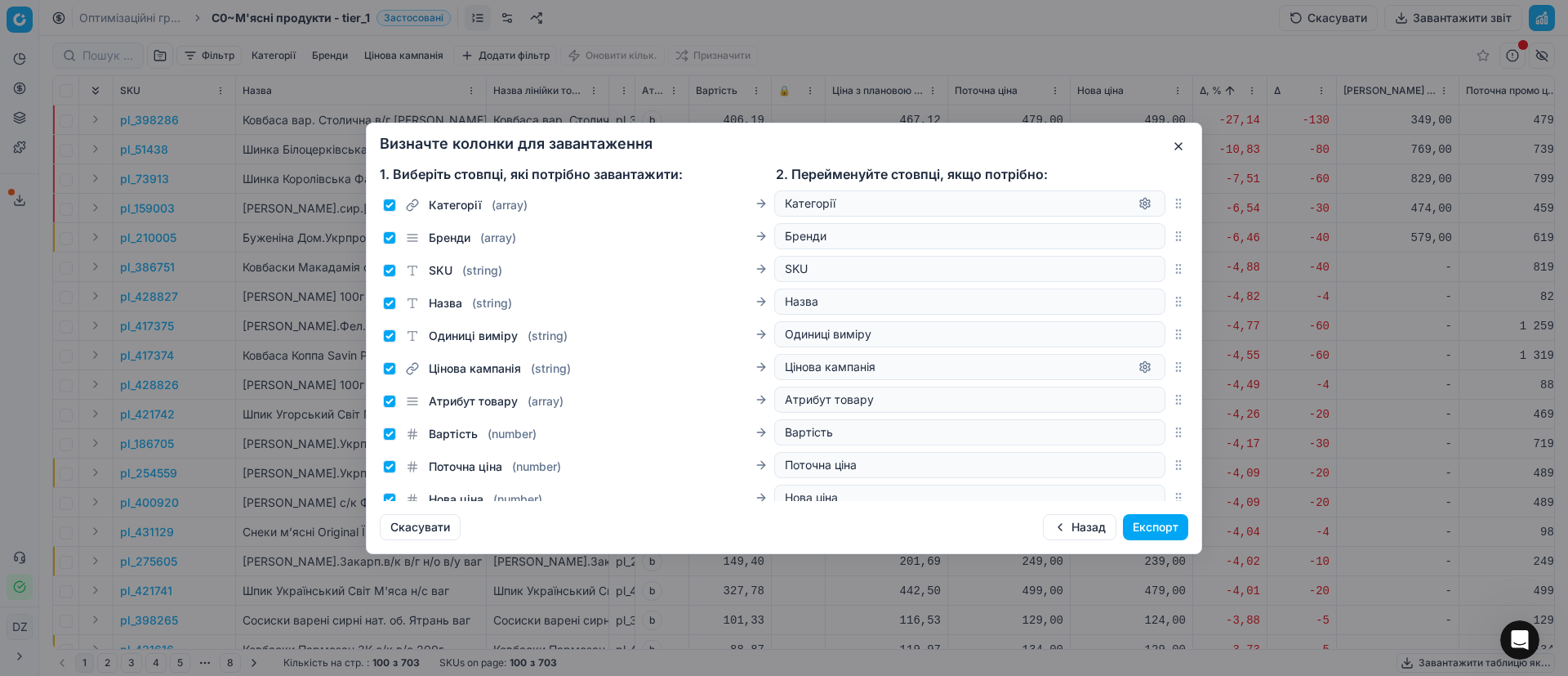
click at [1143, 527] on button "Експорт" at bounding box center [1156, 526] width 66 height 26
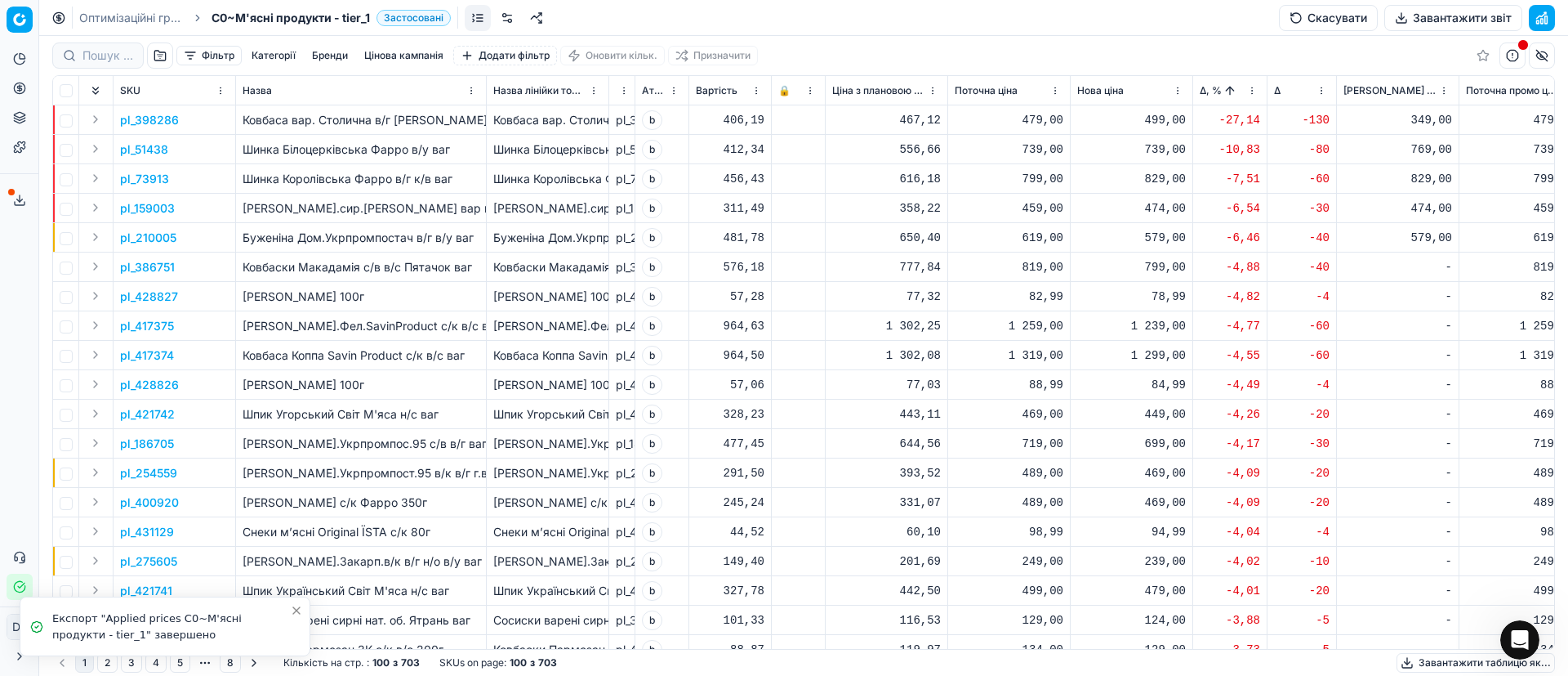
click at [20, 204] on icon at bounding box center [20, 202] width 10 height 3
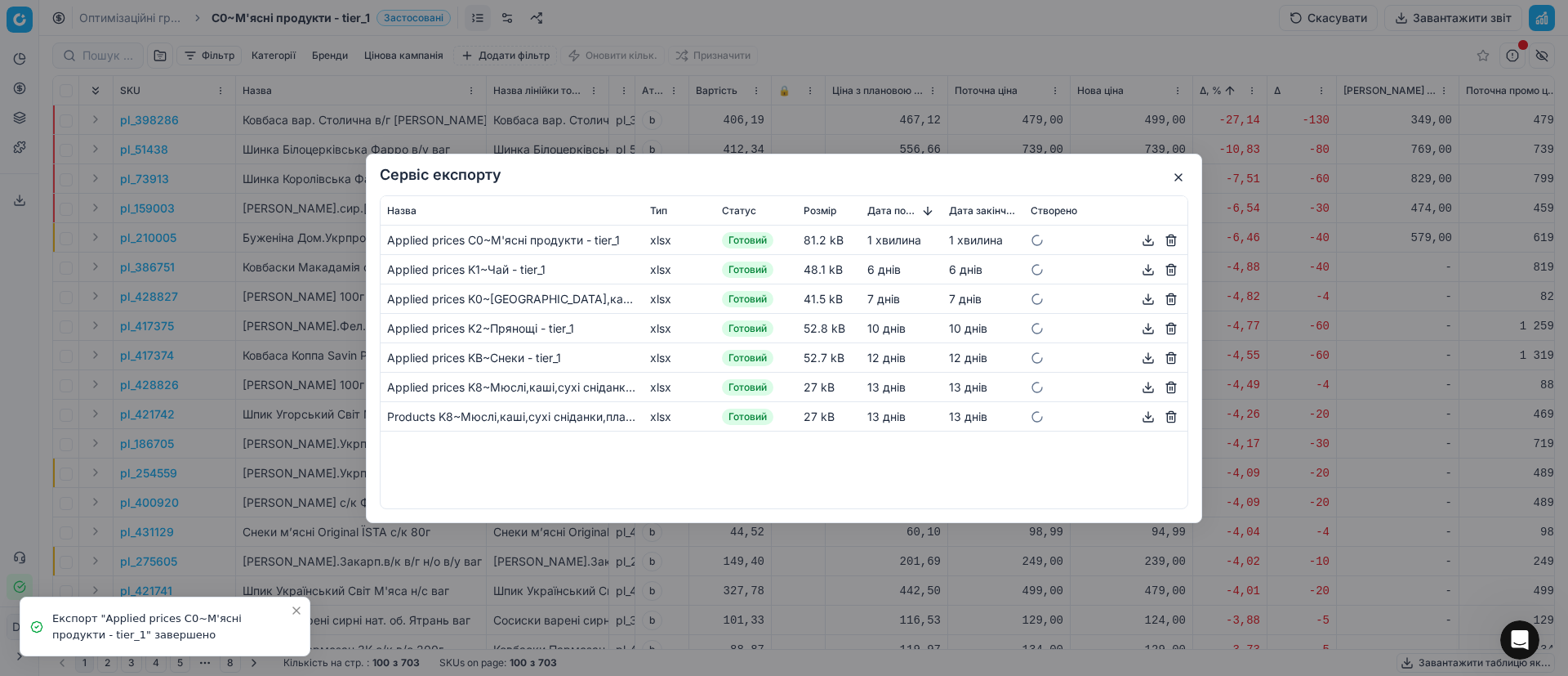
click at [1146, 241] on button "button" at bounding box center [1148, 239] width 20 height 20
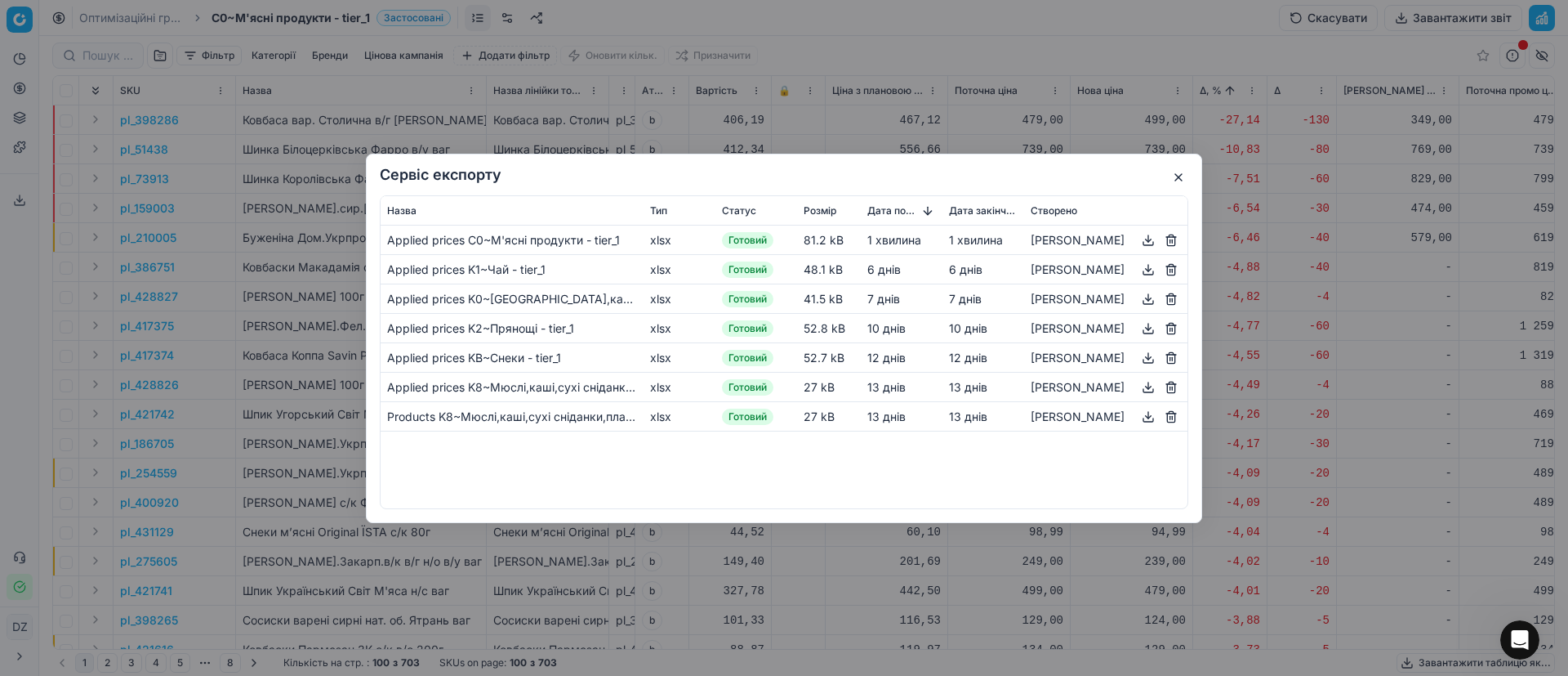
click at [1181, 171] on button "button" at bounding box center [1179, 177] width 20 height 20
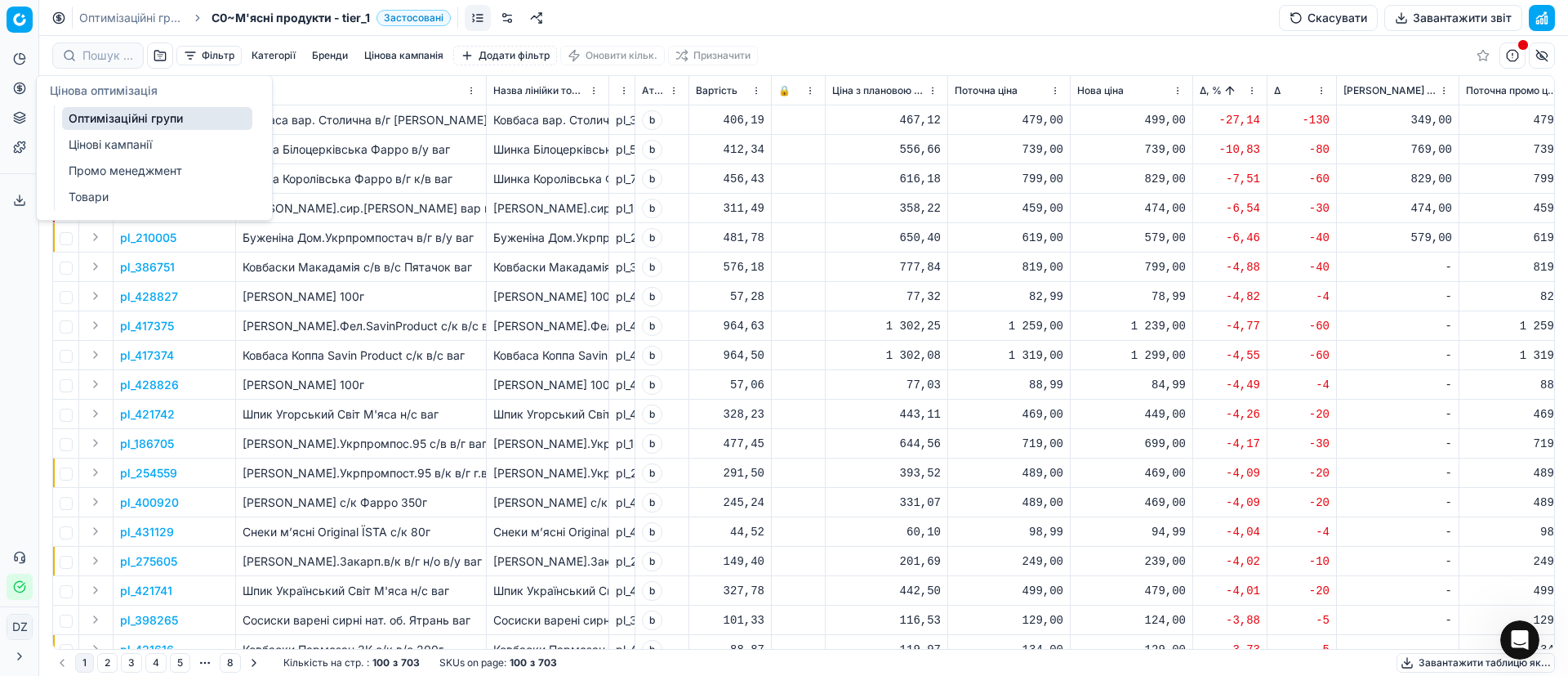
click at [28, 97] on button "Цінова оптимізація" at bounding box center [20, 88] width 26 height 26
click at [83, 118] on link "Оптимізаційні групи" at bounding box center [157, 118] width 190 height 23
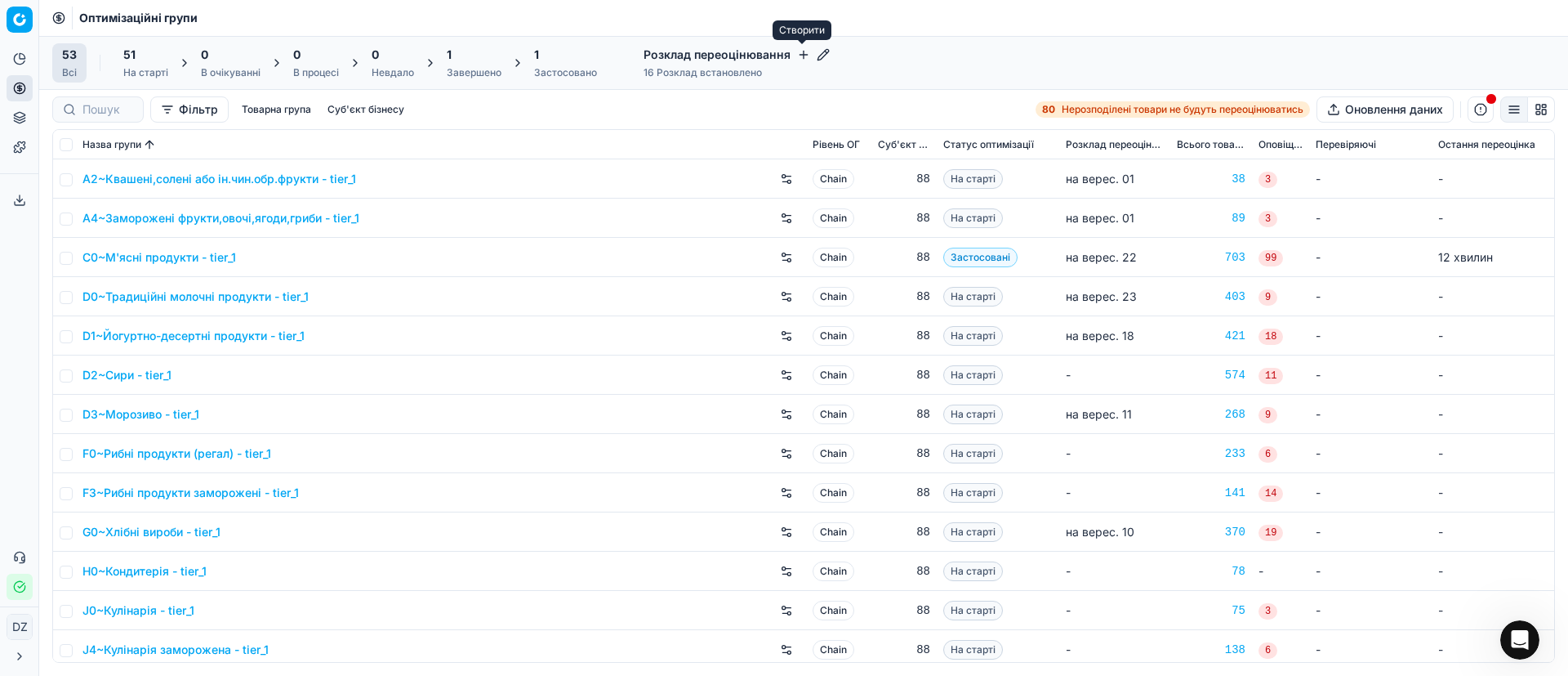
click at [804, 56] on icon "button" at bounding box center [803, 54] width 13 height 13
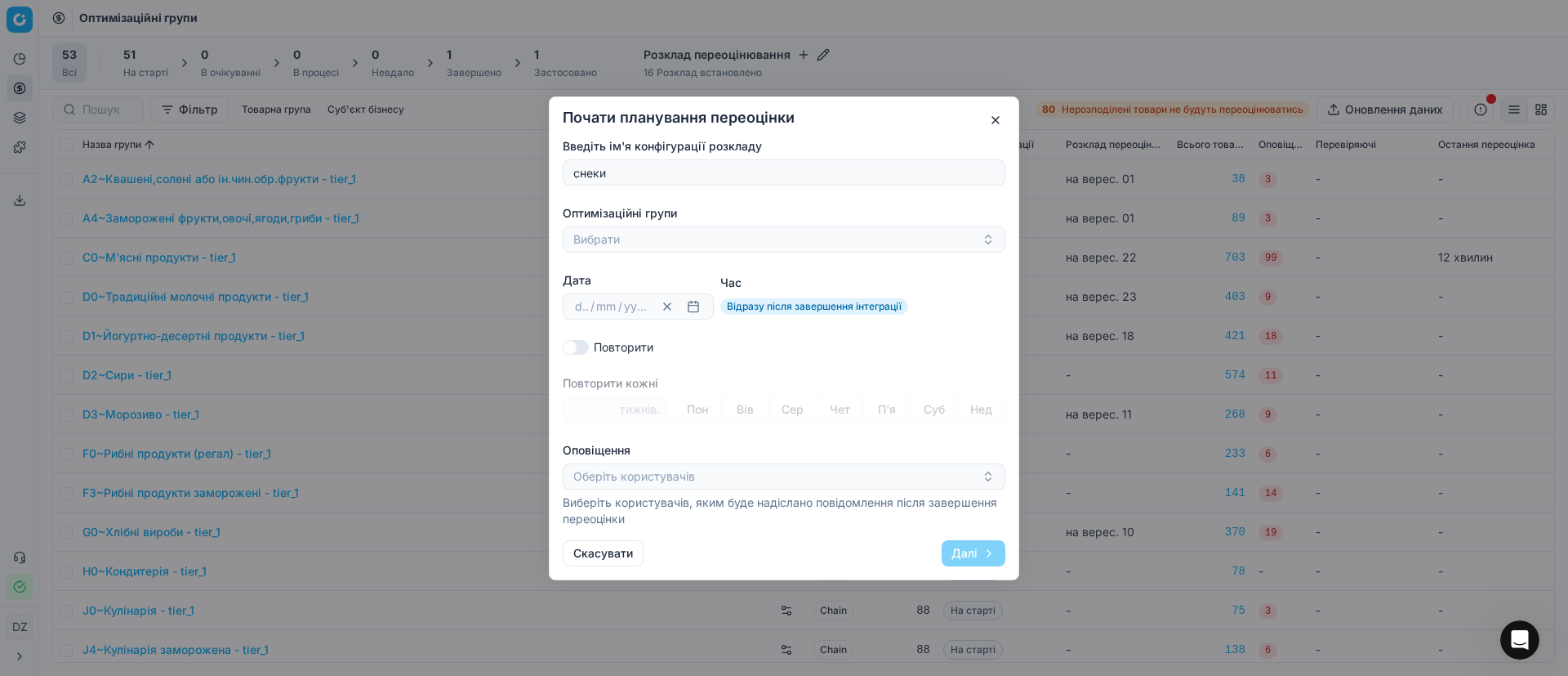
type input "снеки"
click at [724, 243] on button "Вибрати" at bounding box center [784, 239] width 443 height 26
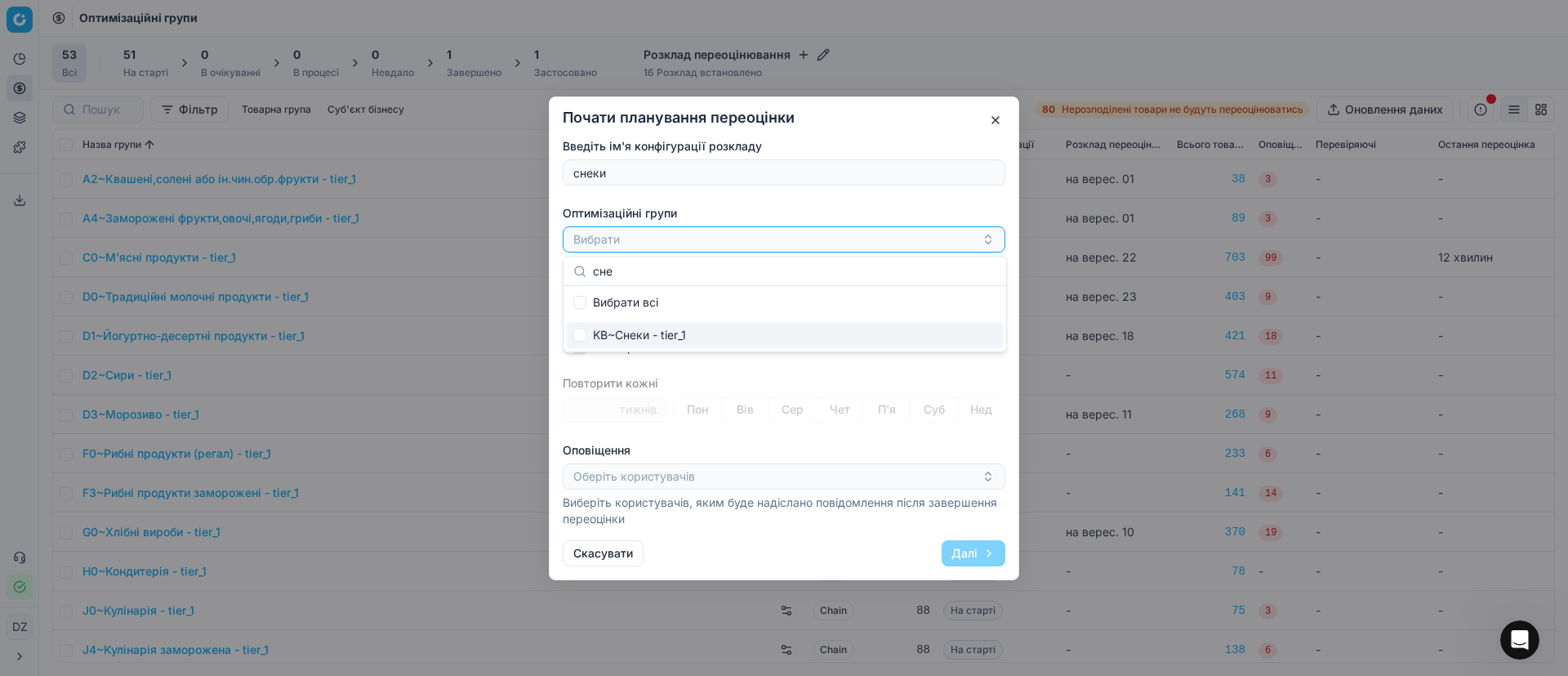
type input "сне"
click at [656, 343] on div "KB~Снеки - tier_1" at bounding box center [785, 335] width 437 height 26
checkbox input "true"
click at [832, 366] on div "Введіть ім'я конфігурації розкладу снеки Оптимізаційні групи KB~Снеки - tier_1 …" at bounding box center [784, 332] width 443 height 389
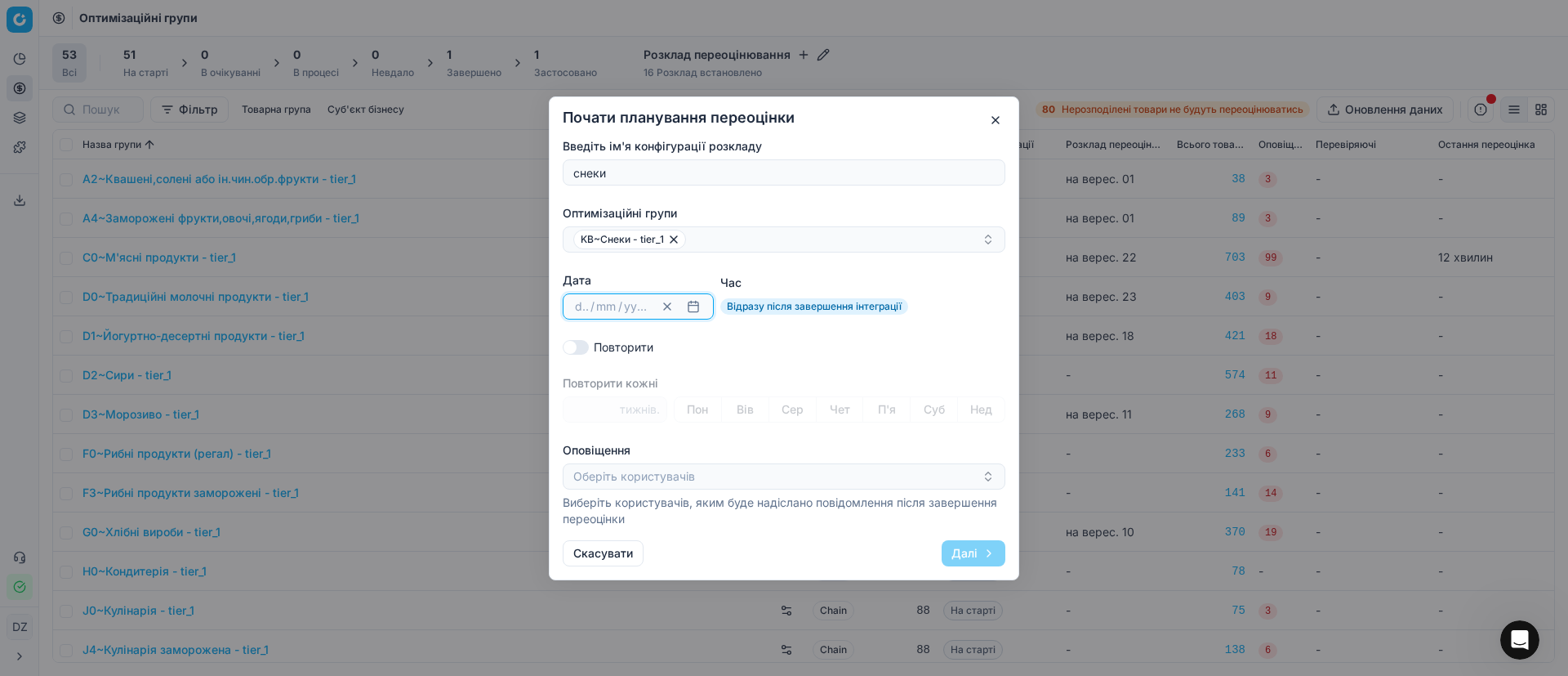
click at [660, 302] on button "Clear date" at bounding box center [668, 306] width 20 height 20
click at [690, 305] on button "button" at bounding box center [694, 306] width 20 height 20
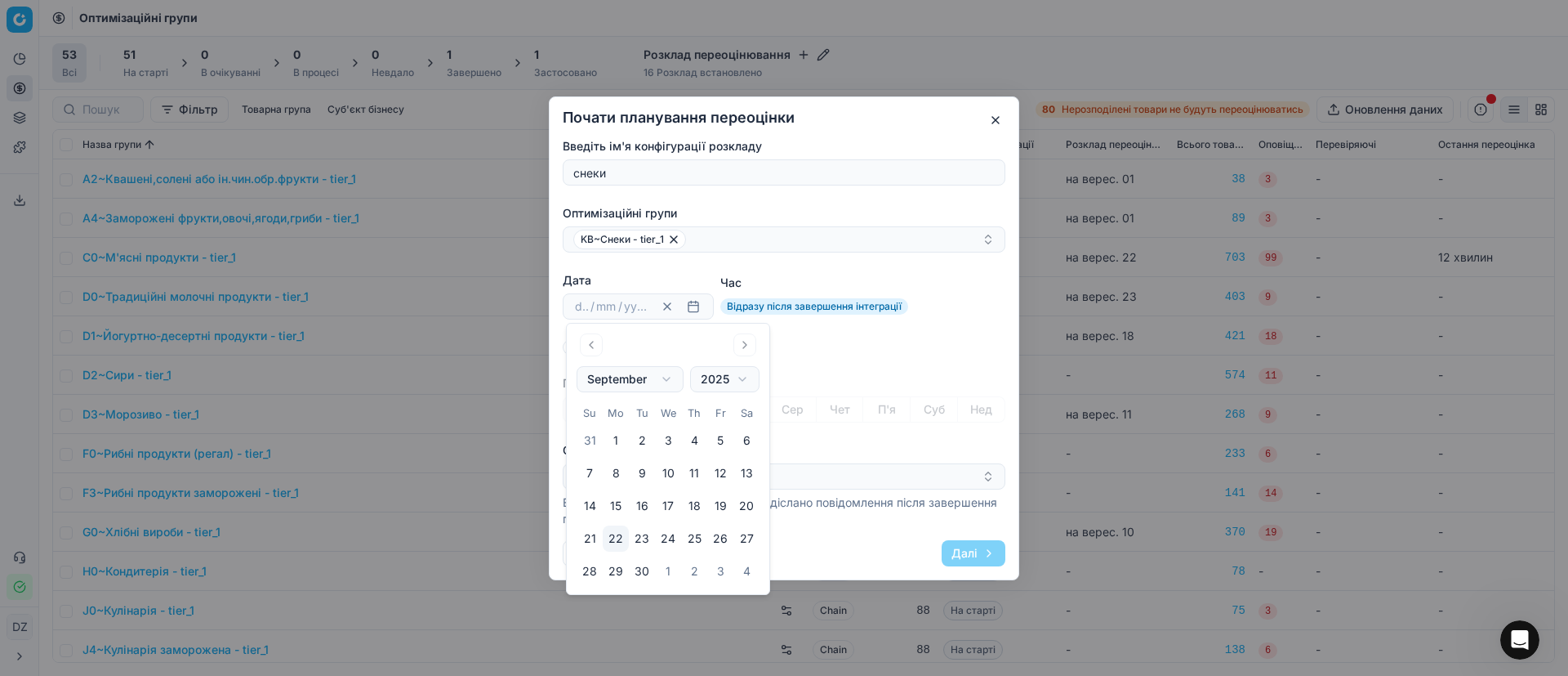
click at [649, 536] on button "23" at bounding box center [642, 538] width 26 height 26
type input "23"
type input "09"
type input "2025"
click at [859, 344] on div "Повторити" at bounding box center [784, 347] width 443 height 16
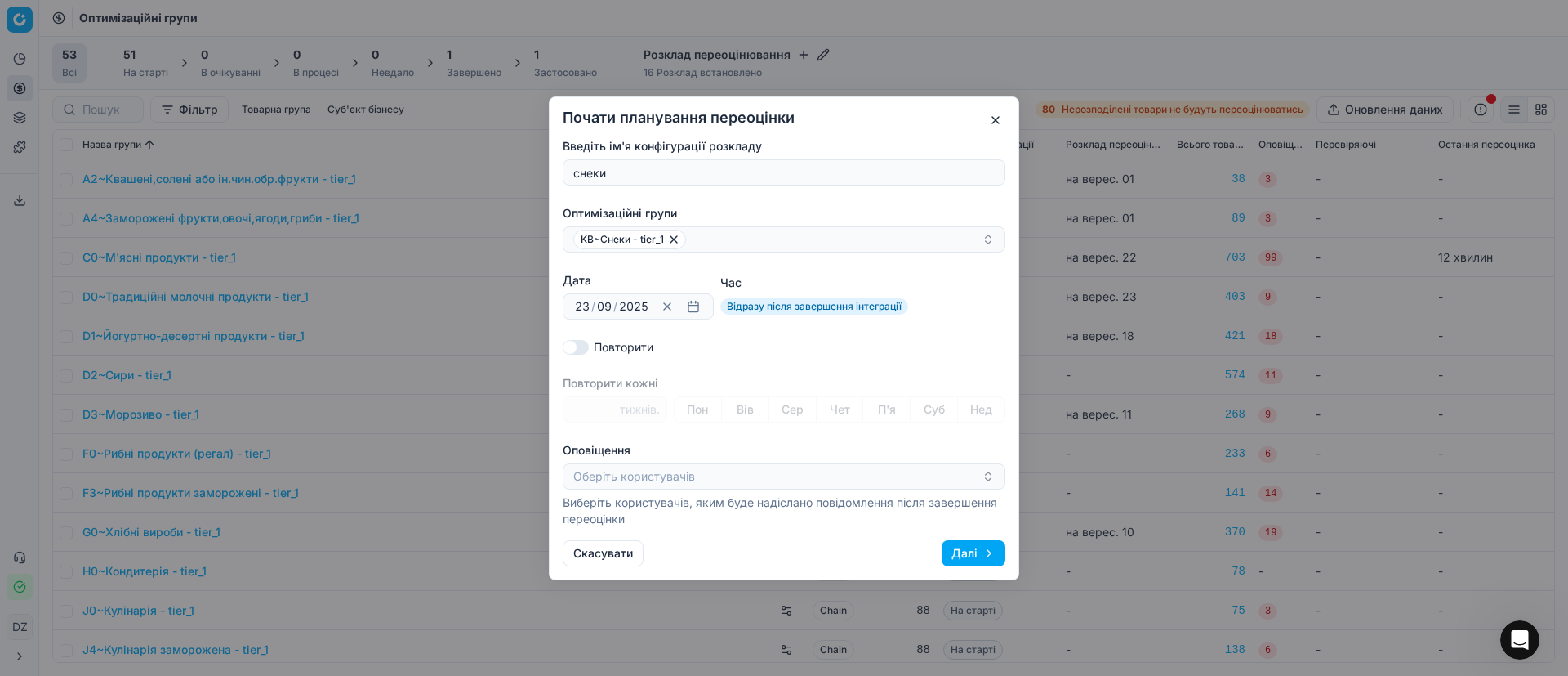
click at [969, 550] on button "Далі" at bounding box center [974, 553] width 64 height 26
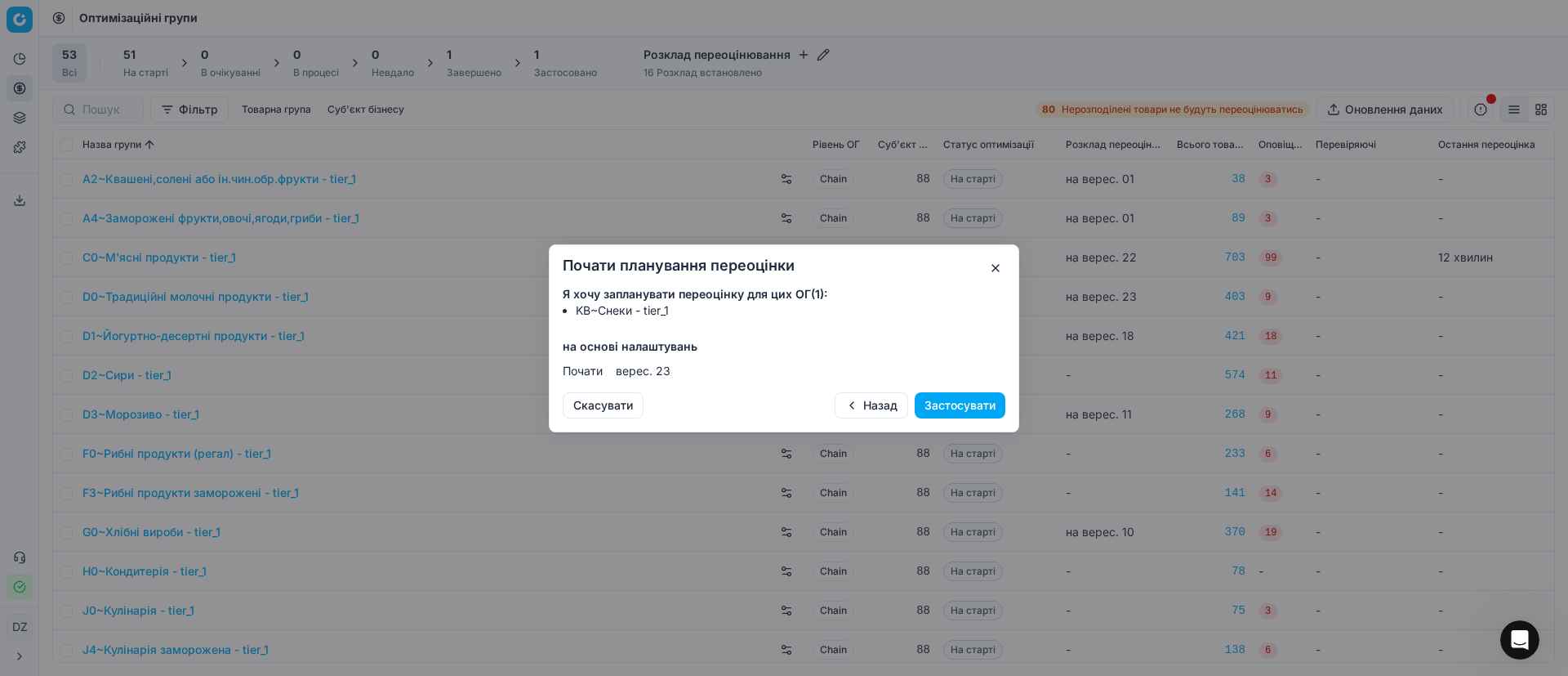
click at [944, 407] on button "Застосувати" at bounding box center [960, 405] width 91 height 26
